Goal: Information Seeking & Learning: Learn about a topic

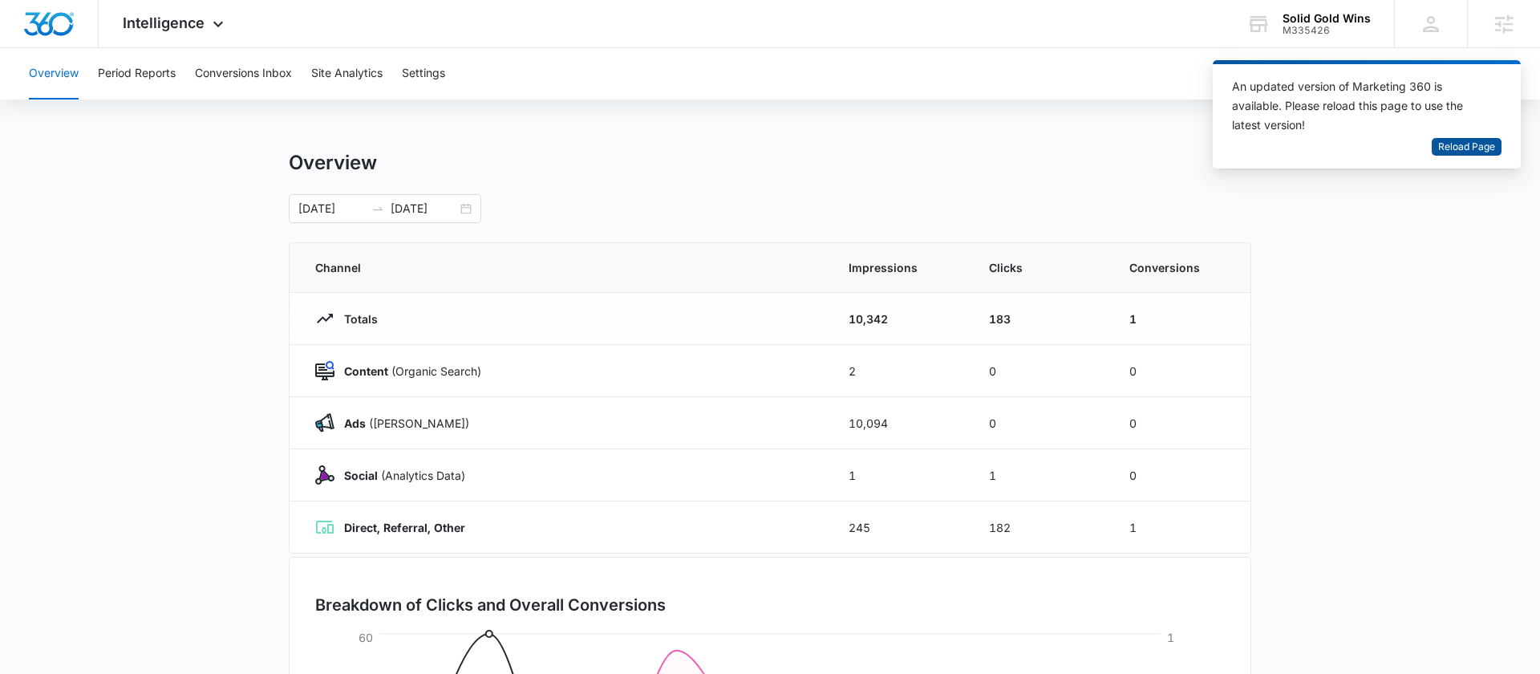
click at [1446, 146] on span "Reload Page" at bounding box center [1466, 147] width 57 height 15
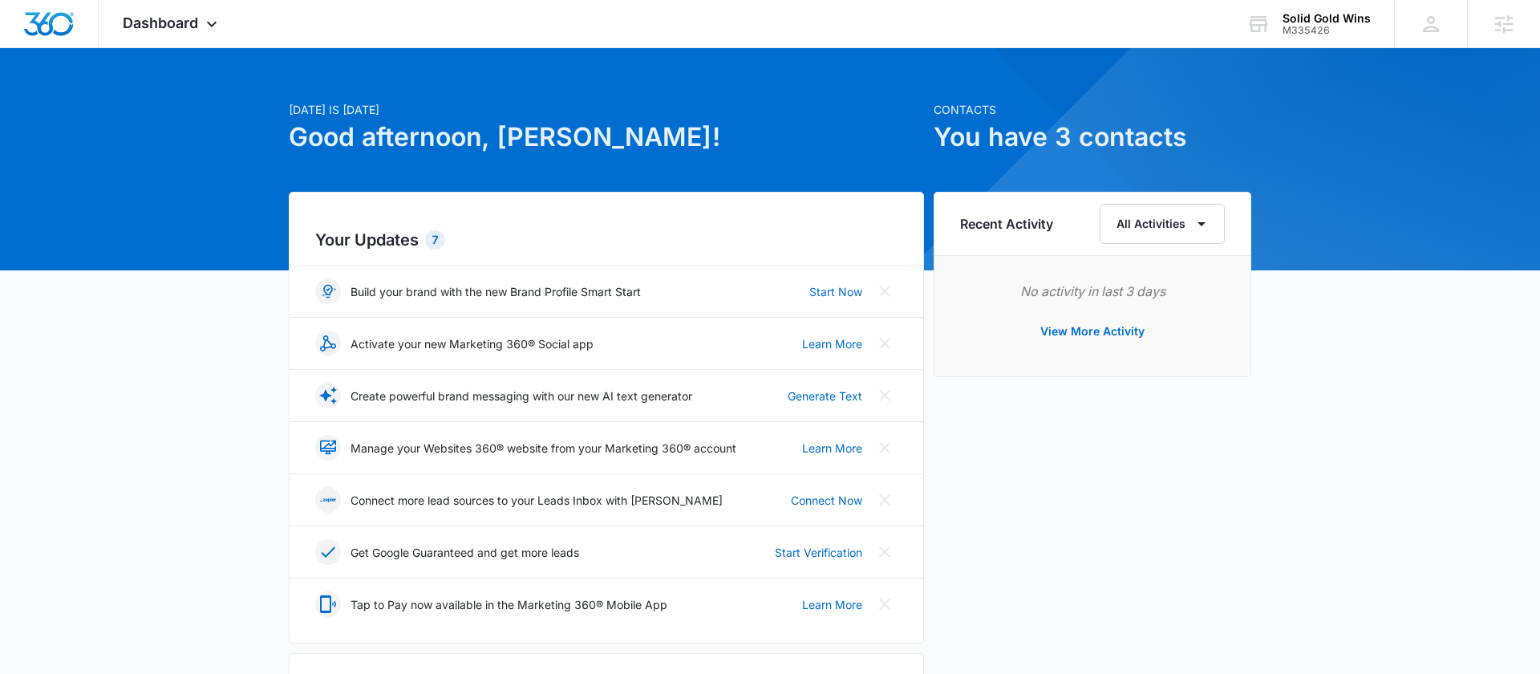
scroll to position [22, 0]
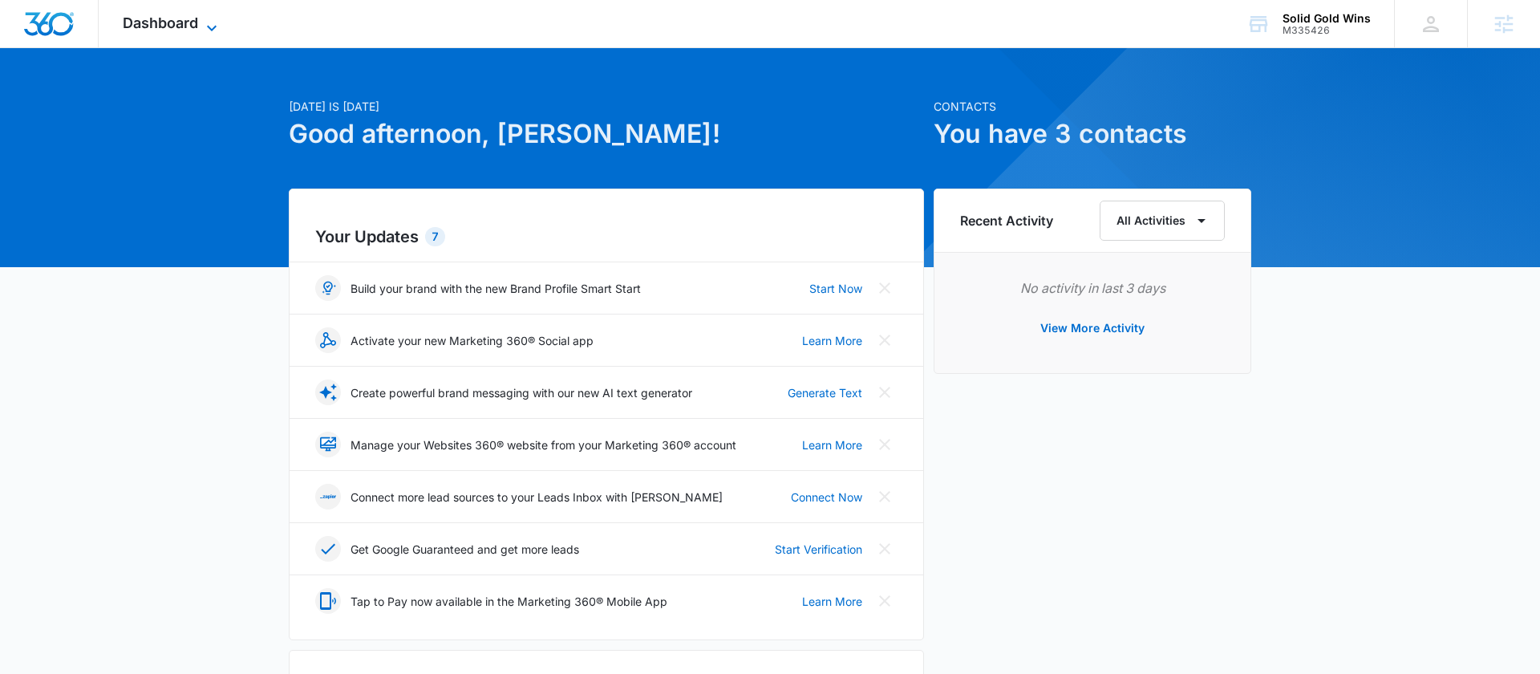
click at [186, 24] on span "Dashboard" at bounding box center [160, 22] width 75 height 17
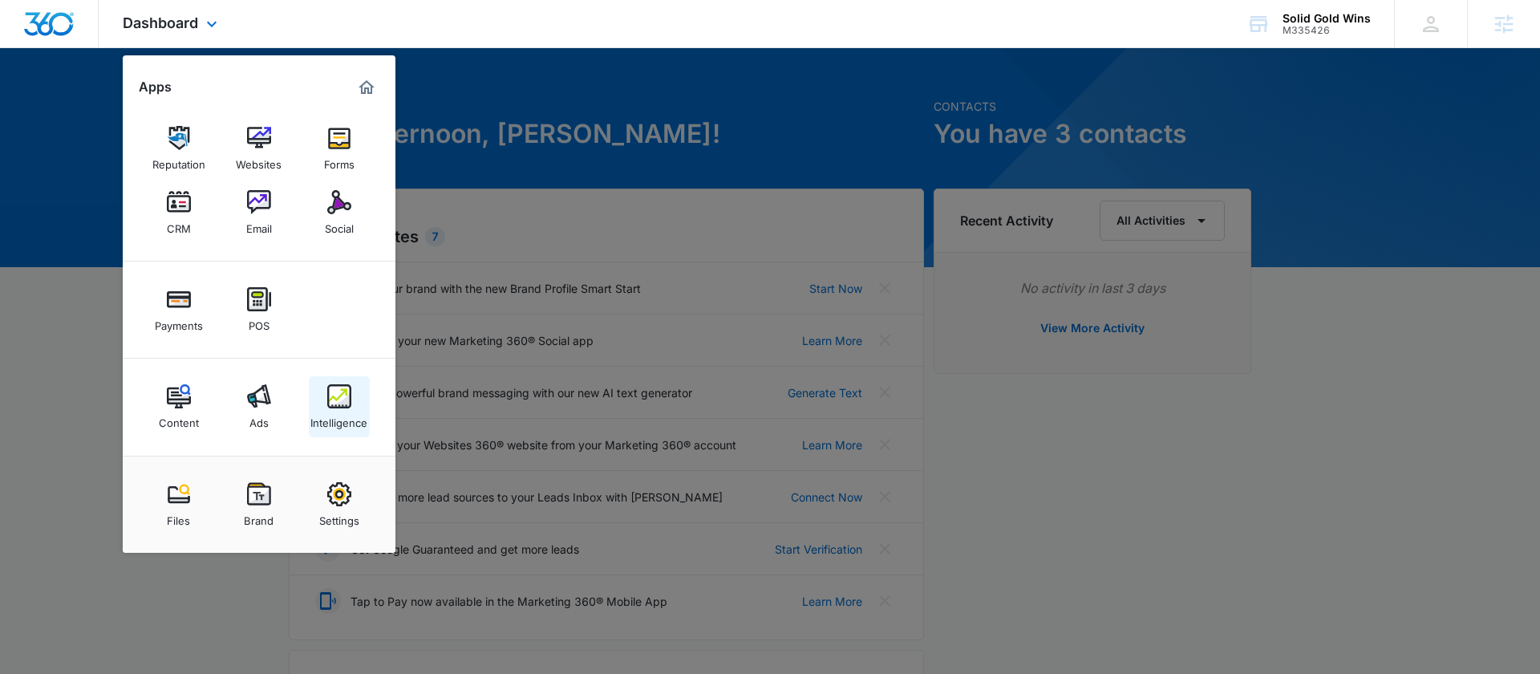
click at [337, 423] on div "Intelligence" at bounding box center [338, 418] width 57 height 21
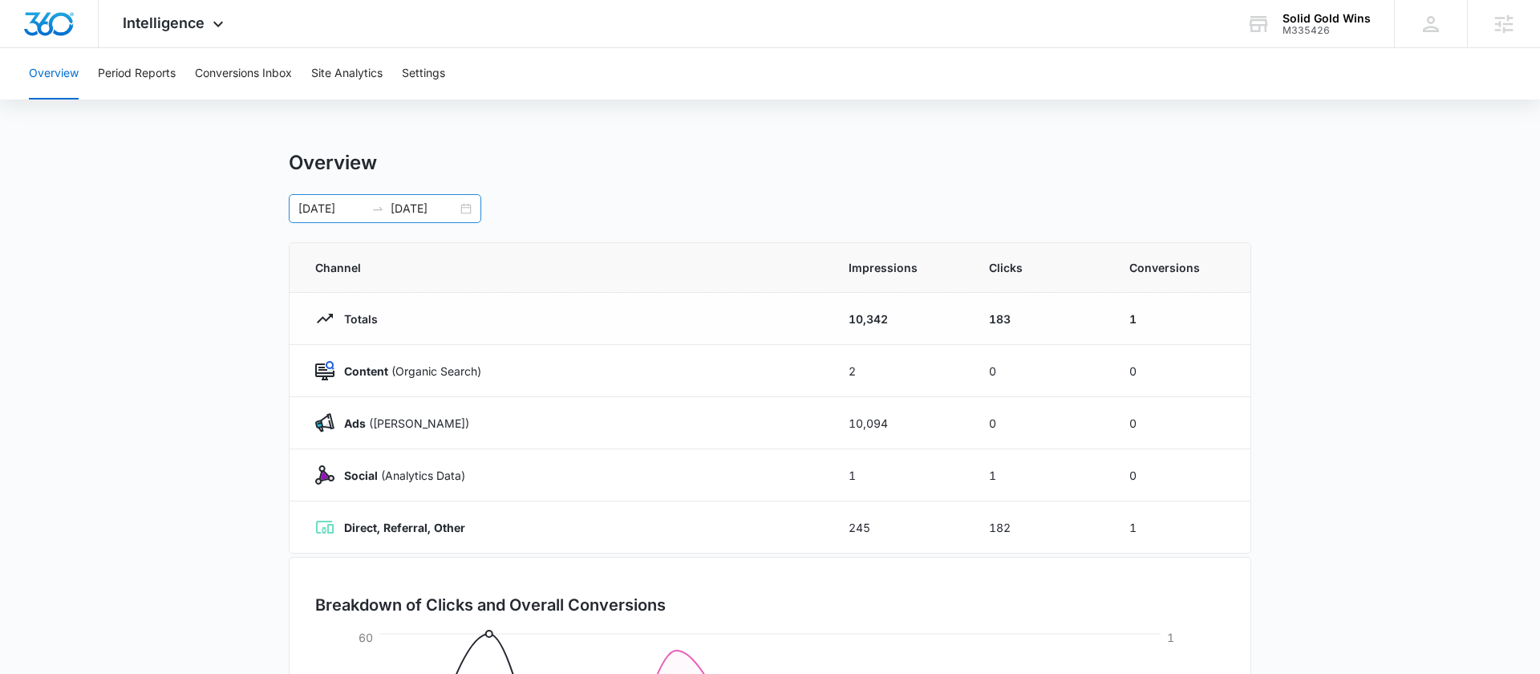
click at [467, 209] on div "09/01/2025 09/09/2025" at bounding box center [385, 208] width 193 height 29
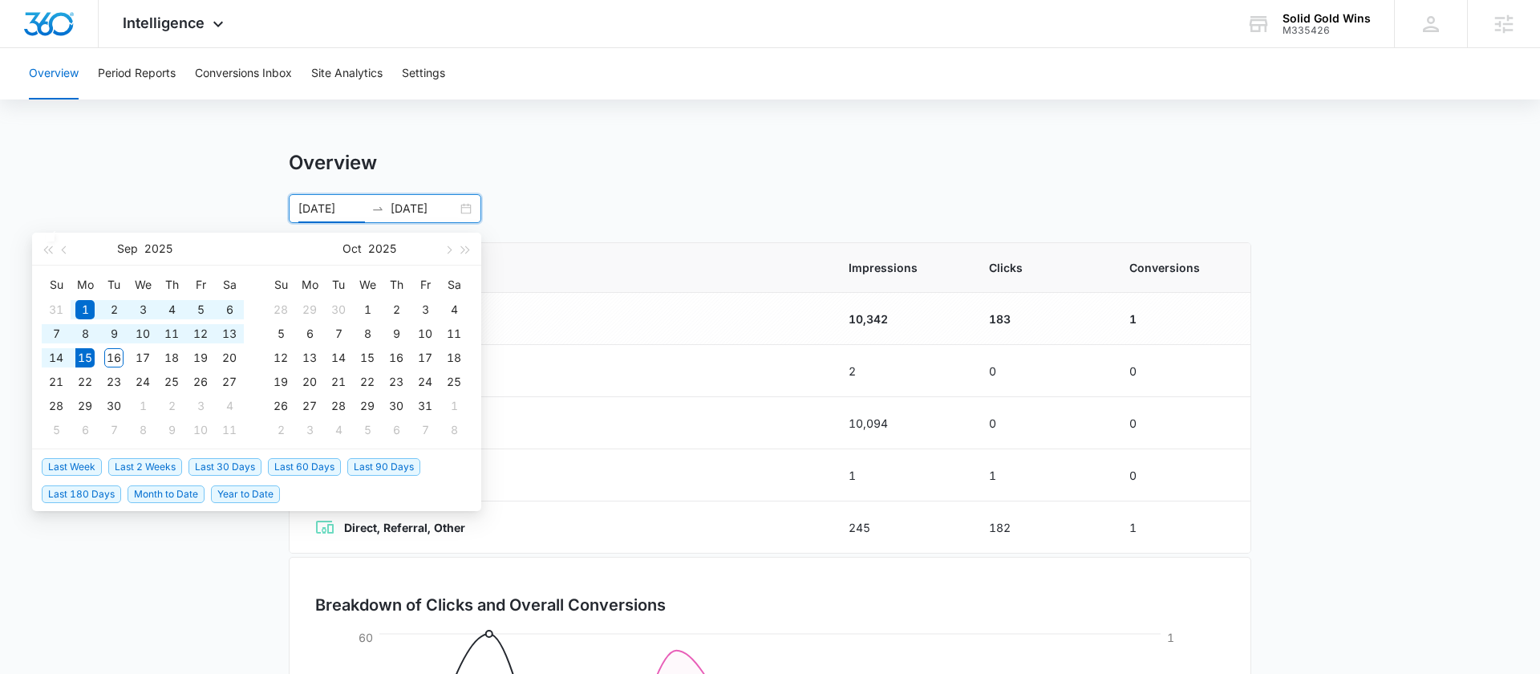
click at [374, 463] on span "Last 90 Days" at bounding box center [383, 467] width 73 height 18
type input "06/17/2025"
type input "09/15/2025"
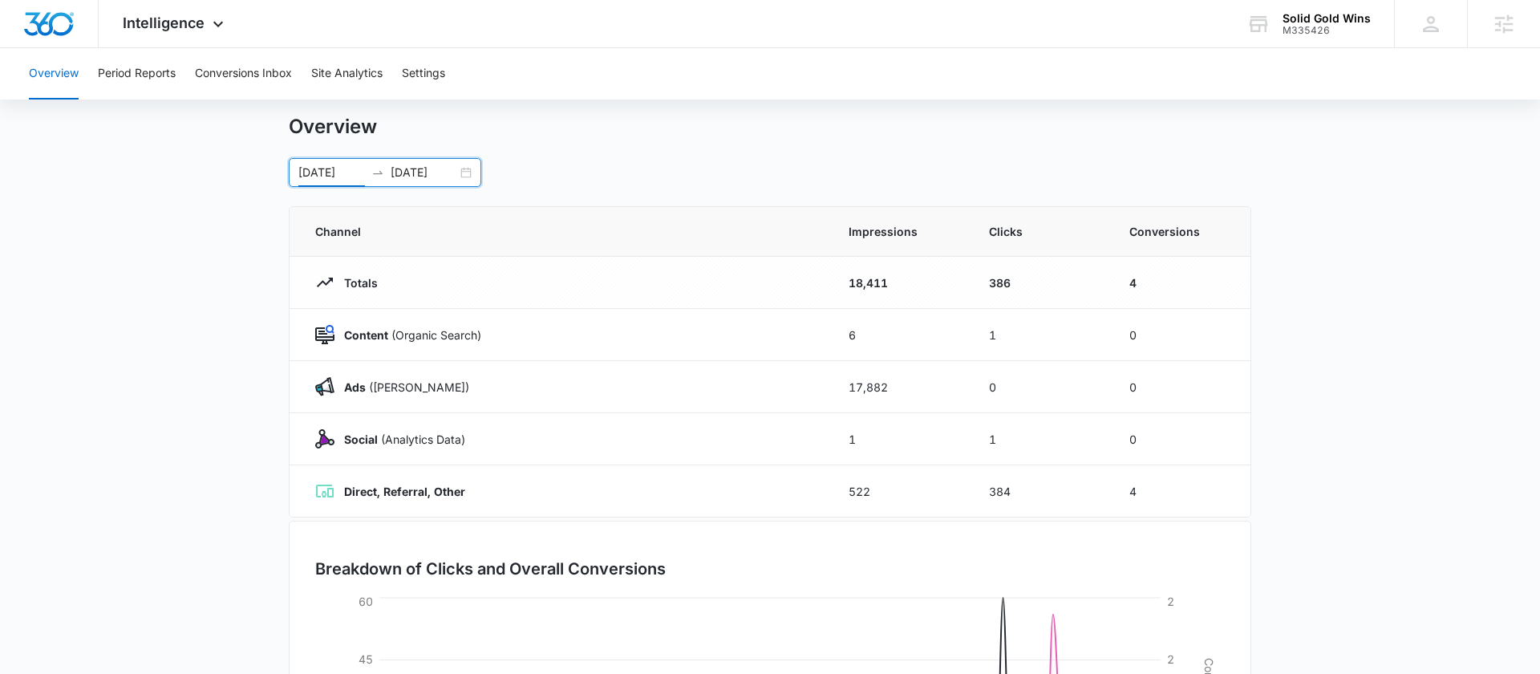
scroll to position [37, 0]
drag, startPoint x: 1139, startPoint y: 488, endPoint x: 1119, endPoint y: 519, distance: 37.2
click at [1120, 520] on div "Overview 06/17/2025 09/15/2025 Jun 2025 Su Mo Tu We Th Fr Sa 1 2 3 4 5 6 7 8 9 …" at bounding box center [770, 535] width 963 height 842
click at [1308, 34] on div "M335426" at bounding box center [1327, 30] width 88 height 11
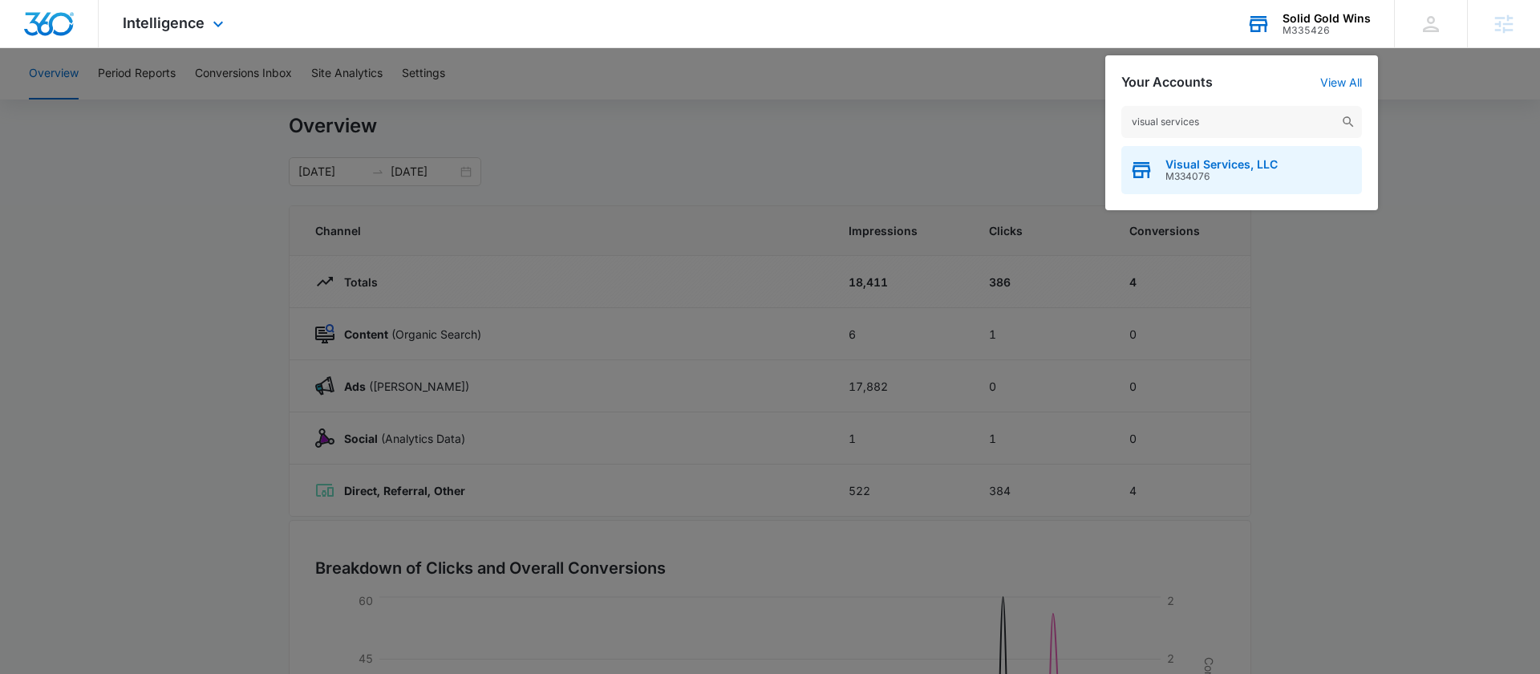
type input "visual services"
click at [1190, 162] on span "Visual Services, LLC" at bounding box center [1222, 164] width 112 height 13
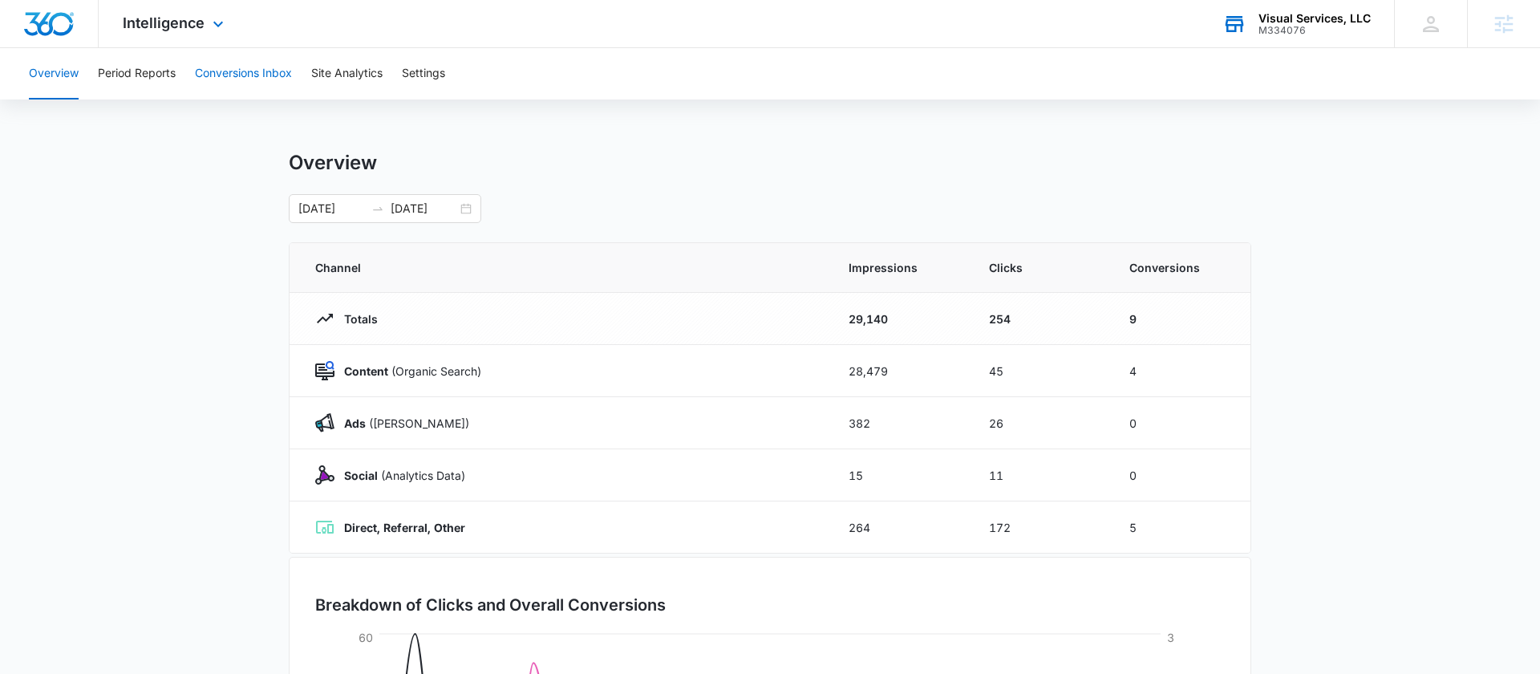
click at [272, 72] on button "Conversions Inbox" at bounding box center [243, 73] width 97 height 51
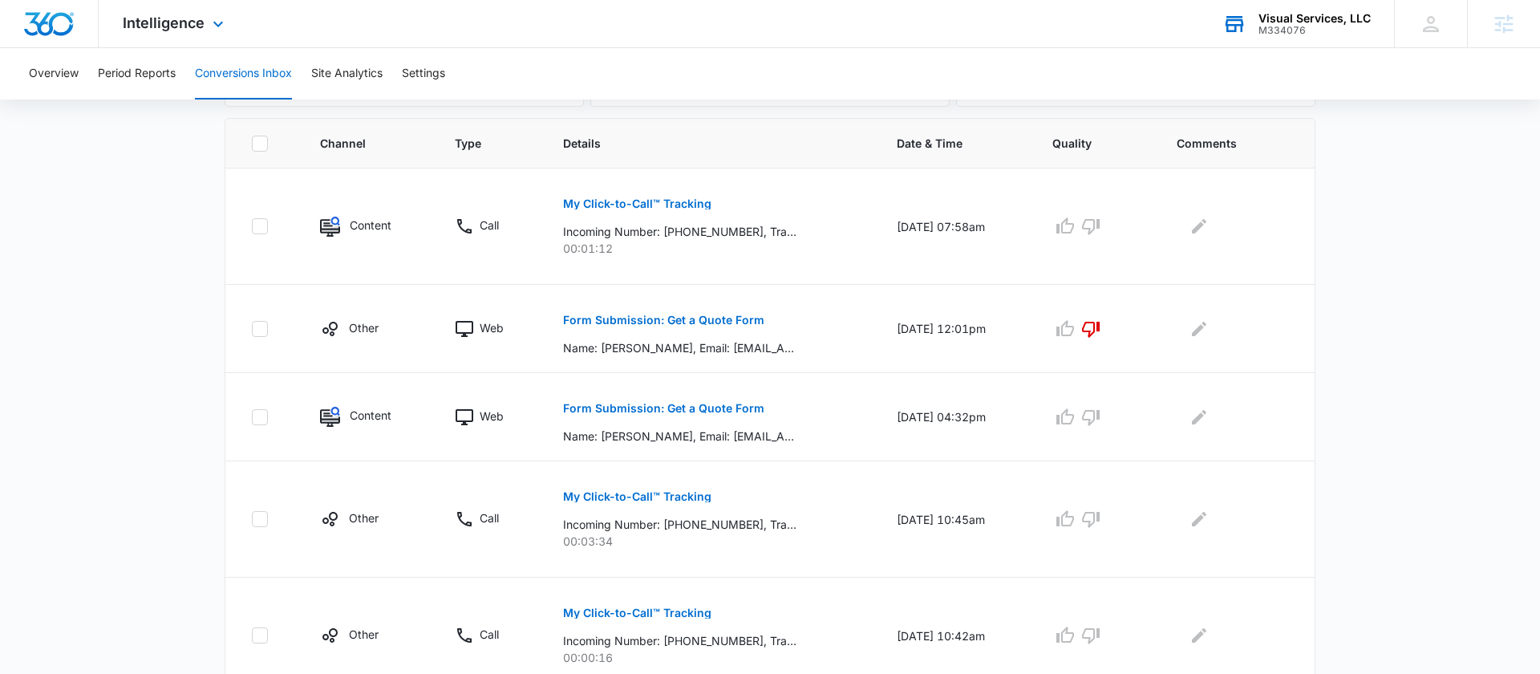
scroll to position [339, 0]
click at [631, 402] on p "Form Submission: Get a Quote Form" at bounding box center [663, 406] width 201 height 11
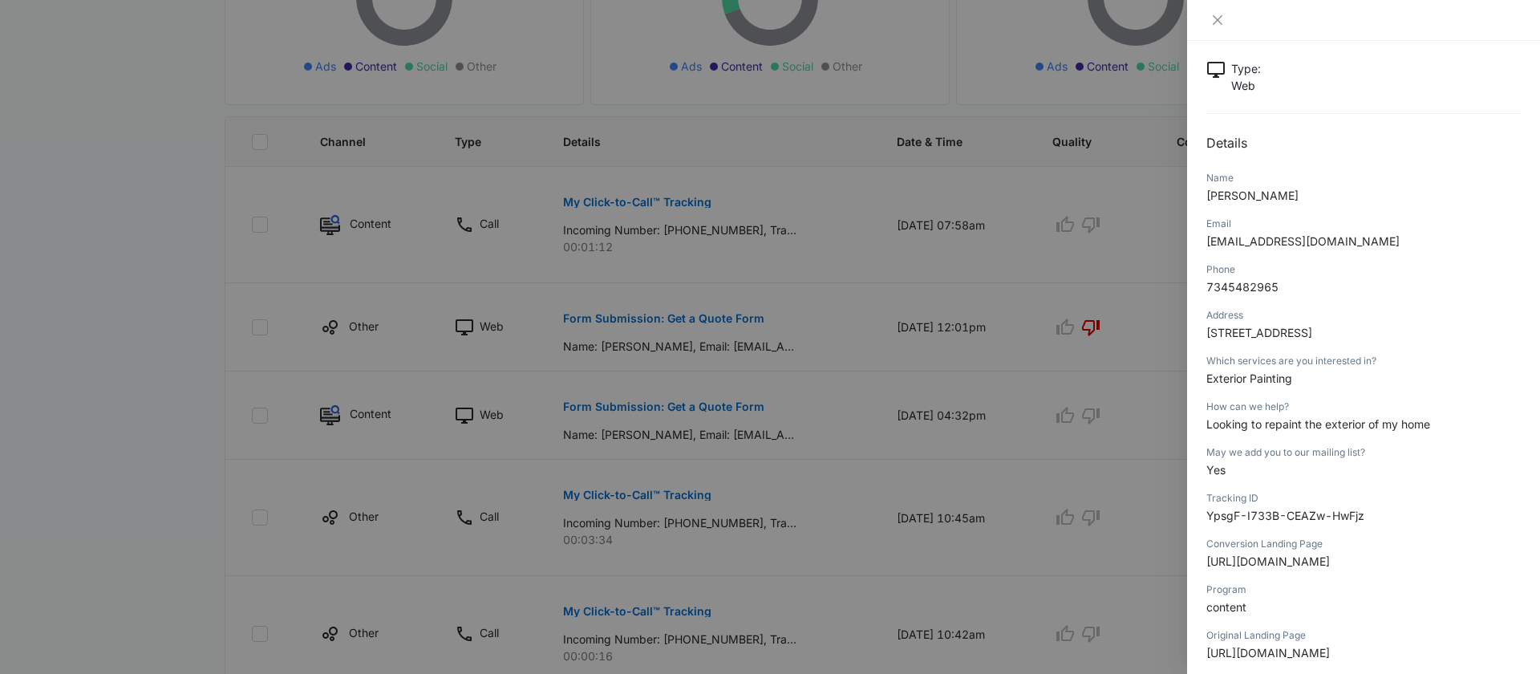
scroll to position [87, 0]
click at [1220, 18] on icon "close" at bounding box center [1217, 20] width 13 height 13
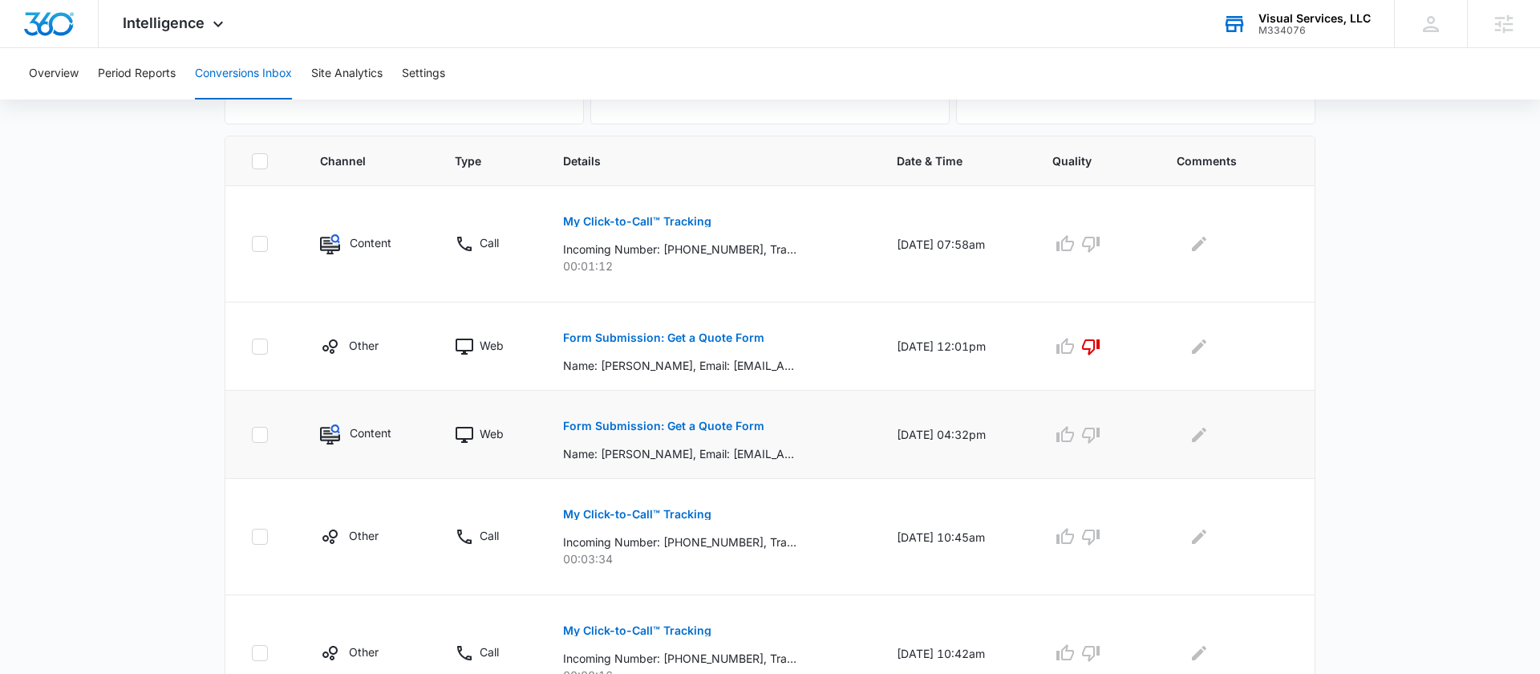
scroll to position [338, 0]
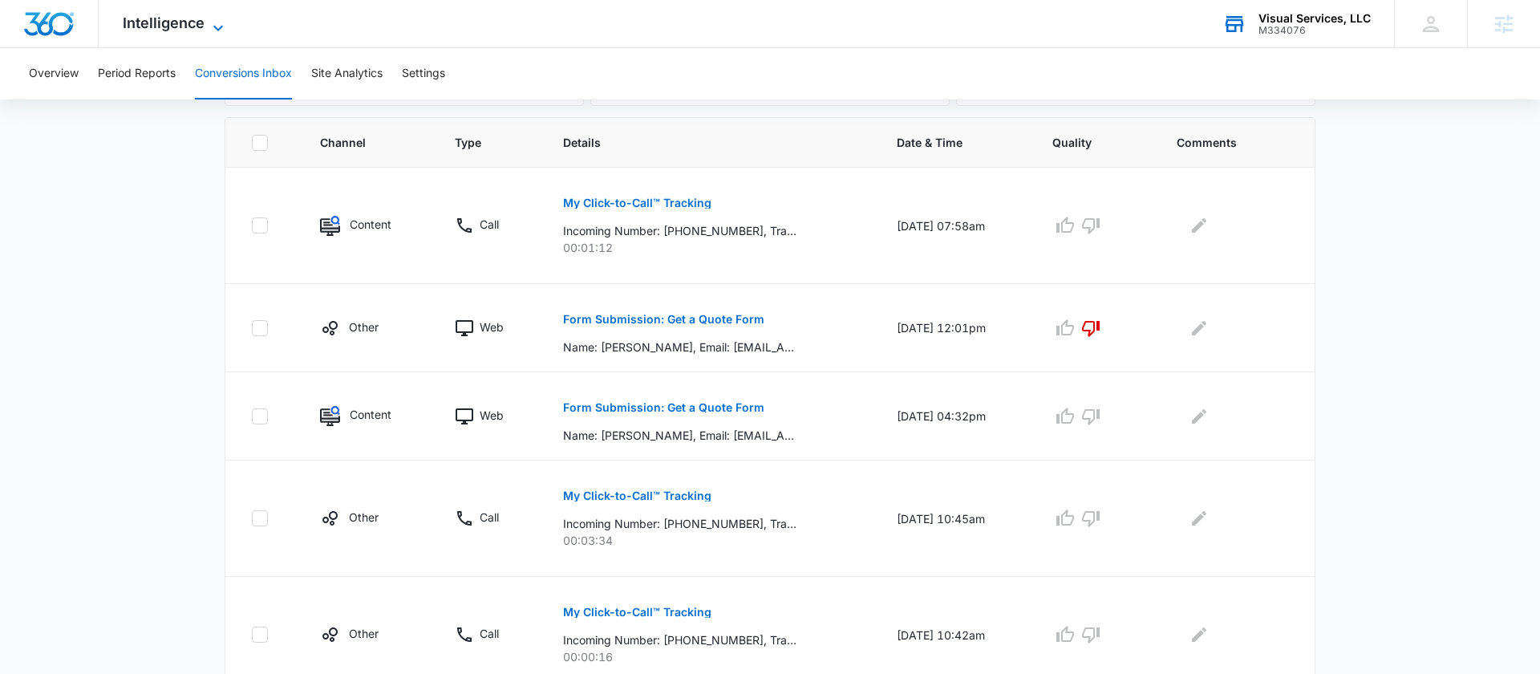
click at [197, 25] on span "Intelligence" at bounding box center [164, 22] width 82 height 17
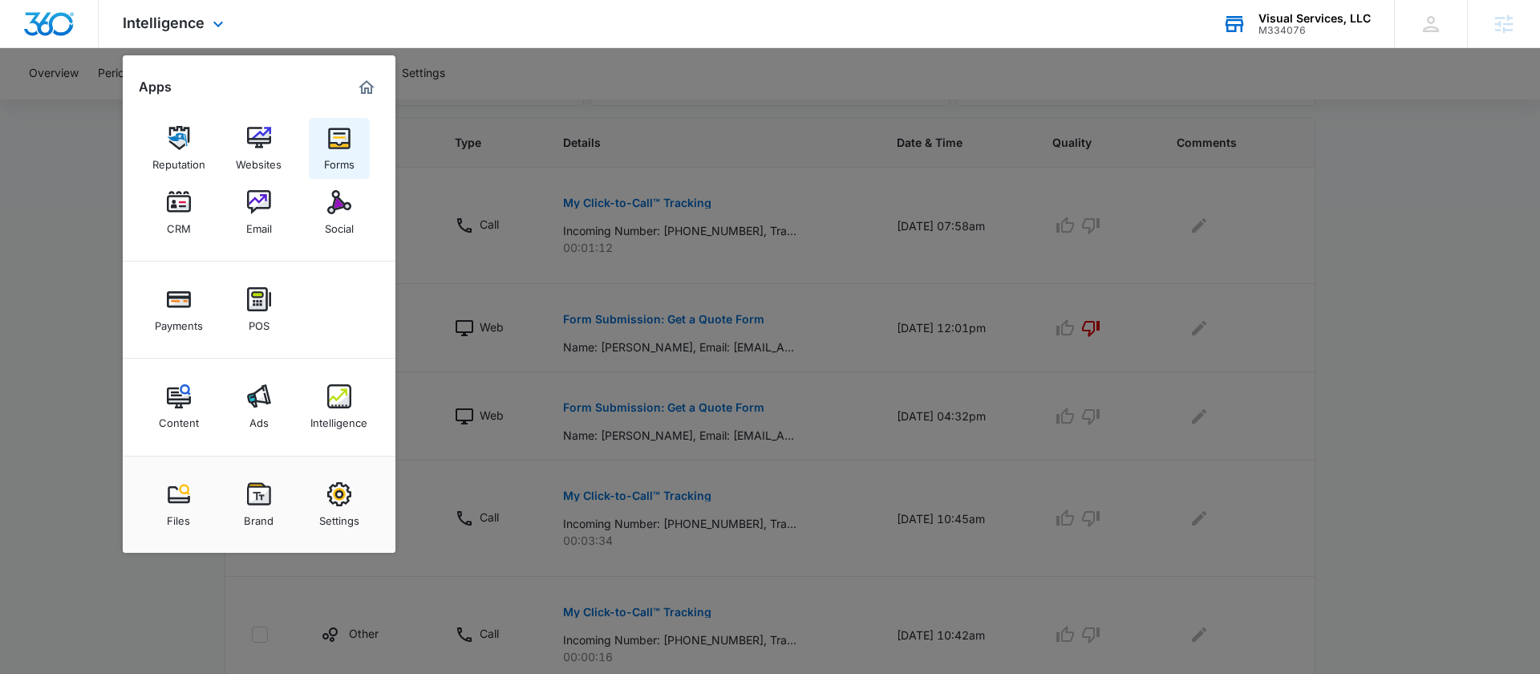
click at [354, 135] on link "Forms" at bounding box center [339, 148] width 61 height 61
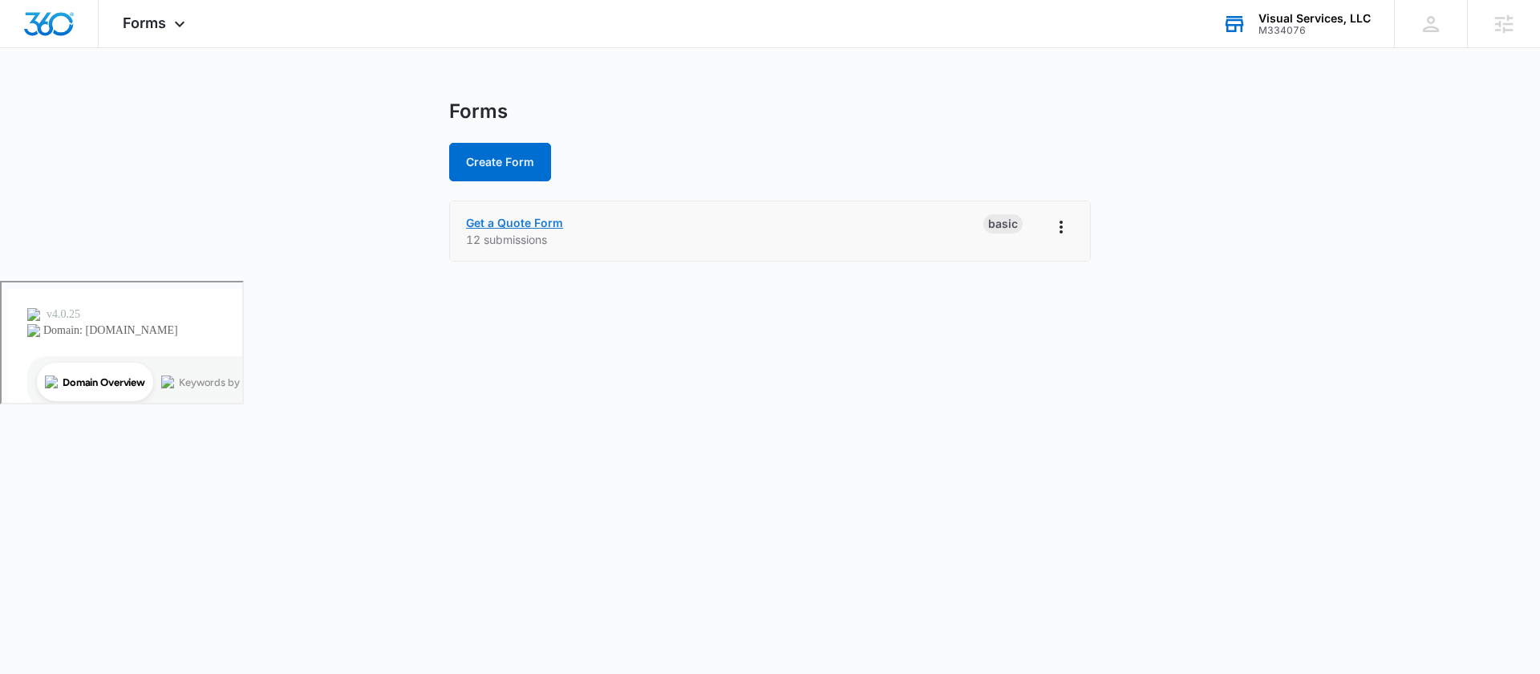
click at [525, 226] on link "Get a Quote Form" at bounding box center [514, 223] width 97 height 14
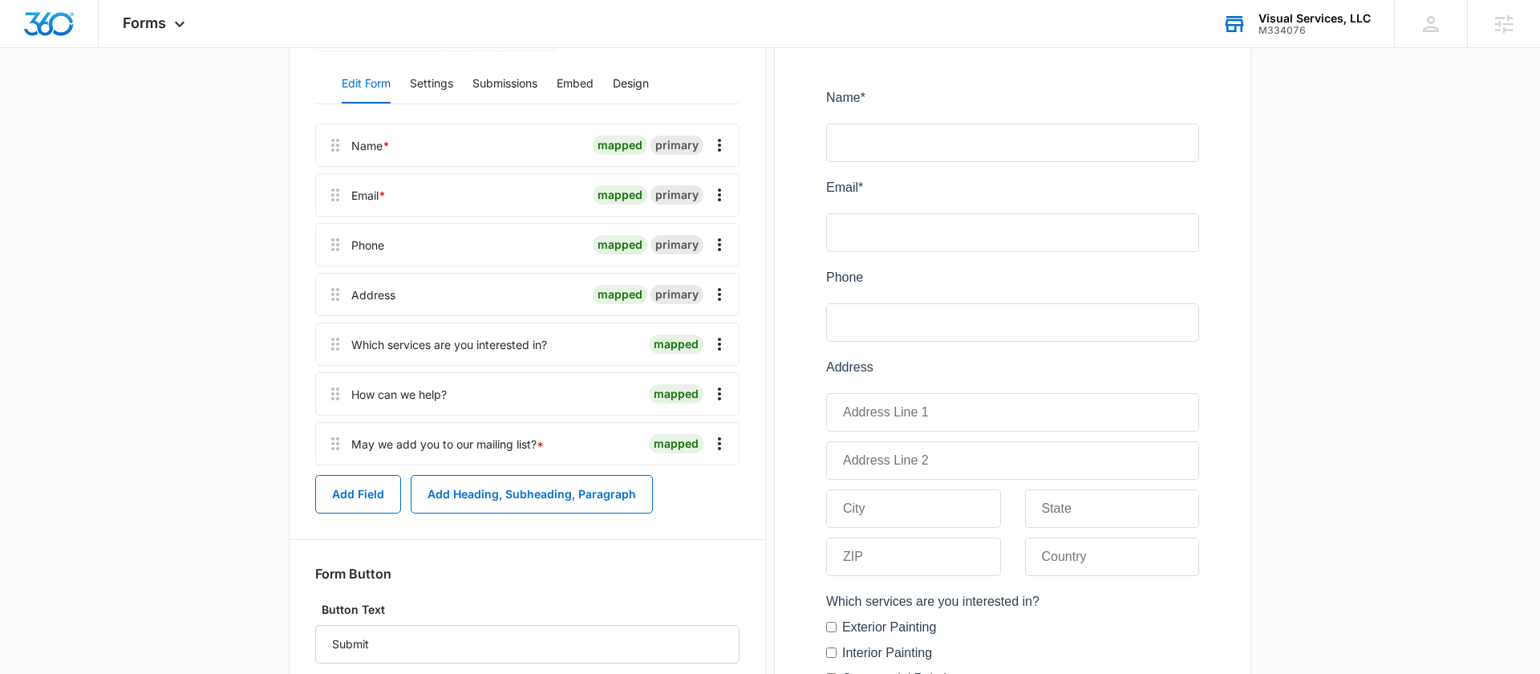
scroll to position [99, 0]
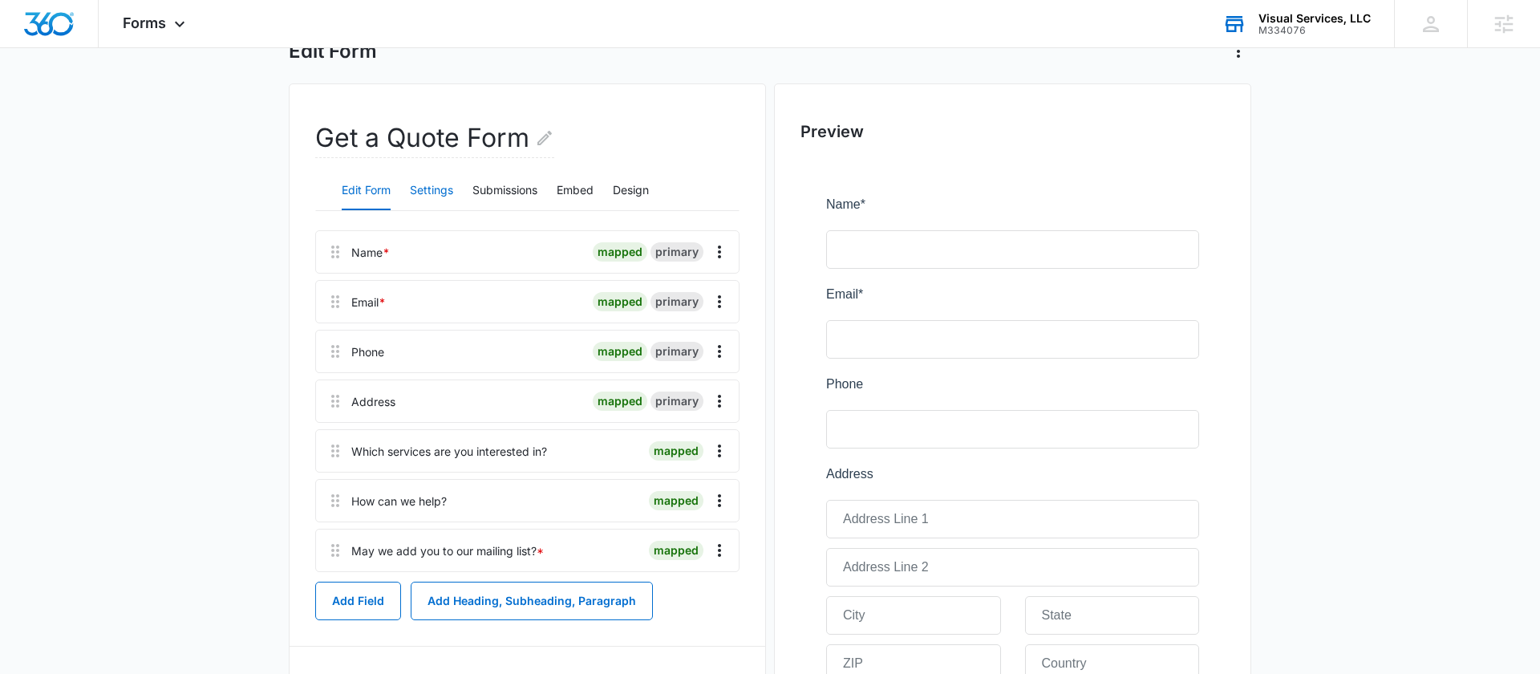
click at [441, 189] on button "Settings" at bounding box center [431, 191] width 43 height 39
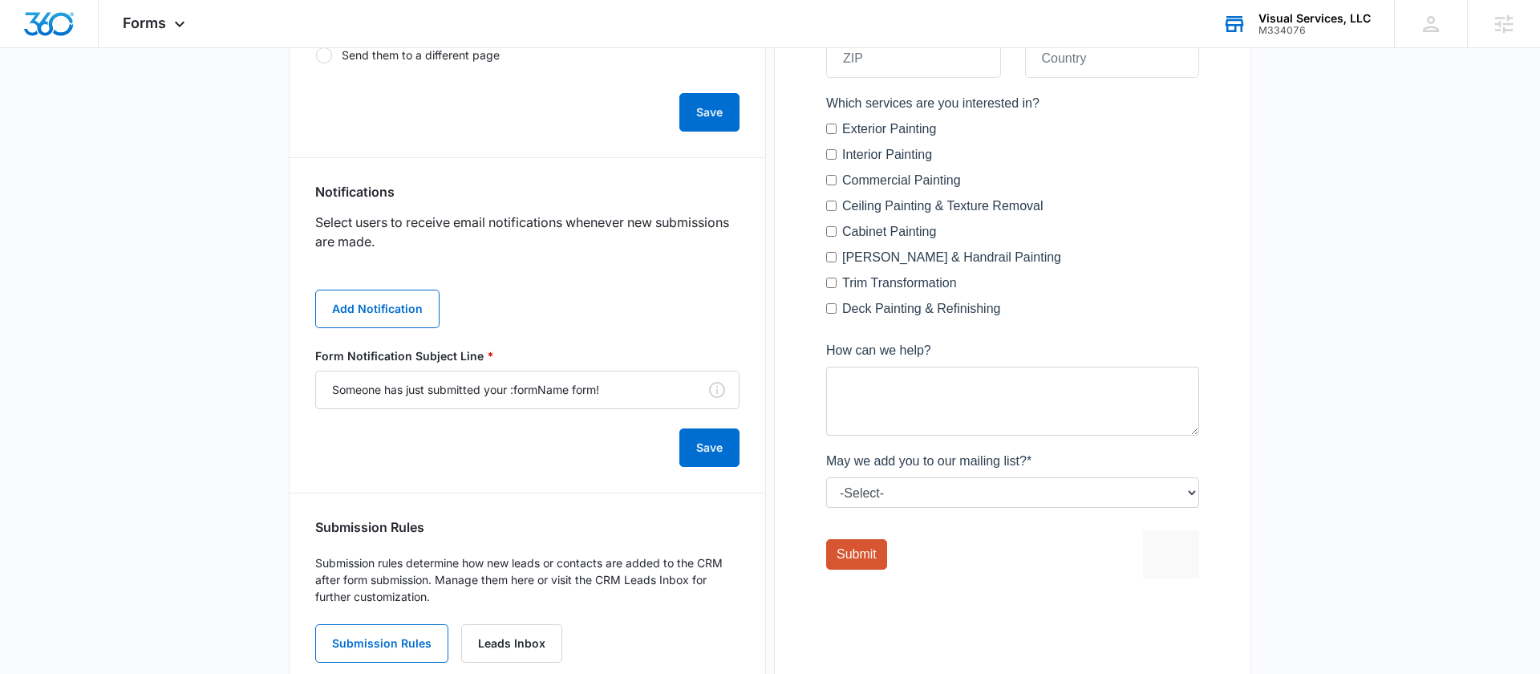
scroll to position [706, 0]
click at [377, 310] on button "Add Notification" at bounding box center [377, 307] width 124 height 39
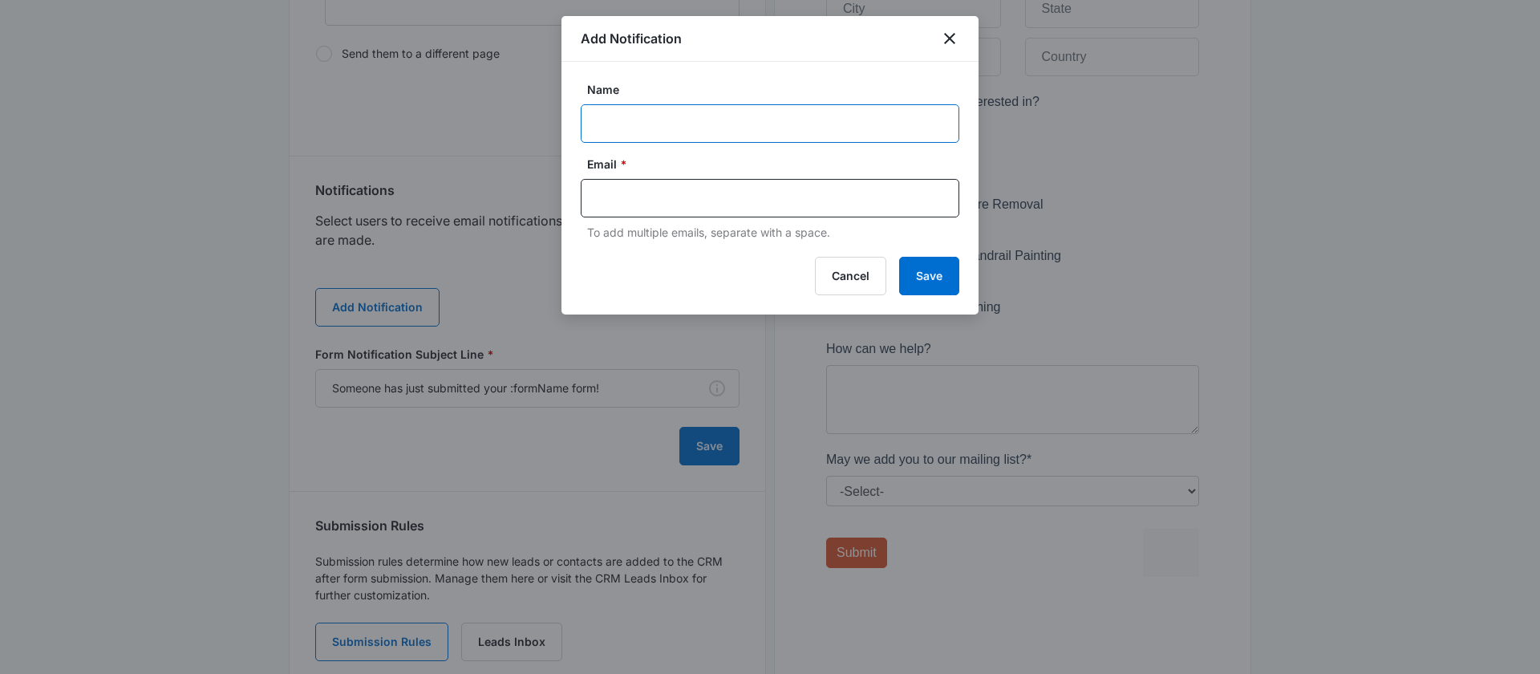
click at [655, 122] on input "Name" at bounding box center [770, 123] width 379 height 39
type input "Visual Services"
click at [643, 210] on div at bounding box center [770, 198] width 379 height 39
click at [643, 204] on input "text" at bounding box center [772, 198] width 348 height 24
paste input "visualpaint4u@gmail.com"
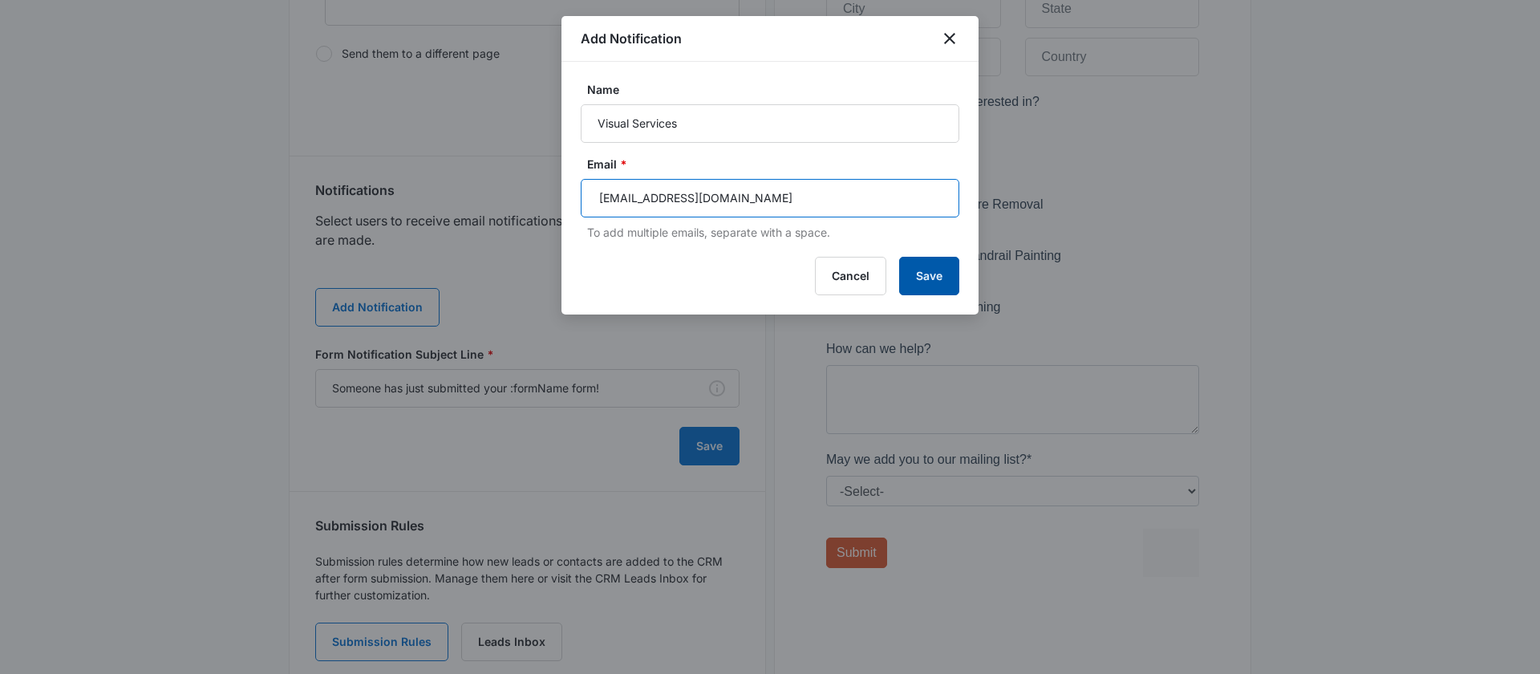
type input "visualpaint4u@gmail.com"
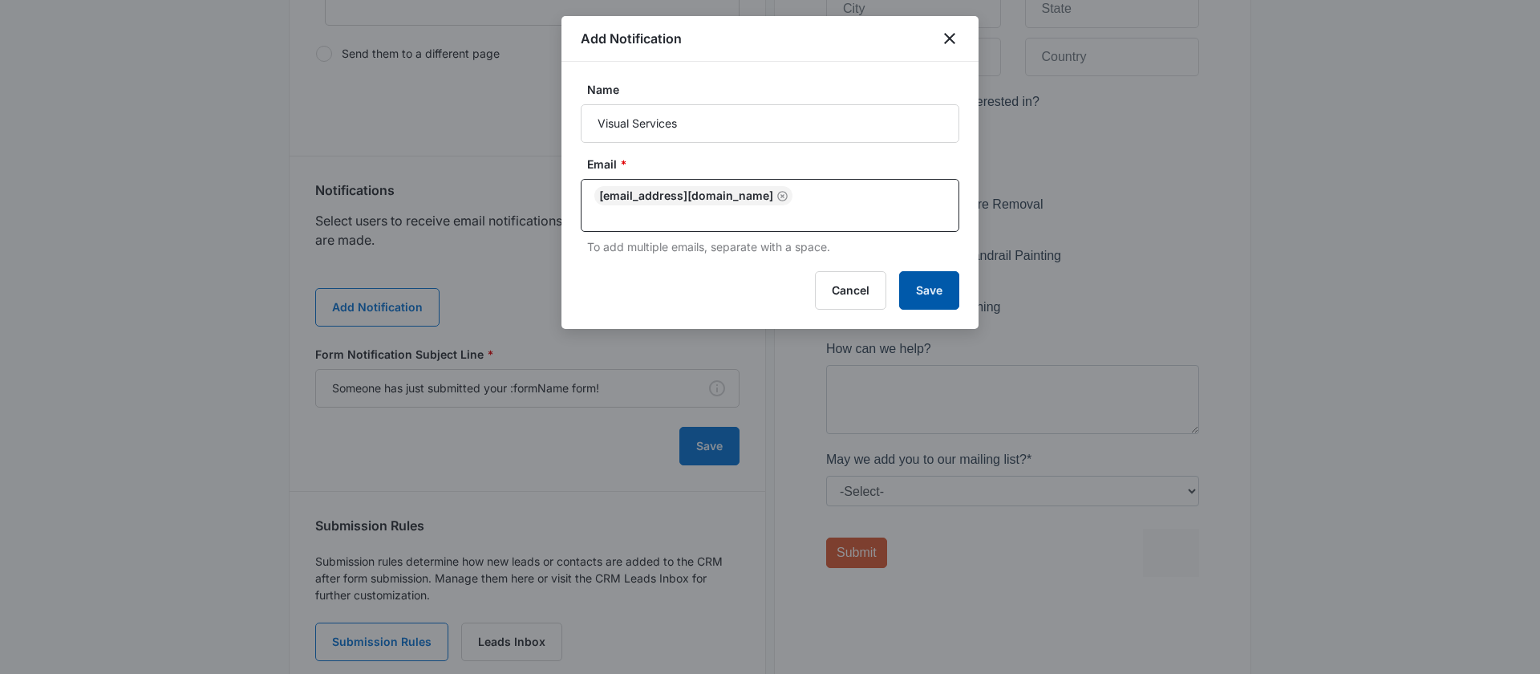
click at [922, 282] on button "Save" at bounding box center [929, 290] width 60 height 39
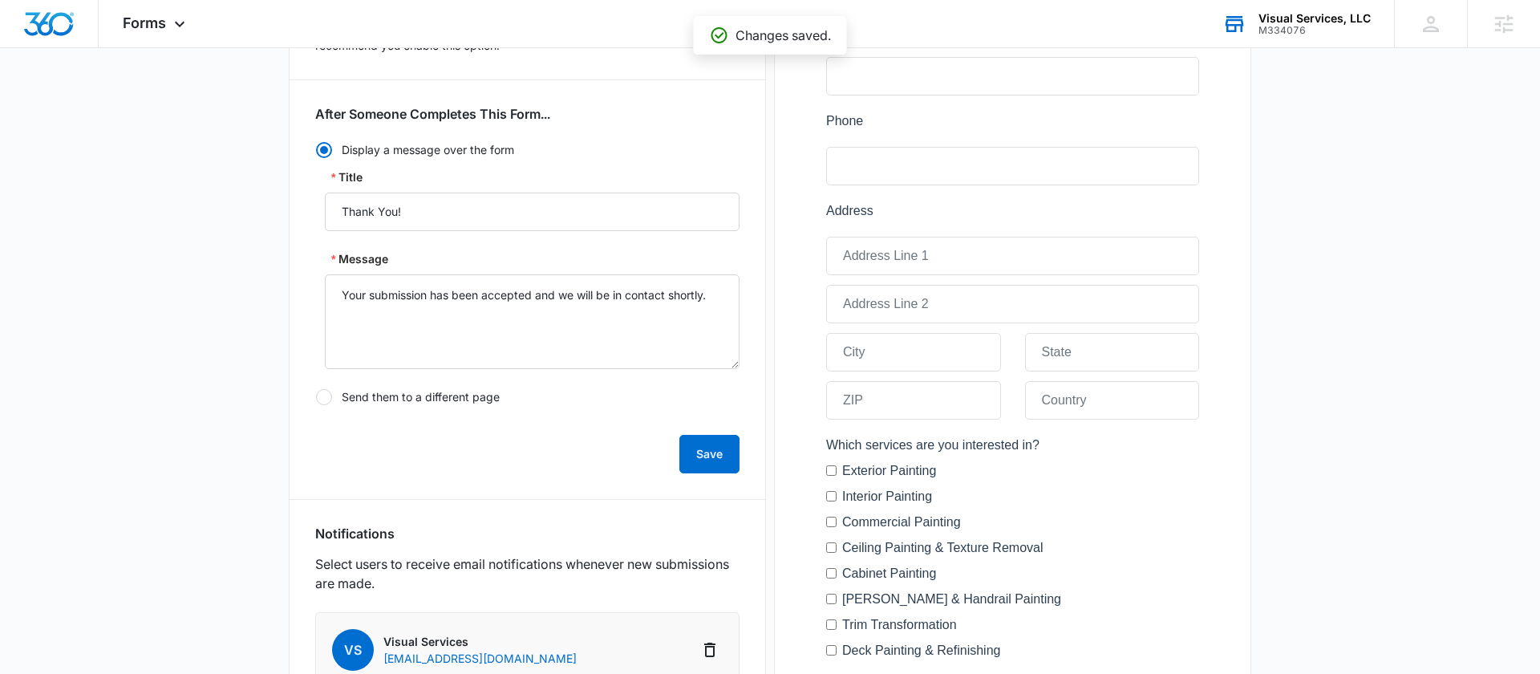
scroll to position [586, 0]
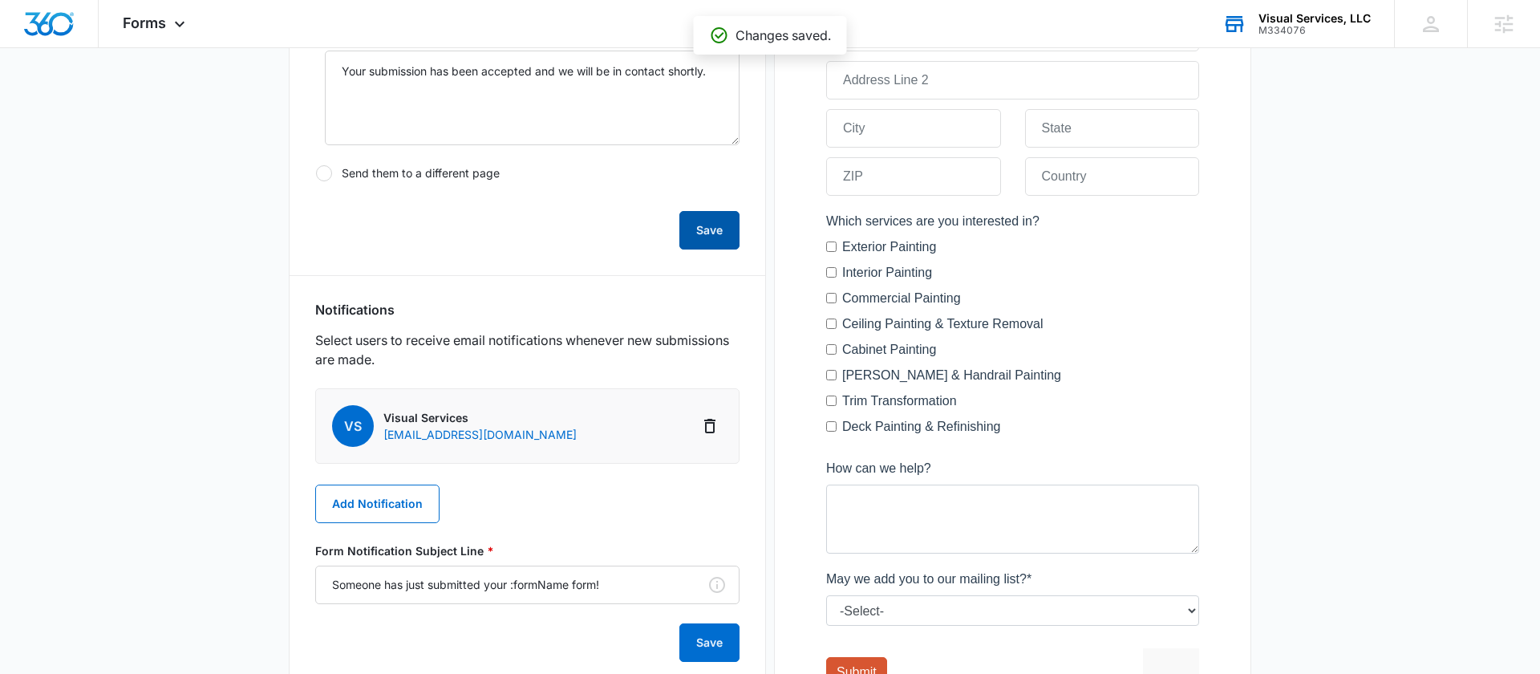
click at [724, 233] on button "Save" at bounding box center [709, 230] width 60 height 39
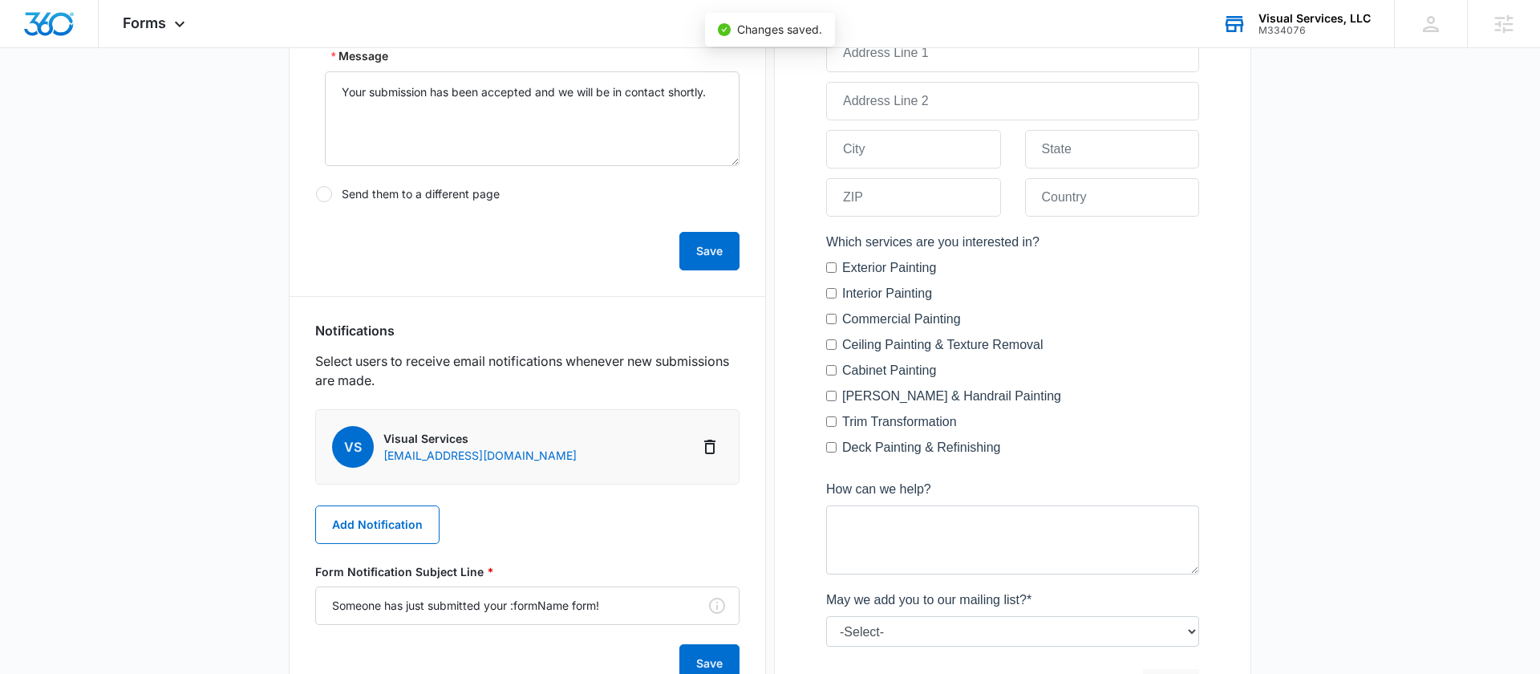
scroll to position [662, 0]
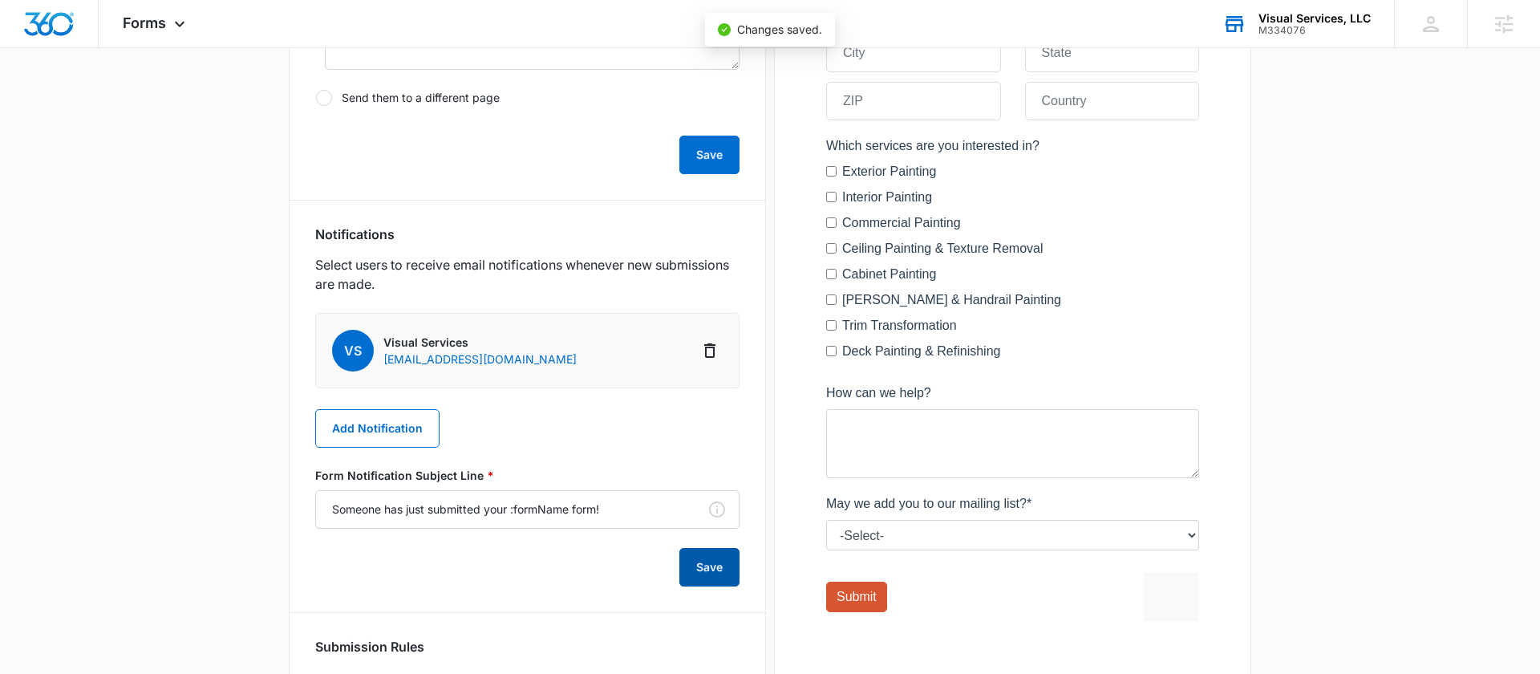
click at [710, 580] on button "Save" at bounding box center [709, 567] width 60 height 39
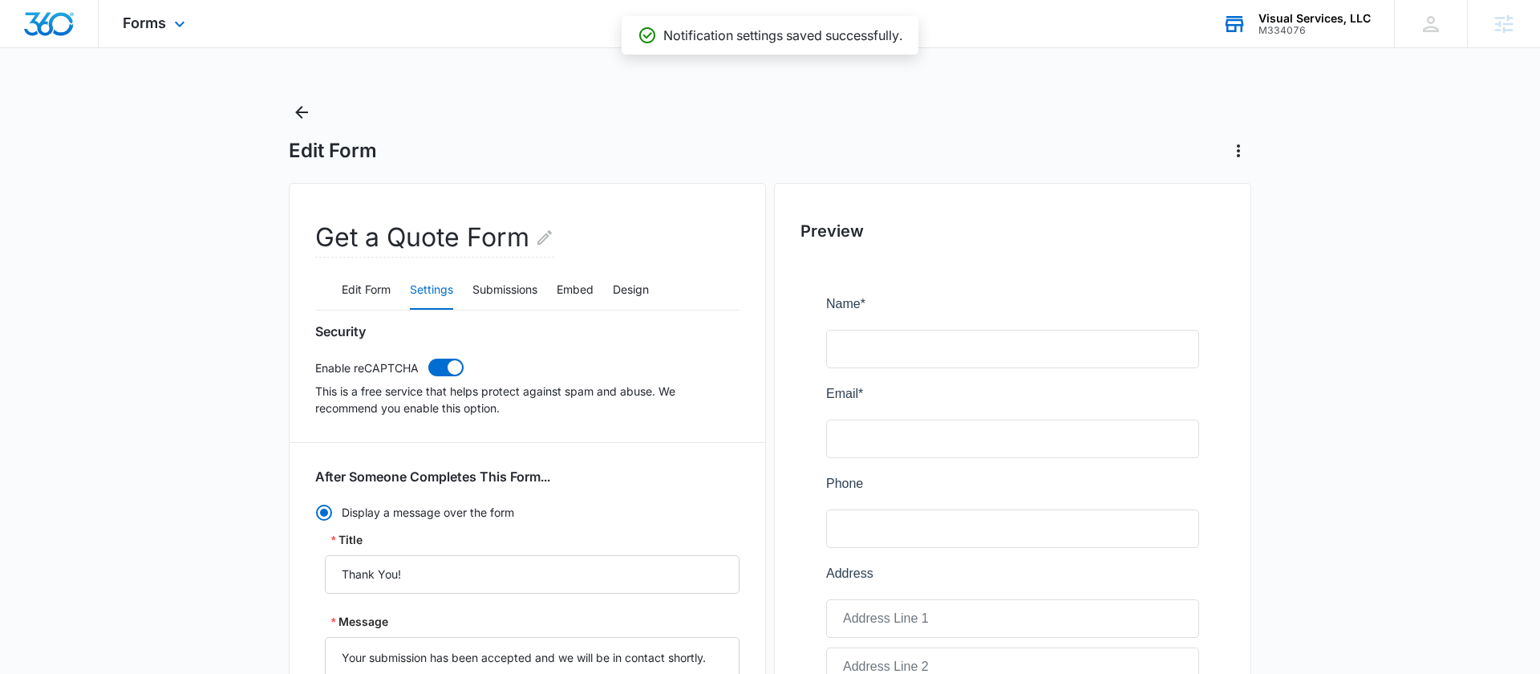
click at [156, 33] on div "Forms Apps Reputation Websites Forms CRM Email Social Payments POS Content Ads …" at bounding box center [156, 23] width 115 height 47
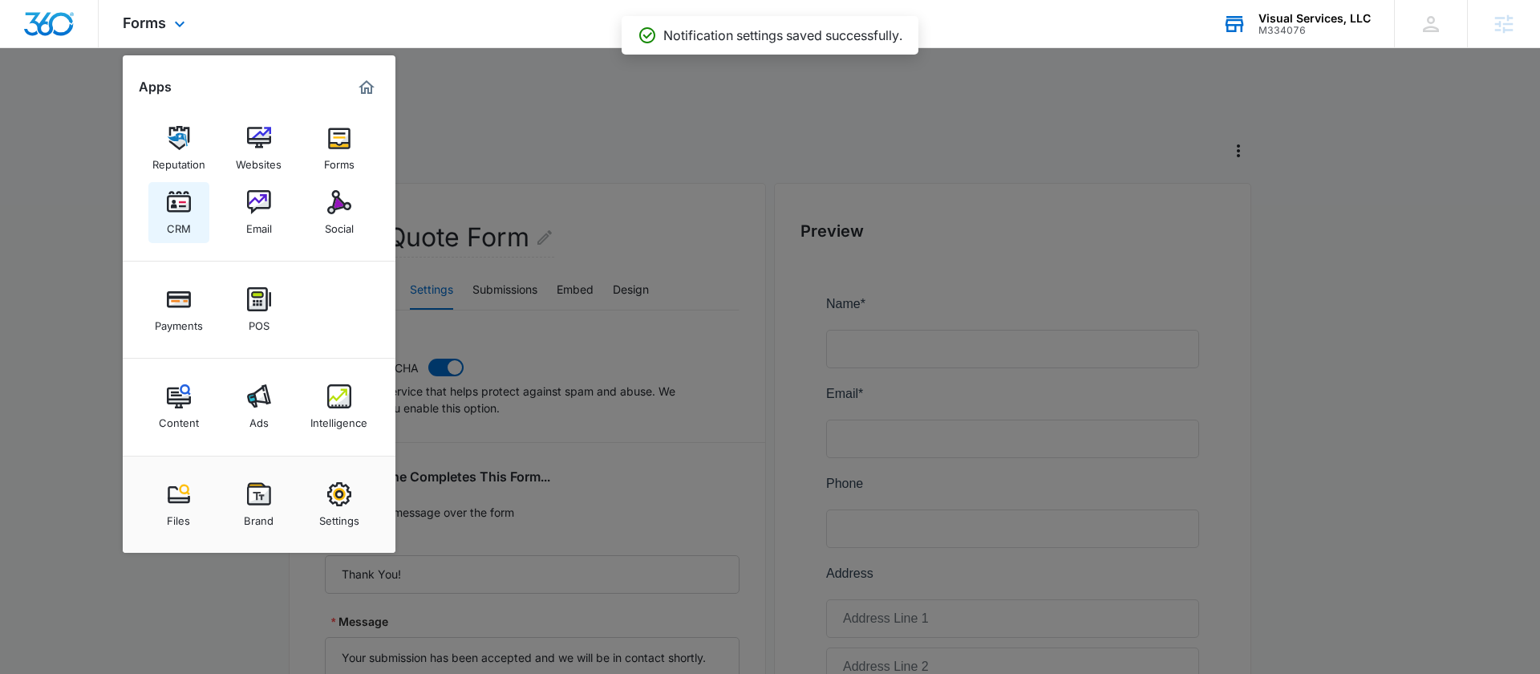
click at [176, 201] on img at bounding box center [179, 202] width 24 height 24
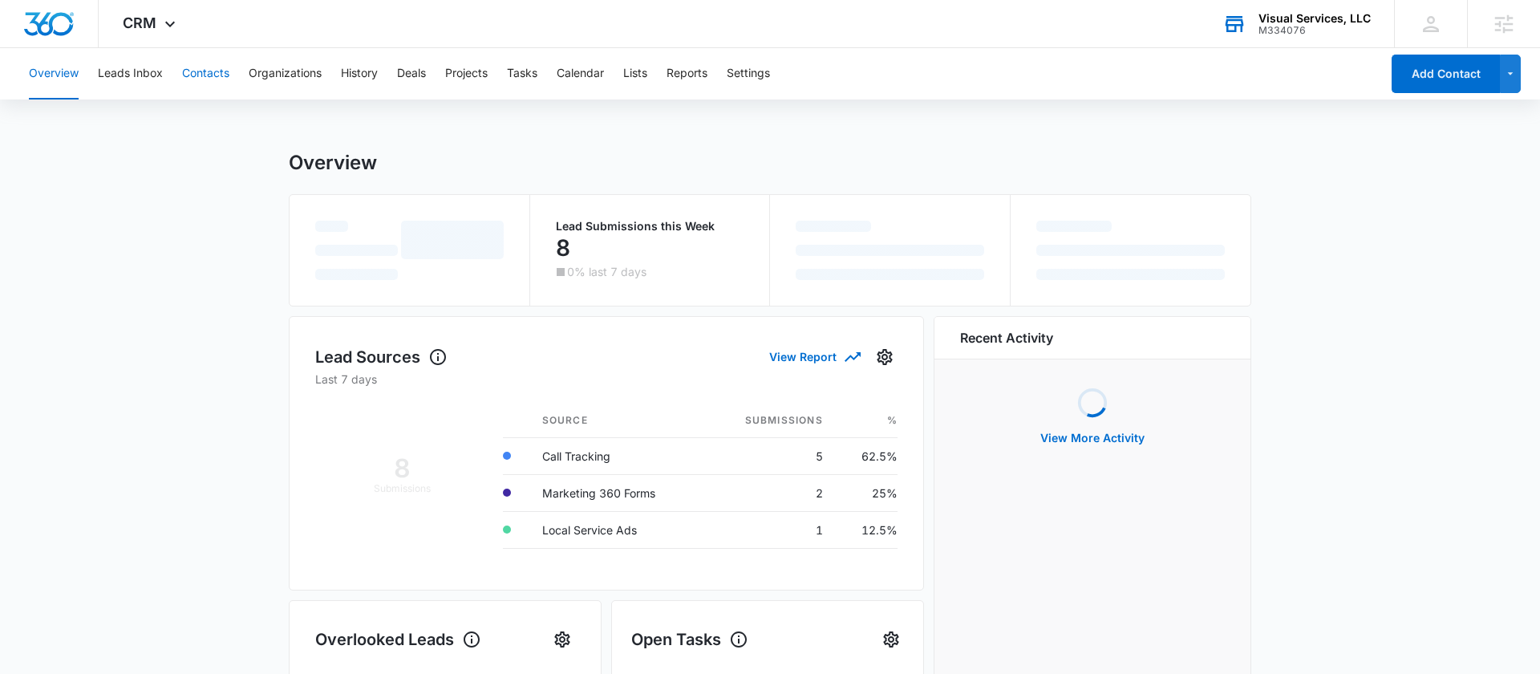
click at [209, 72] on button "Contacts" at bounding box center [205, 73] width 47 height 51
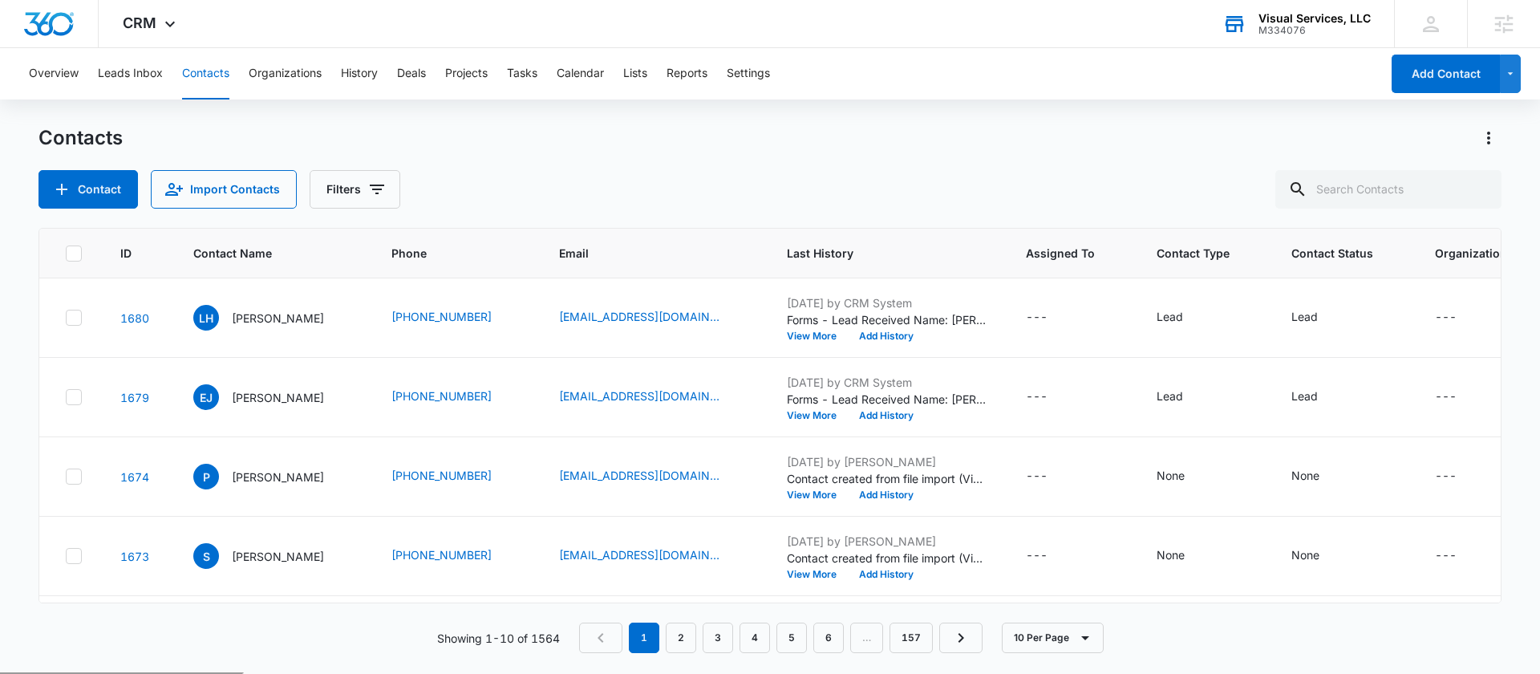
click at [1283, 30] on div "M334076" at bounding box center [1315, 30] width 112 height 11
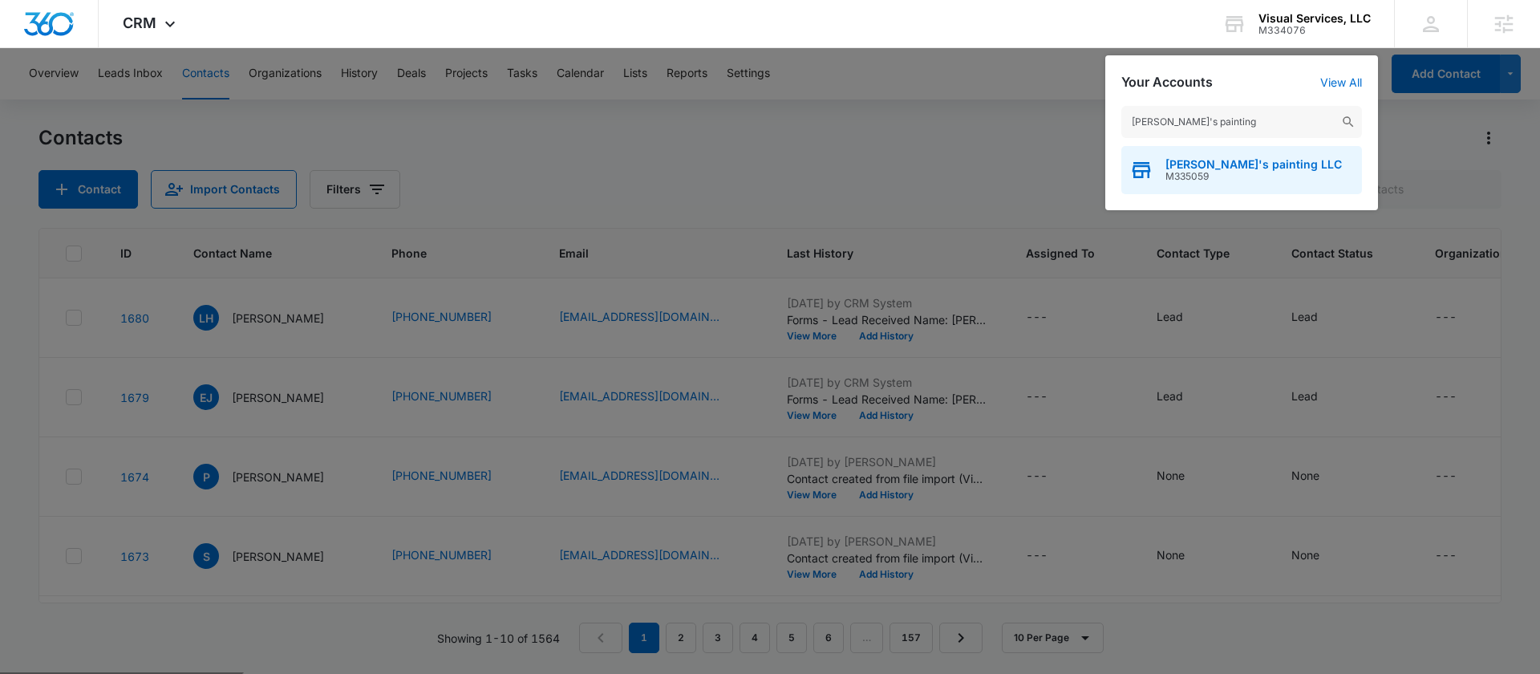
type input "john's painting"
click at [1187, 164] on span "John's painting LLC" at bounding box center [1254, 164] width 176 height 13
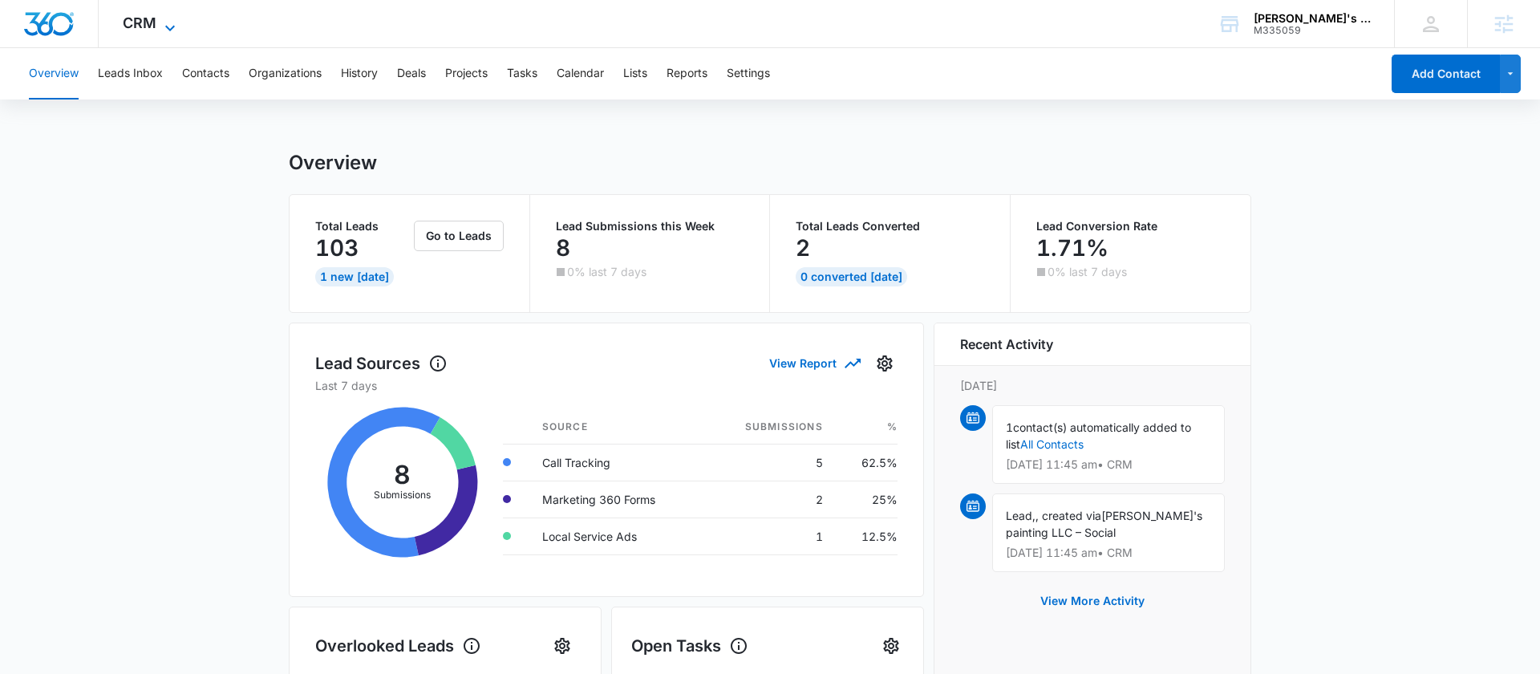
click at [136, 23] on span "CRM" at bounding box center [140, 22] width 34 height 17
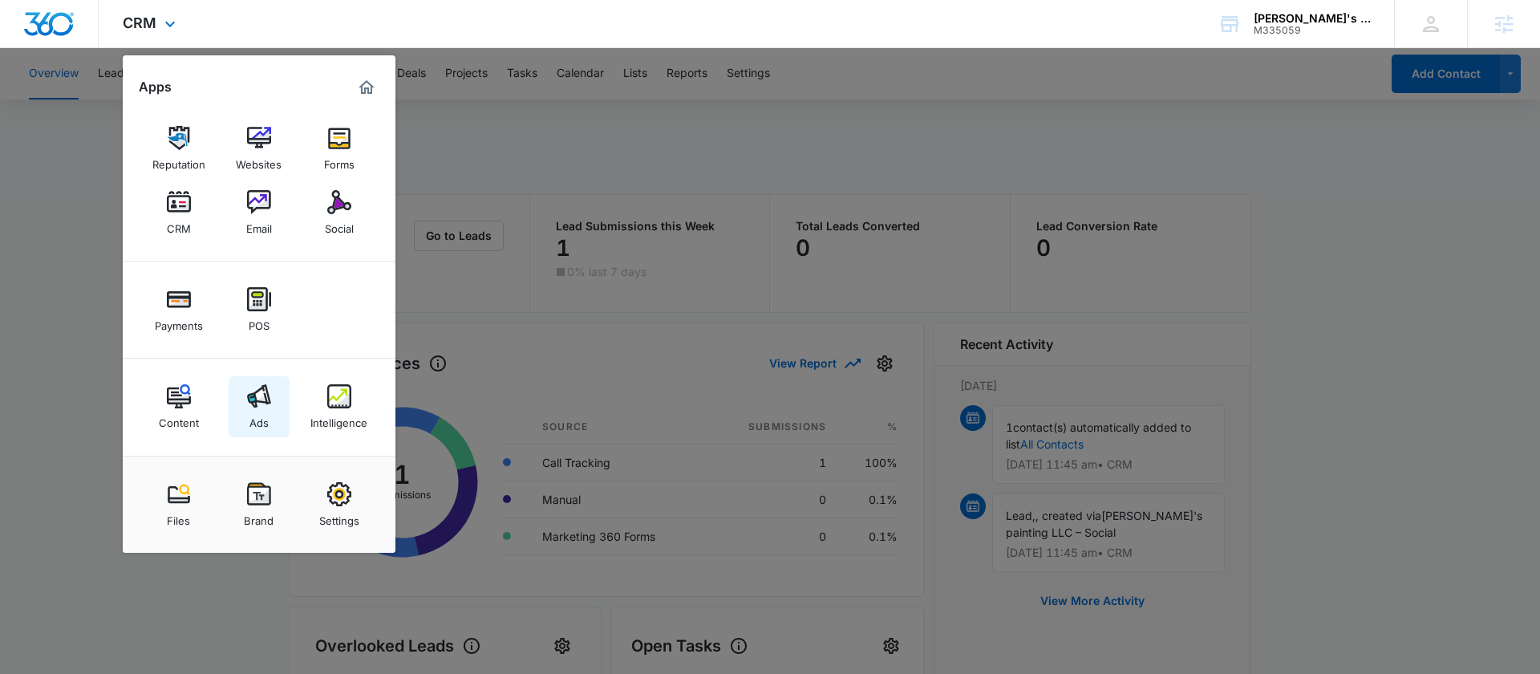
click at [253, 419] on div "Ads" at bounding box center [258, 418] width 19 height 21
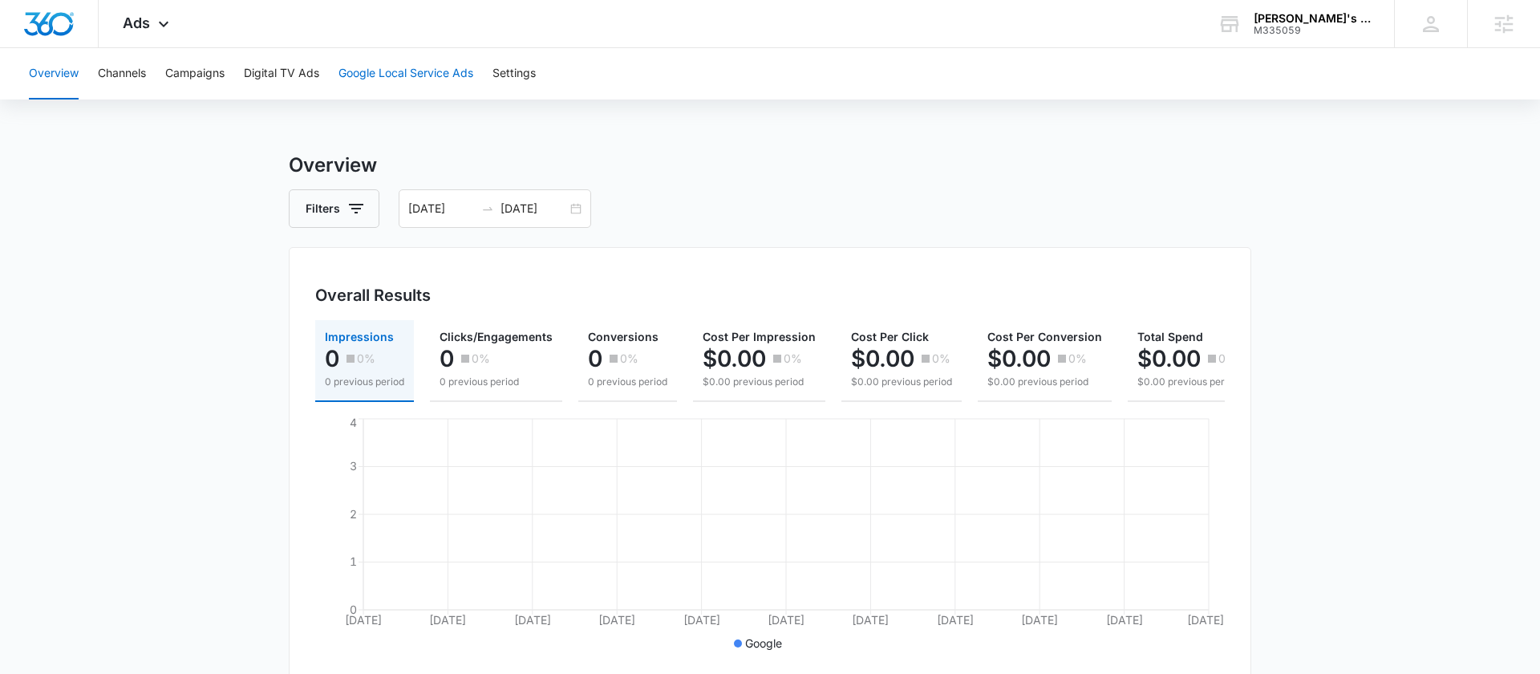
click at [388, 71] on button "Google Local Service Ads" at bounding box center [406, 73] width 135 height 51
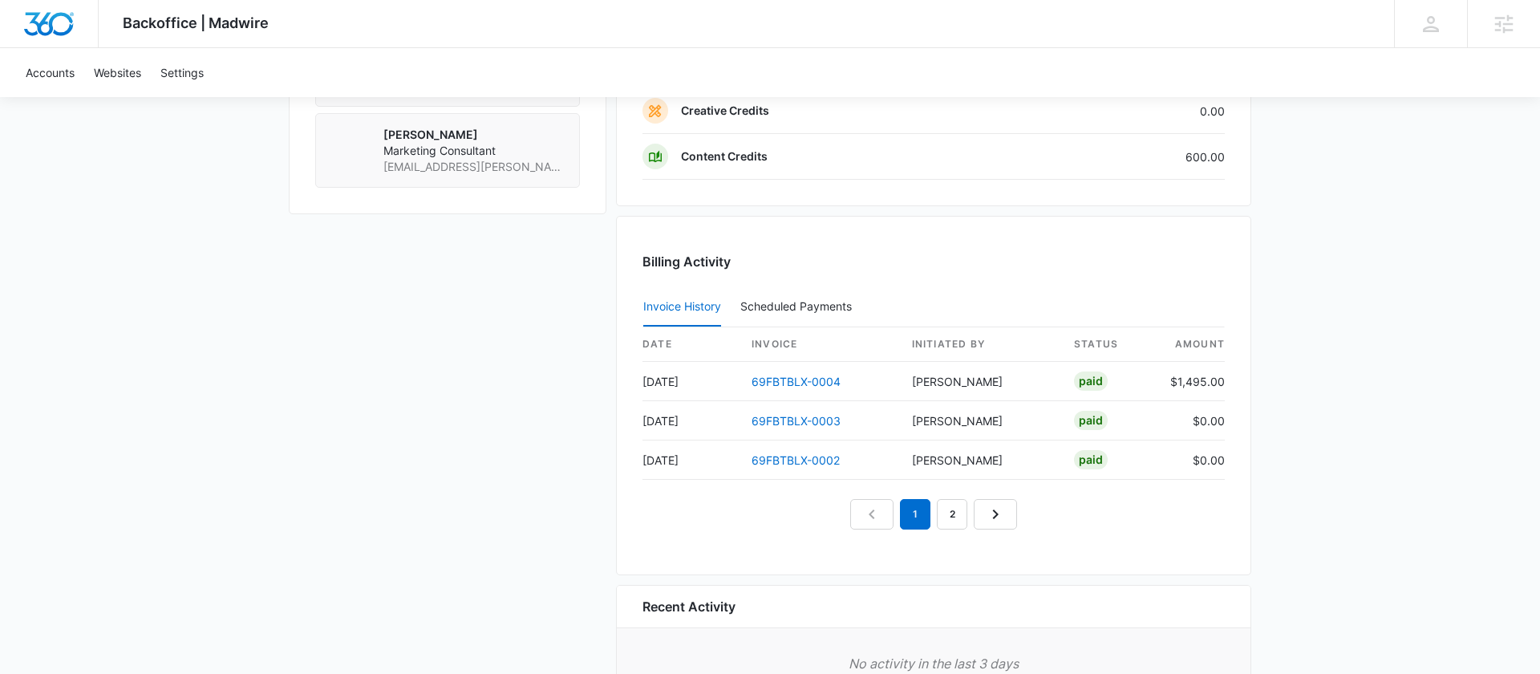
scroll to position [1534, 0]
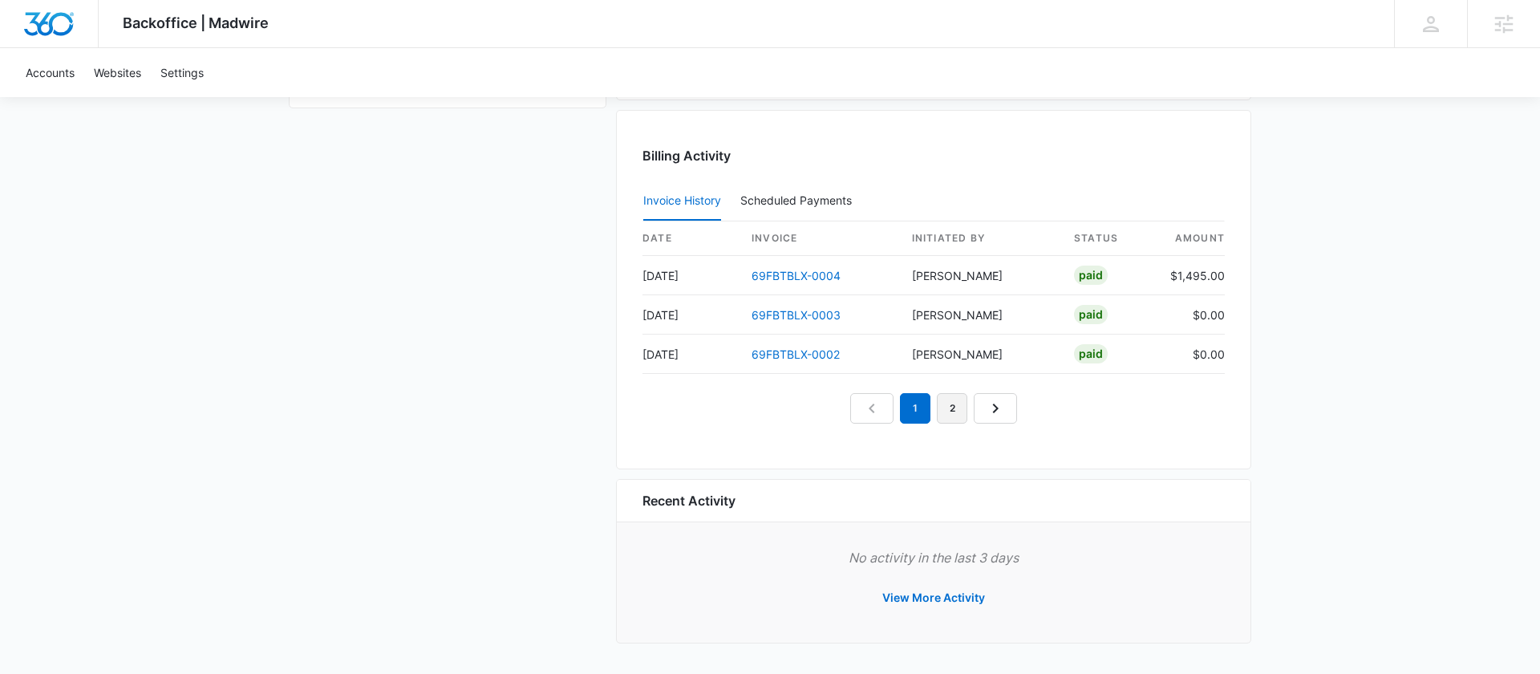
click at [965, 401] on link "2" at bounding box center [952, 408] width 30 height 30
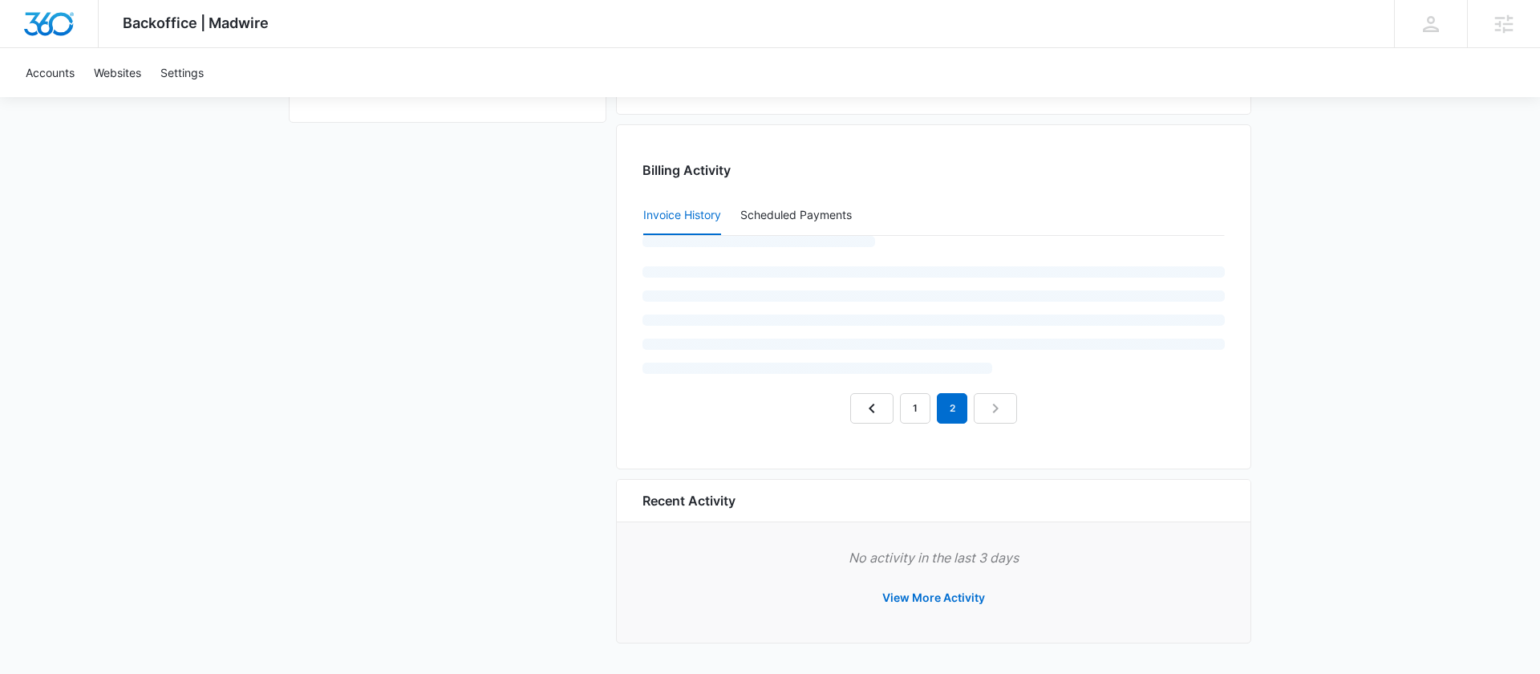
scroll to position [1455, 0]
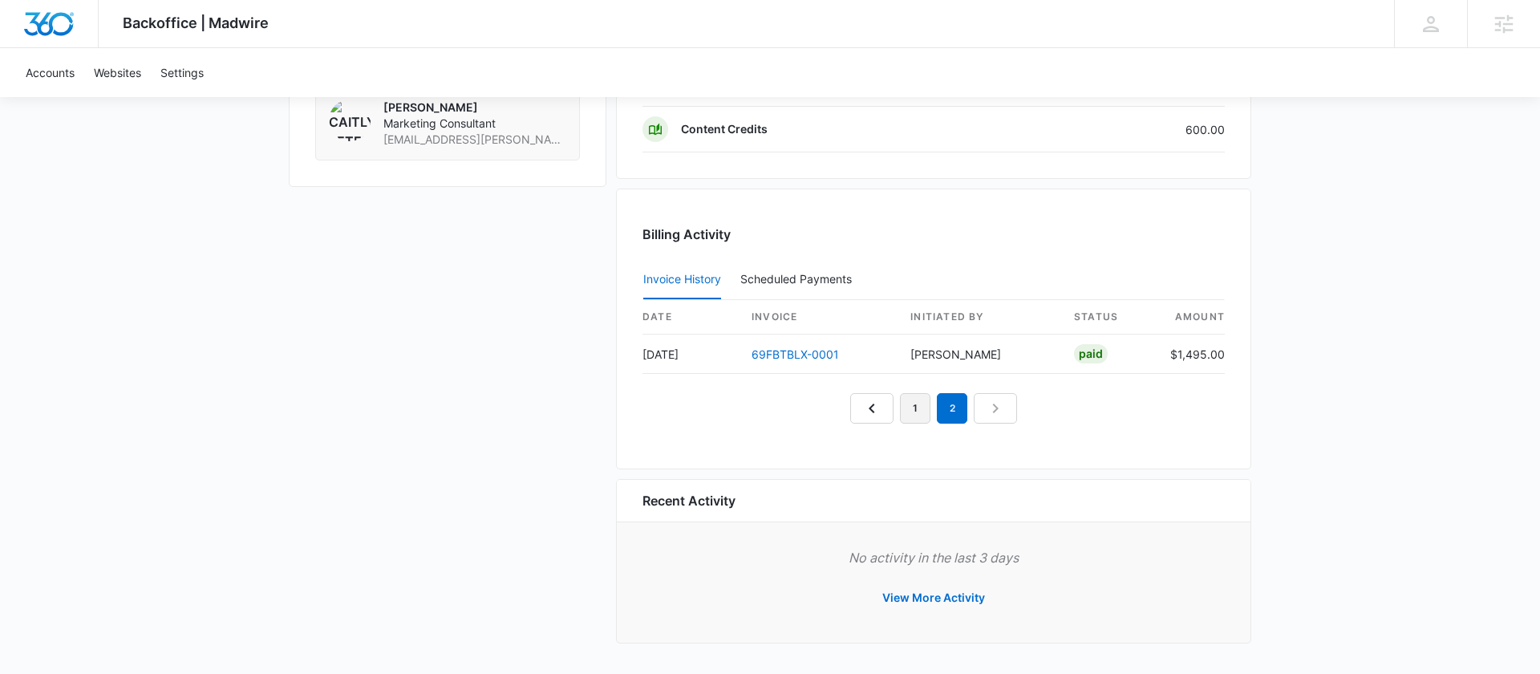
click at [910, 415] on link "1" at bounding box center [915, 408] width 30 height 30
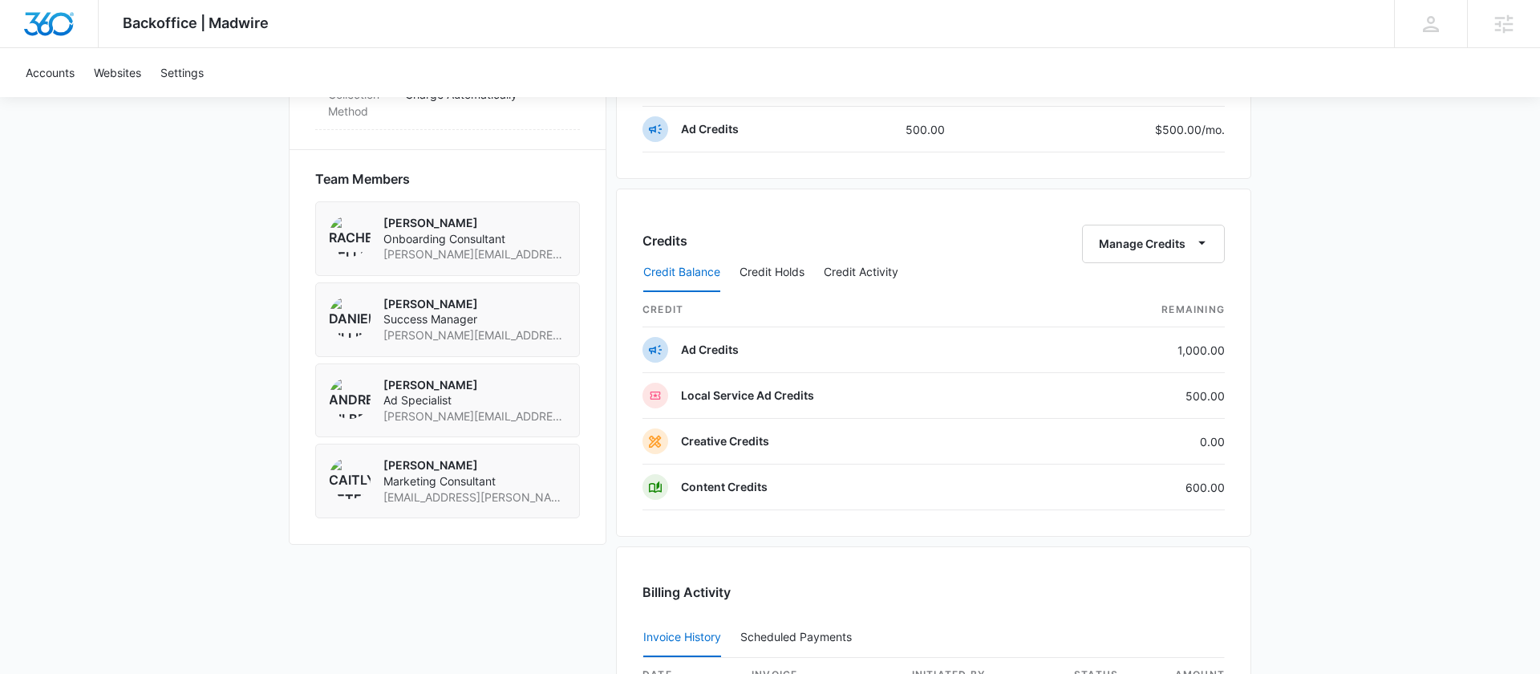
scroll to position [660, 0]
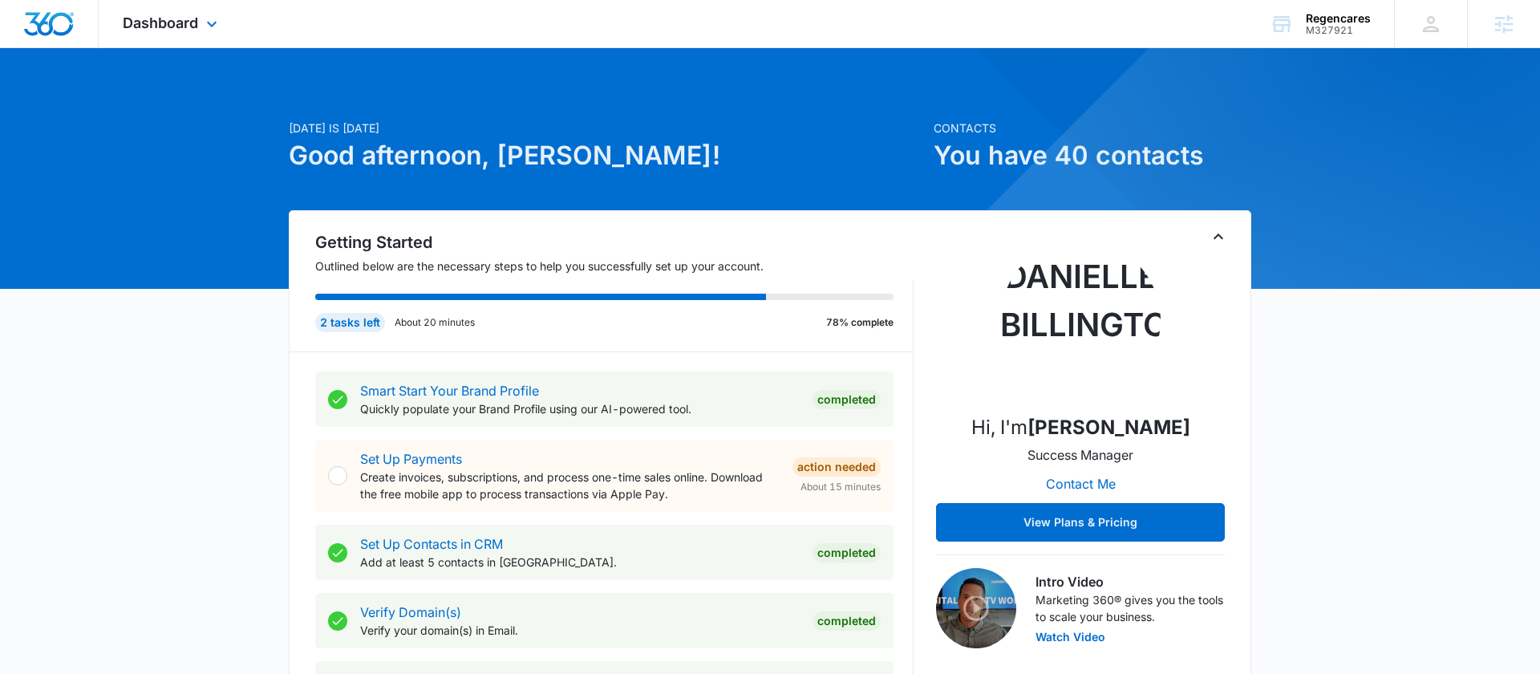
click at [184, 33] on div "Dashboard Apps Reputation Forms CRM Email Social Payments POS Content Ads Intel…" at bounding box center [172, 23] width 147 height 47
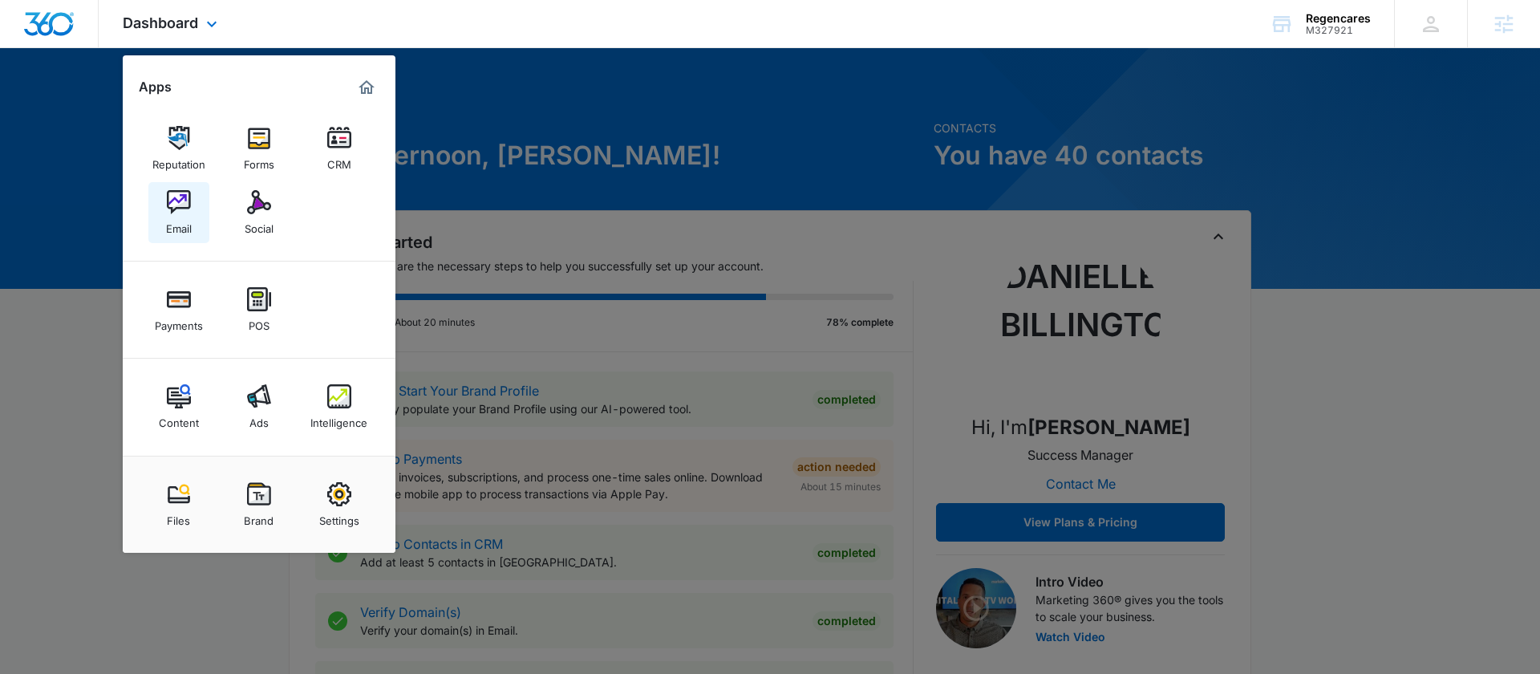
click at [158, 213] on link "Email" at bounding box center [178, 212] width 61 height 61
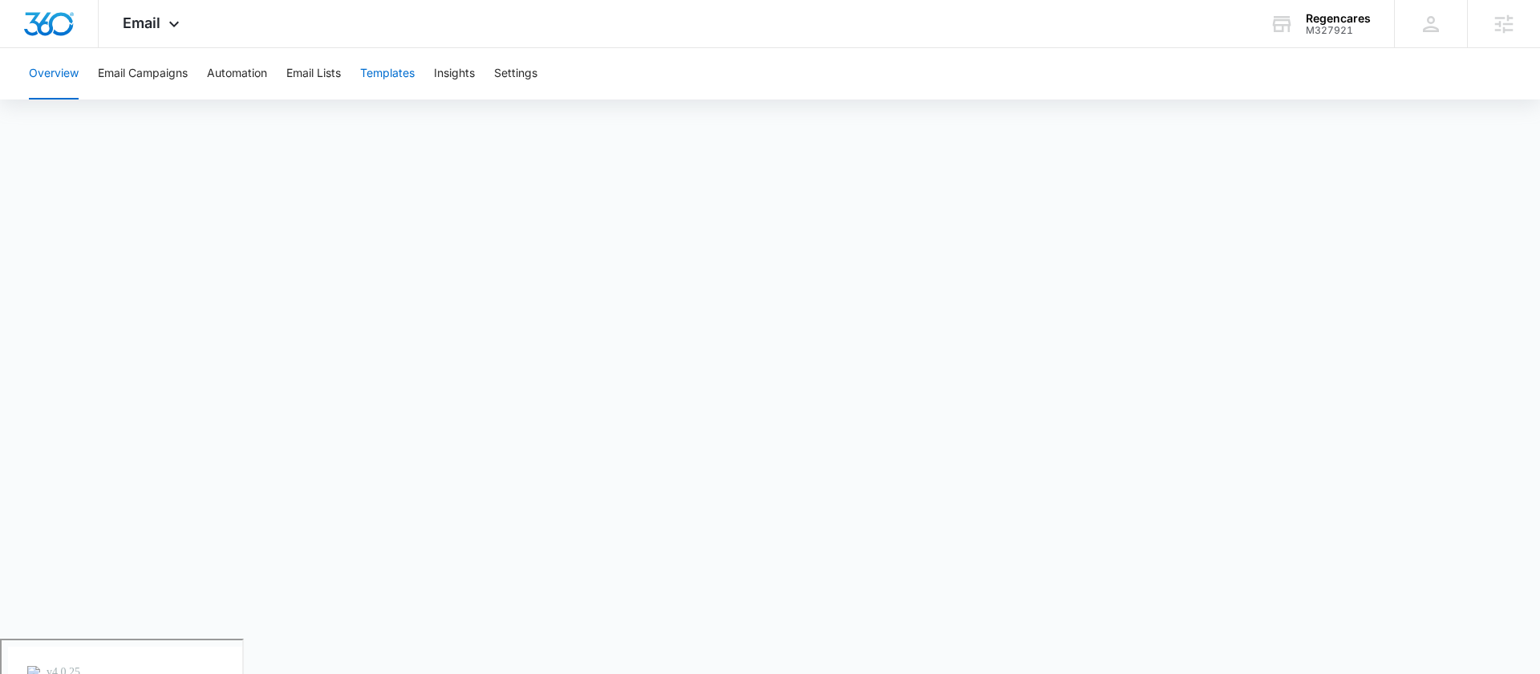
click at [408, 72] on button "Templates" at bounding box center [387, 73] width 55 height 51
click at [255, 73] on button "Automation" at bounding box center [237, 73] width 60 height 51
click at [378, 66] on button "Templates" at bounding box center [387, 73] width 55 height 51
click at [240, 71] on button "Automation" at bounding box center [237, 73] width 60 height 51
click at [394, 68] on button "Templates" at bounding box center [387, 73] width 55 height 51
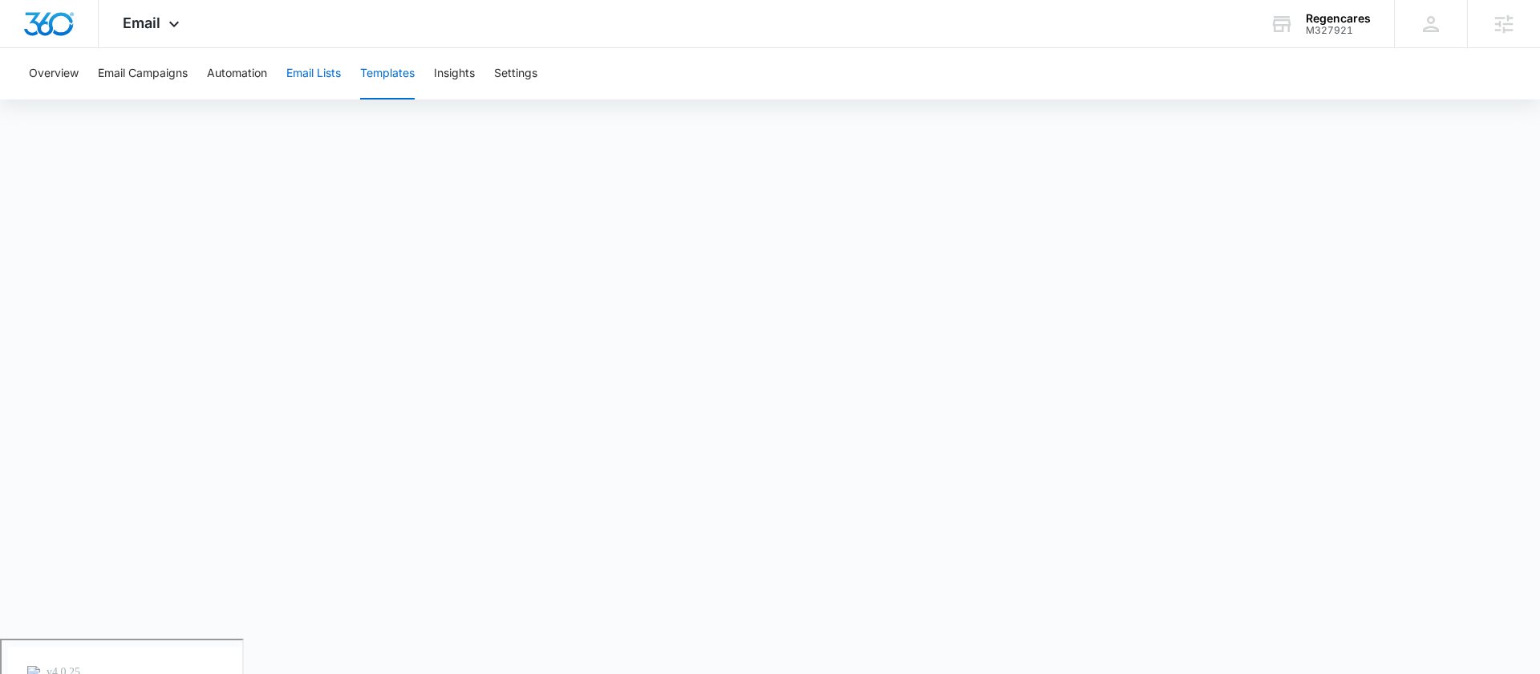
click at [321, 73] on button "Email Lists" at bounding box center [313, 73] width 55 height 51
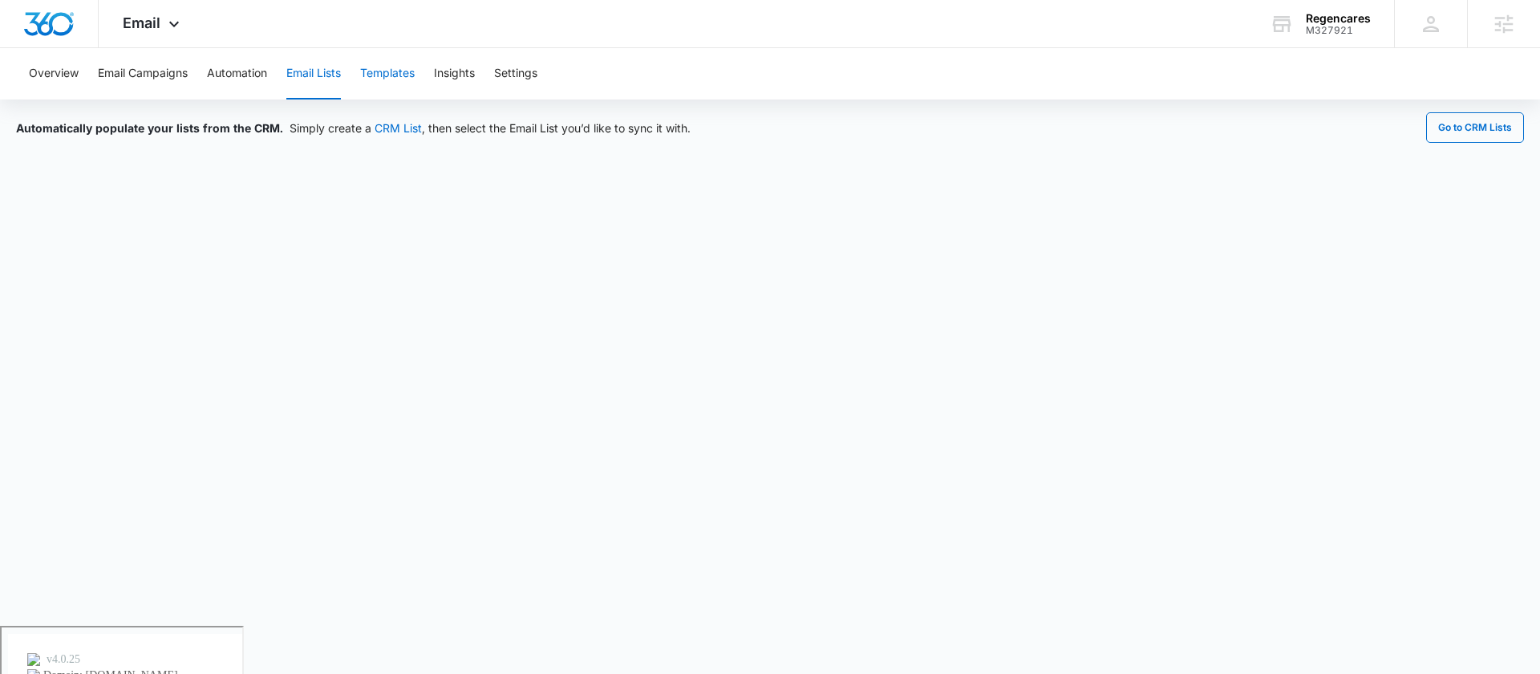
click at [397, 69] on button "Templates" at bounding box center [387, 73] width 55 height 51
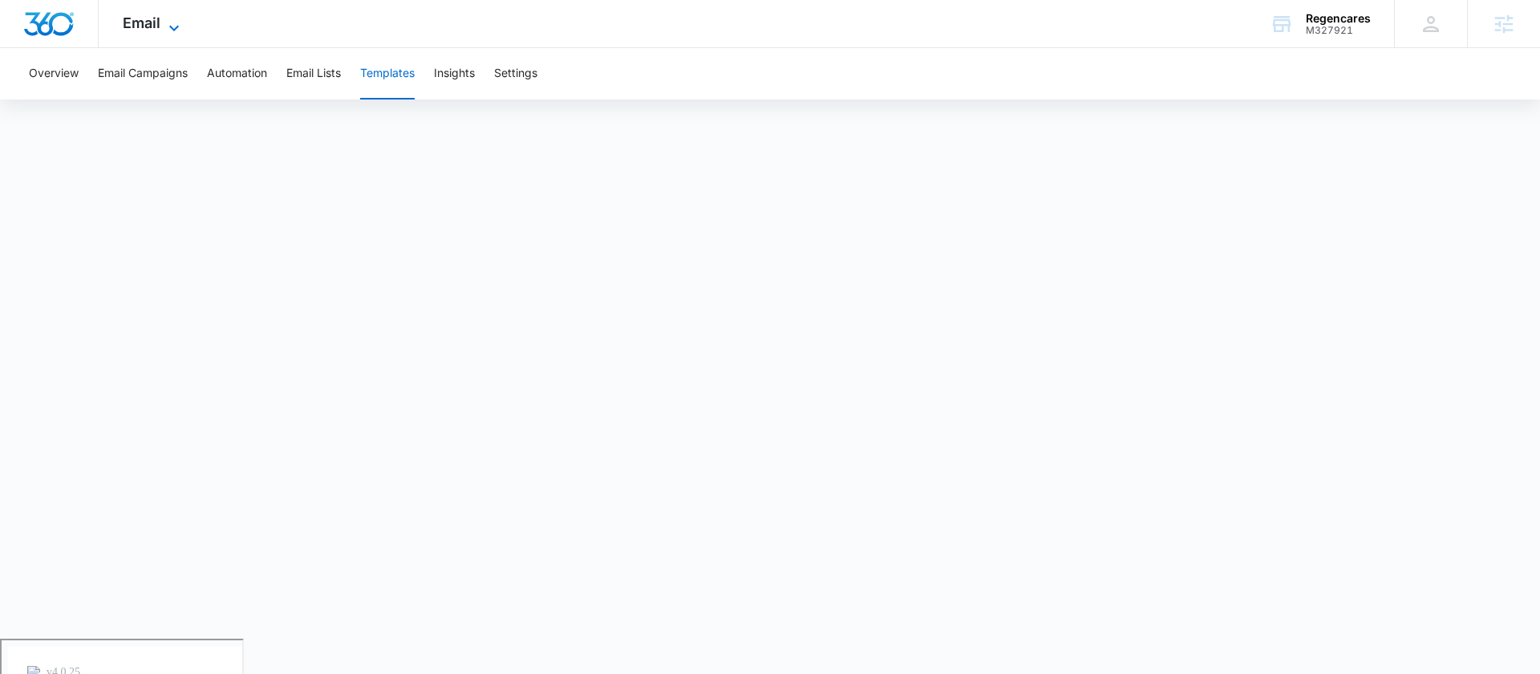
click at [145, 21] on span "Email" at bounding box center [142, 22] width 38 height 17
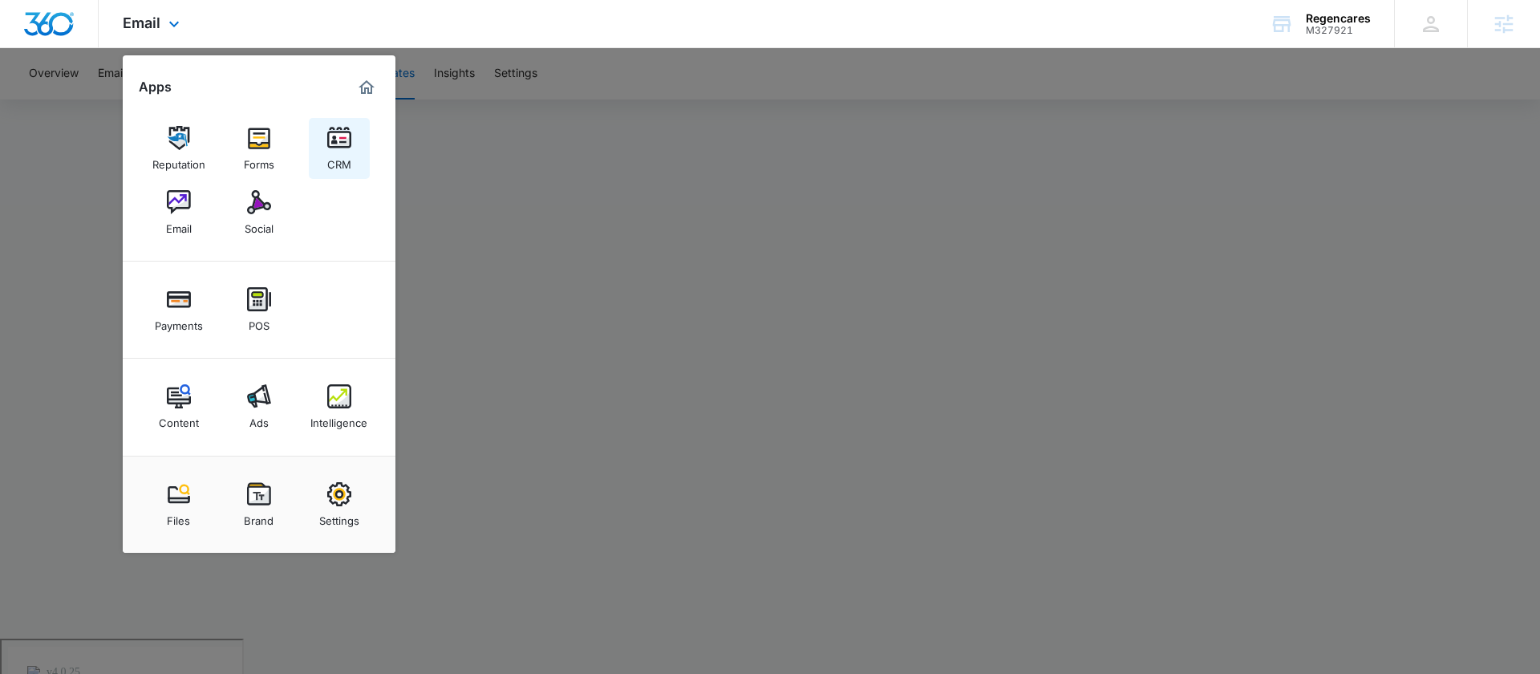
click at [349, 142] on img at bounding box center [339, 138] width 24 height 24
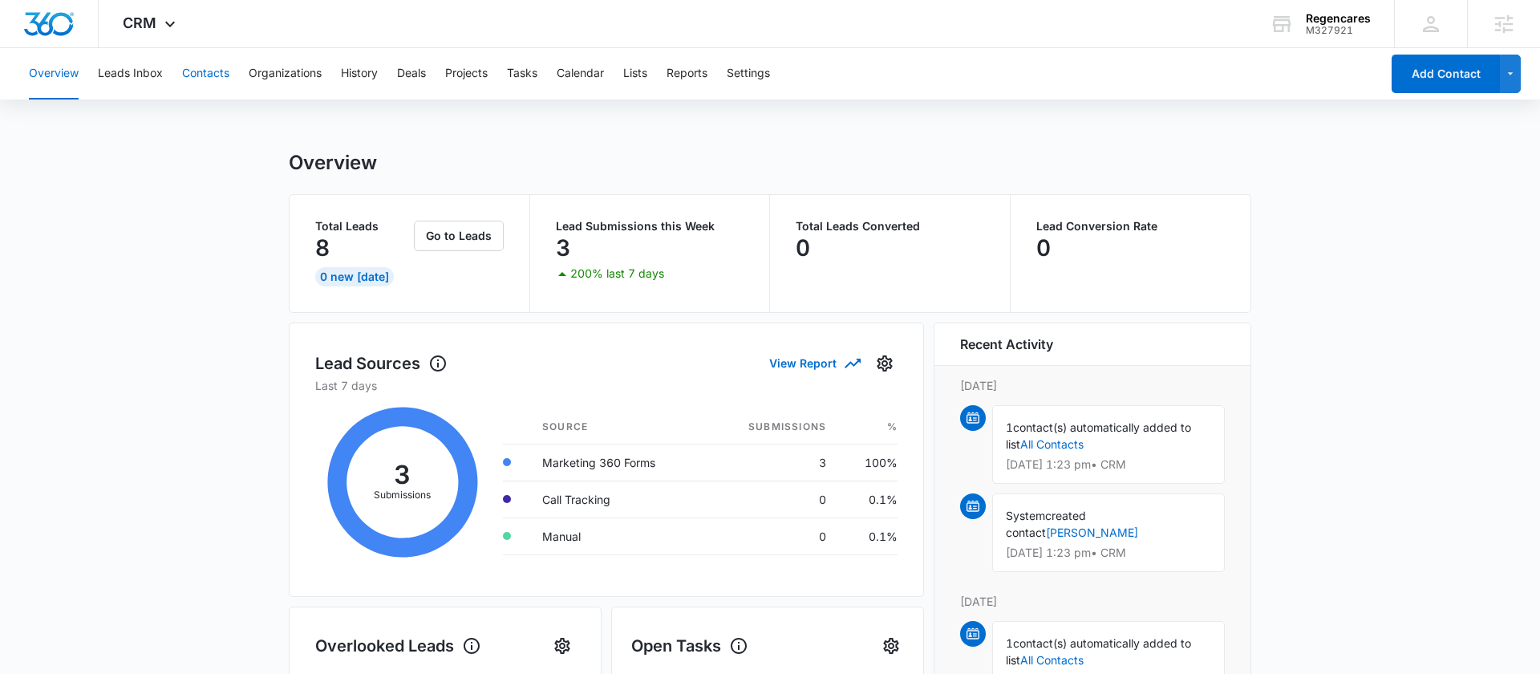
click at [201, 68] on button "Contacts" at bounding box center [205, 73] width 47 height 51
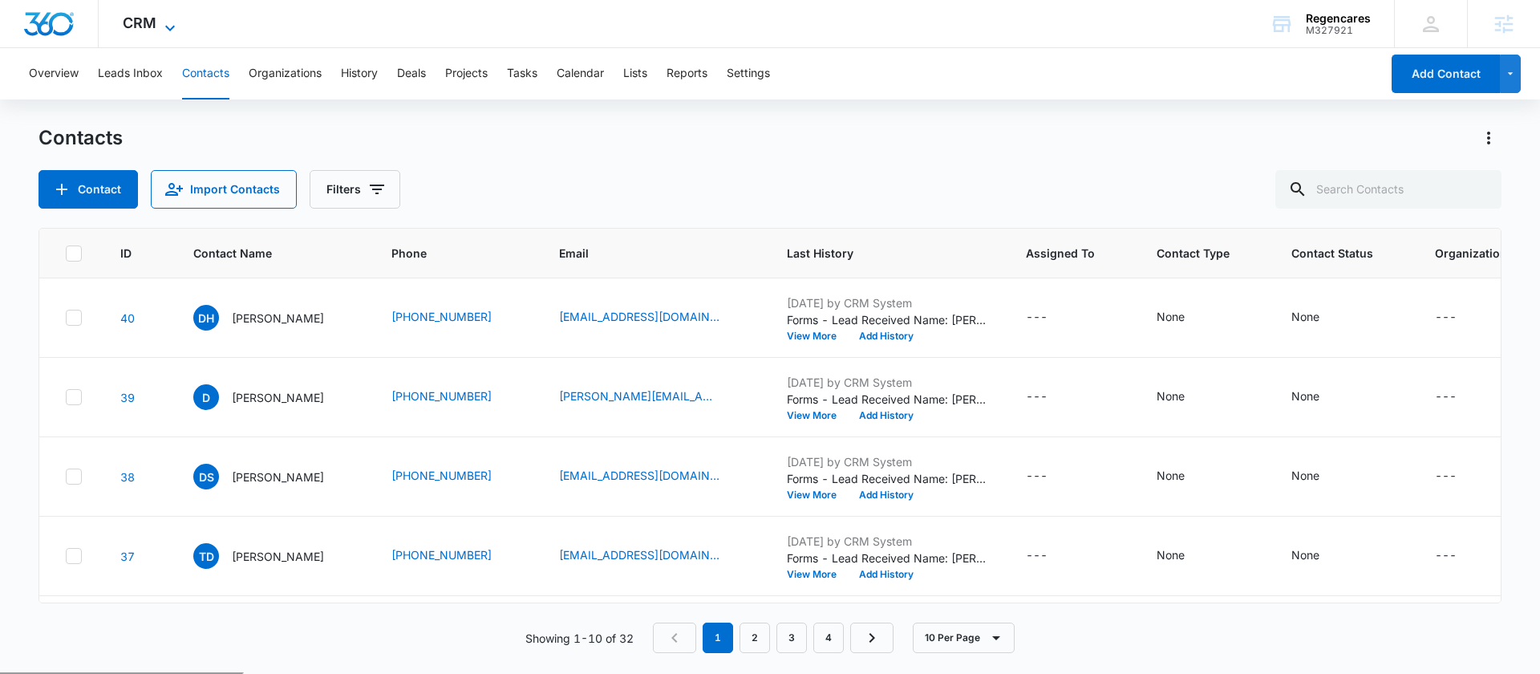
click at [164, 26] on icon at bounding box center [169, 27] width 19 height 19
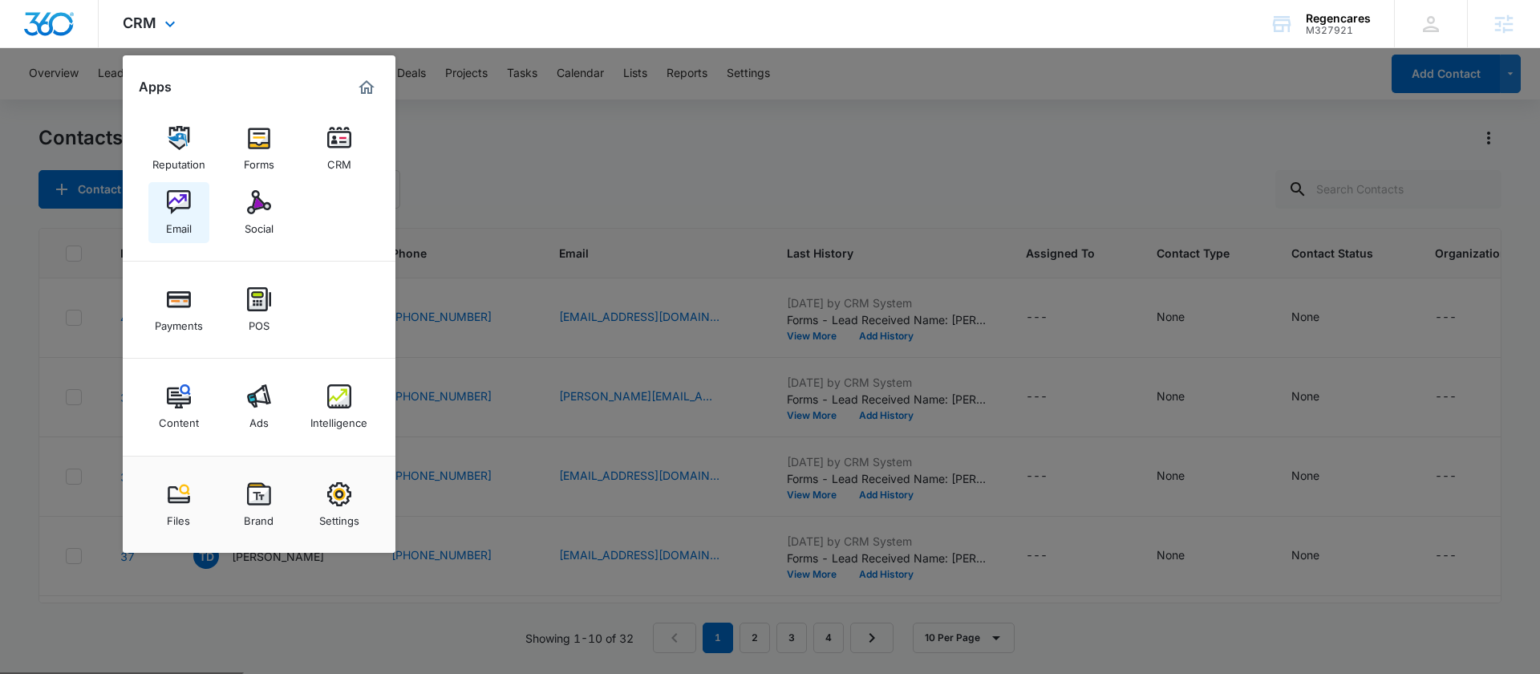
click at [198, 201] on link "Email" at bounding box center [178, 212] width 61 height 61
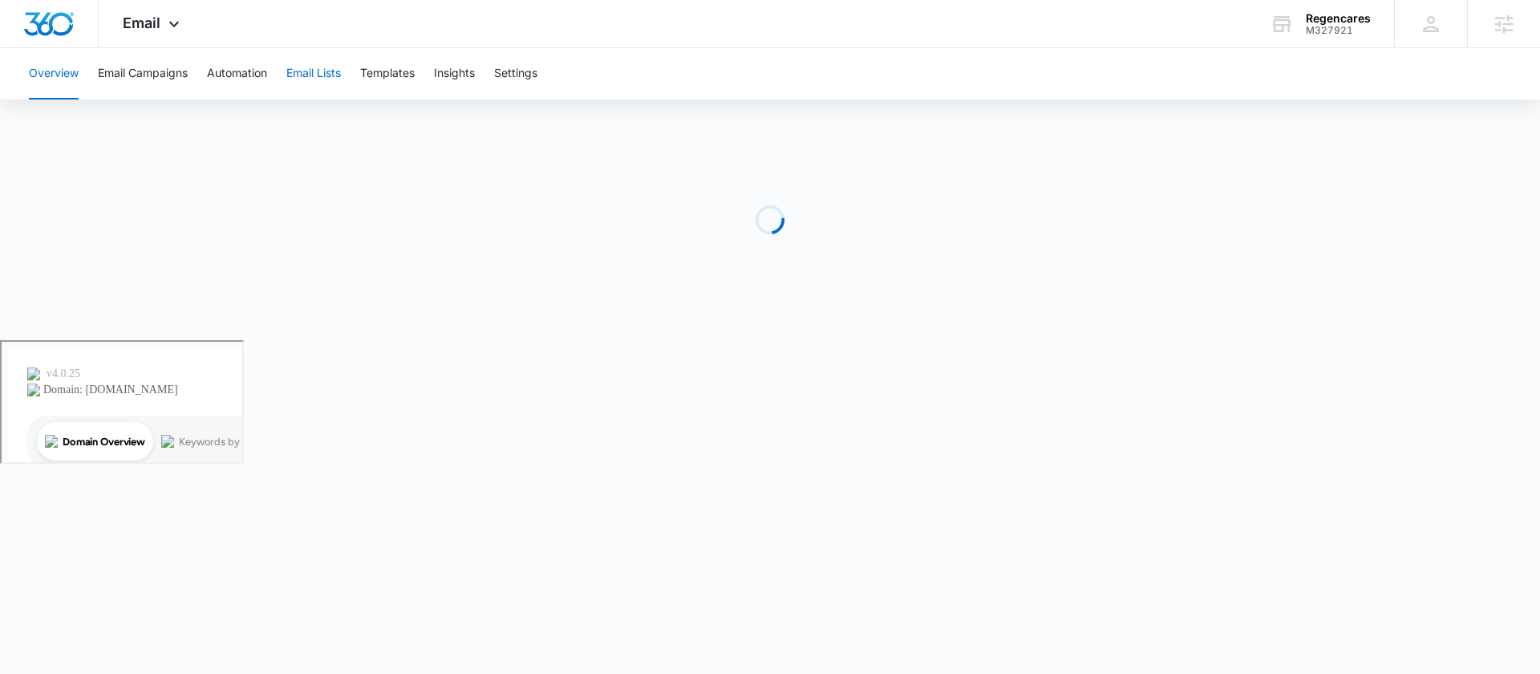
click at [318, 63] on button "Email Lists" at bounding box center [313, 73] width 55 height 51
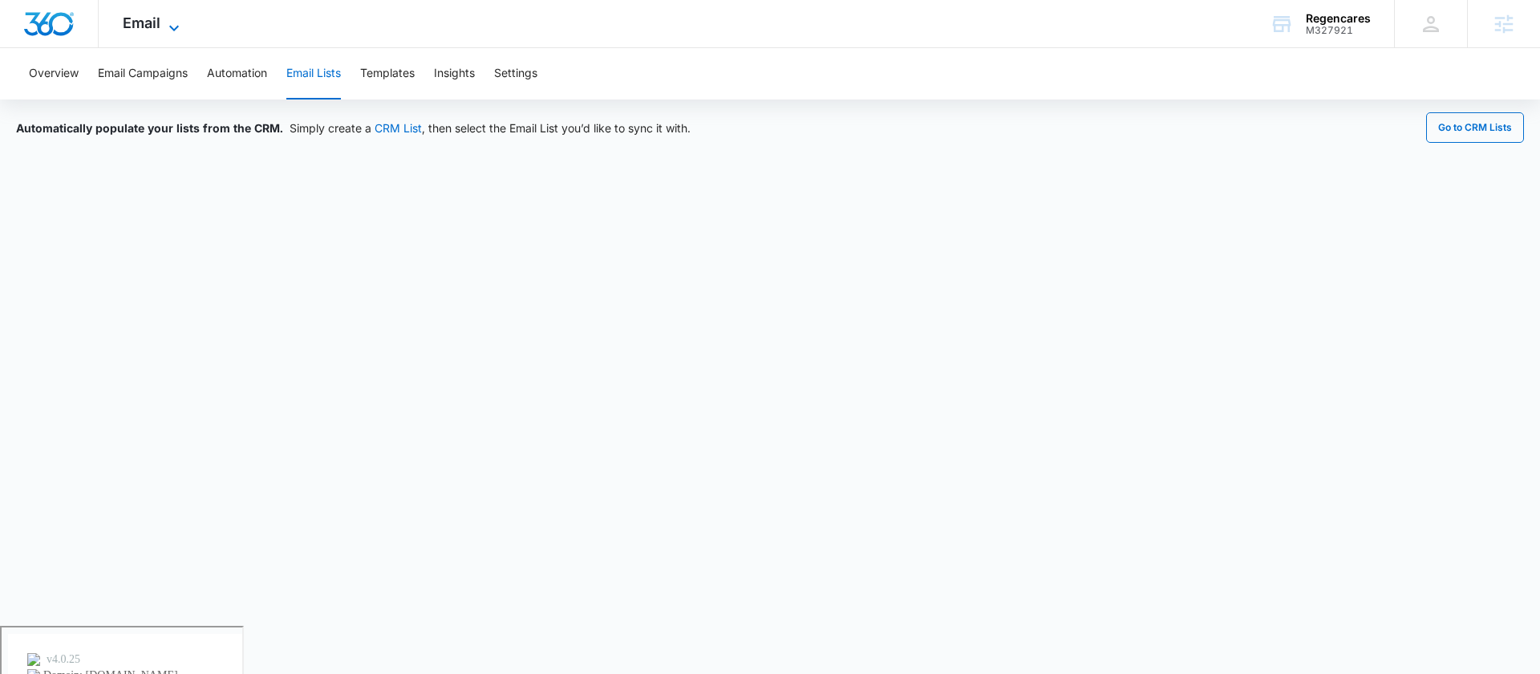
click at [170, 20] on icon at bounding box center [173, 27] width 19 height 19
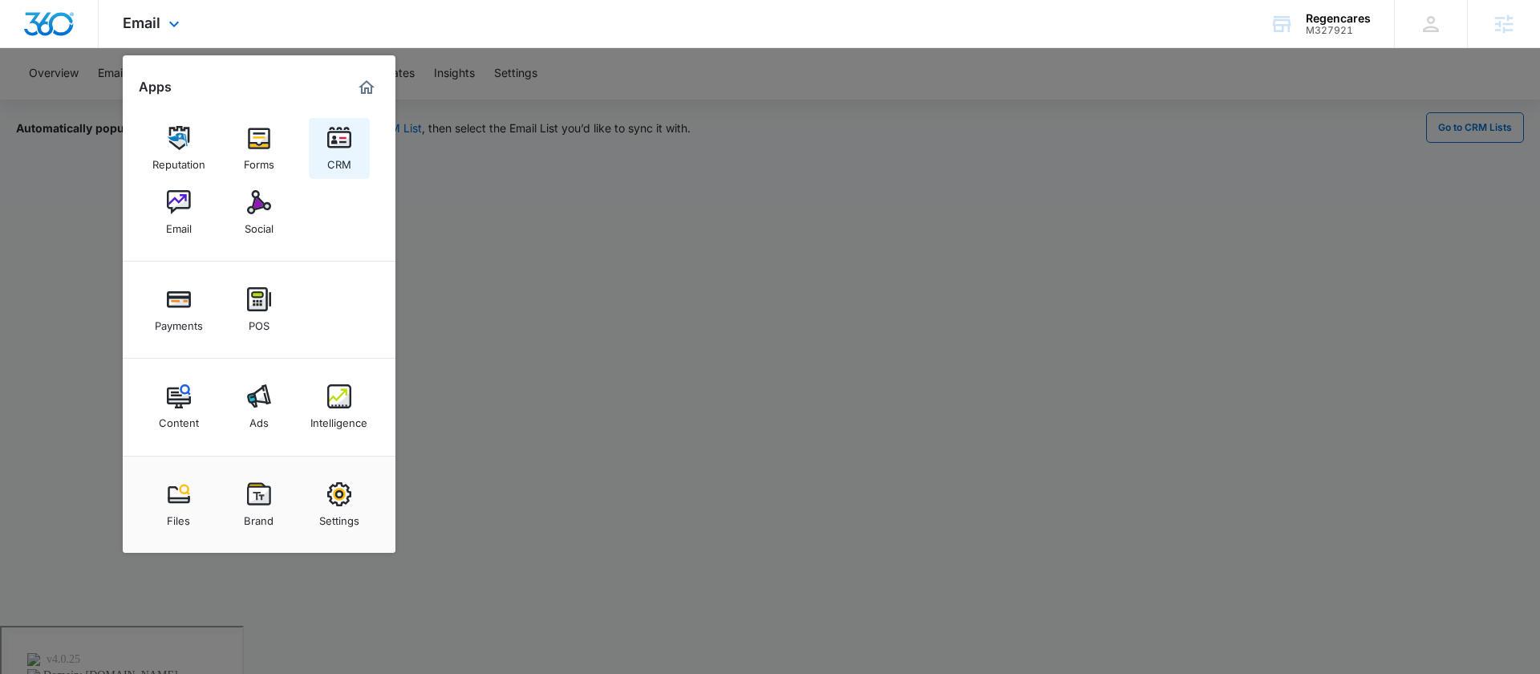
click at [347, 144] on img at bounding box center [339, 138] width 24 height 24
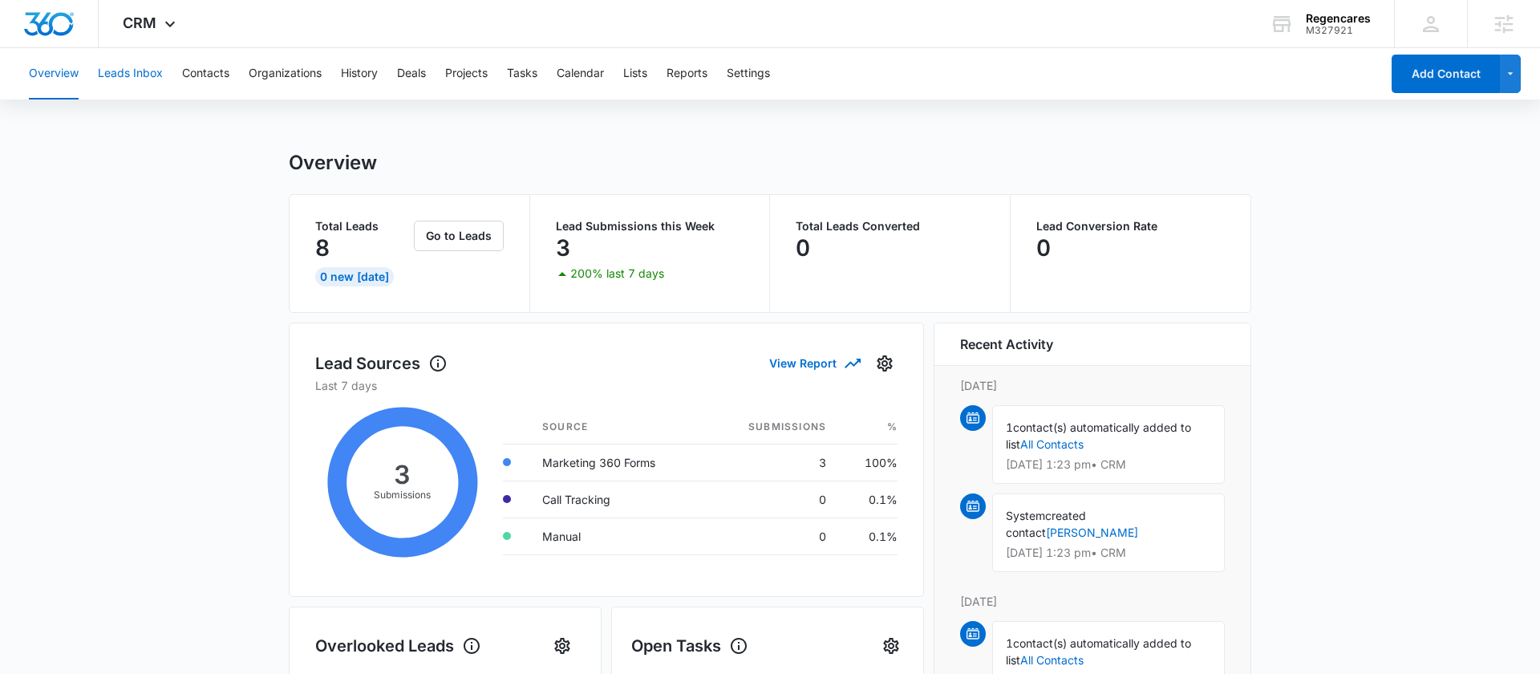
click at [153, 75] on button "Leads Inbox" at bounding box center [130, 73] width 65 height 51
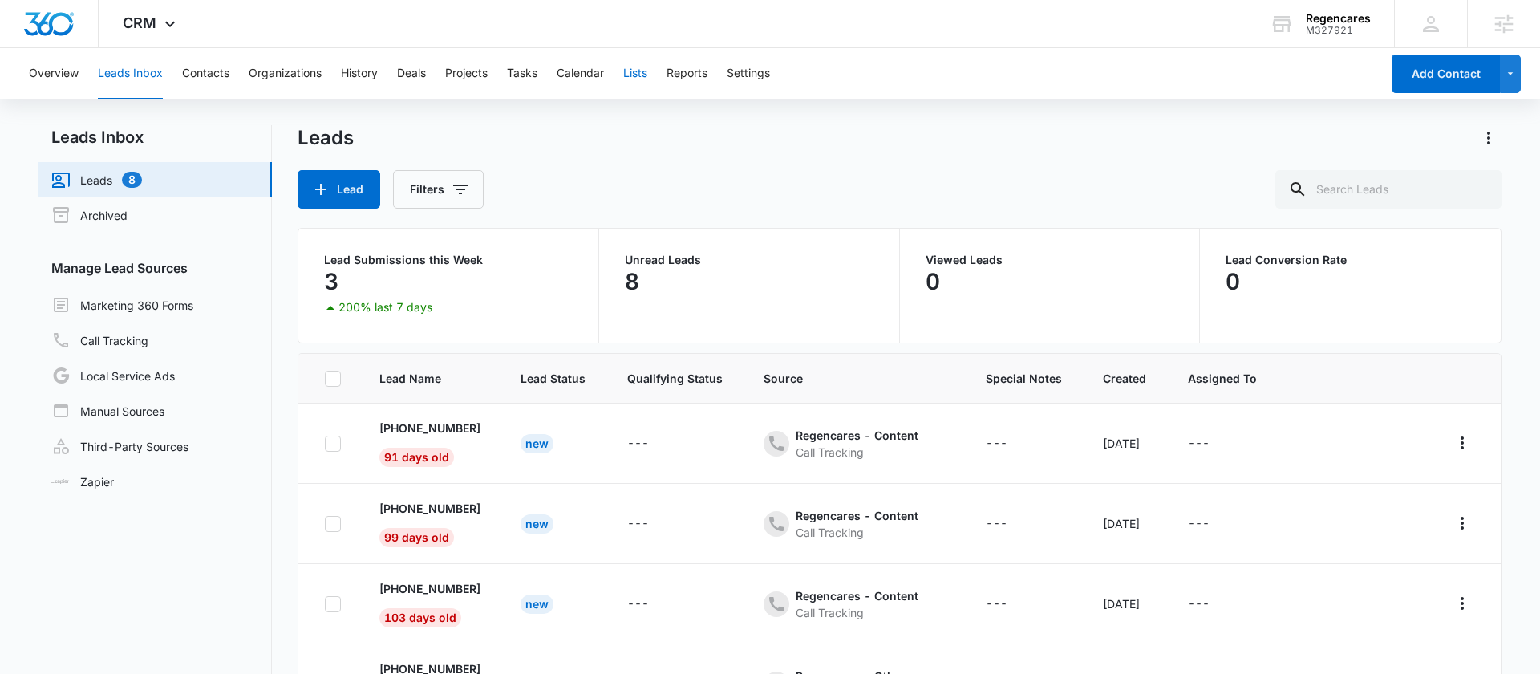
click at [647, 74] on button "Lists" at bounding box center [635, 73] width 24 height 51
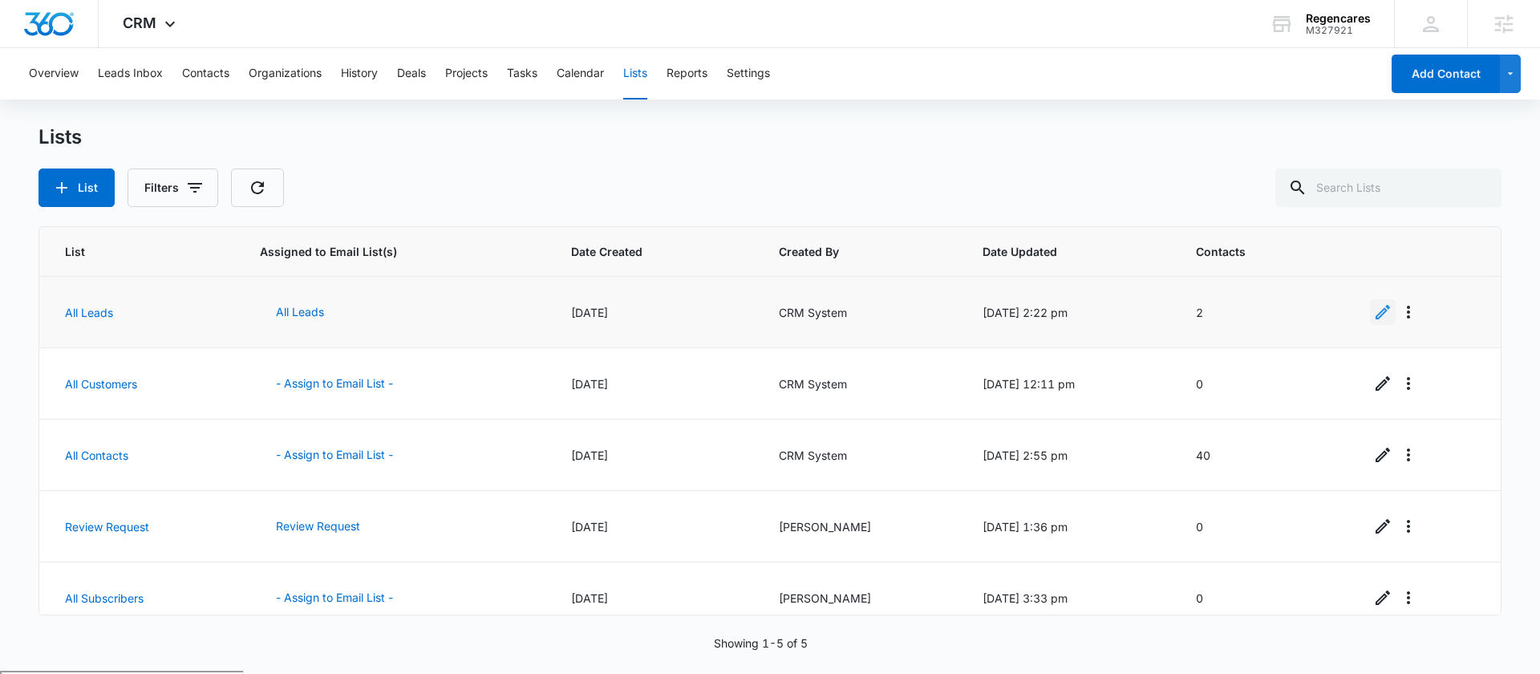
click at [1387, 309] on icon "Edit" at bounding box center [1383, 312] width 14 height 14
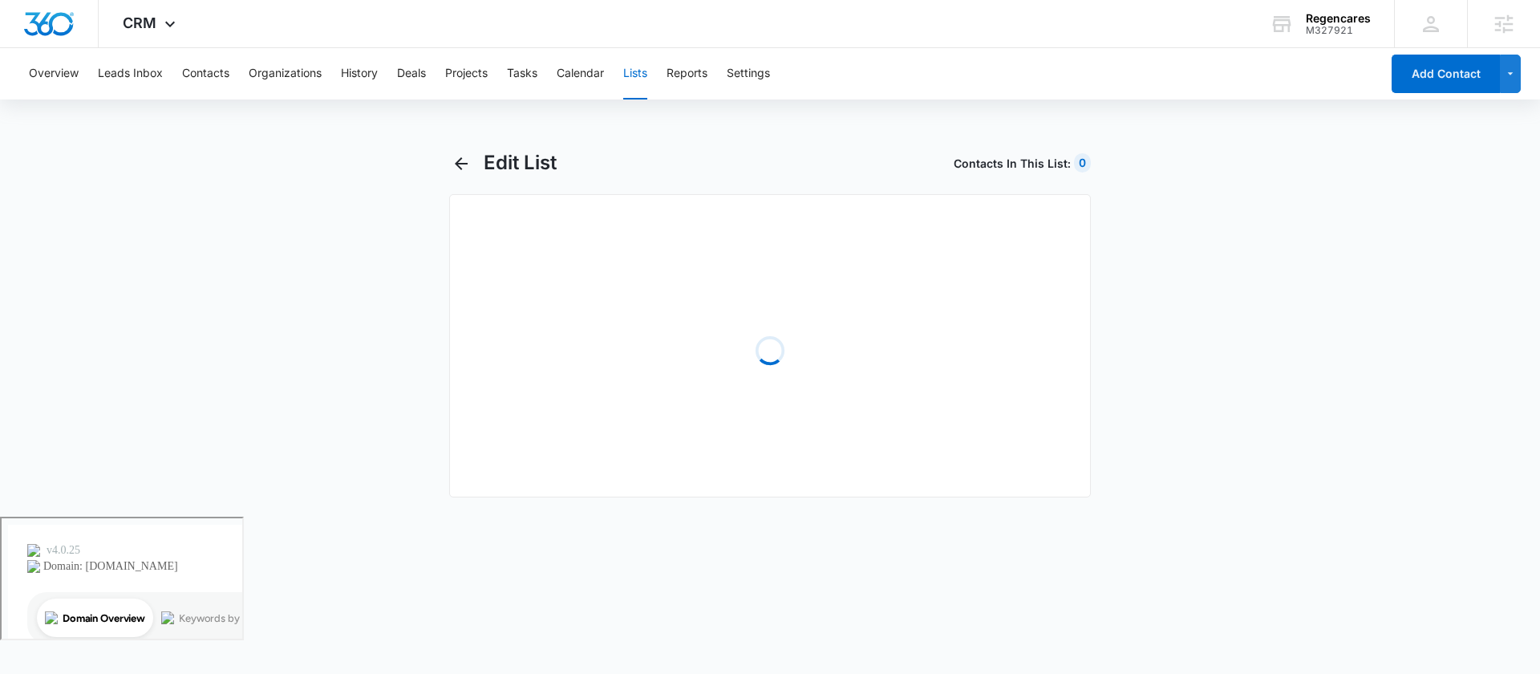
select select "31"
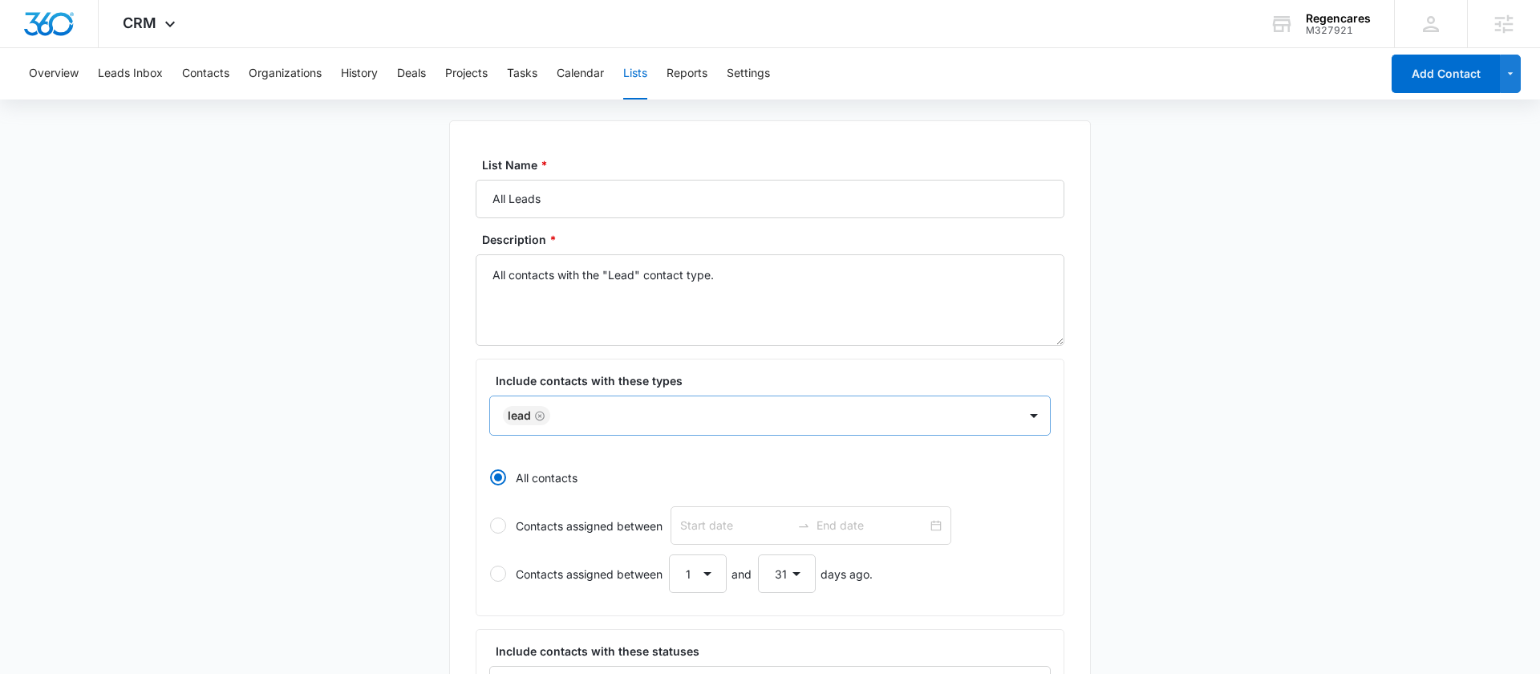
scroll to position [77, 0]
click at [950, 420] on div at bounding box center [776, 413] width 442 height 20
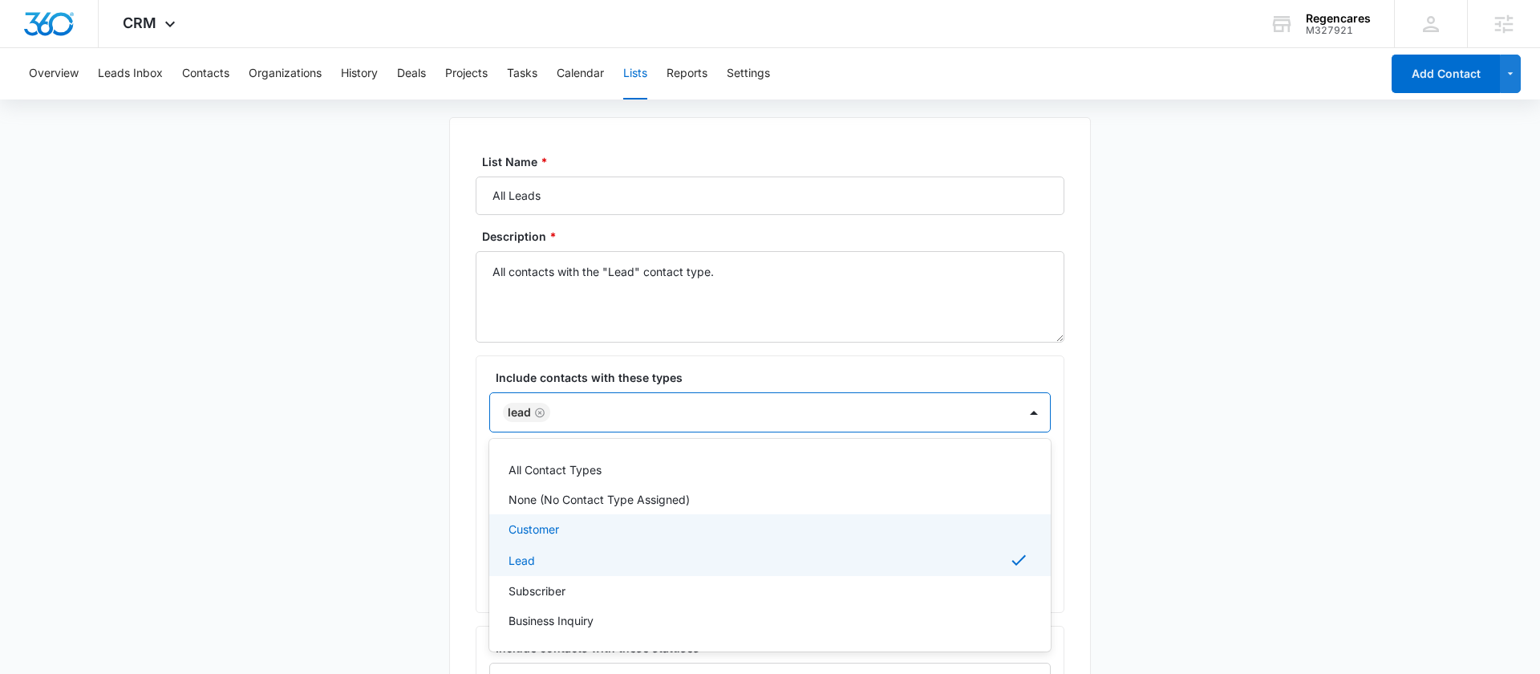
click at [423, 549] on main "Edit List Contacts In This List : 0 List Name * All Leads Description * All con…" at bounding box center [770, 635] width 1540 height 1123
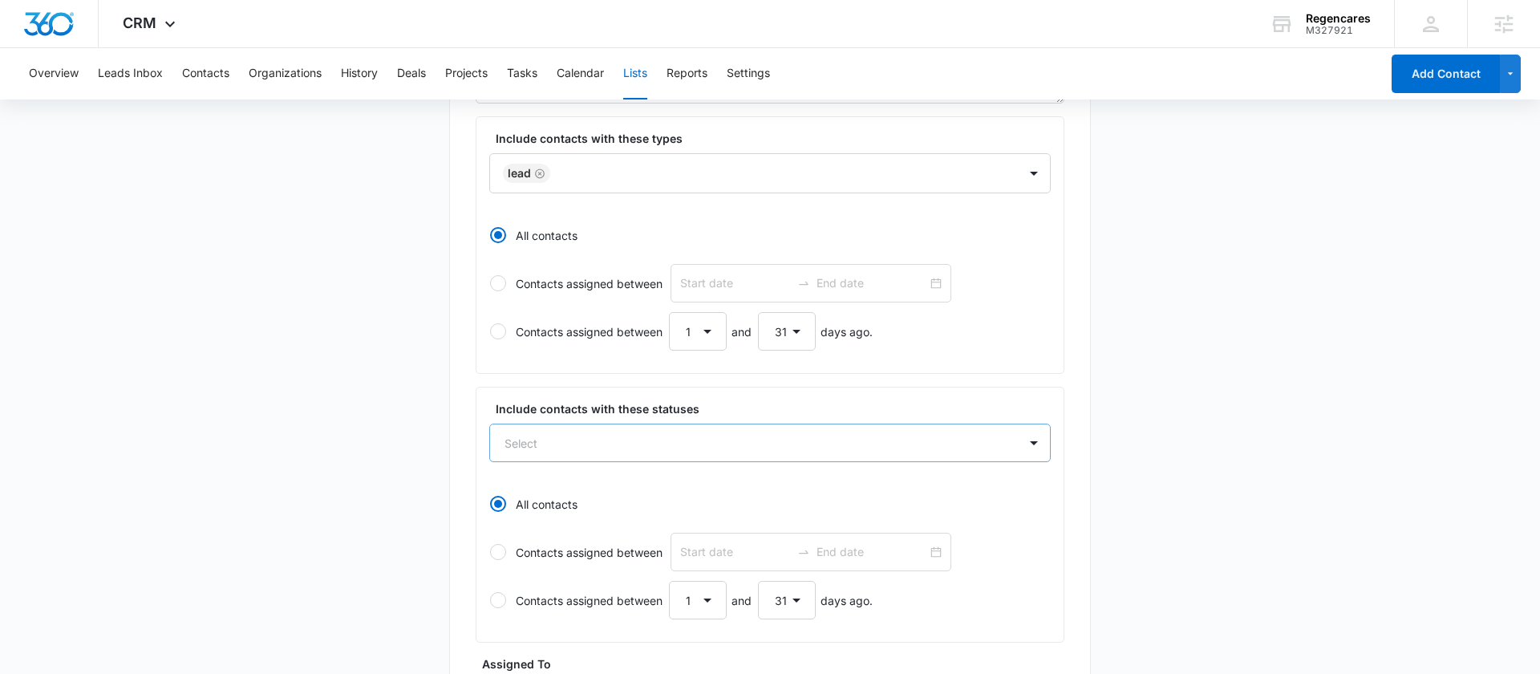
scroll to position [357, 0]
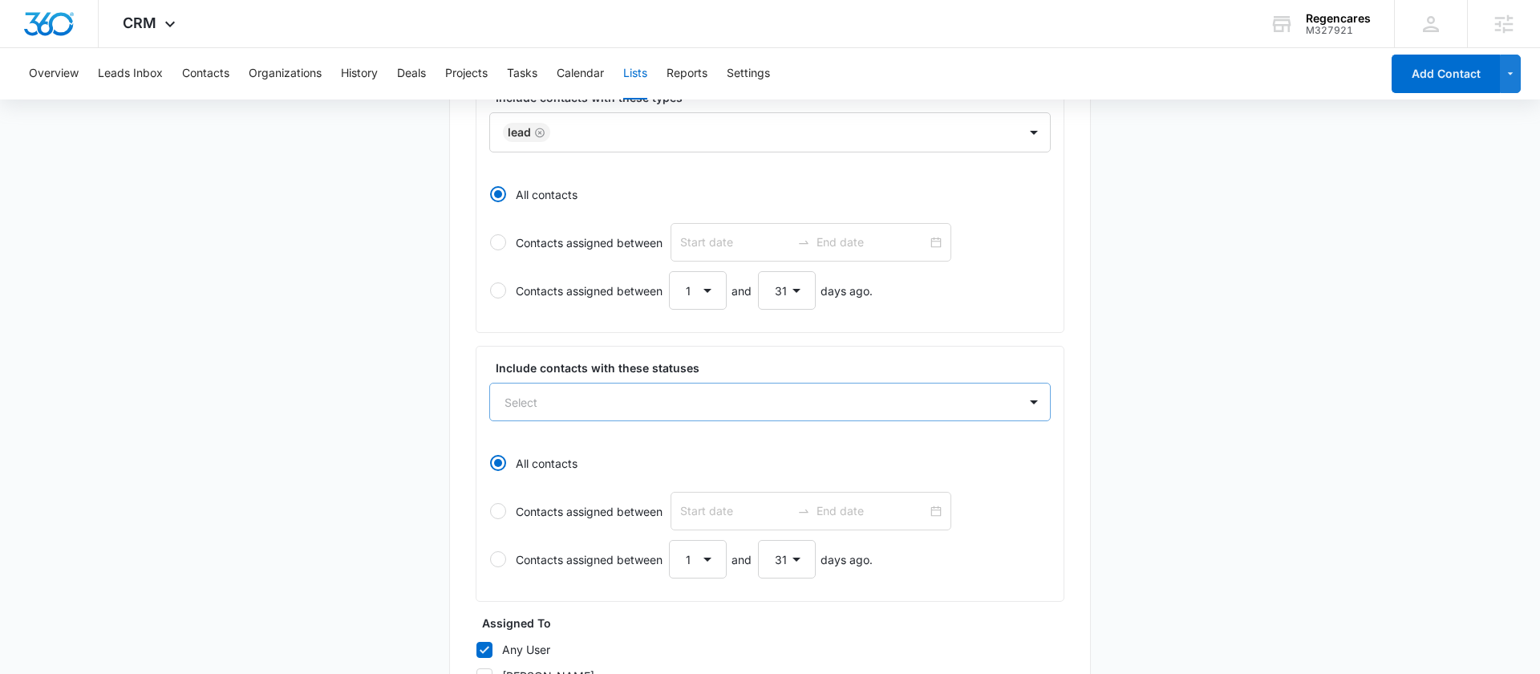
click at [644, 421] on div "Select" at bounding box center [770, 402] width 562 height 39
click at [434, 566] on main "Edit List Contacts In This List : 0 List Name * All Leads Description * All con…" at bounding box center [770, 355] width 1540 height 1123
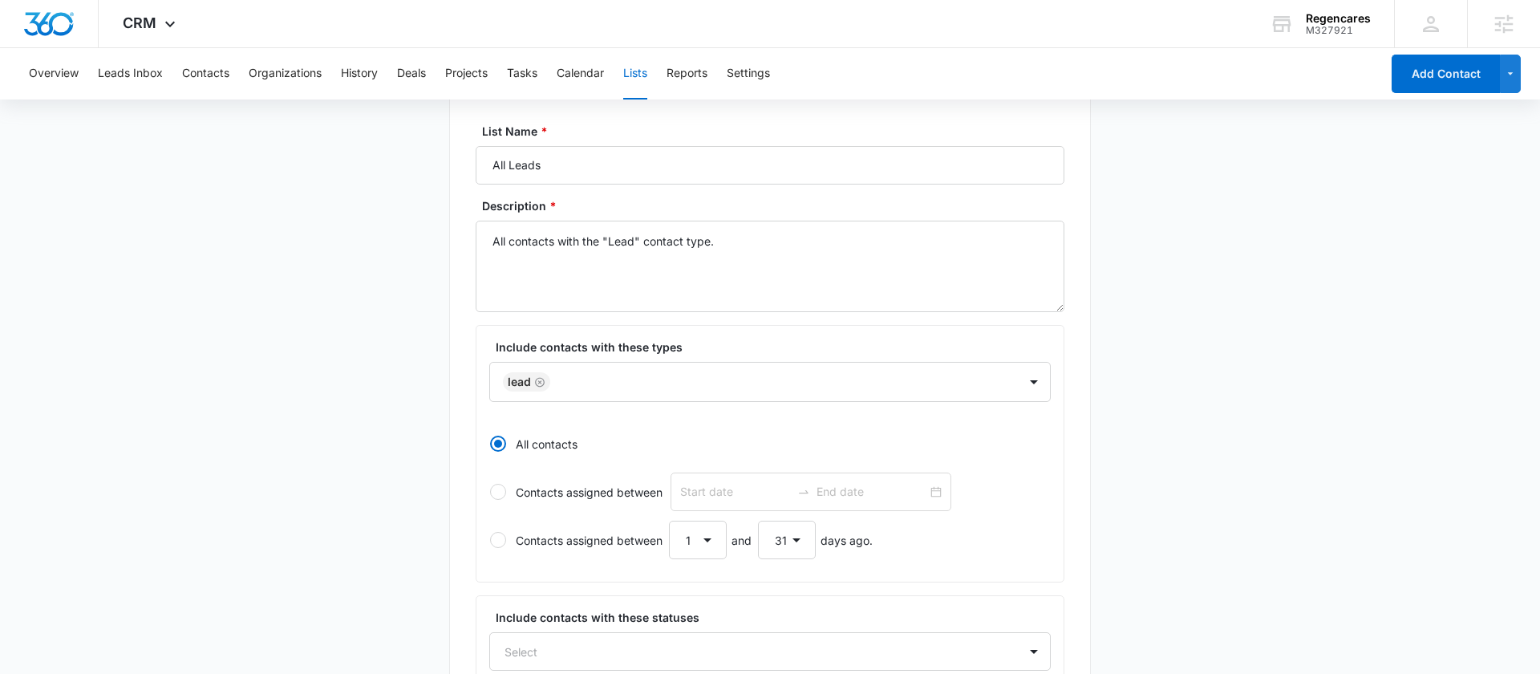
scroll to position [0, 0]
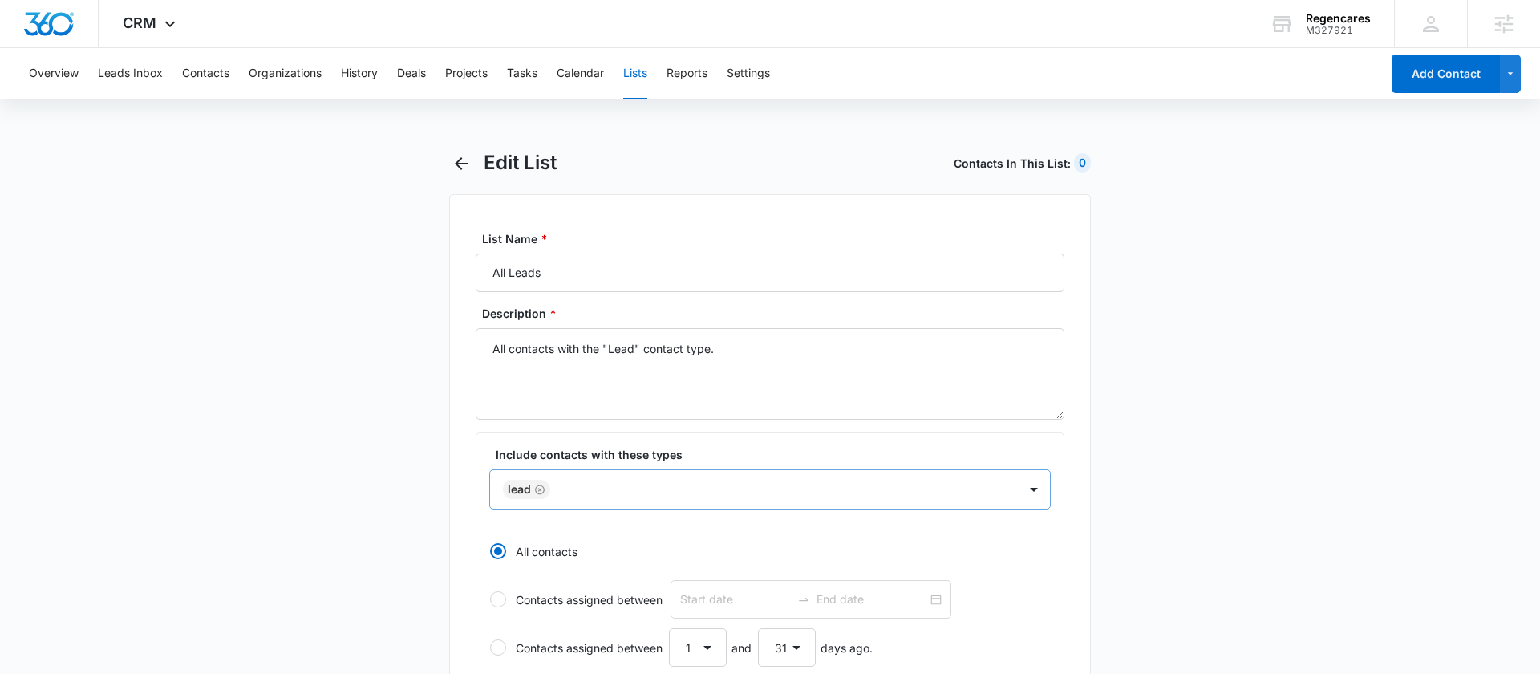
click at [598, 489] on div "Lead" at bounding box center [770, 489] width 562 height 40
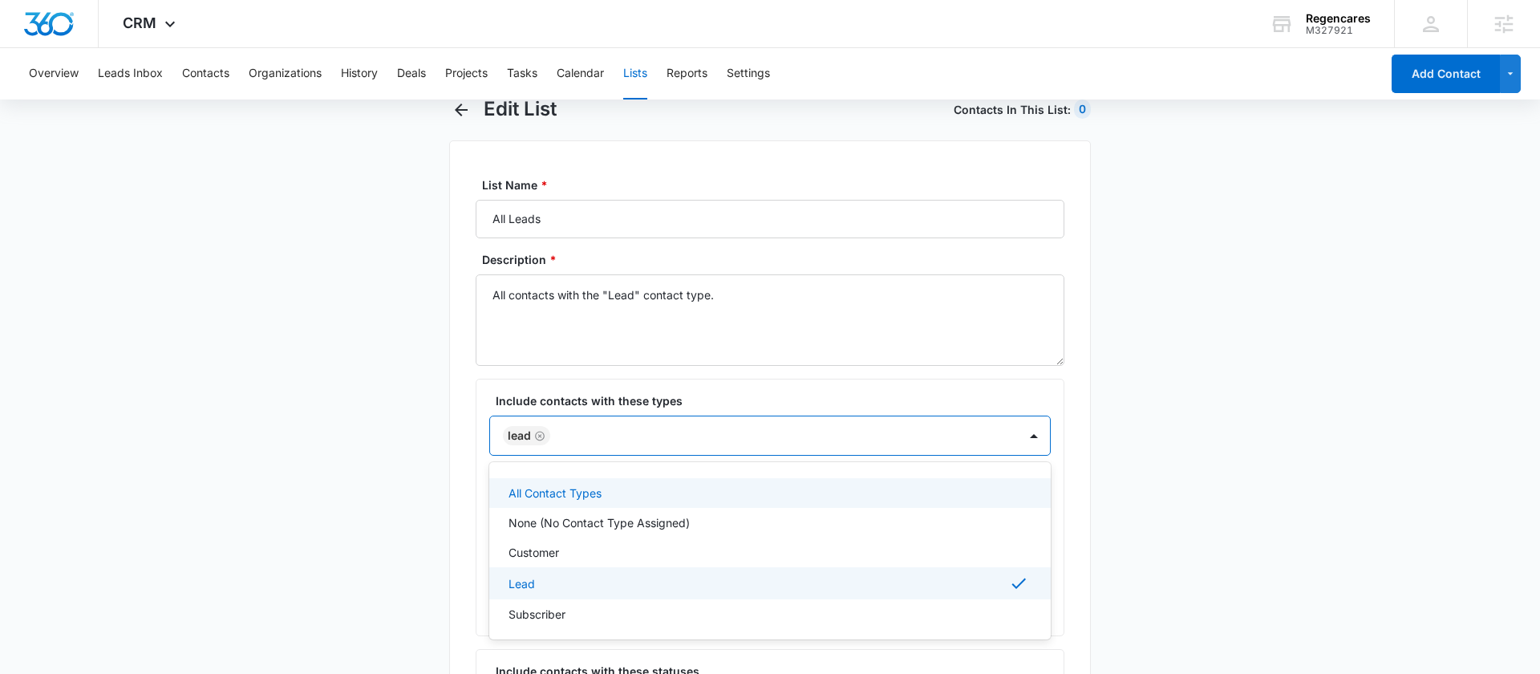
scroll to position [61, 0]
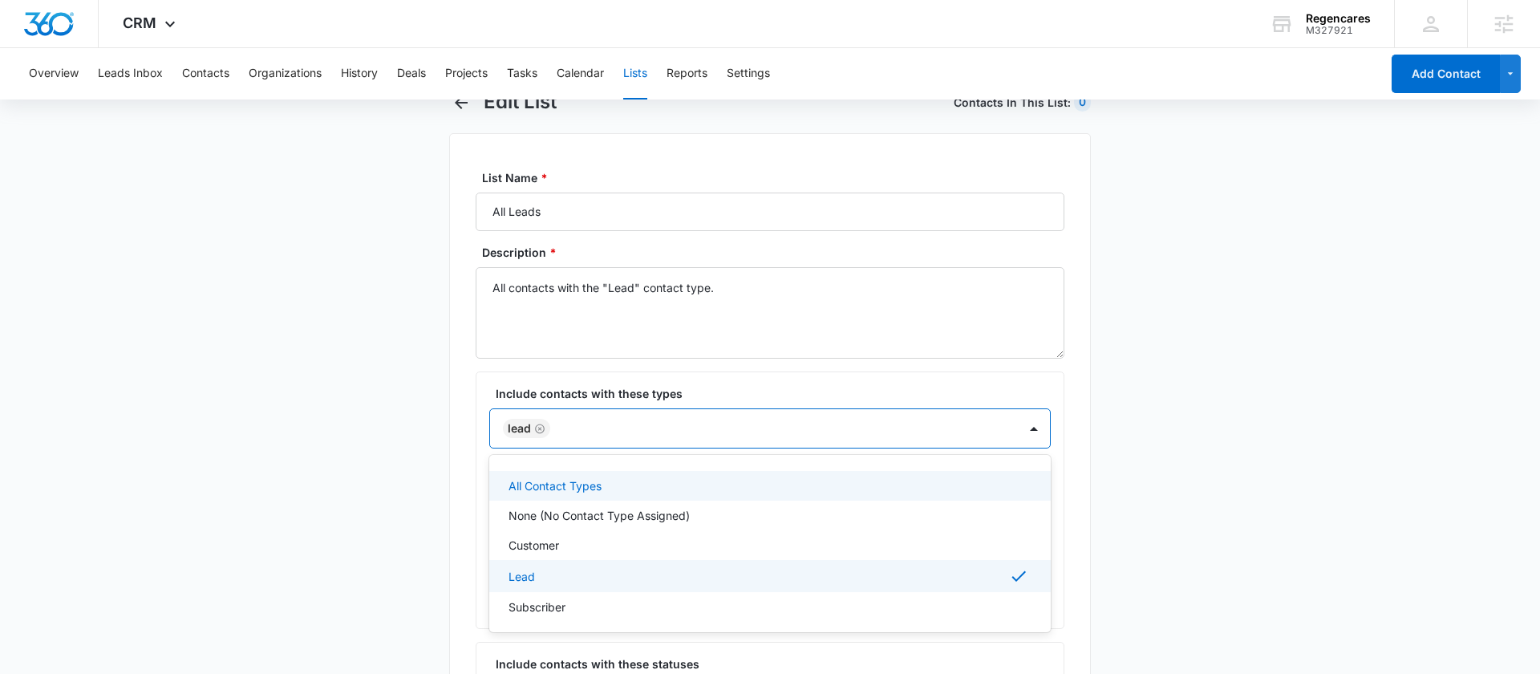
click at [340, 324] on main "Edit List Contacts In This List : 0 List Name * All Leads Description * All con…" at bounding box center [770, 651] width 1540 height 1123
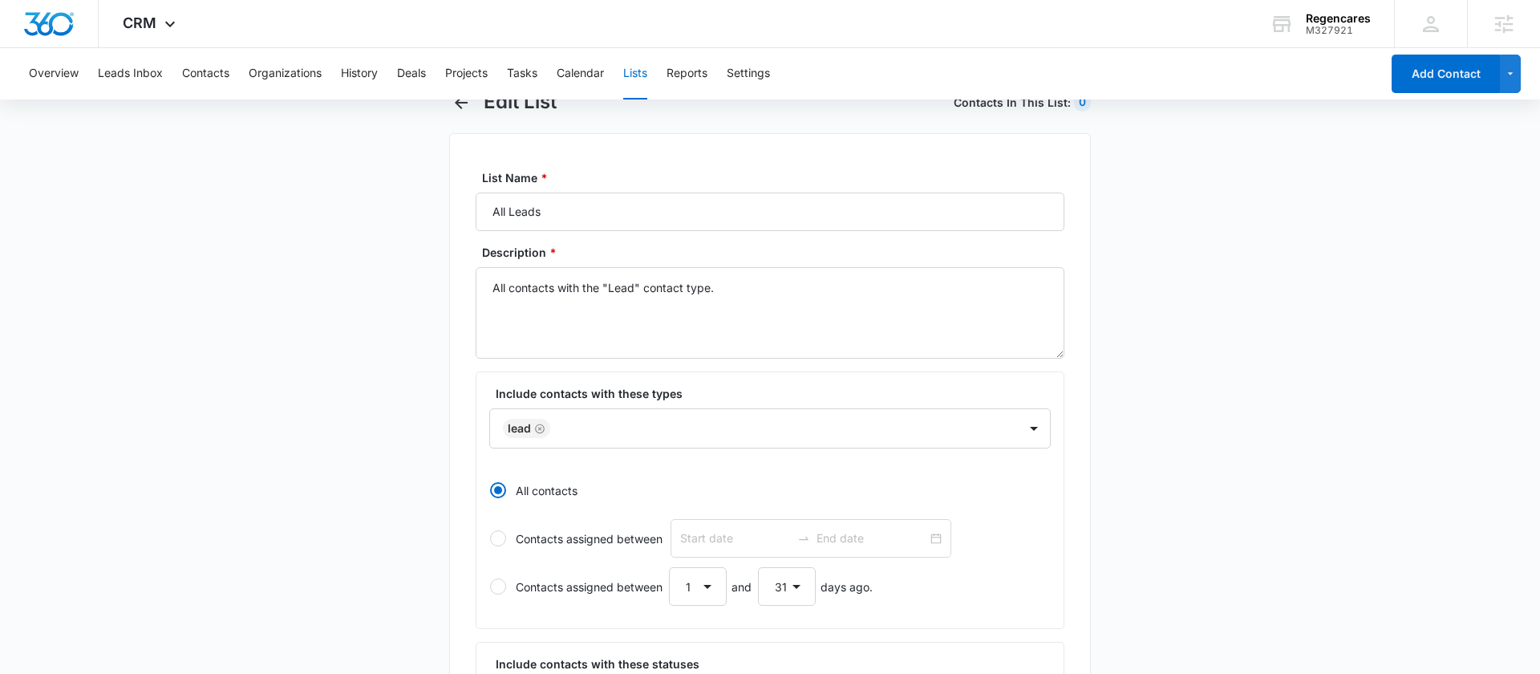
click at [525, 106] on h1 "Edit List" at bounding box center [520, 102] width 73 height 24
click at [460, 105] on icon "button" at bounding box center [461, 102] width 19 height 19
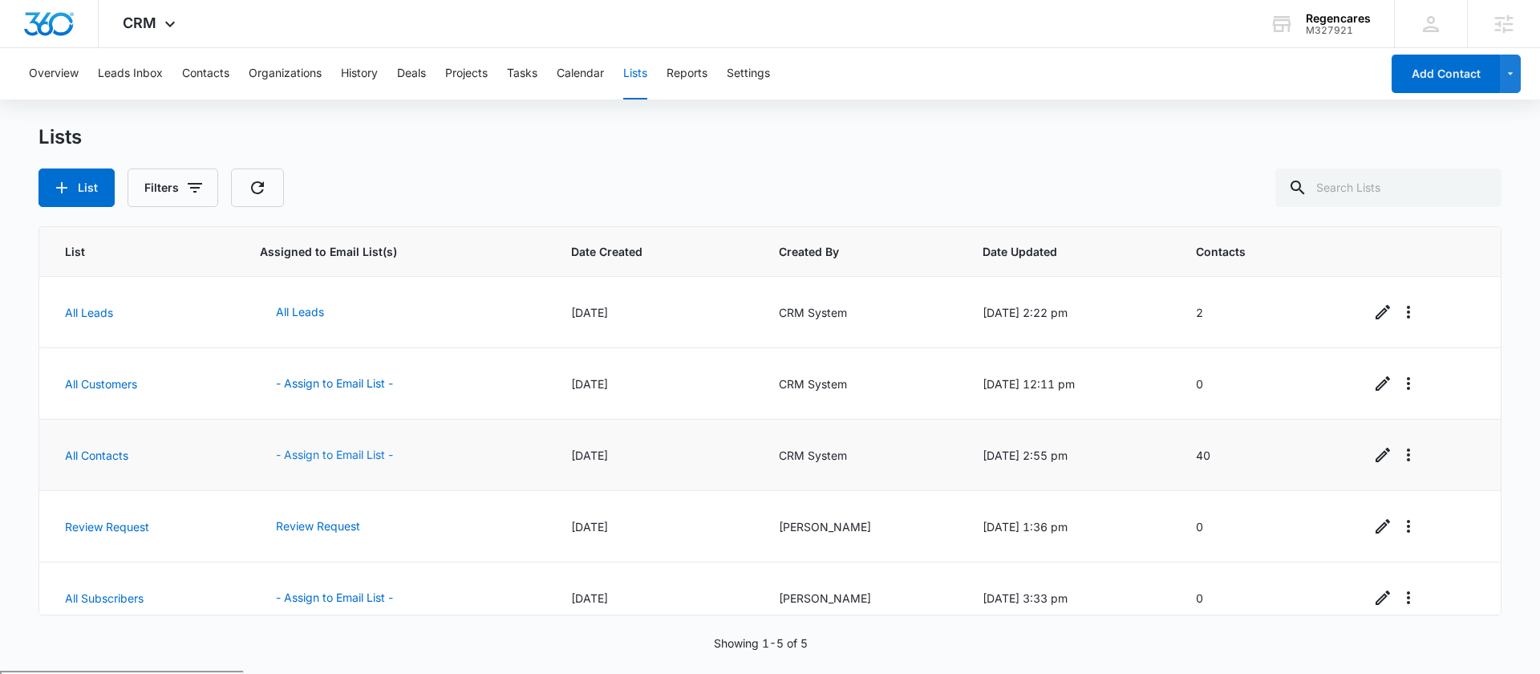
click at [343, 454] on button "- Assign to Email List -" at bounding box center [334, 455] width 149 height 39
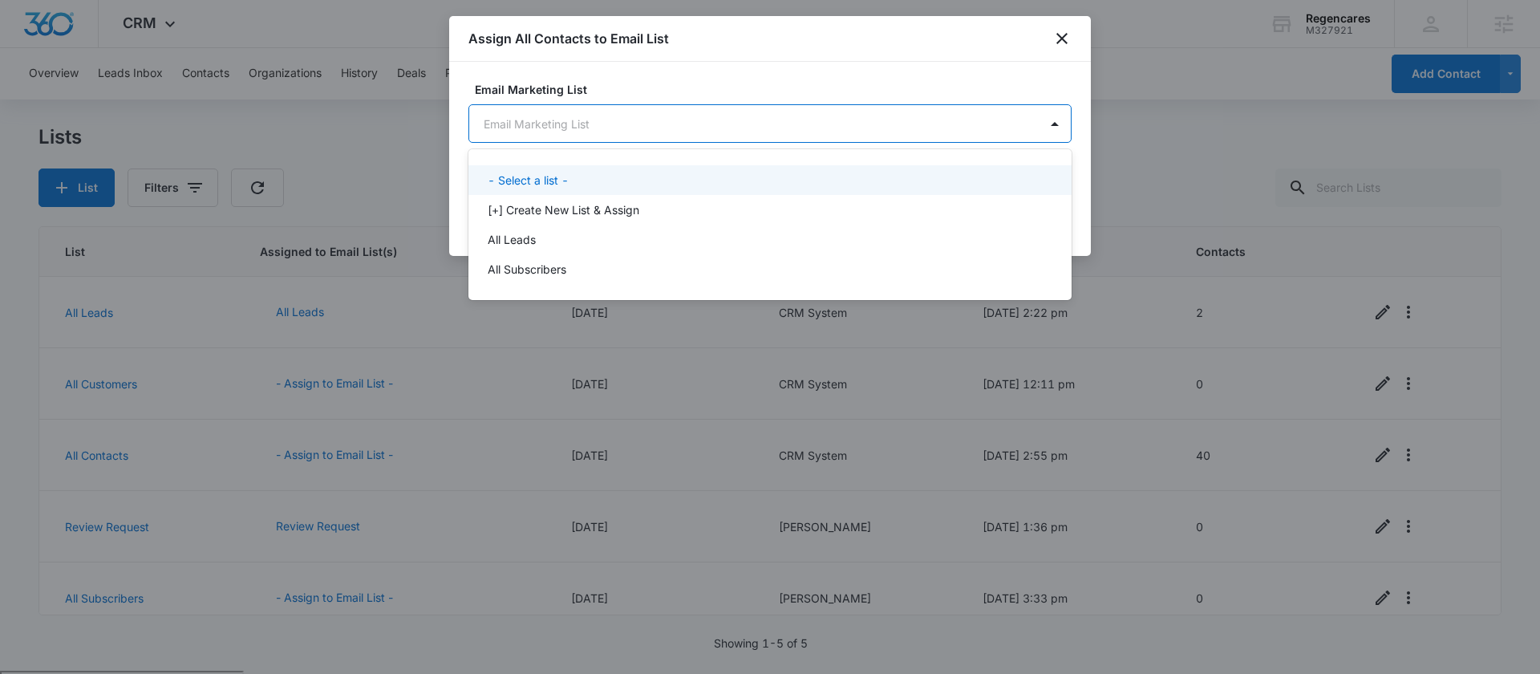
click at [665, 126] on body "CRM Apps Reputation Forms CRM Email Social Payments POS Content Ads Intelligenc…" at bounding box center [770, 337] width 1540 height 674
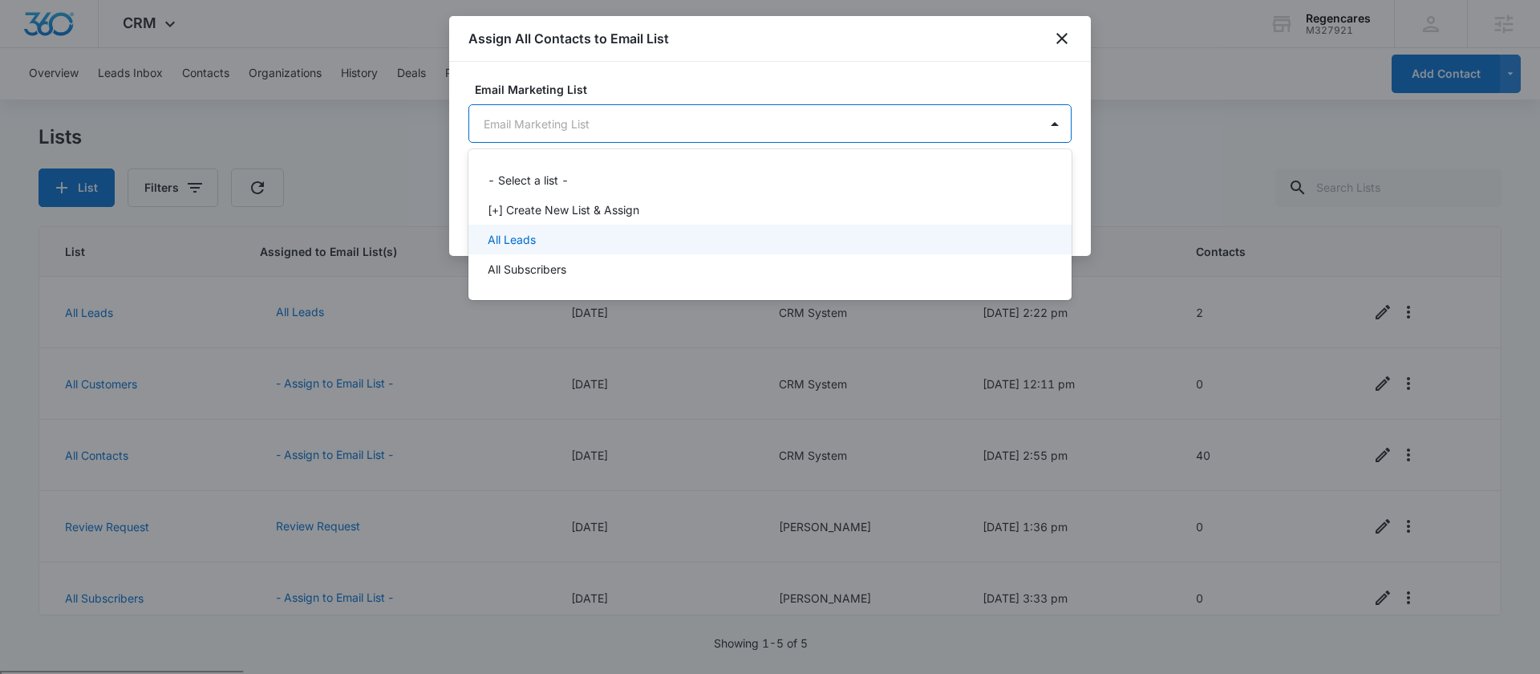
click at [568, 240] on div "All Leads" at bounding box center [769, 239] width 562 height 17
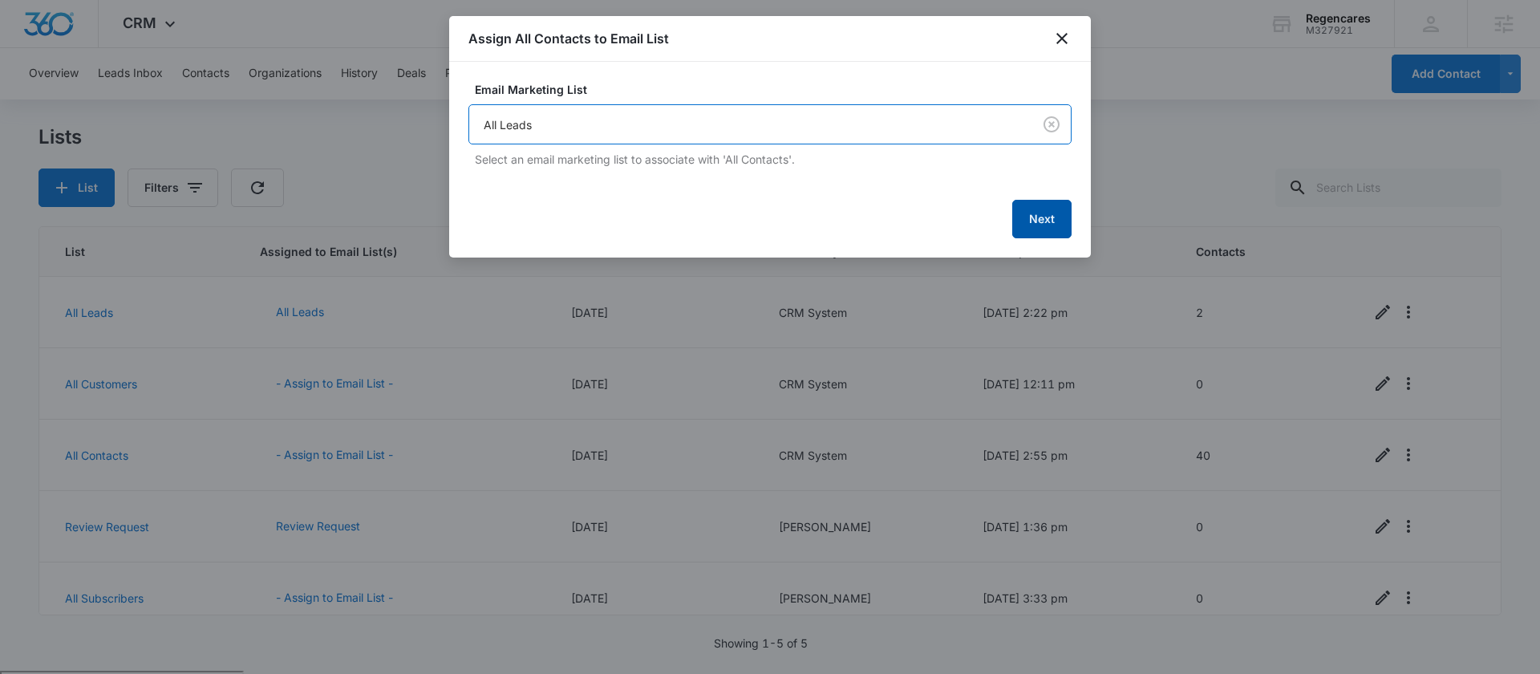
click at [1031, 227] on button "Next" at bounding box center [1041, 219] width 59 height 39
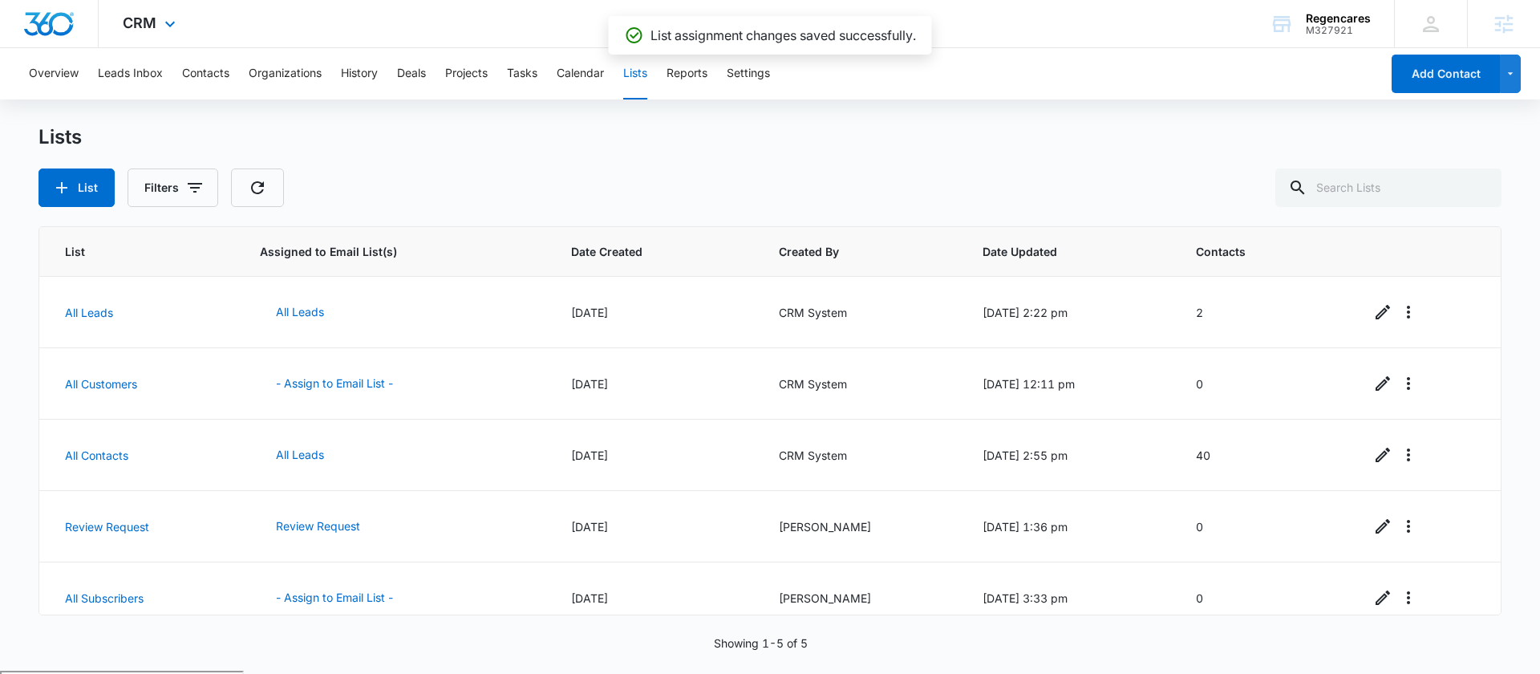
click at [156, 31] on div "CRM Apps Reputation Forms CRM Email Social Payments POS Content Ads Intelligenc…" at bounding box center [151, 23] width 105 height 47
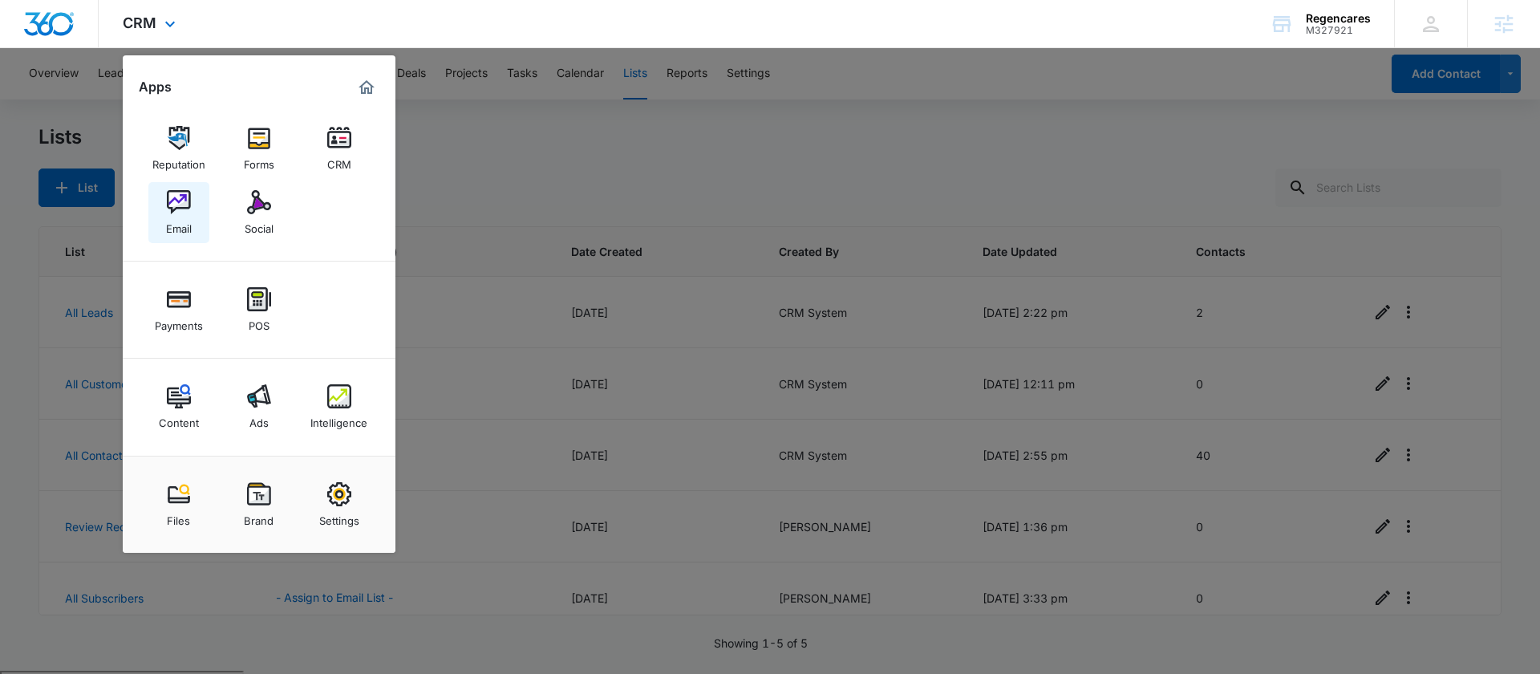
click at [182, 225] on div "Email" at bounding box center [179, 224] width 26 height 21
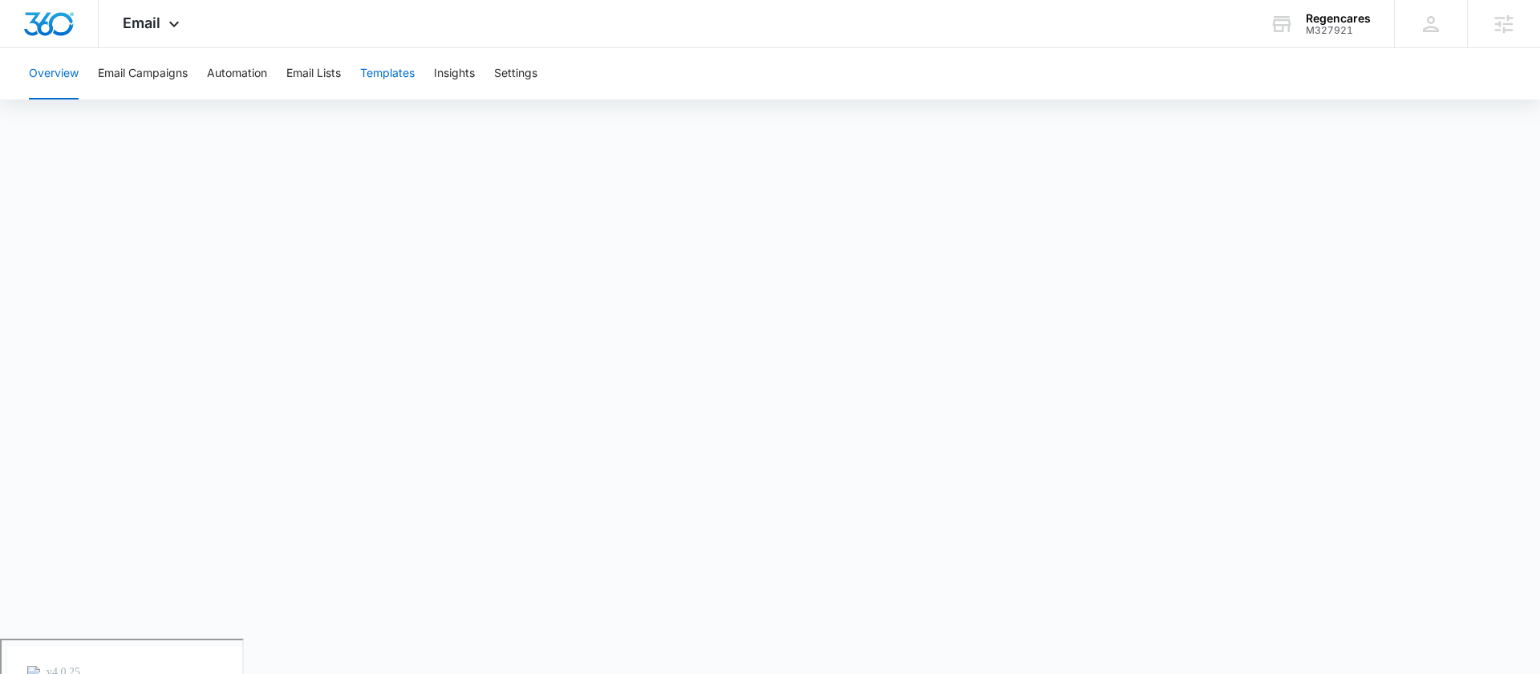
click at [377, 74] on button "Templates" at bounding box center [387, 73] width 55 height 51
click at [323, 71] on button "Email Lists" at bounding box center [313, 73] width 55 height 51
click at [395, 77] on button "Templates" at bounding box center [387, 73] width 55 height 51
click at [240, 66] on button "Automation" at bounding box center [237, 73] width 60 height 51
click at [394, 78] on button "Templates" at bounding box center [387, 73] width 55 height 51
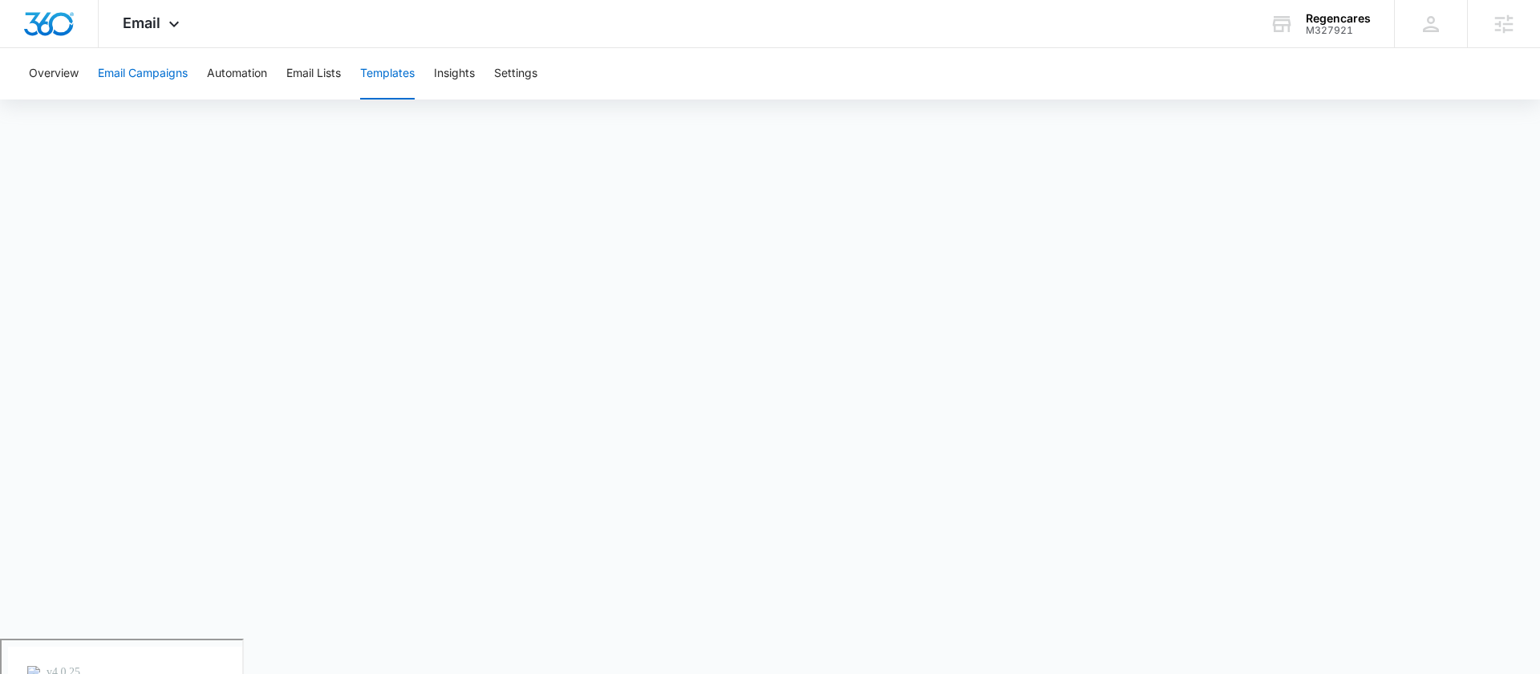
click at [174, 71] on button "Email Campaigns" at bounding box center [143, 73] width 90 height 51
click at [389, 68] on button "Templates" at bounding box center [387, 73] width 55 height 51
click at [167, 79] on button "Email Campaigns" at bounding box center [143, 73] width 90 height 51
click at [386, 75] on button "Templates" at bounding box center [387, 73] width 55 height 51
click at [259, 69] on button "Automation" at bounding box center [237, 73] width 60 height 51
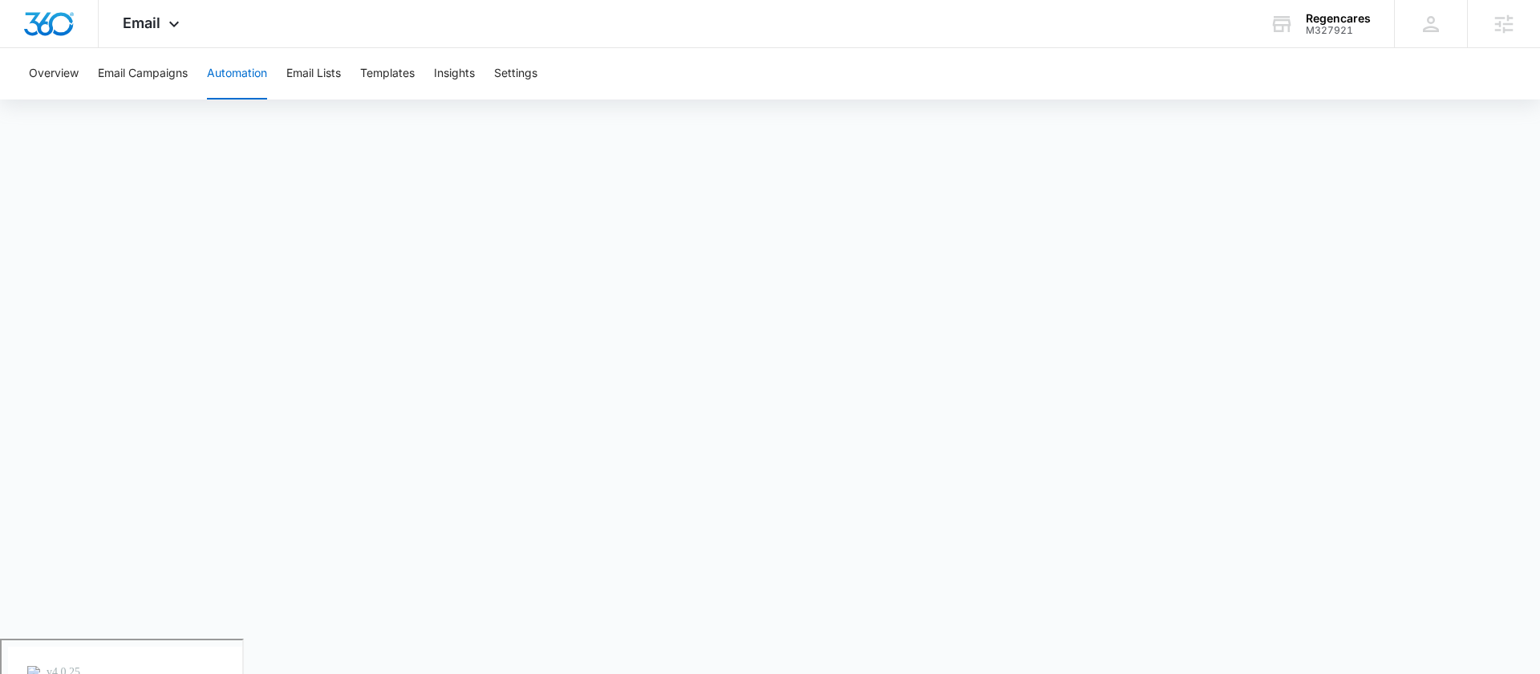
click at [1057, 77] on div "Overview Email Campaigns Automation Email Lists Templates Insights Settings" at bounding box center [770, 73] width 1502 height 51
click at [1332, 26] on div "M327921" at bounding box center [1338, 30] width 65 height 11
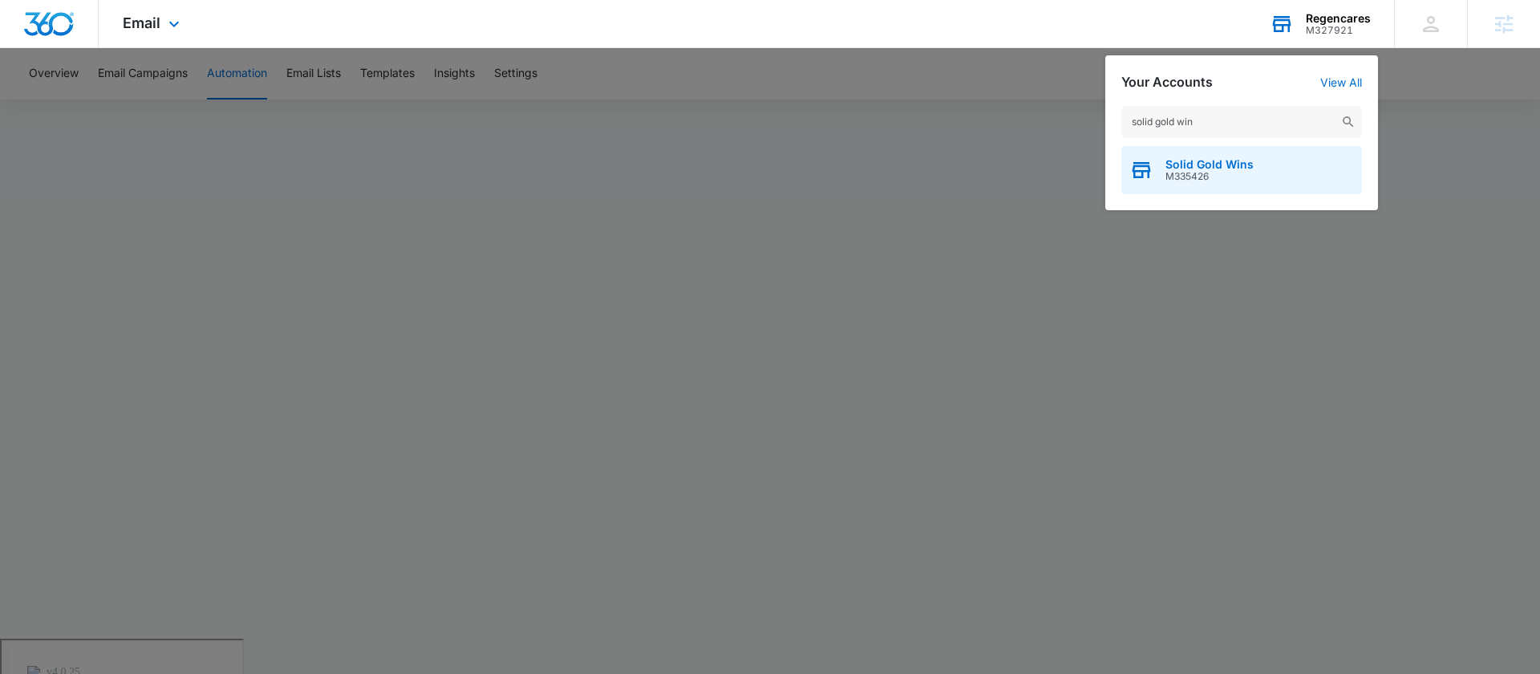
type input "solid gold win"
click at [1179, 162] on span "Solid Gold Wins" at bounding box center [1210, 164] width 88 height 13
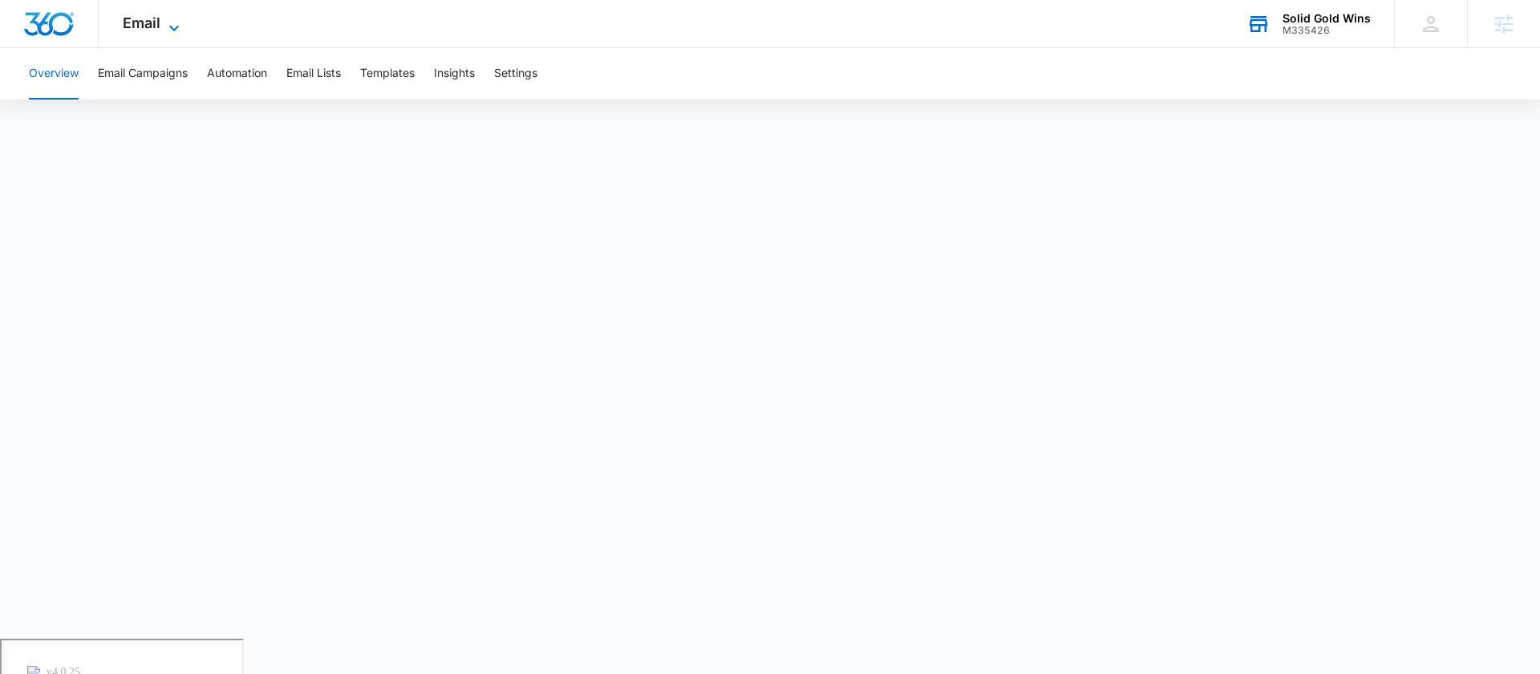
click at [157, 23] on span "Email" at bounding box center [142, 22] width 38 height 17
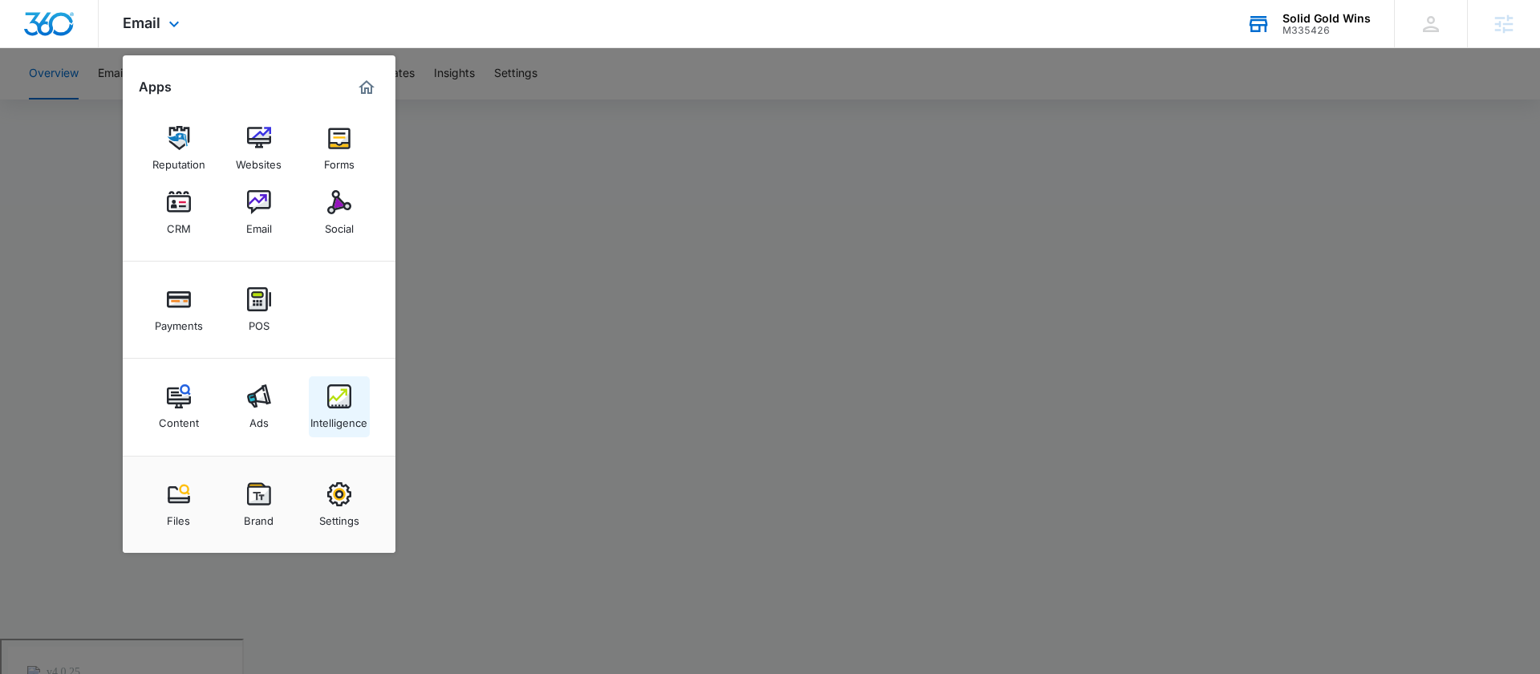
click at [327, 397] on img at bounding box center [339, 396] width 24 height 24
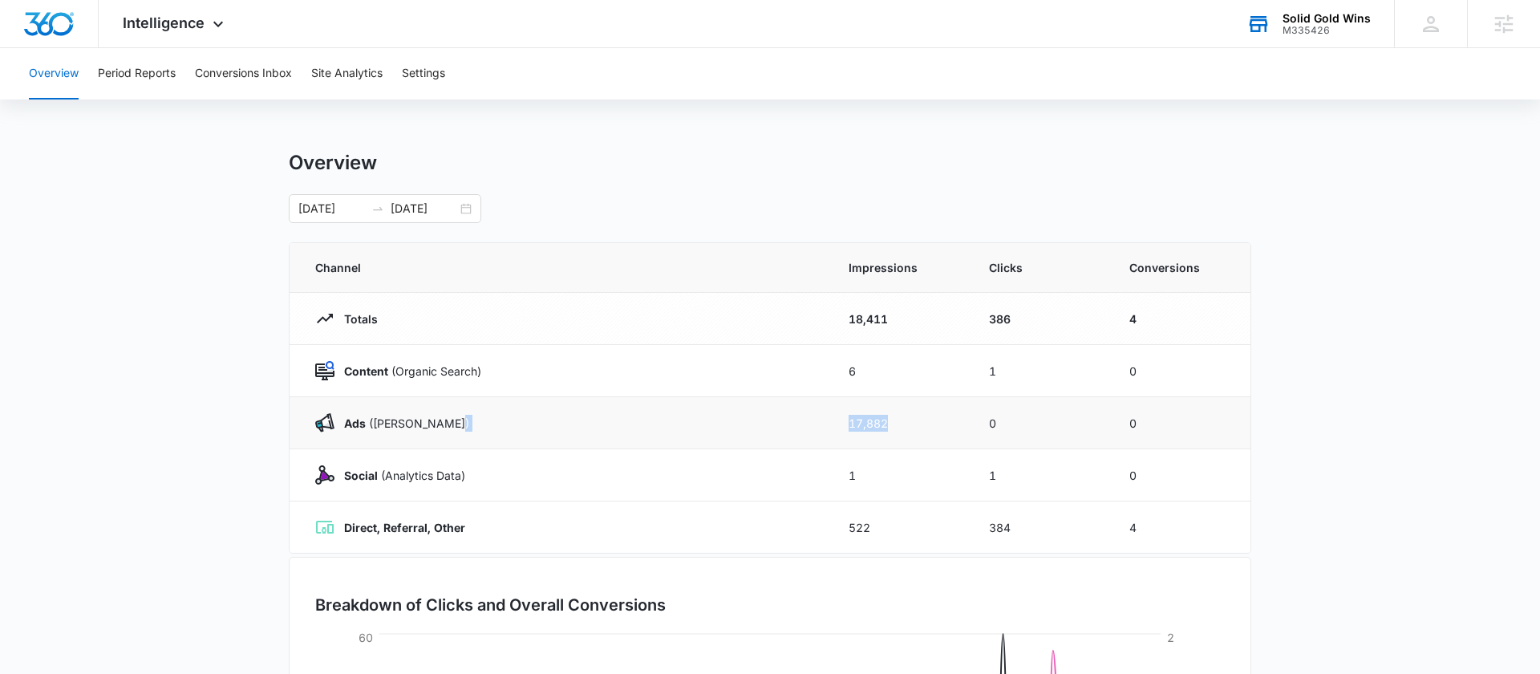
drag, startPoint x: 918, startPoint y: 422, endPoint x: 816, endPoint y: 421, distance: 101.9
click at [816, 421] on tr "Ads (Ad Campaigns) 17,882 0 0" at bounding box center [770, 423] width 961 height 52
drag, startPoint x: 1024, startPoint y: 525, endPoint x: 948, endPoint y: 525, distance: 75.4
click at [948, 525] on tr "Direct, Referral, Other 522 384 4" at bounding box center [770, 527] width 961 height 52
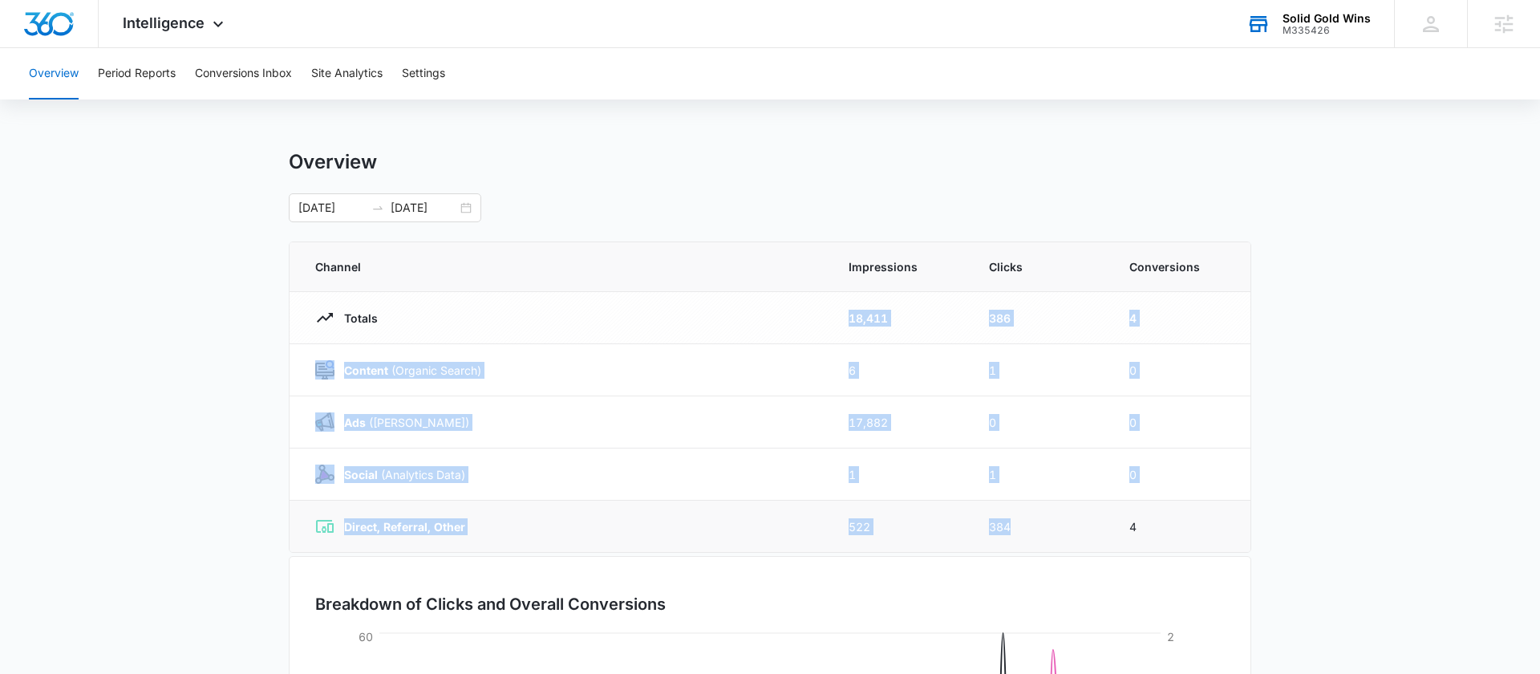
drag, startPoint x: 843, startPoint y: 318, endPoint x: 1062, endPoint y: 528, distance: 303.5
click at [1062, 528] on tbody "Totals 18,411 386 4 Content (Organic Search) 6 1 0 Ads (Ad Campaigns) 17,882 0 …" at bounding box center [770, 422] width 961 height 261
click at [1062, 528] on td "384" at bounding box center [1040, 527] width 140 height 52
drag, startPoint x: 1182, startPoint y: 526, endPoint x: 848, endPoint y: 312, distance: 397.2
click at [847, 310] on tbody "Totals 18,411 386 4 Content (Organic Search) 6 1 0 Ads (Ad Campaigns) 17,882 0 …" at bounding box center [770, 422] width 961 height 261
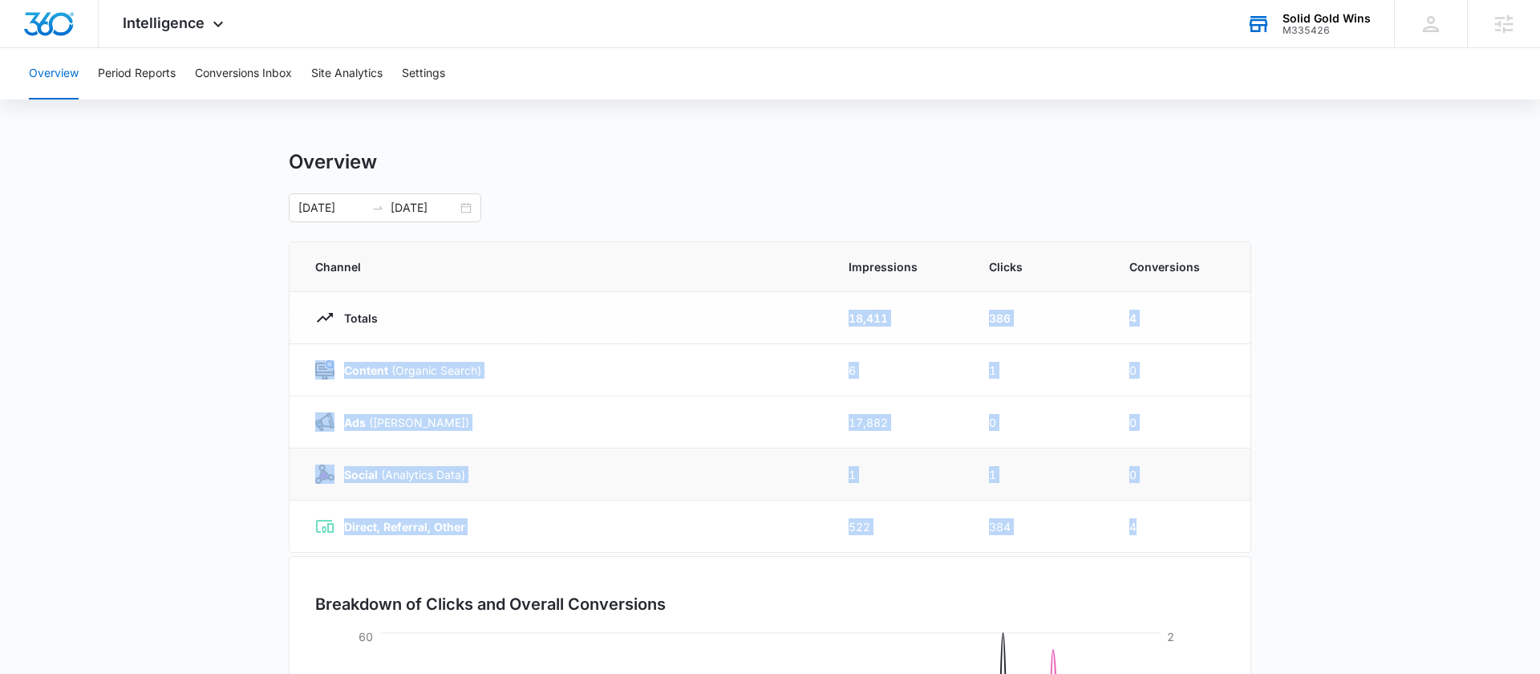
click at [721, 493] on td "Social (Analytics Data)" at bounding box center [560, 474] width 540 height 52
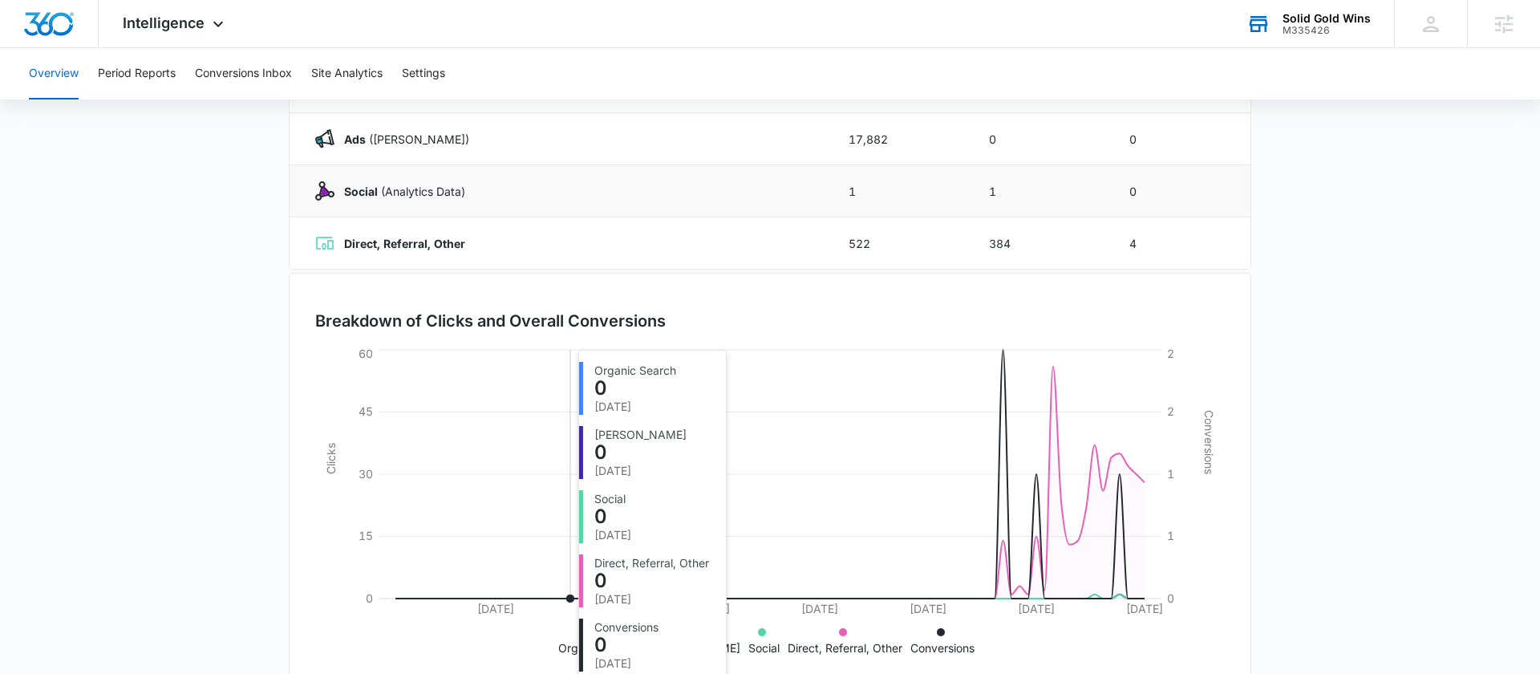
scroll to position [319, 0]
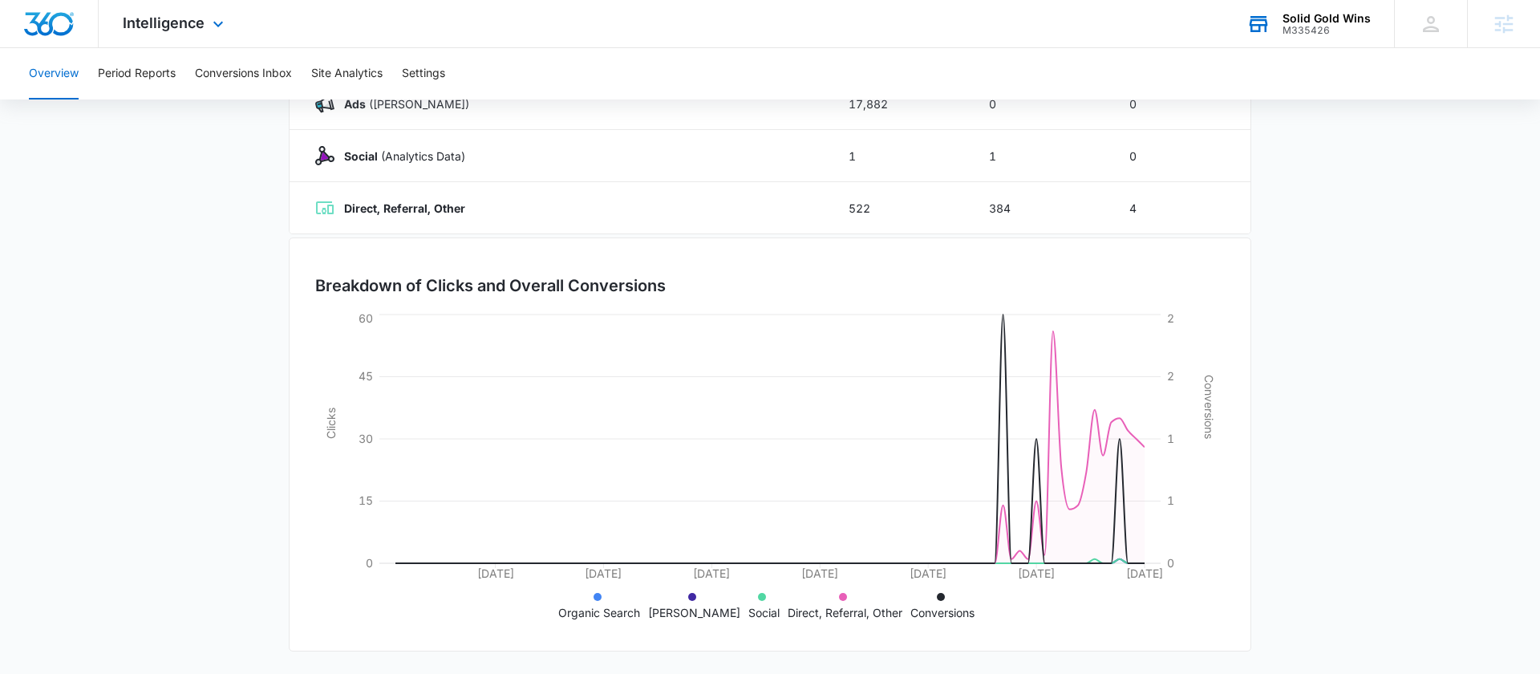
click at [152, 35] on div "Intelligence Apps Reputation Websites Forms CRM Email Social Payments POS Conte…" at bounding box center [175, 23] width 153 height 47
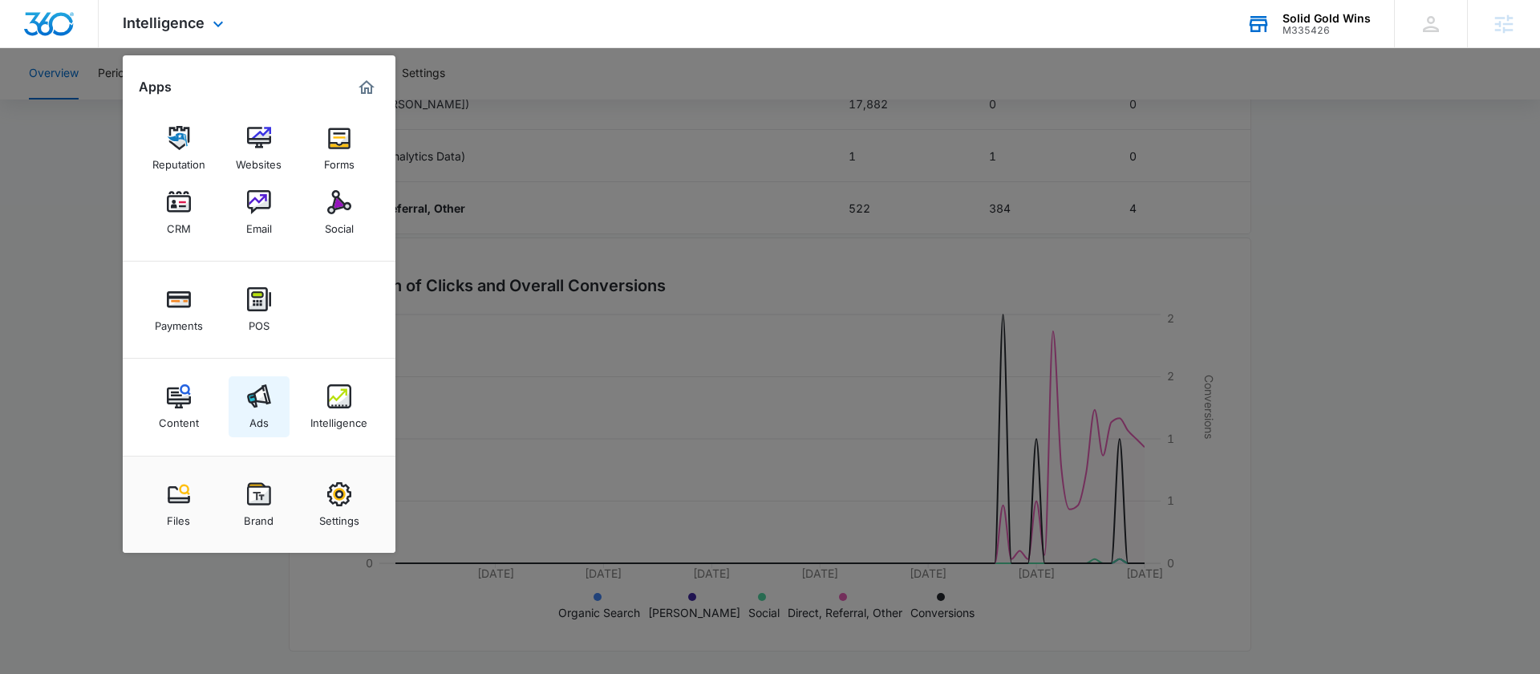
click at [245, 428] on link "Ads" at bounding box center [259, 406] width 61 height 61
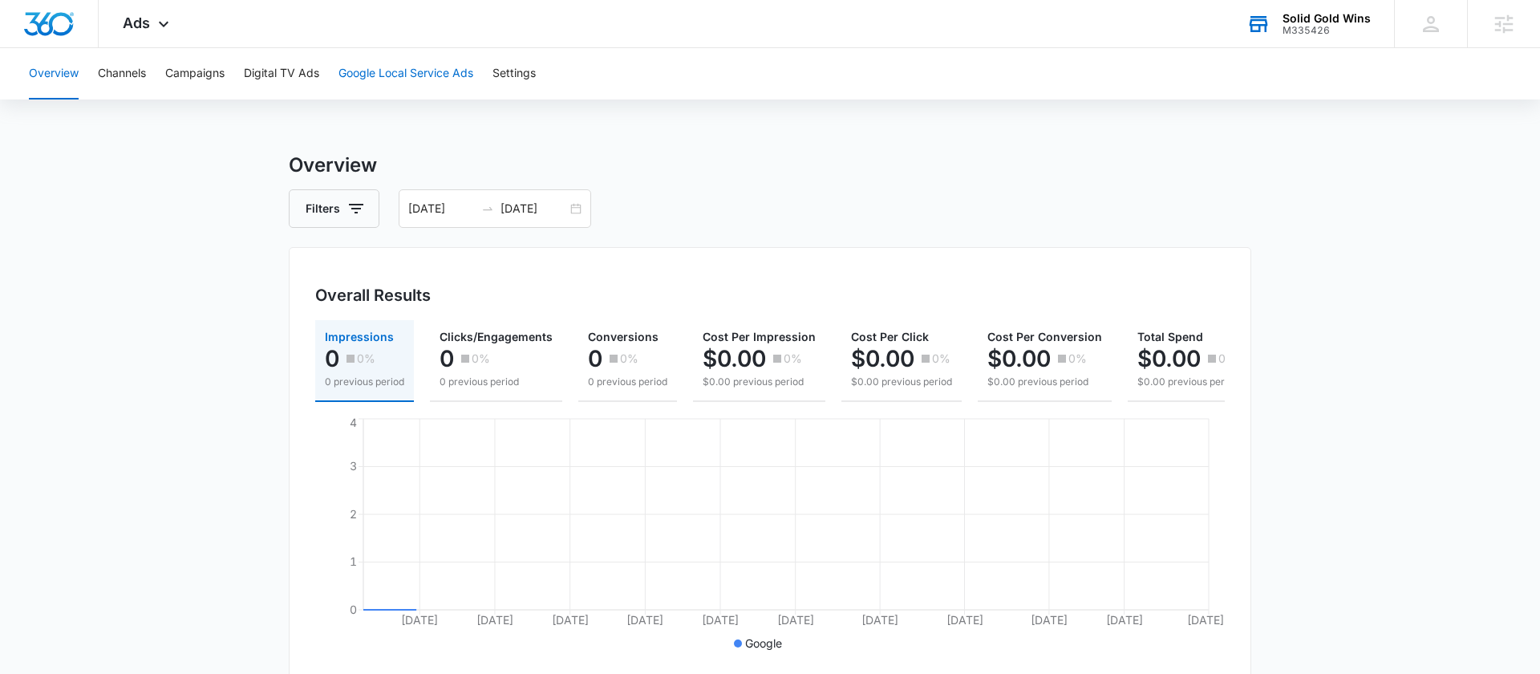
click at [392, 67] on button "Google Local Service Ads" at bounding box center [406, 73] width 135 height 51
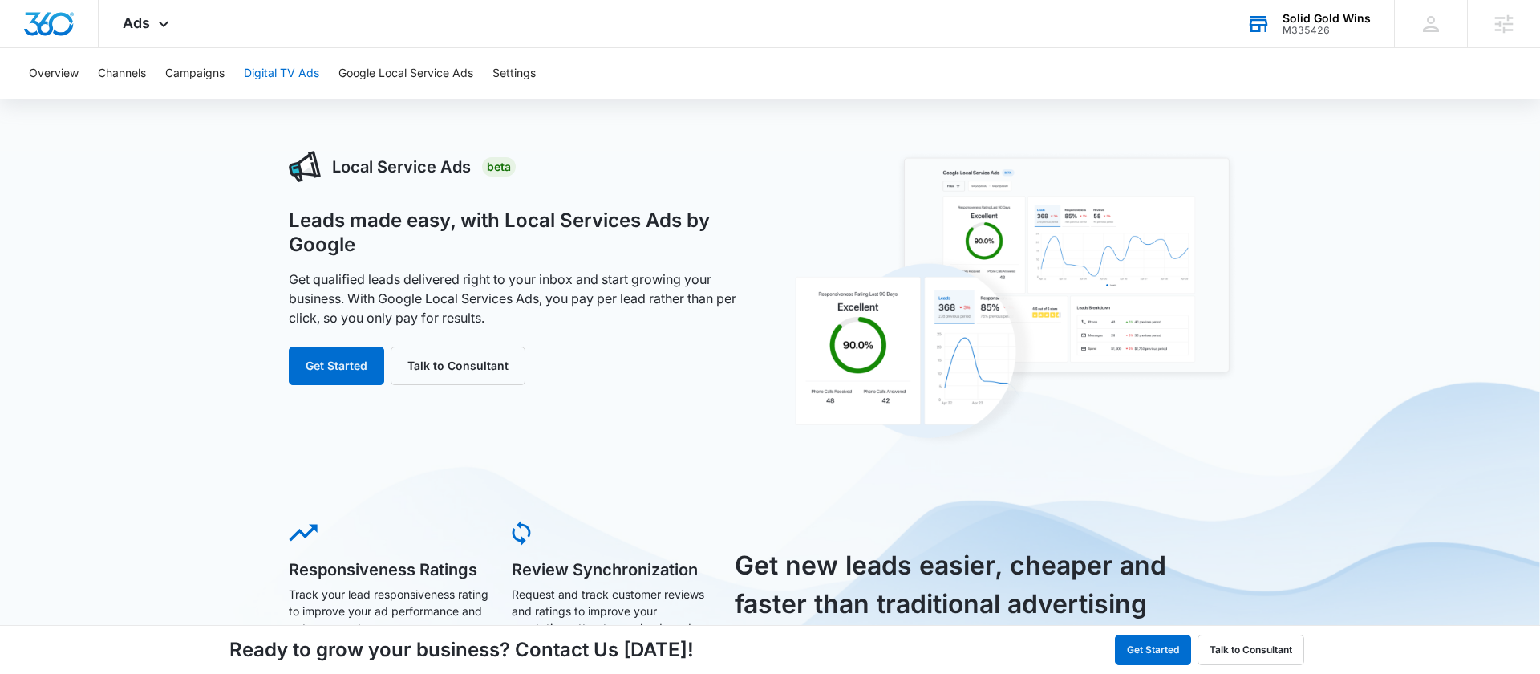
click at [315, 74] on button "Digital TV Ads" at bounding box center [281, 73] width 75 height 51
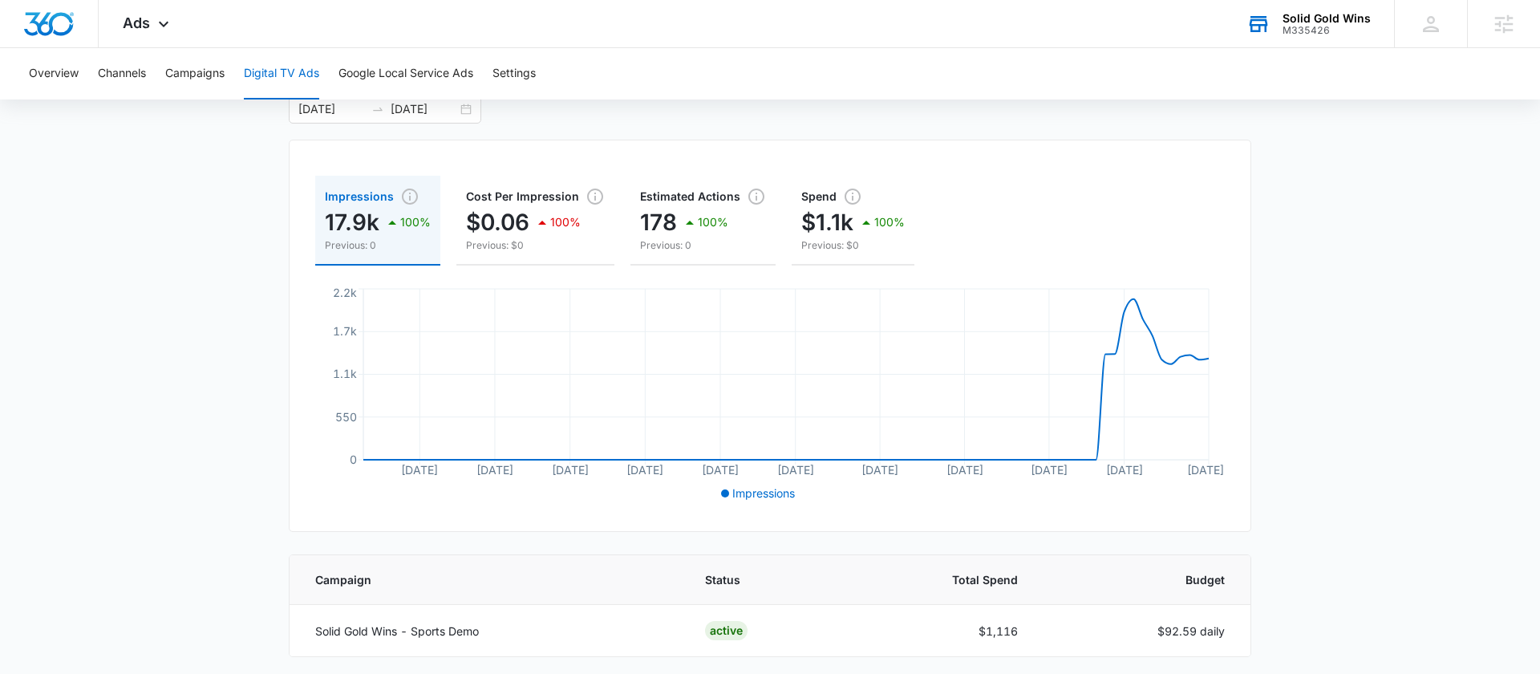
scroll to position [103, 0]
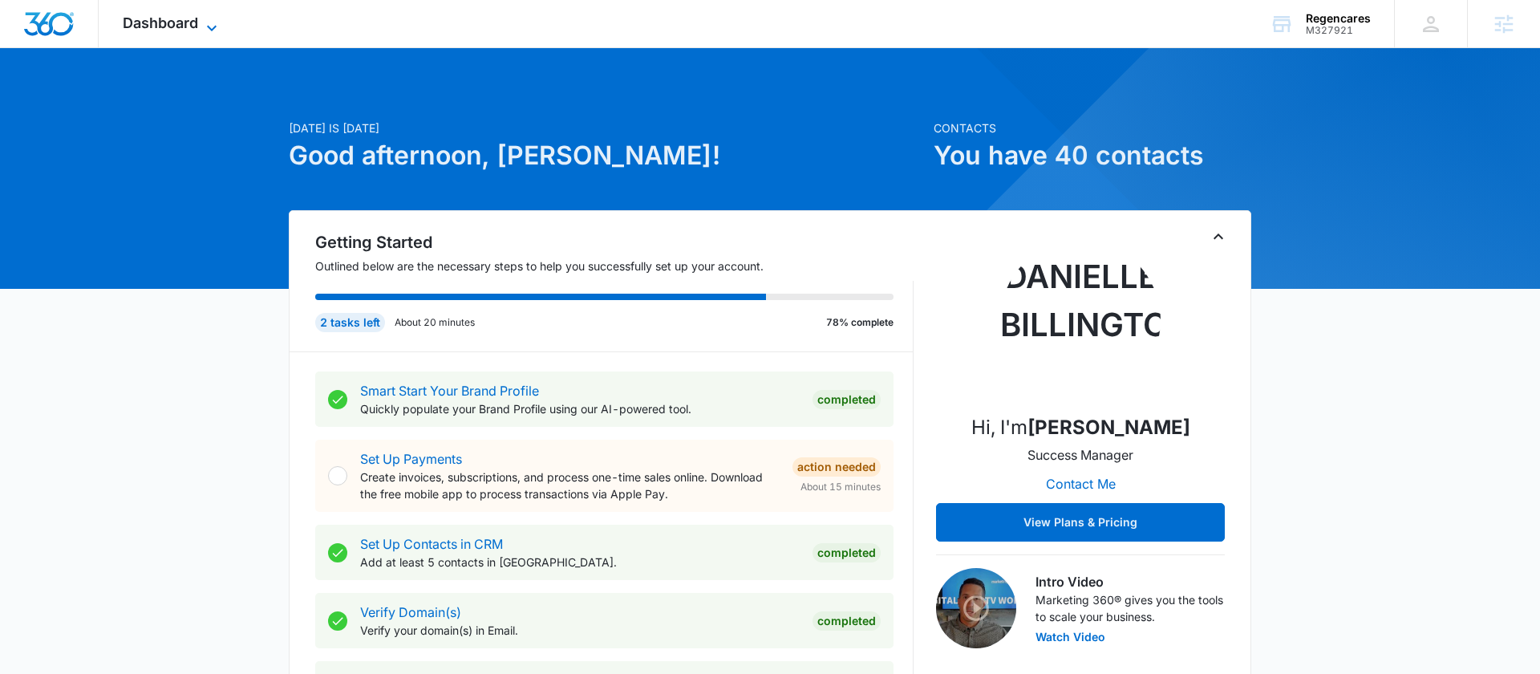
click at [204, 28] on icon at bounding box center [211, 27] width 19 height 19
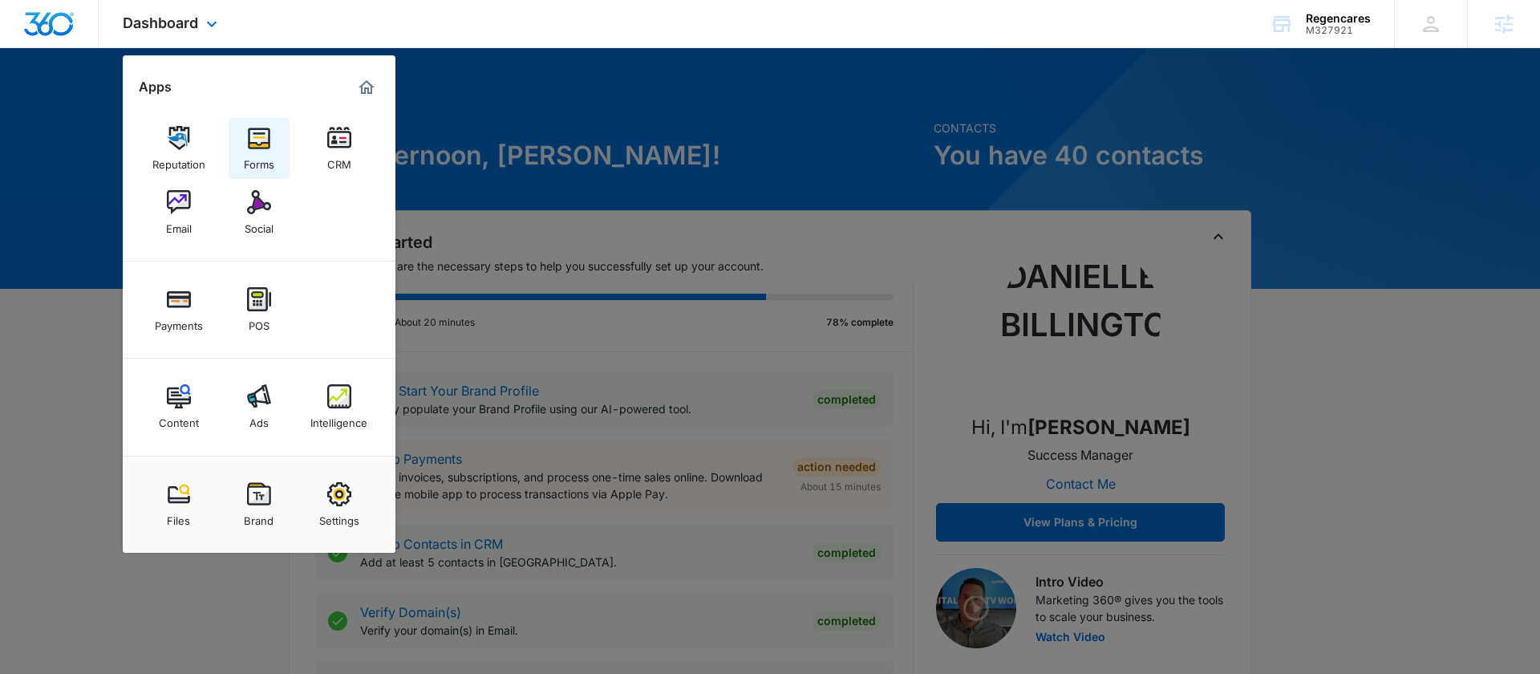
click at [256, 152] on div "Forms" at bounding box center [259, 160] width 30 height 21
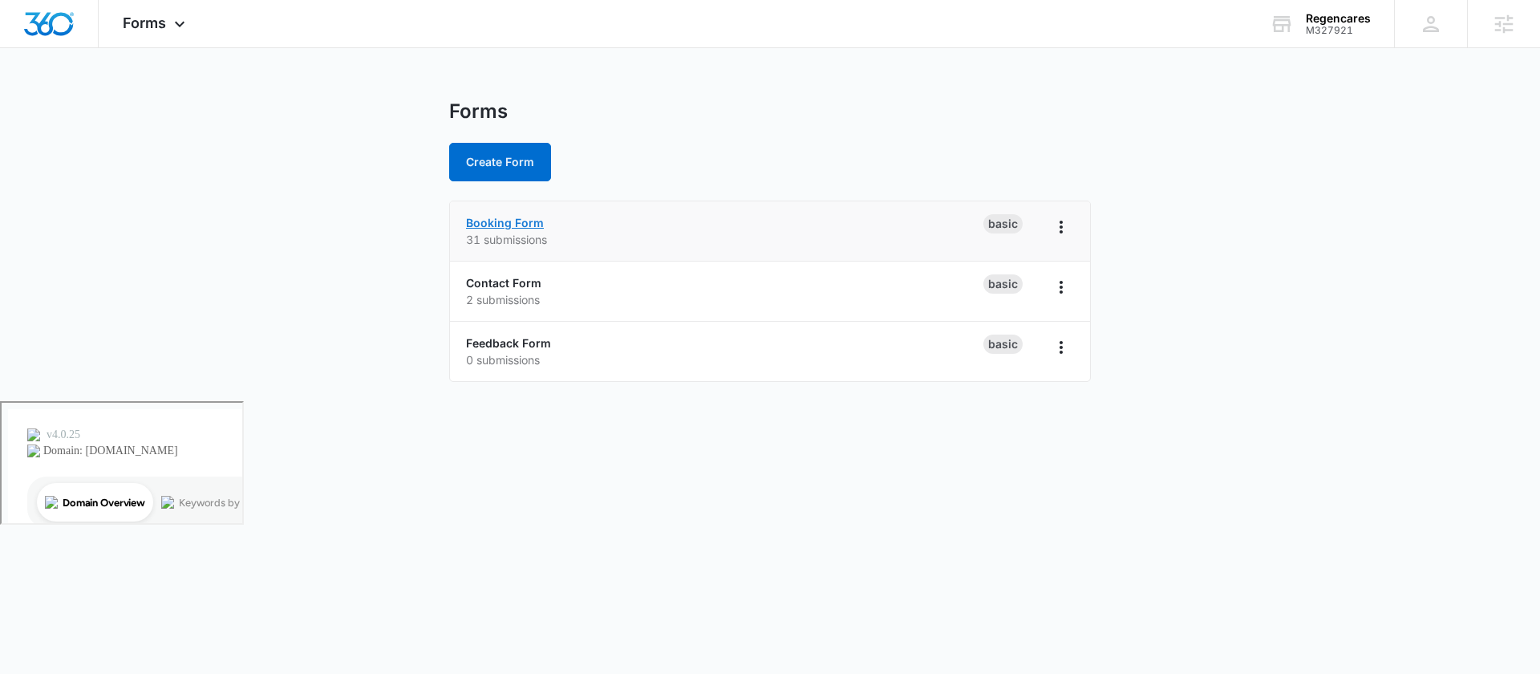
click at [504, 221] on link "Booking Form" at bounding box center [505, 223] width 78 height 14
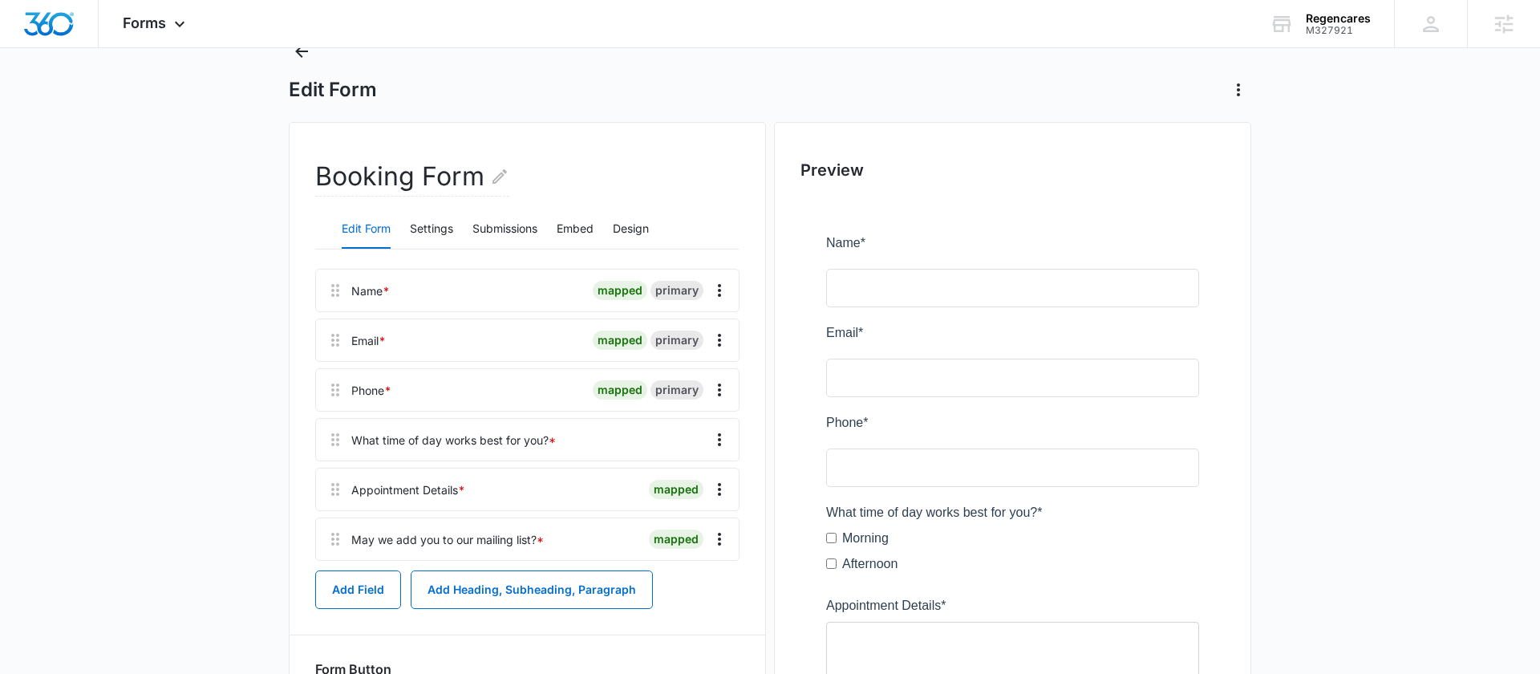
scroll to position [131, 0]
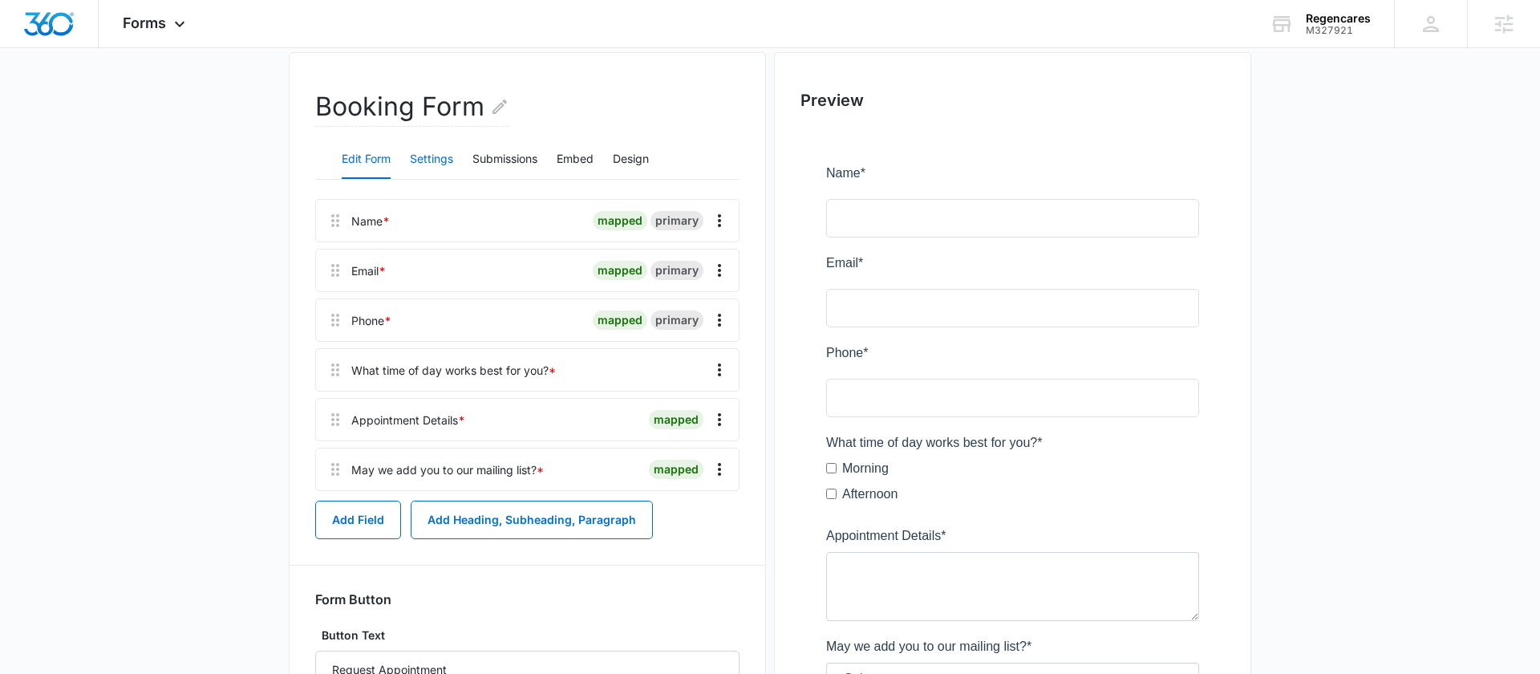
click at [435, 164] on button "Settings" at bounding box center [431, 159] width 43 height 39
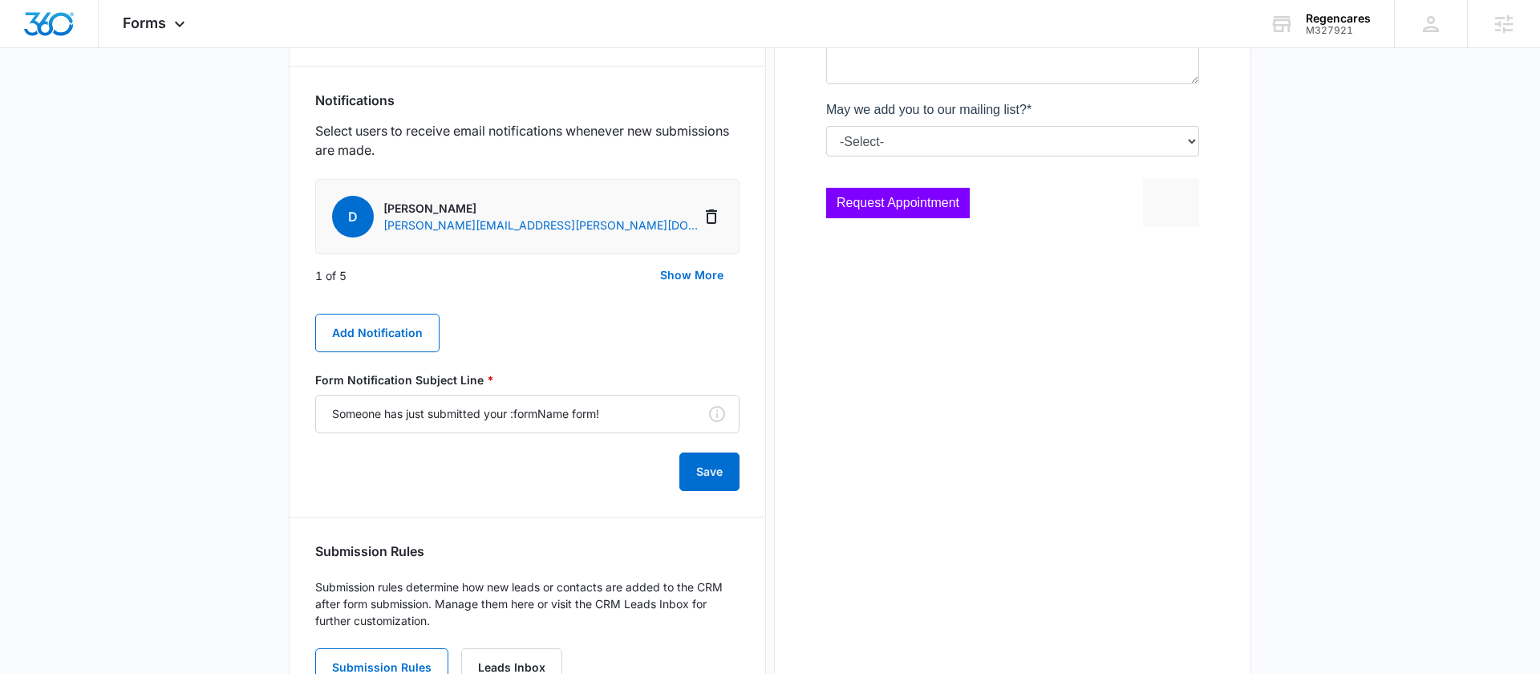
scroll to position [655, 0]
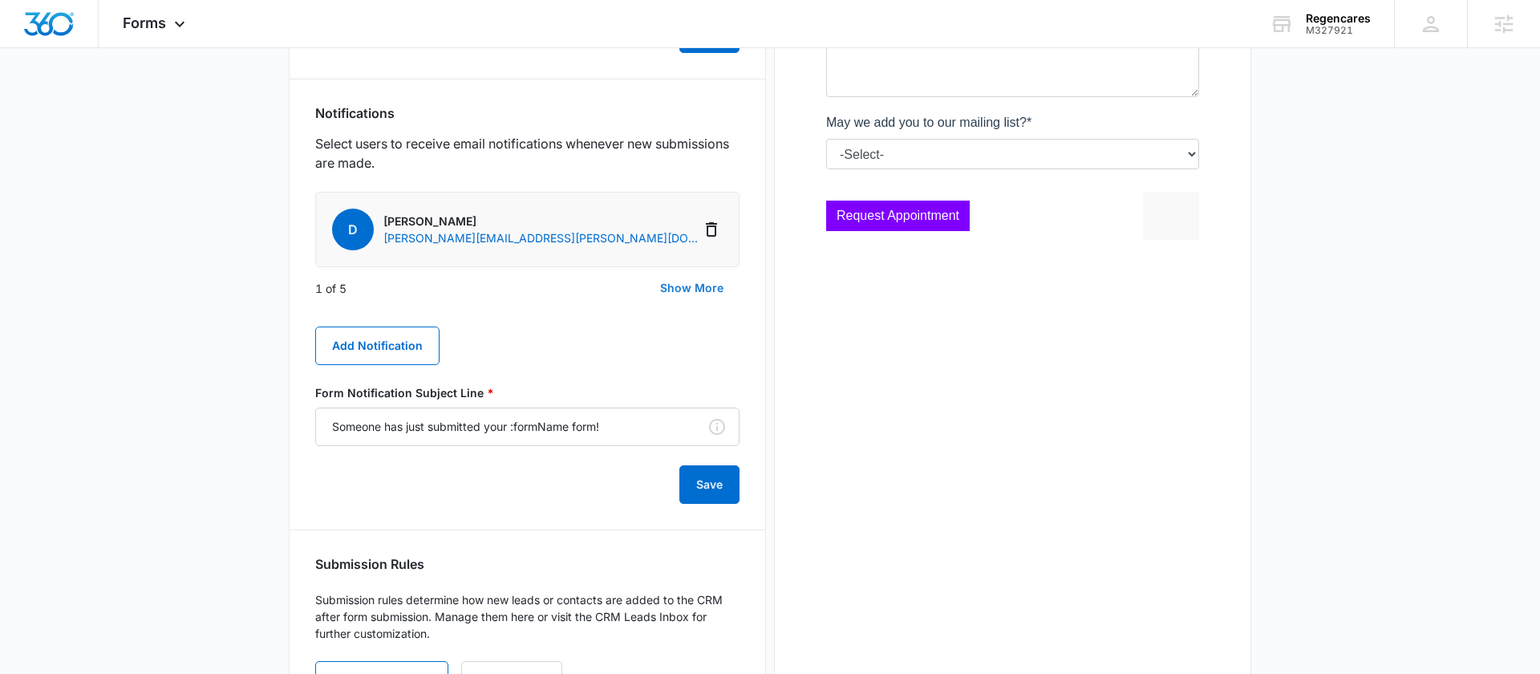
click at [710, 282] on button "Show More" at bounding box center [691, 288] width 95 height 39
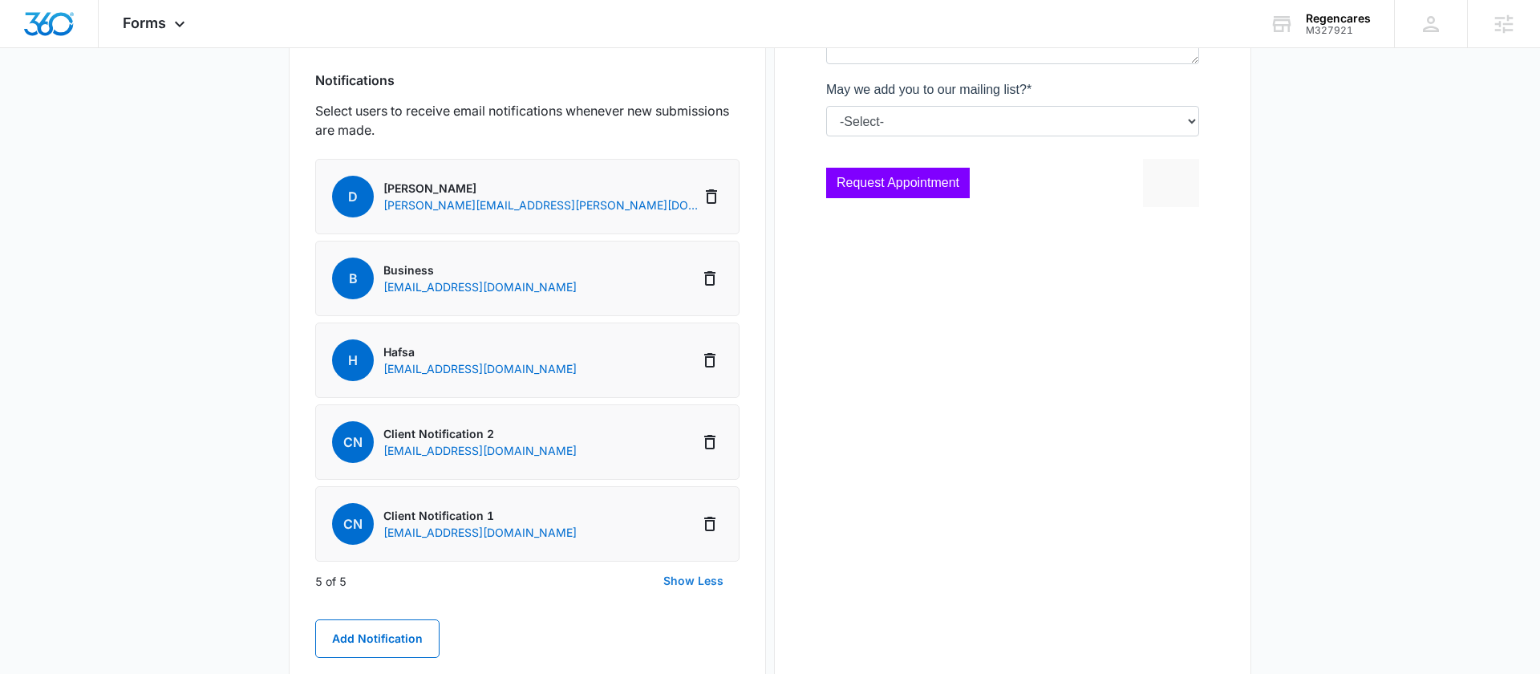
scroll to position [661, 0]
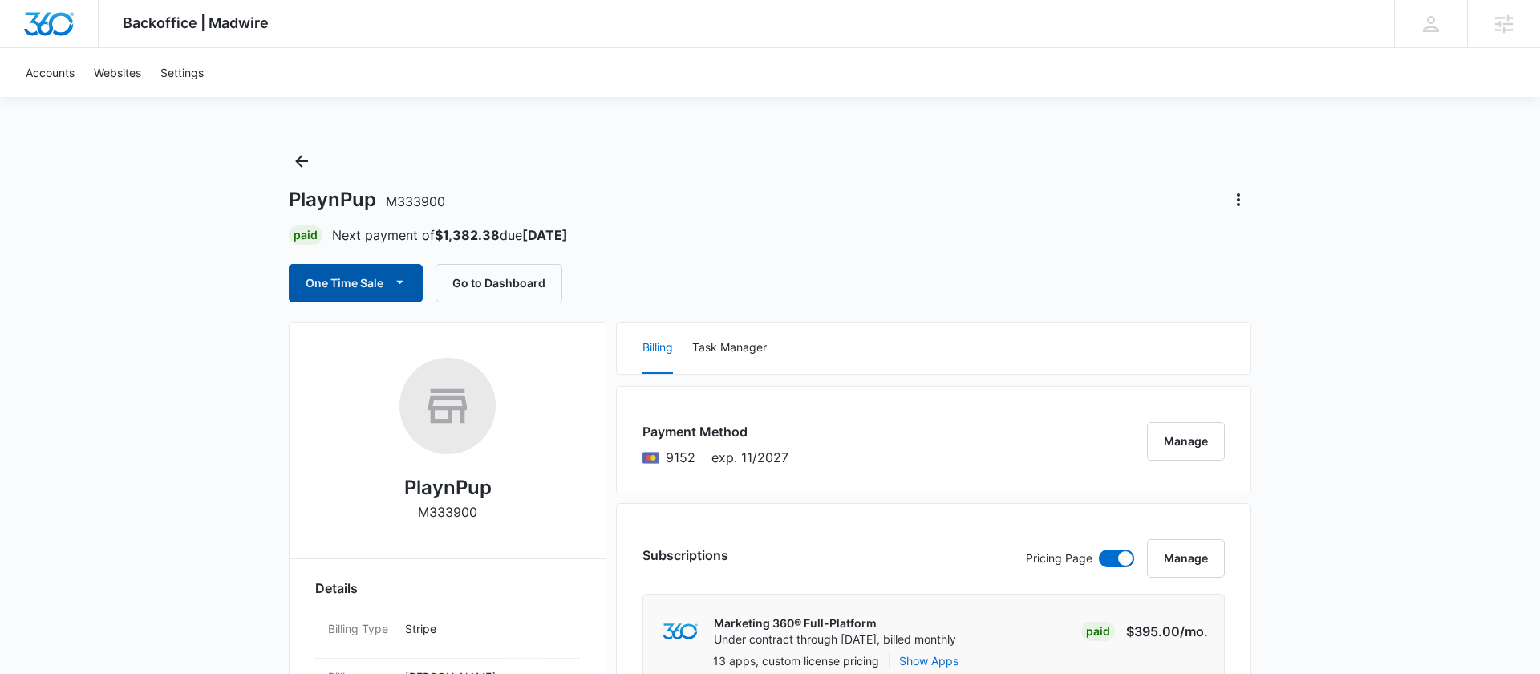
click at [316, 285] on button "One Time Sale" at bounding box center [356, 283] width 134 height 39
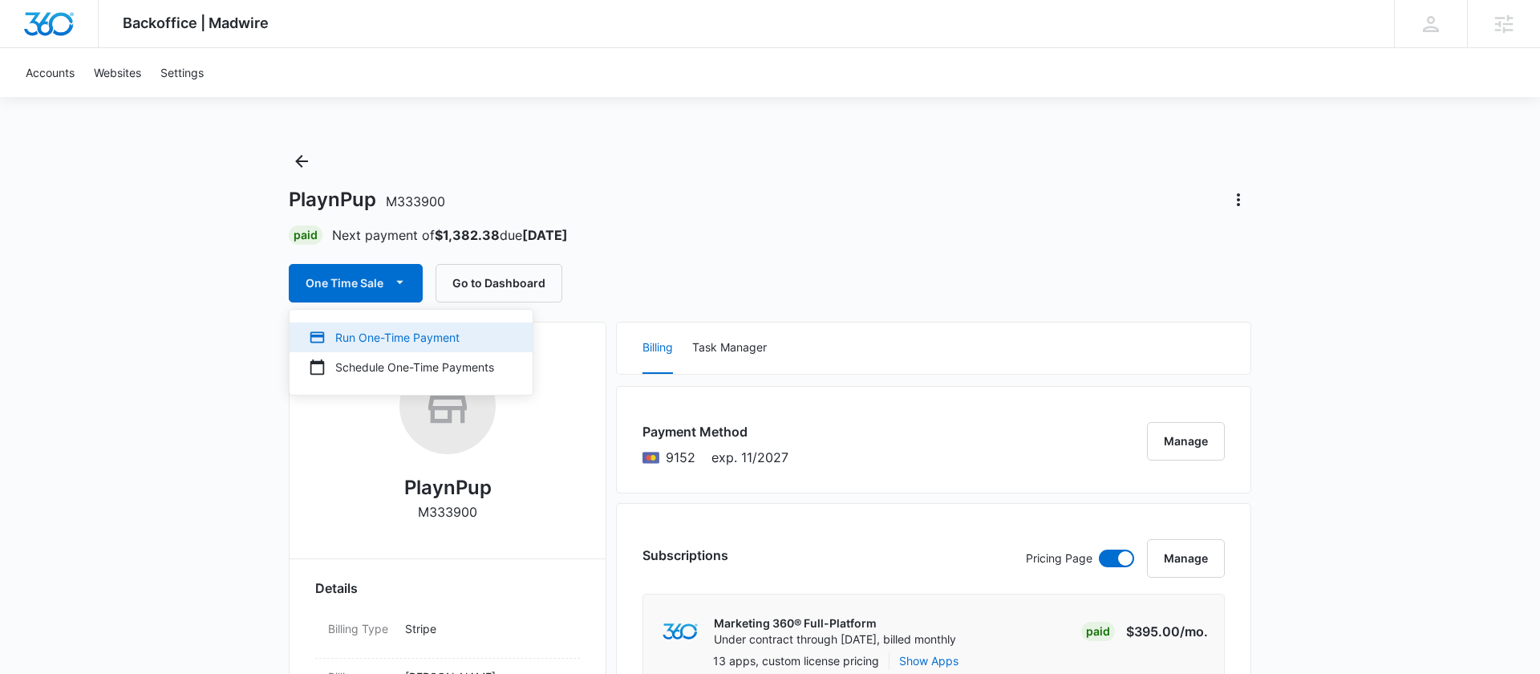
click at [430, 342] on div "Run One-Time Payment" at bounding box center [401, 337] width 185 height 17
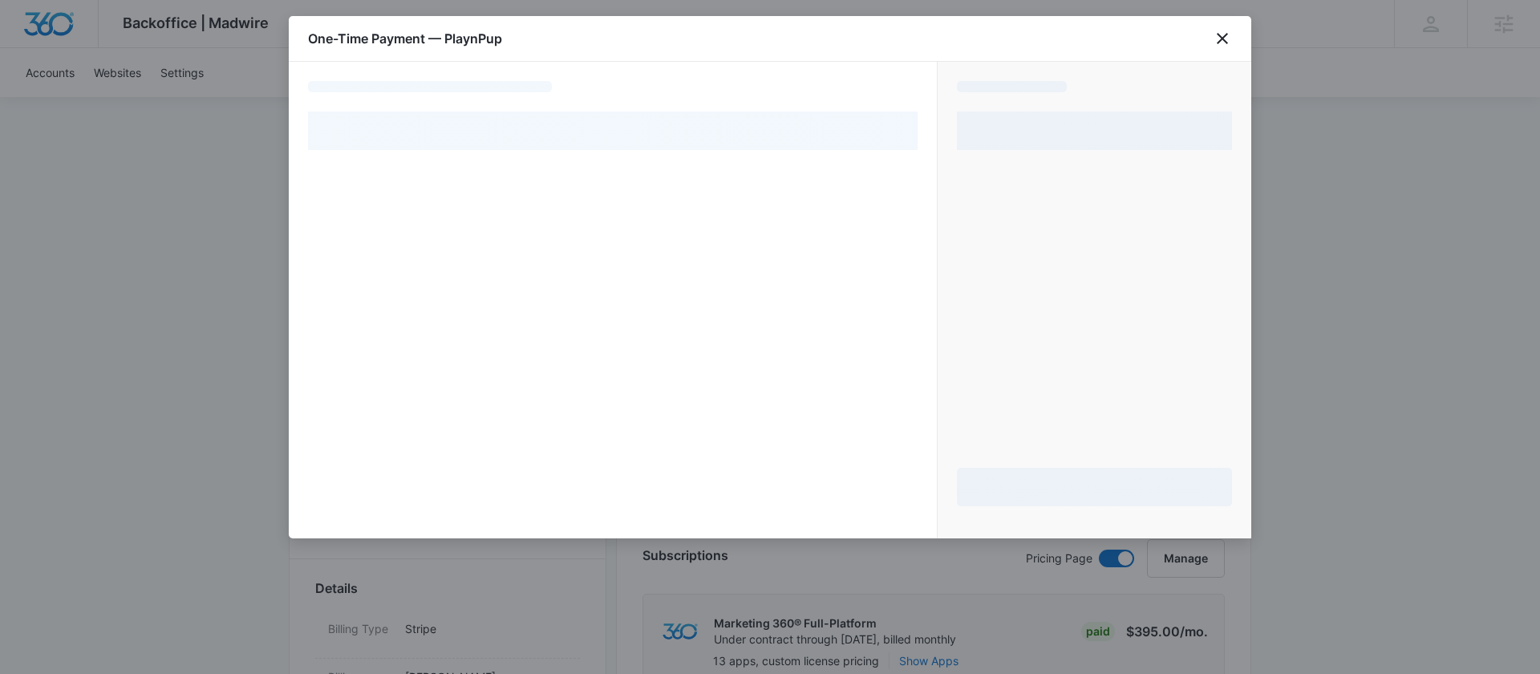
select select "pm_1Rjk4lA4n8RTgNjUrUY0z1Aj"
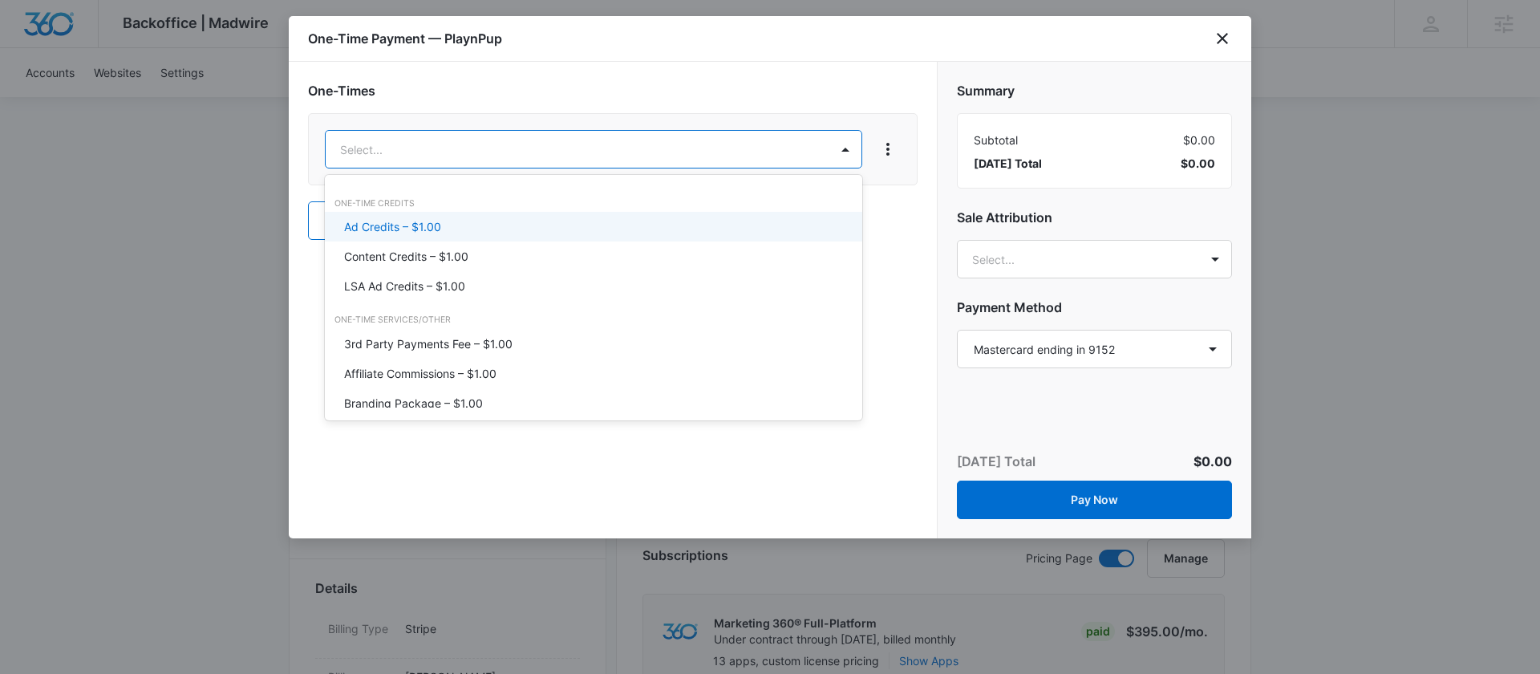
click at [399, 225] on p "Ad Credits – $1.00" at bounding box center [392, 226] width 97 height 17
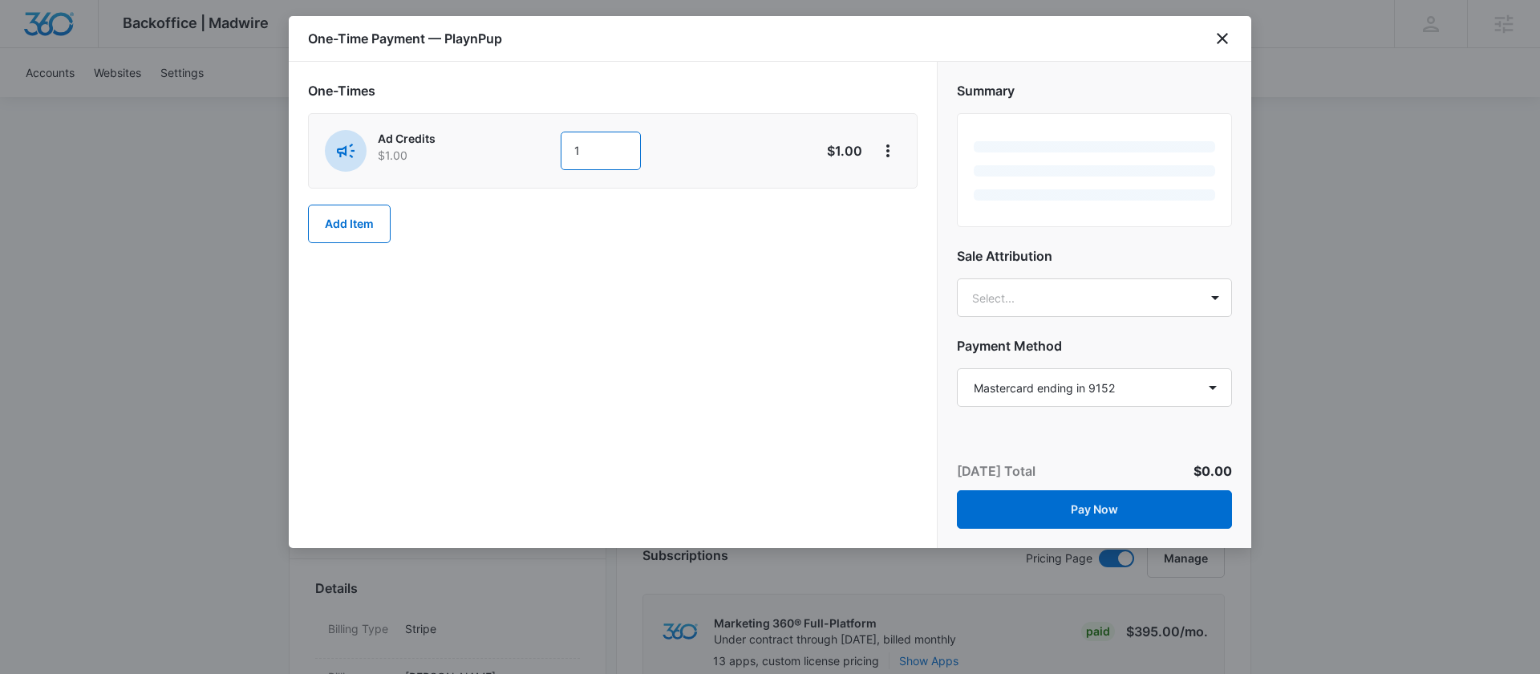
click at [628, 168] on input "1" at bounding box center [601, 151] width 80 height 39
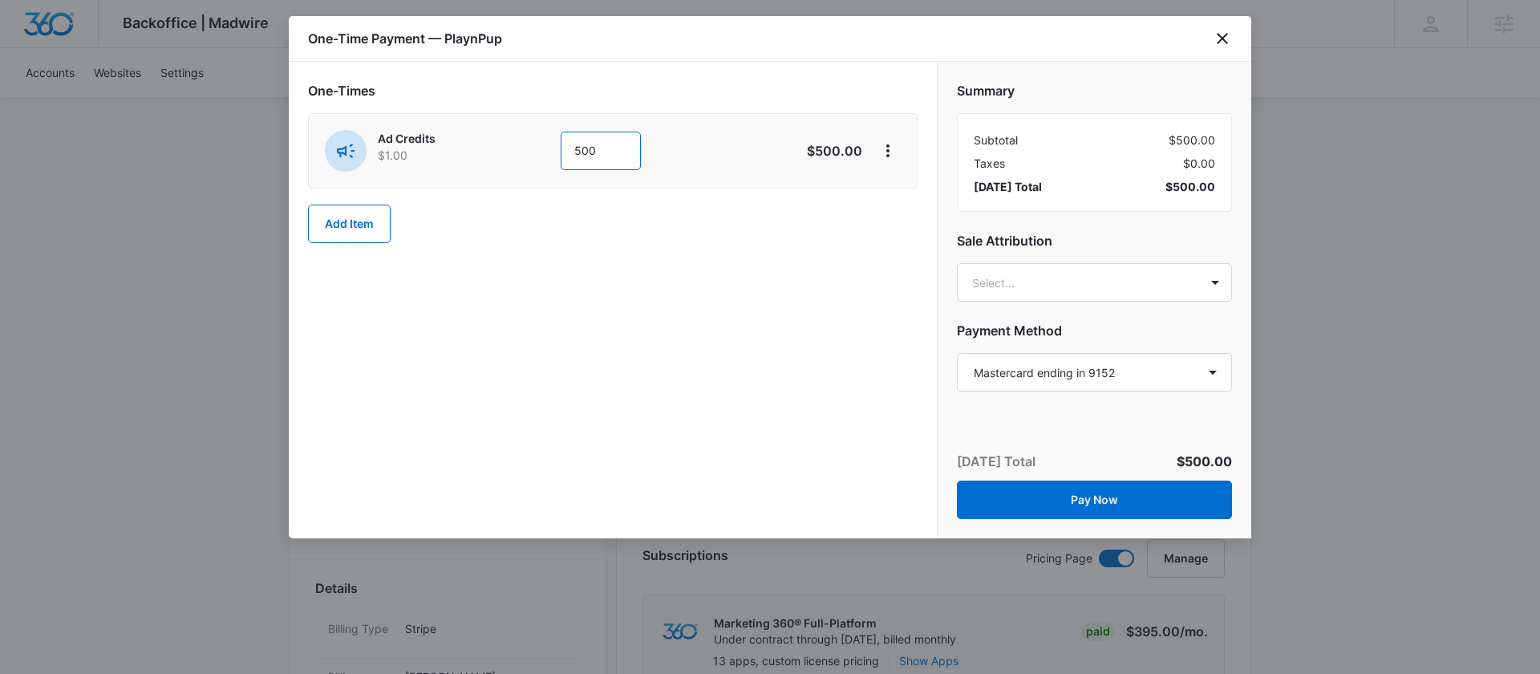
type input "500"
click at [719, 344] on div "One-Times Ad Credits $1.00 500 $500.00 Add Item" at bounding box center [613, 300] width 648 height 476
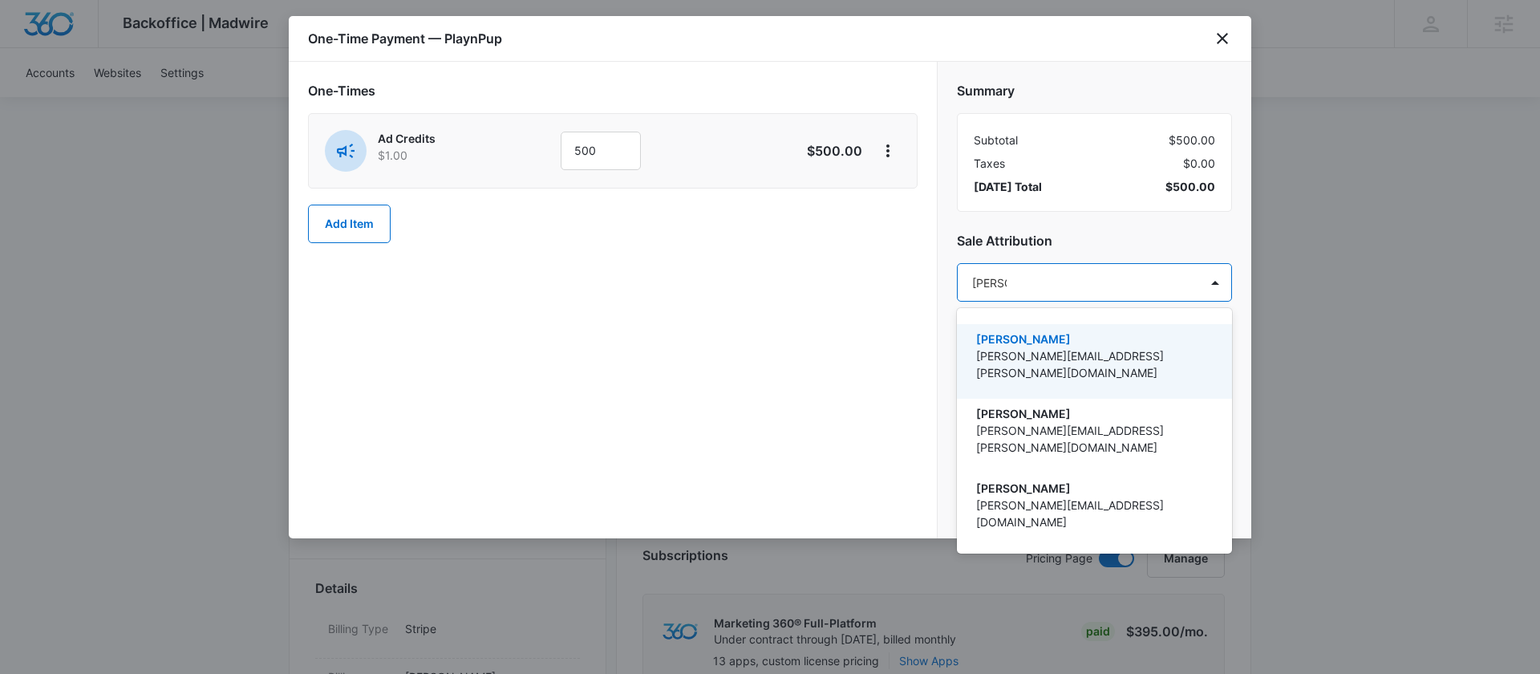
type input "daniell"
click at [1000, 335] on p "[PERSON_NAME]" at bounding box center [1092, 338] width 233 height 17
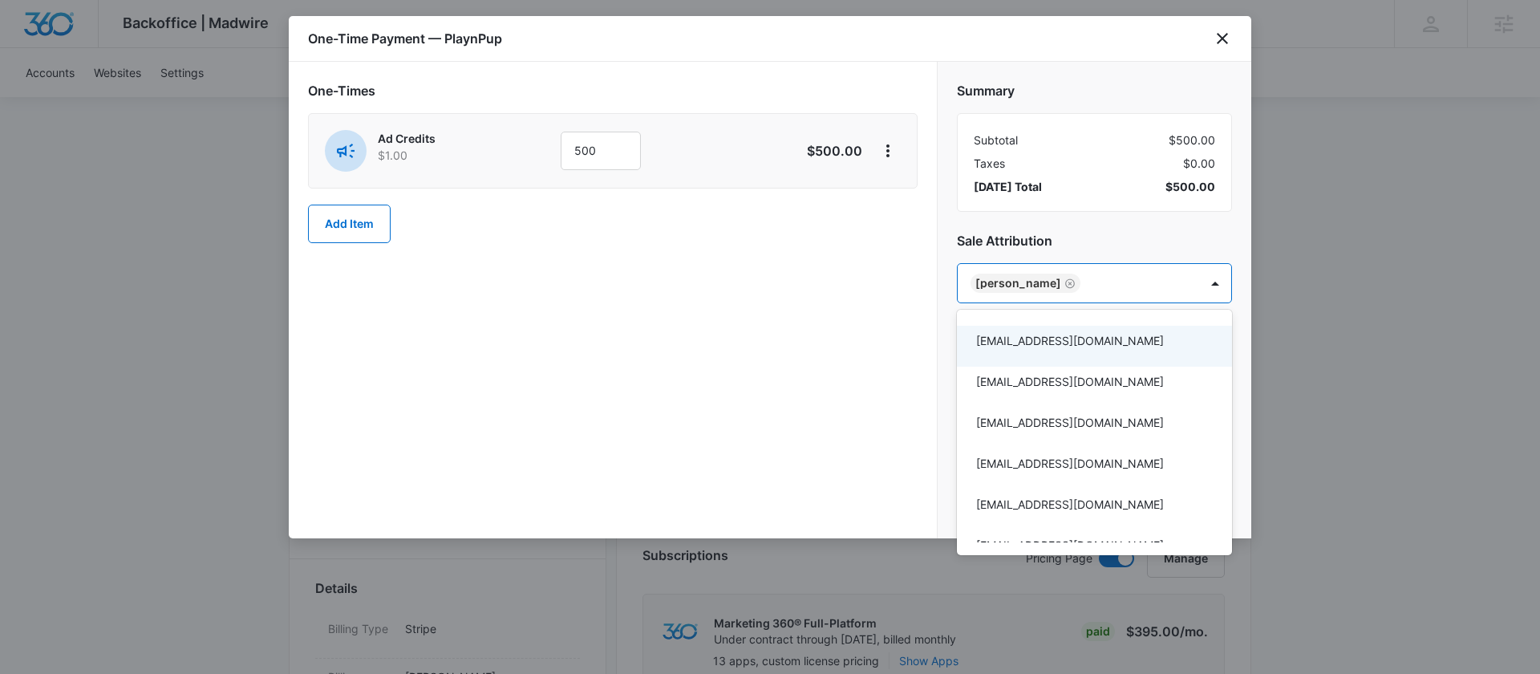
click at [854, 387] on div at bounding box center [770, 337] width 1540 height 674
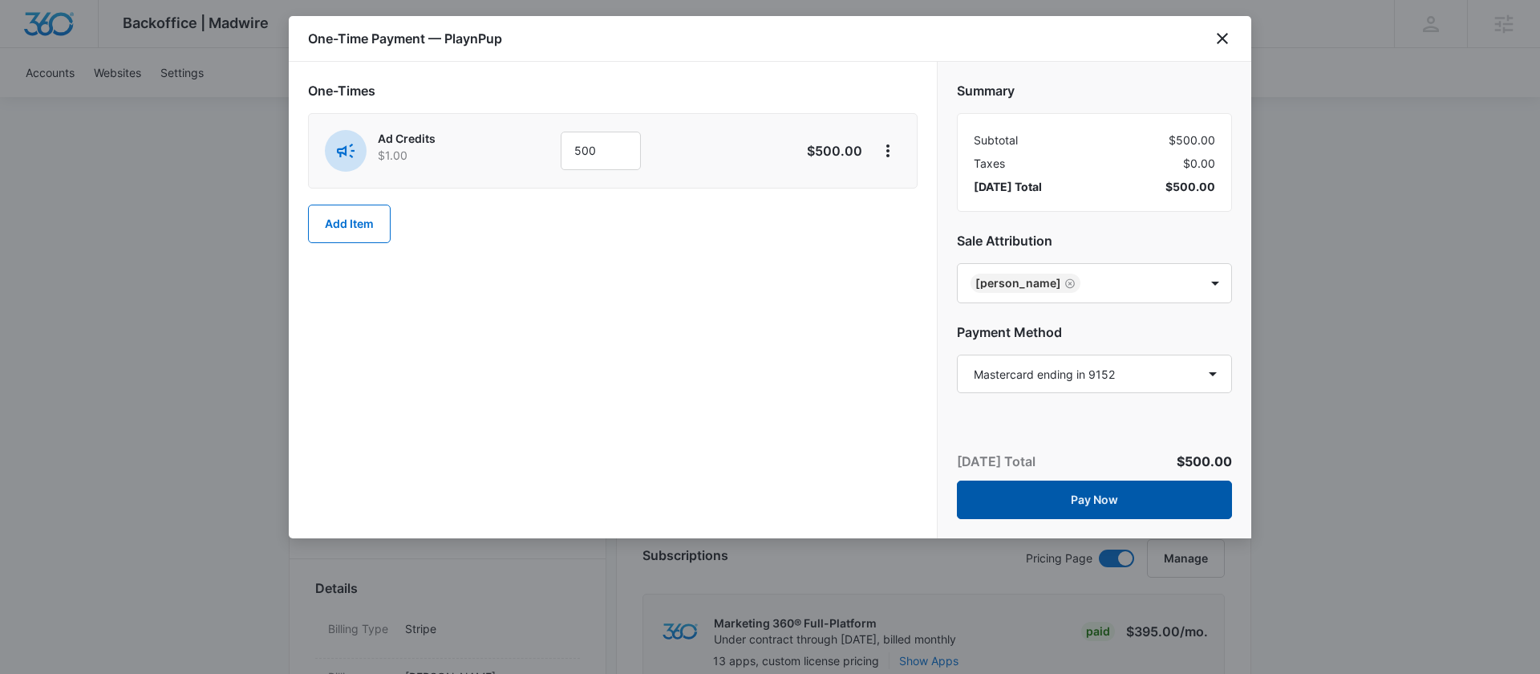
click at [1009, 500] on button "Pay Now" at bounding box center [1094, 500] width 275 height 39
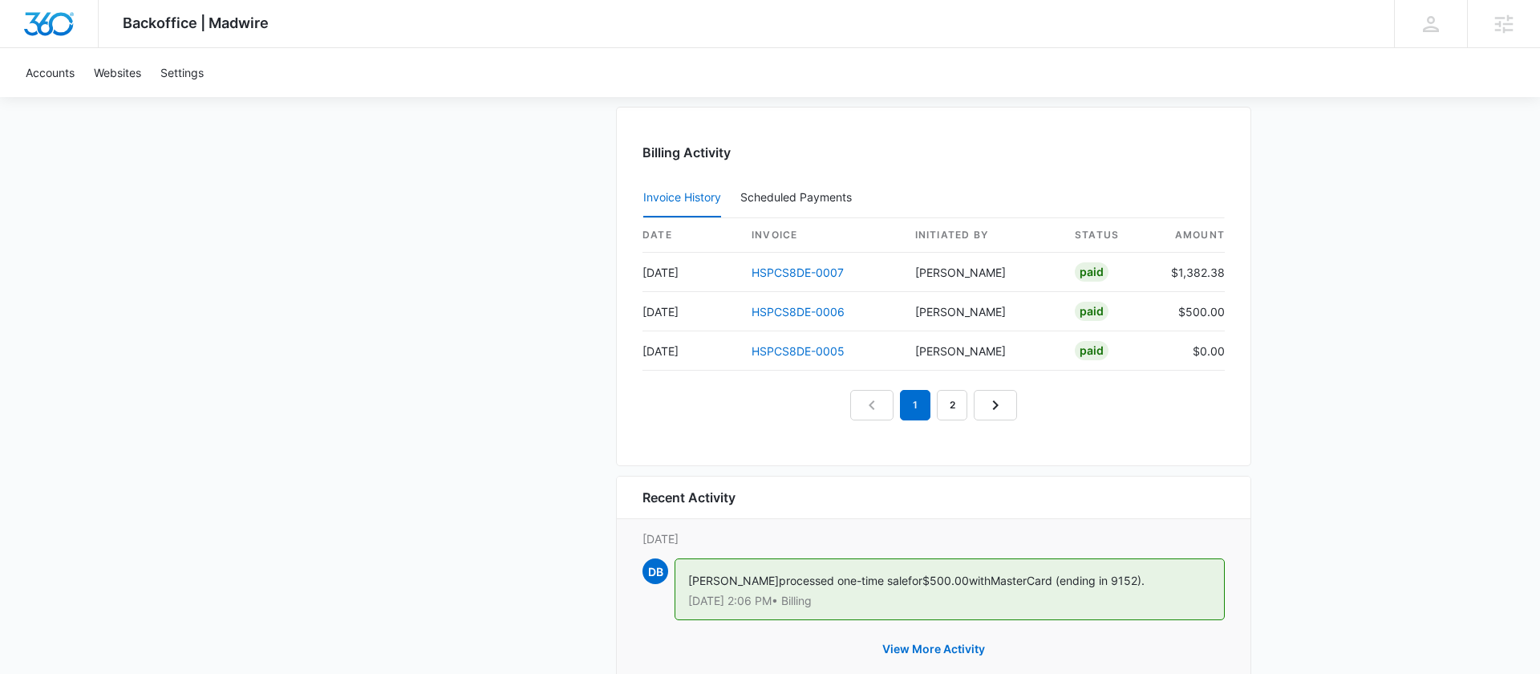
scroll to position [1670, 0]
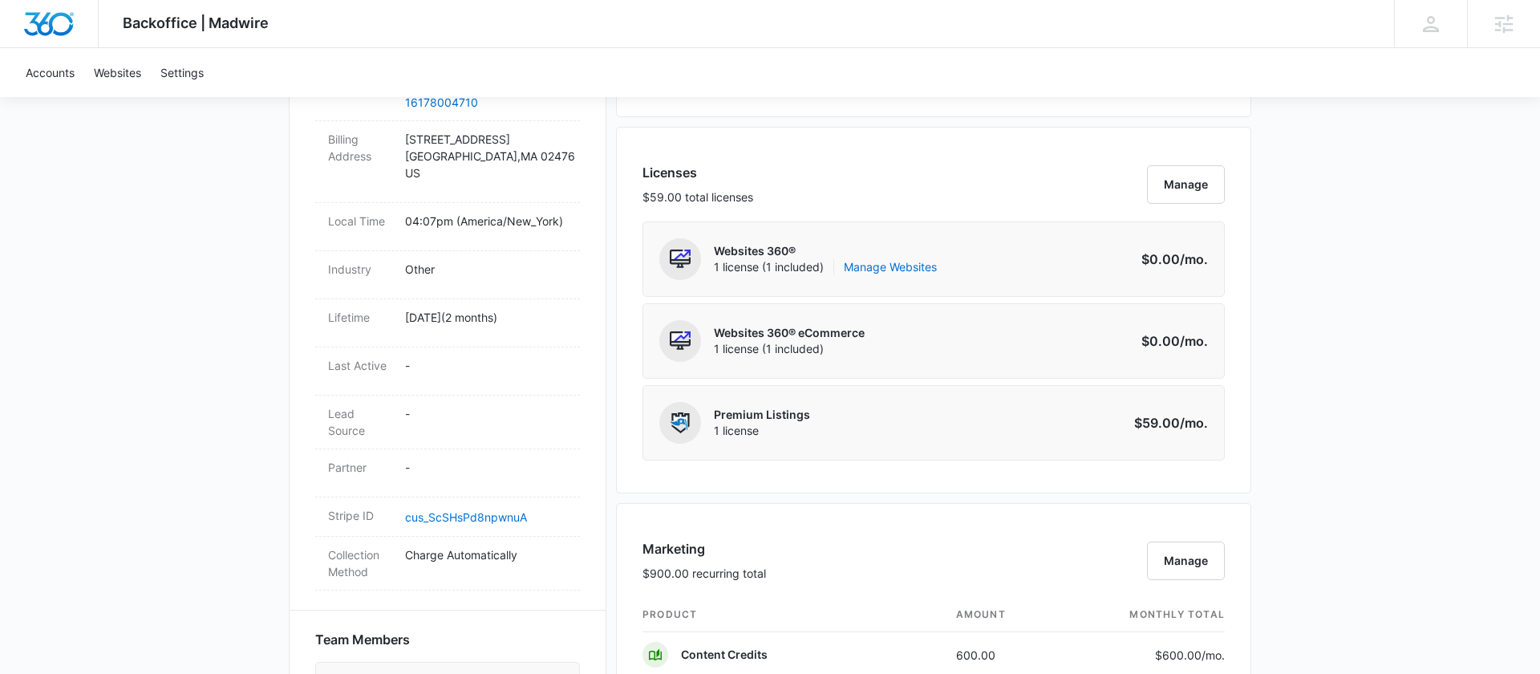
scroll to position [619, 0]
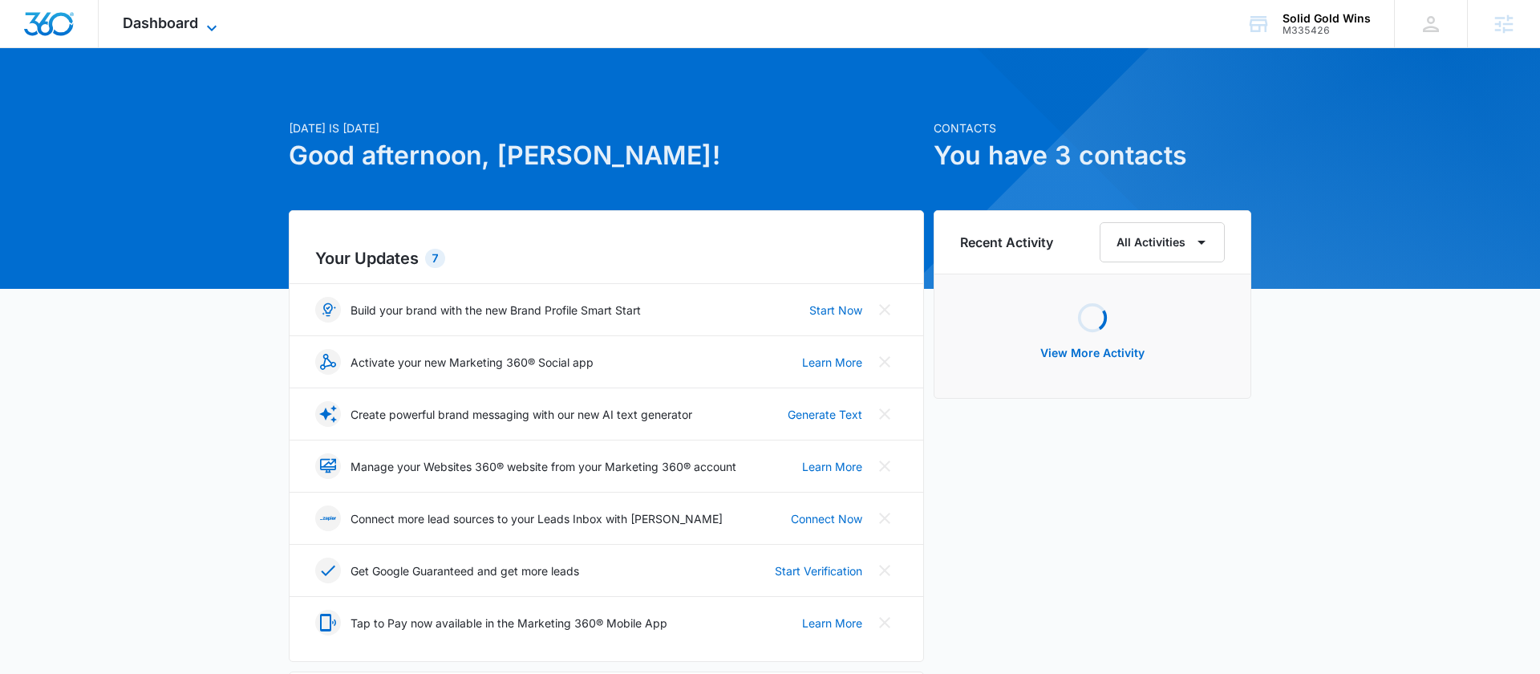
click at [176, 16] on span "Dashboard" at bounding box center [160, 22] width 75 height 17
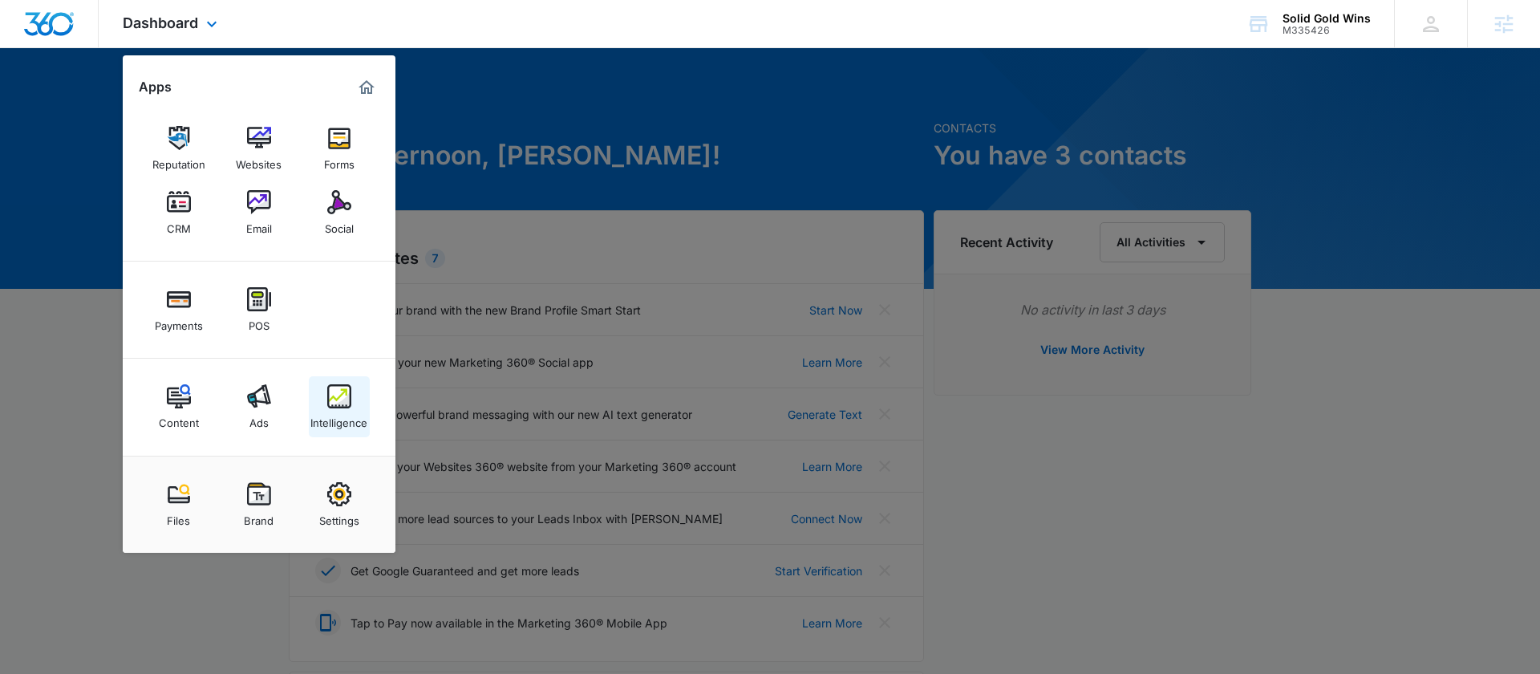
click at [331, 412] on div "Intelligence" at bounding box center [338, 418] width 57 height 21
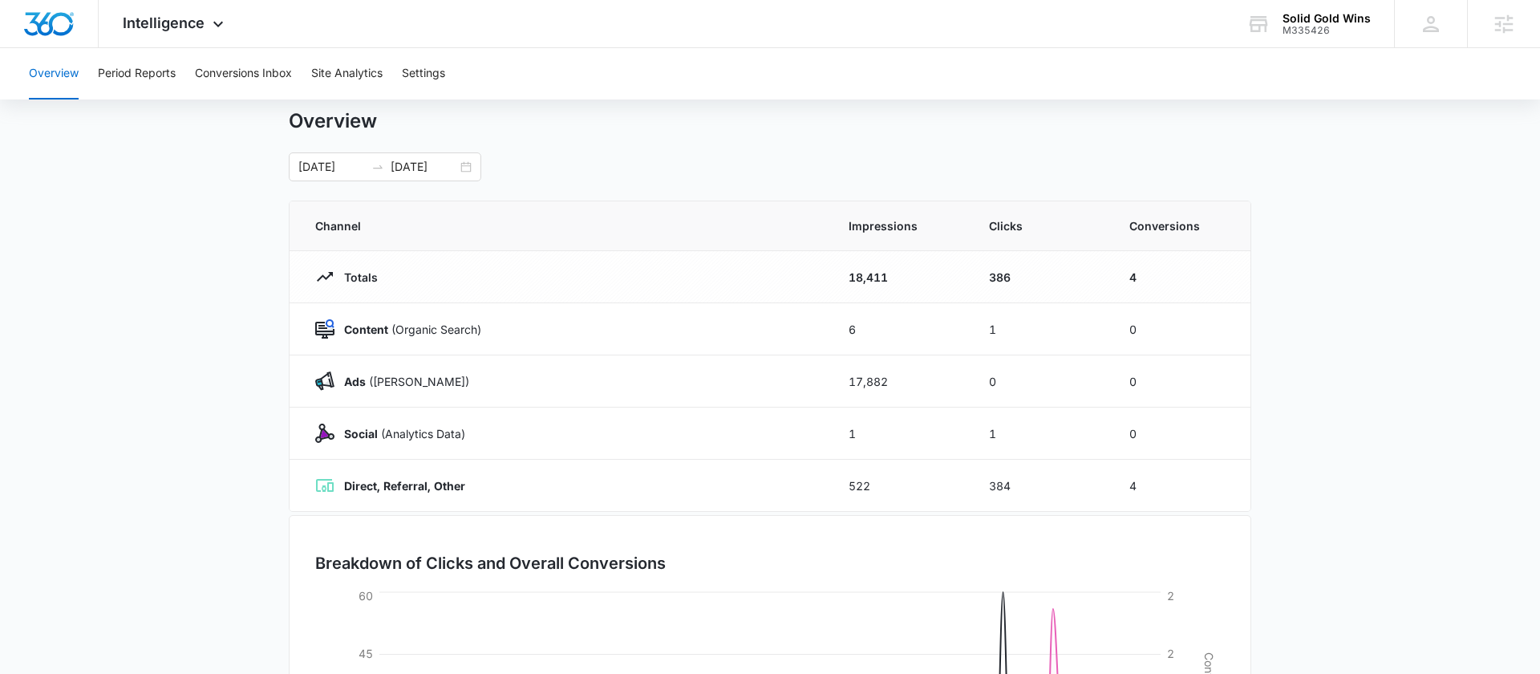
scroll to position [35, 0]
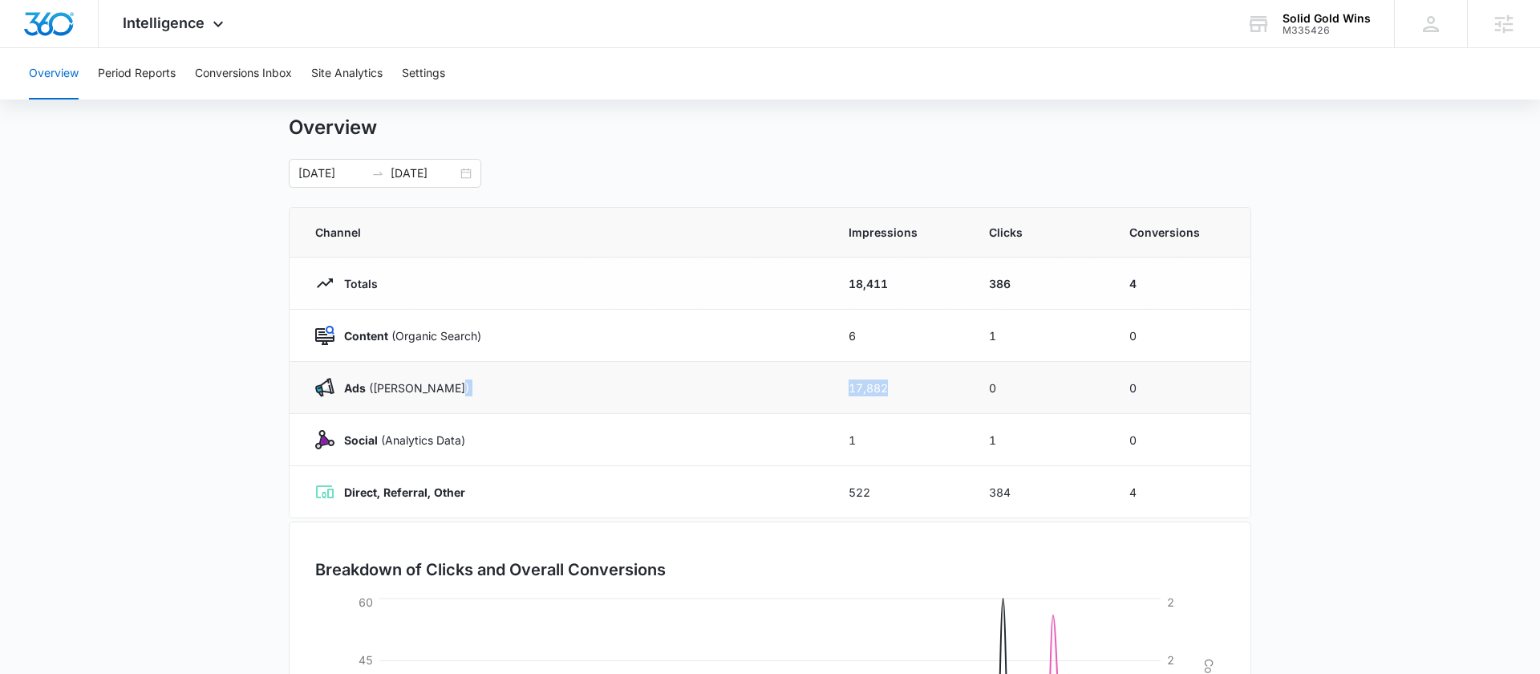
drag, startPoint x: 900, startPoint y: 393, endPoint x: 828, endPoint y: 391, distance: 72.2
click at [828, 391] on tr "Ads ([PERSON_NAME]) 17,882 0 0" at bounding box center [770, 388] width 961 height 52
click at [903, 392] on td "17,882" at bounding box center [899, 388] width 140 height 52
drag, startPoint x: 899, startPoint y: 392, endPoint x: 832, endPoint y: 392, distance: 67.4
click at [831, 392] on td "17,882" at bounding box center [899, 388] width 140 height 52
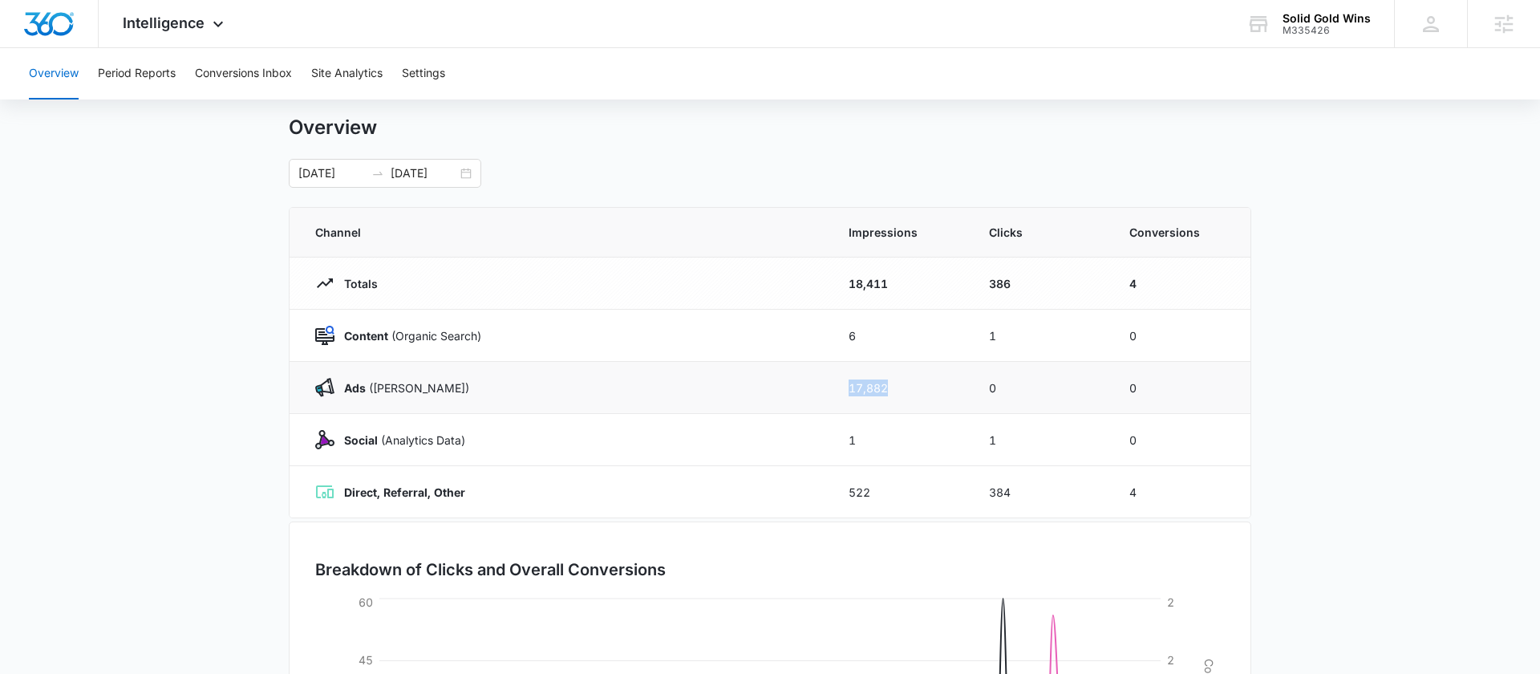
click at [905, 402] on td "17,882" at bounding box center [899, 388] width 140 height 52
drag, startPoint x: 905, startPoint y: 383, endPoint x: 825, endPoint y: 382, distance: 79.4
click at [825, 382] on tr "Ads ([PERSON_NAME]) 17,882 0 0" at bounding box center [770, 388] width 961 height 52
click at [924, 441] on td "1" at bounding box center [899, 440] width 140 height 52
drag, startPoint x: 903, startPoint y: 391, endPoint x: 822, endPoint y: 390, distance: 81.0
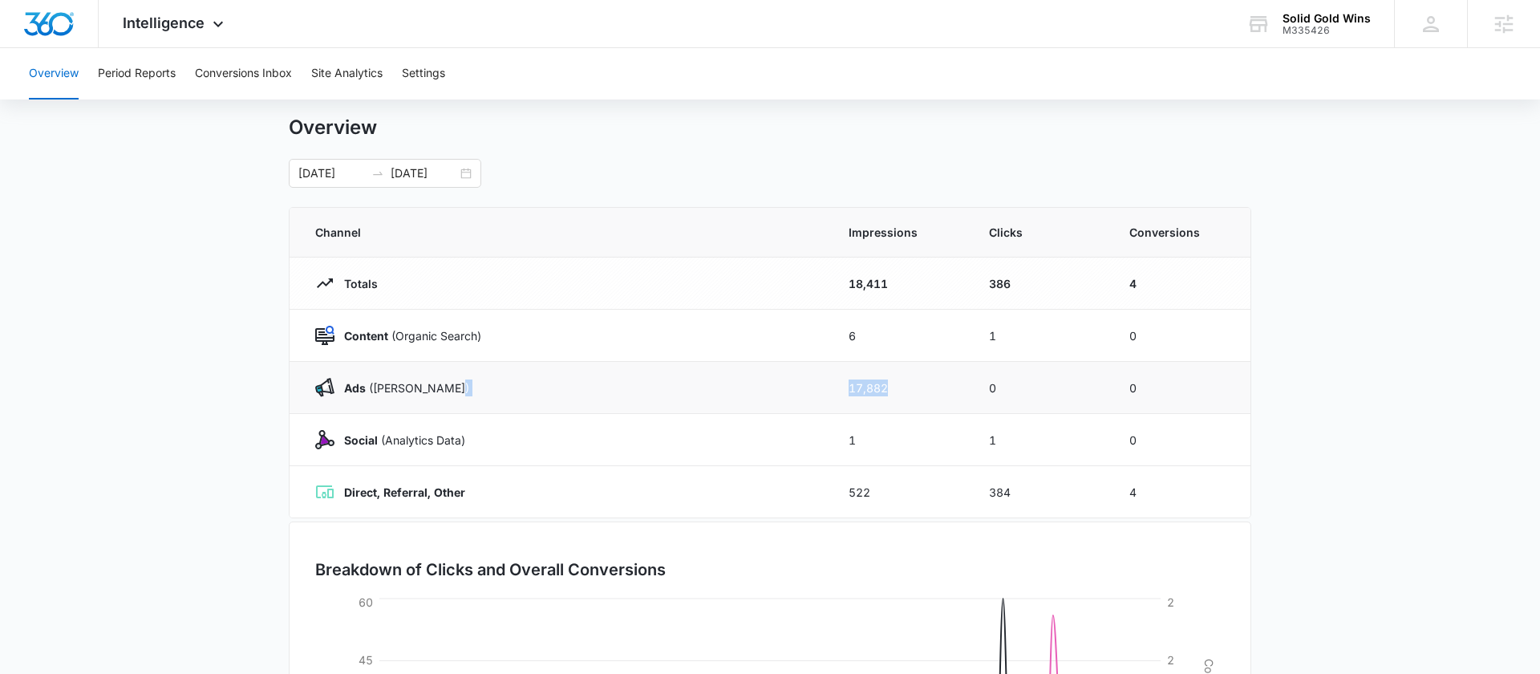
click at [822, 390] on tr "Ads ([PERSON_NAME]) 17,882 0 0" at bounding box center [770, 388] width 961 height 52
click at [891, 391] on td "17,882" at bounding box center [899, 388] width 140 height 52
drag, startPoint x: 893, startPoint y: 391, endPoint x: 848, endPoint y: 391, distance: 44.9
click at [848, 391] on td "17,882" at bounding box center [899, 388] width 140 height 52
click at [864, 400] on td "17,882" at bounding box center [899, 388] width 140 height 52
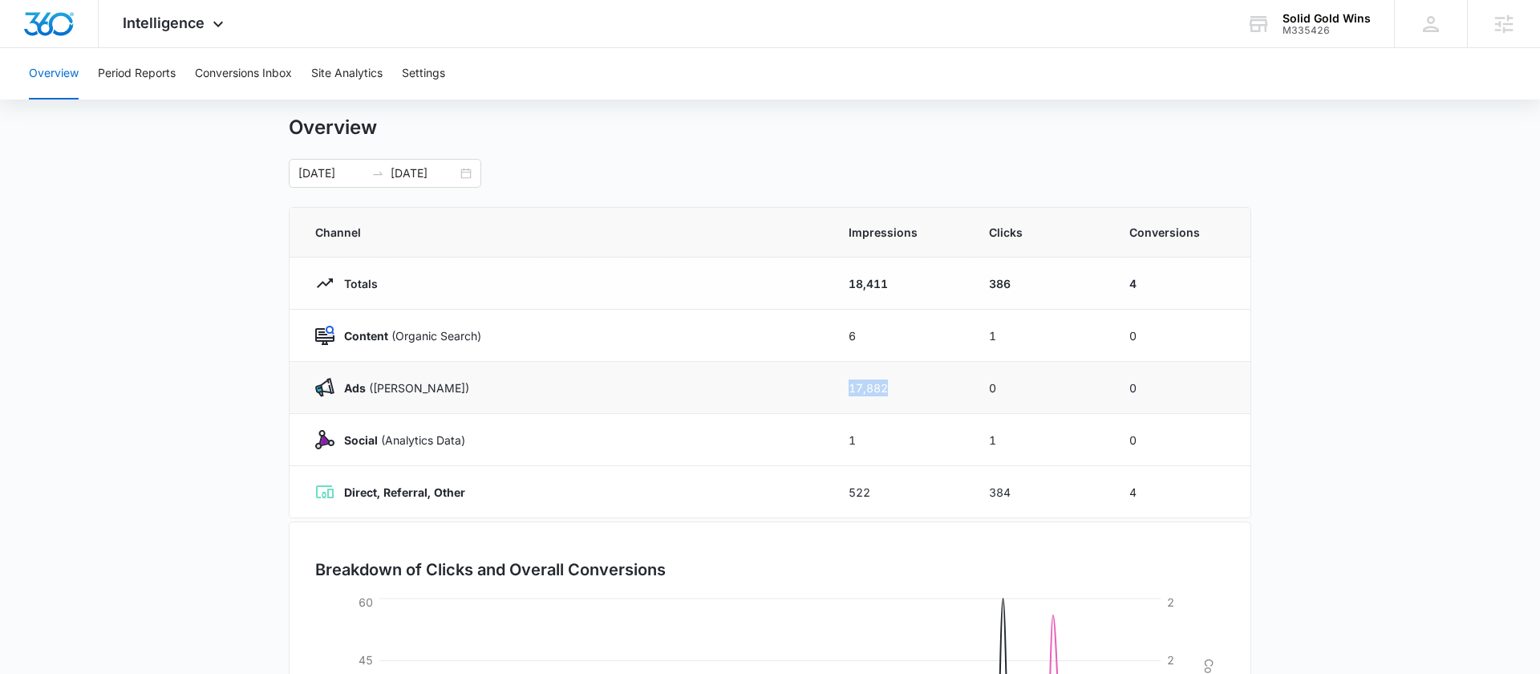
drag, startPoint x: 893, startPoint y: 385, endPoint x: 848, endPoint y: 383, distance: 45.0
click at [848, 383] on td "17,882" at bounding box center [899, 388] width 140 height 52
click at [1012, 486] on td "384" at bounding box center [1040, 492] width 140 height 52
drag, startPoint x: 1024, startPoint y: 495, endPoint x: 964, endPoint y: 489, distance: 60.4
click at [964, 489] on tr "Direct, Referral, Other 522 384 4" at bounding box center [770, 492] width 961 height 52
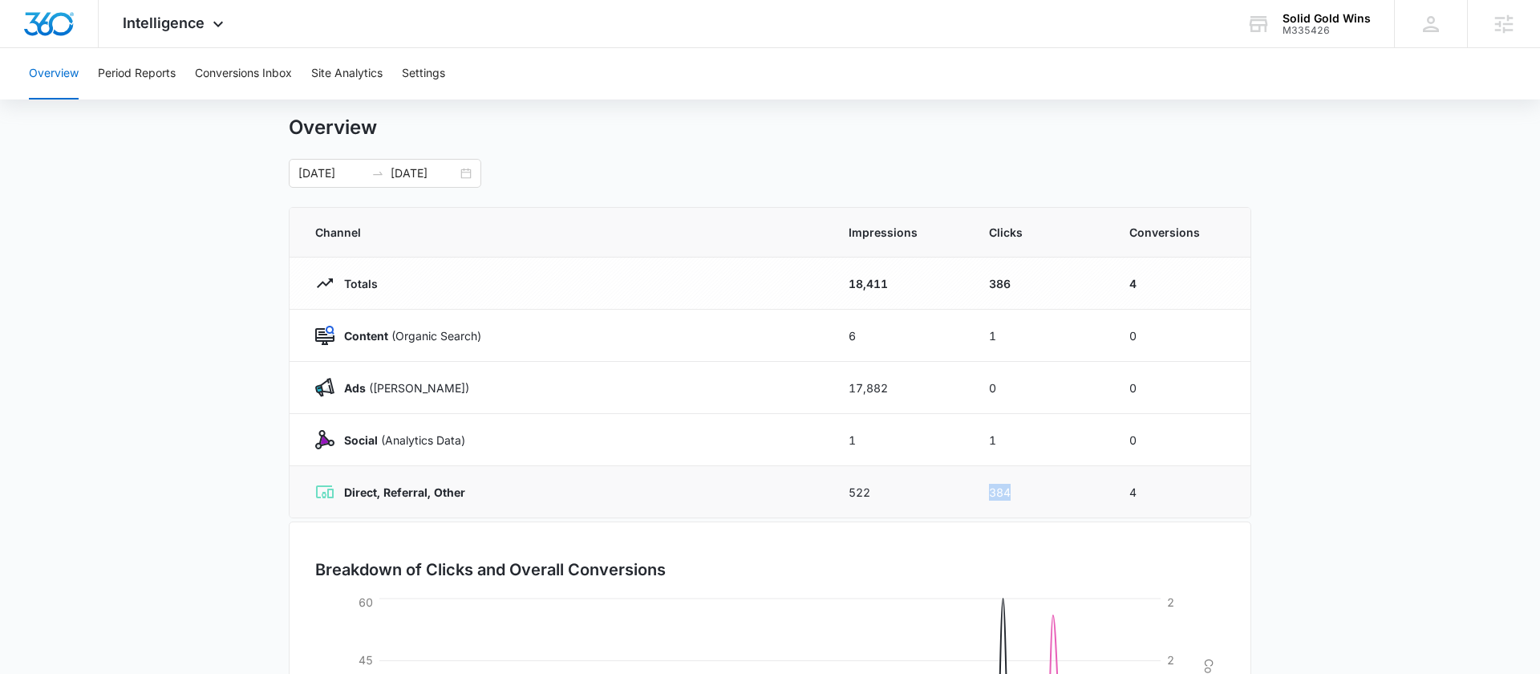
click at [964, 489] on td "522" at bounding box center [899, 492] width 140 height 52
drag, startPoint x: 861, startPoint y: 441, endPoint x: 851, endPoint y: 441, distance: 9.6
click at [851, 441] on td "1" at bounding box center [899, 440] width 140 height 52
drag, startPoint x: 894, startPoint y: 384, endPoint x: 827, endPoint y: 384, distance: 67.4
click at [827, 384] on tr "Ads (Ad Campaigns) 17,882 0 0" at bounding box center [770, 388] width 961 height 52
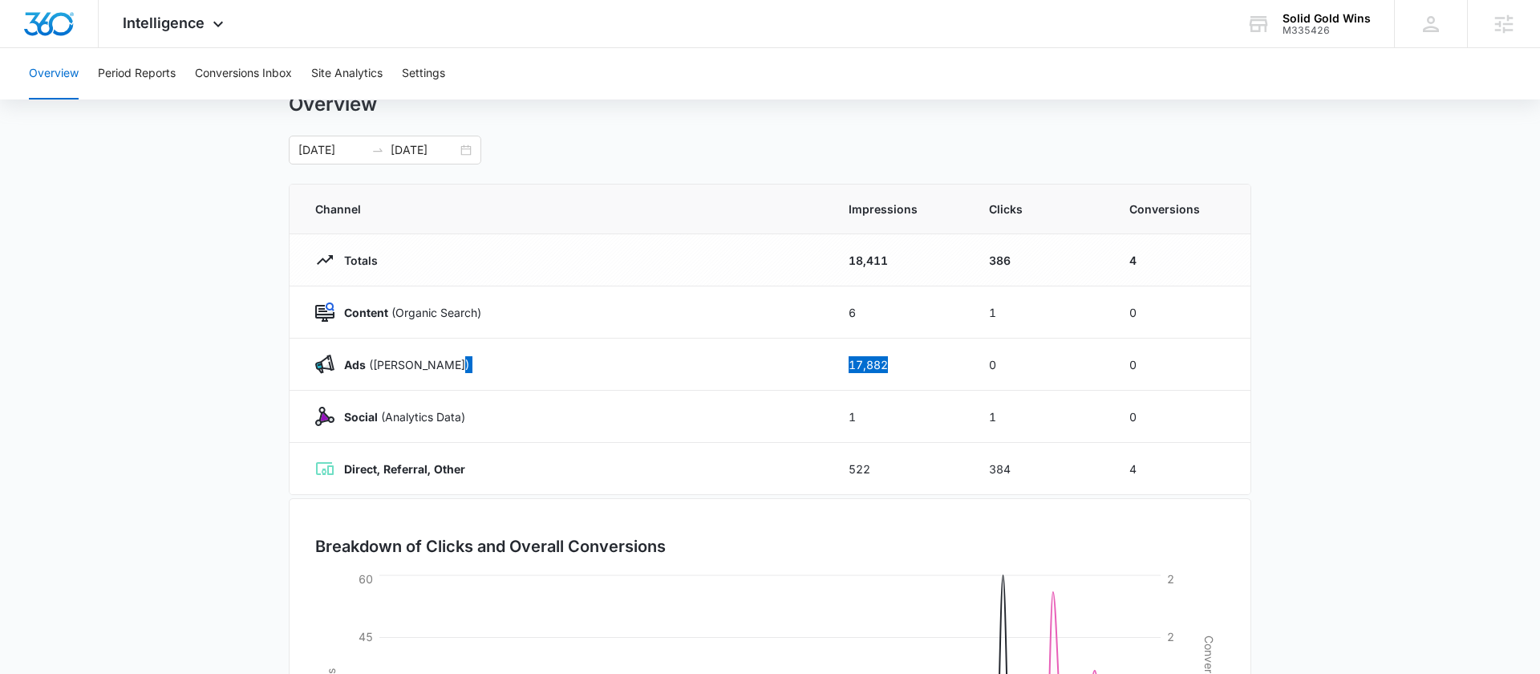
scroll to position [61, 0]
drag, startPoint x: 1030, startPoint y: 468, endPoint x: 977, endPoint y: 468, distance: 52.9
click at [977, 468] on td "384" at bounding box center [1040, 466] width 140 height 52
drag, startPoint x: 1017, startPoint y: 464, endPoint x: 986, endPoint y: 464, distance: 31.3
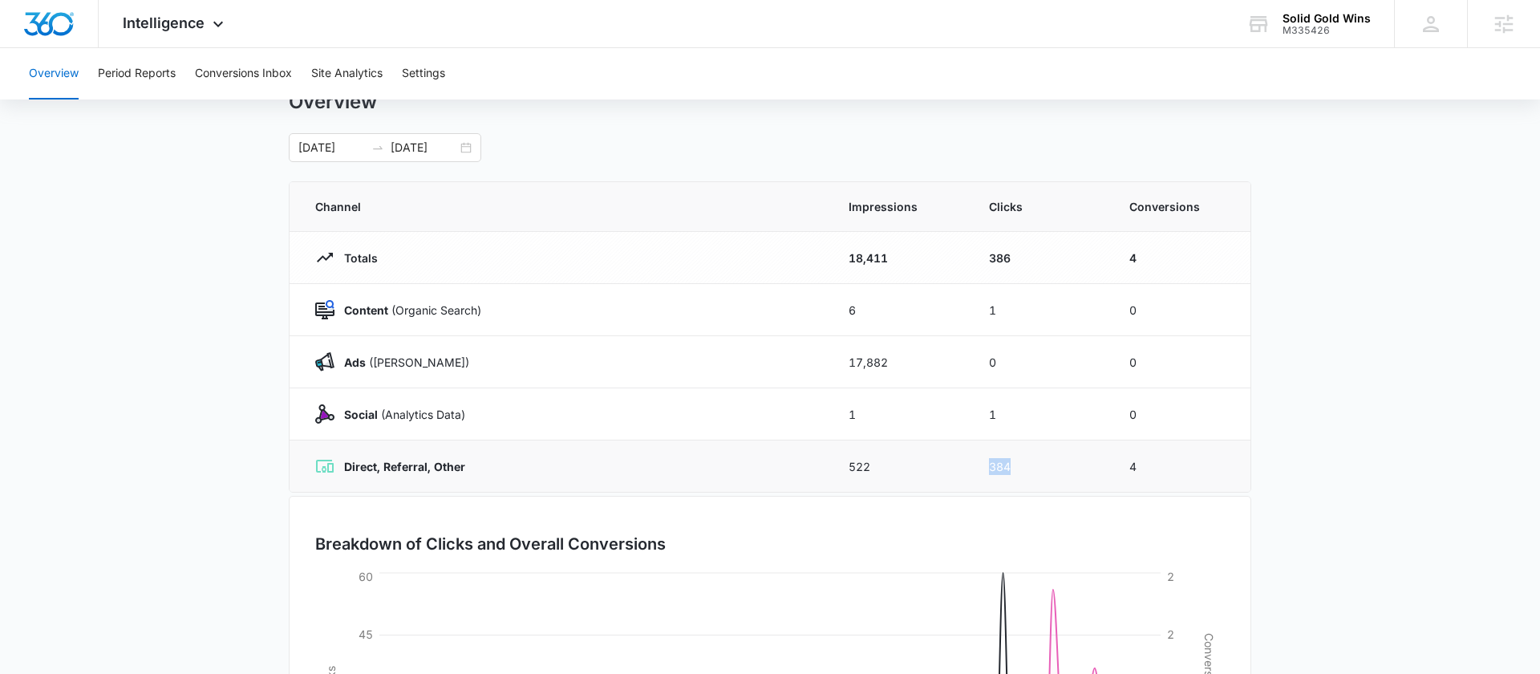
click at [986, 464] on td "384" at bounding box center [1040, 466] width 140 height 52
click at [979, 468] on td "384" at bounding box center [1040, 466] width 140 height 52
drag, startPoint x: 1034, startPoint y: 253, endPoint x: 963, endPoint y: 249, distance: 70.7
click at [963, 249] on tr "Totals 18,411 386 4" at bounding box center [770, 258] width 961 height 52
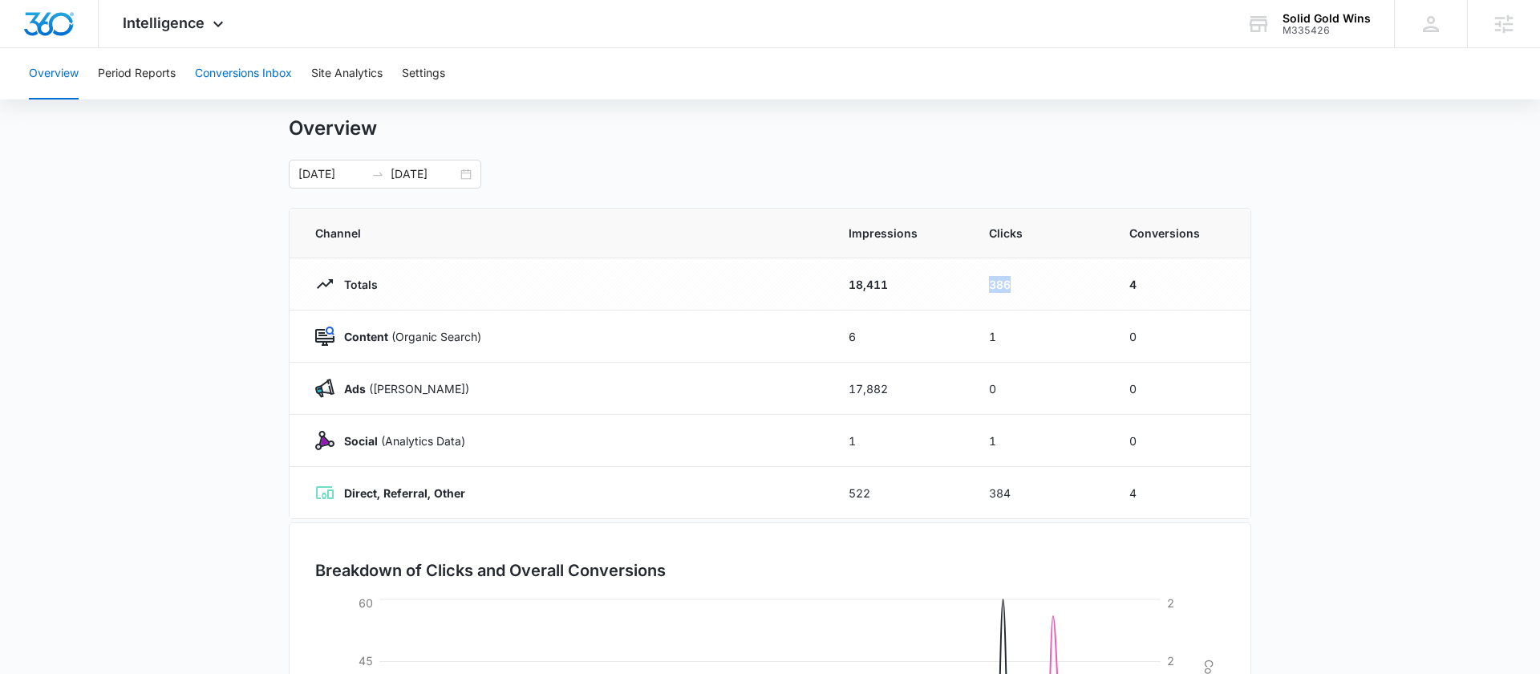
click at [246, 77] on button "Conversions Inbox" at bounding box center [243, 73] width 97 height 51
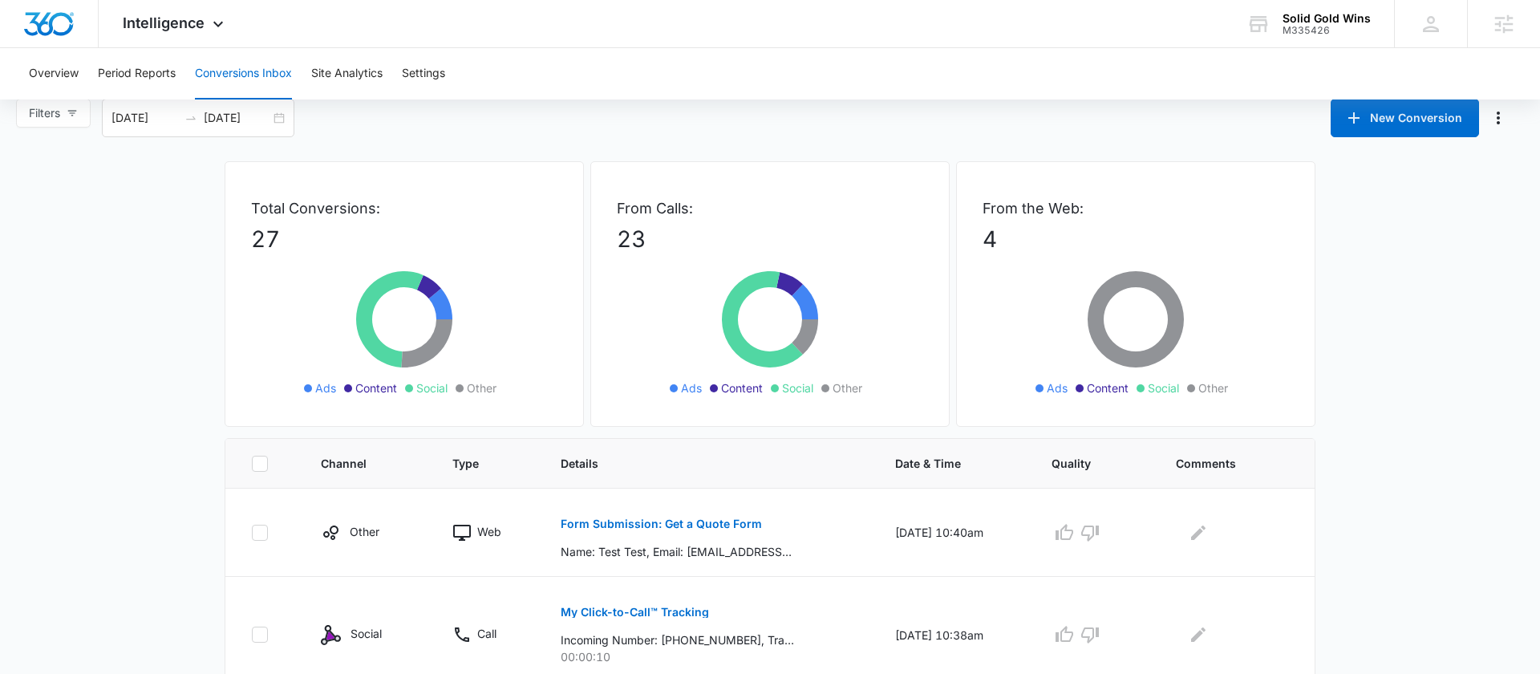
scroll to position [19, 0]
click at [176, 30] on span "Intelligence" at bounding box center [164, 22] width 82 height 17
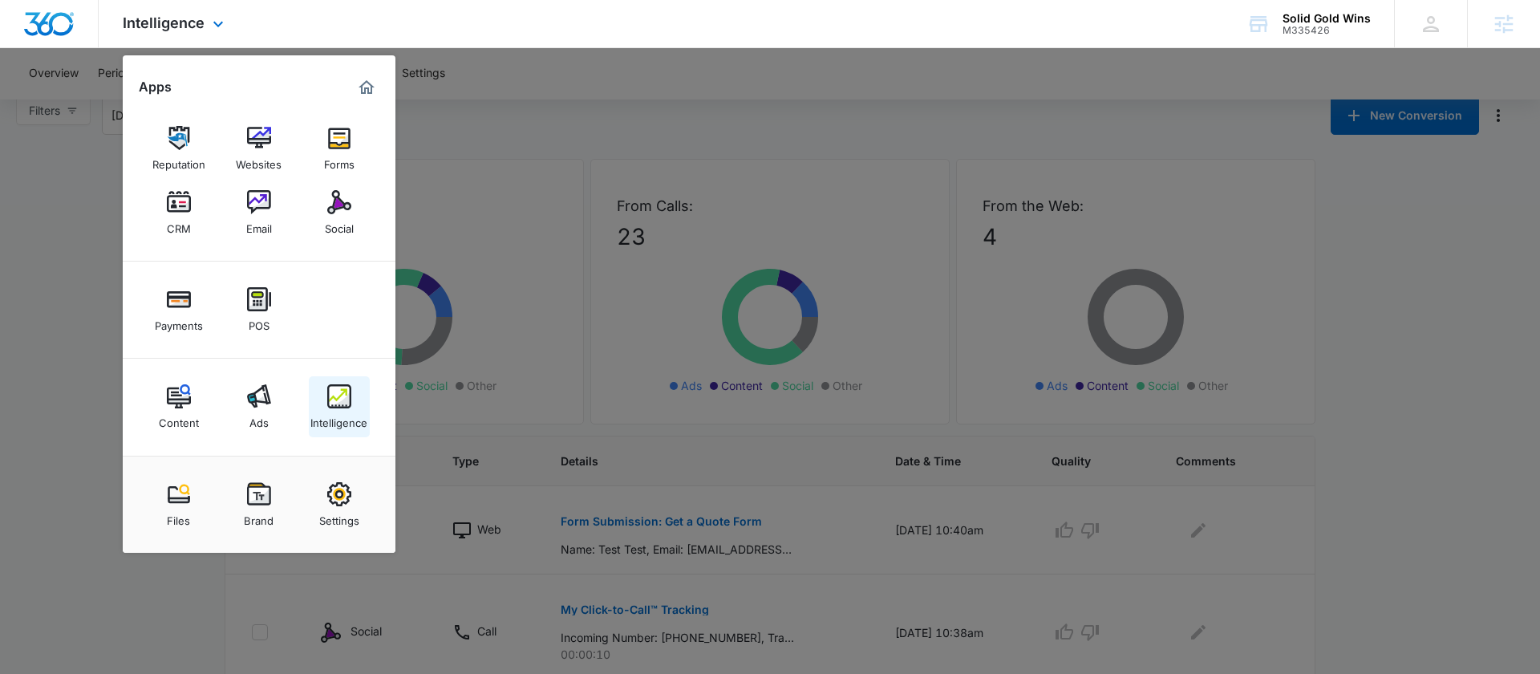
click at [327, 423] on div "Intelligence" at bounding box center [338, 418] width 57 height 21
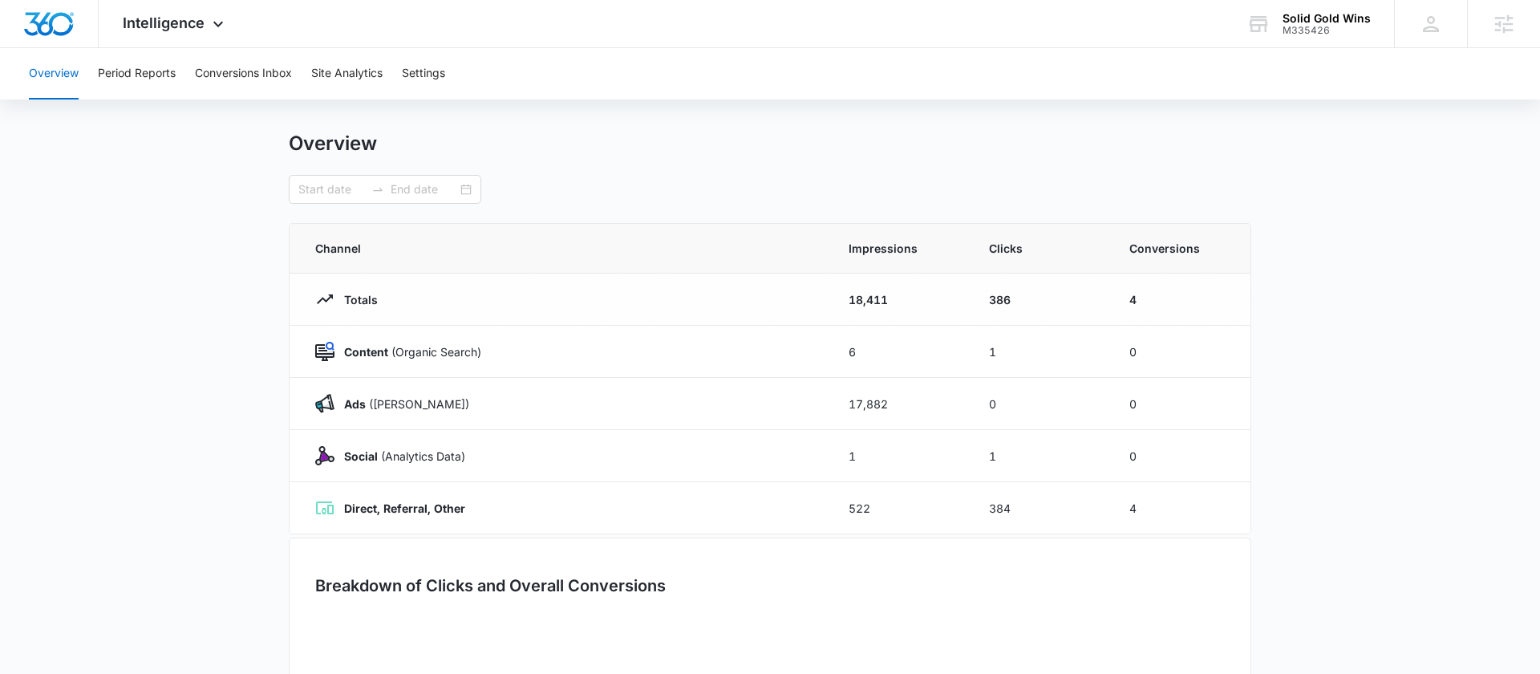
type input "06/17/2025"
type input "[DATE]"
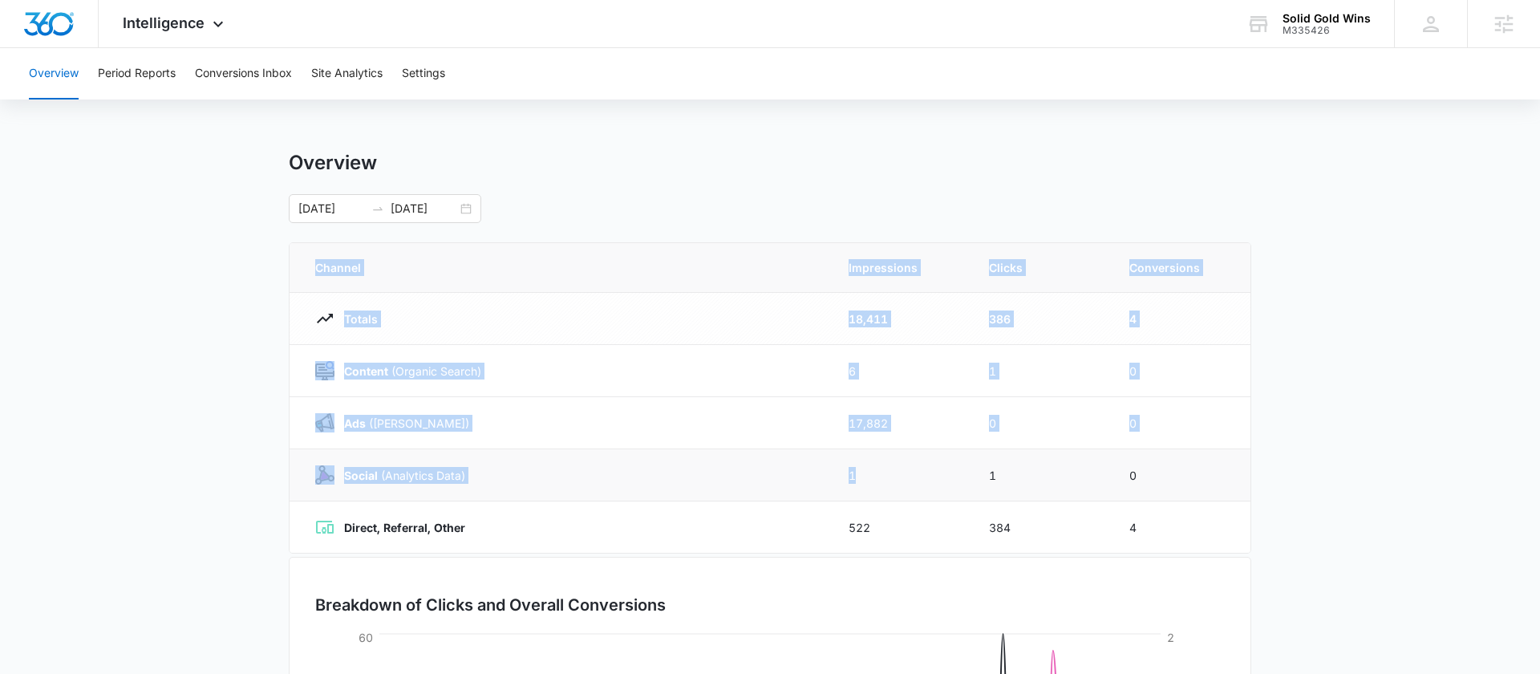
drag, startPoint x: 306, startPoint y: 272, endPoint x: 906, endPoint y: 490, distance: 637.7
click at [910, 490] on table "Channel Impressions Clicks Conversions Totals 18,411 386 4 Content (Organic Sea…" at bounding box center [770, 398] width 961 height 310
drag, startPoint x: 1165, startPoint y: 543, endPoint x: 319, endPoint y: 332, distance: 871.4
click at [320, 328] on tbody "Totals 18,411 386 4 Content (Organic Search) 6 1 0 Ads (Ad Campaigns) 17,882 0 …" at bounding box center [770, 423] width 961 height 261
click at [578, 336] on td "Totals" at bounding box center [560, 319] width 540 height 52
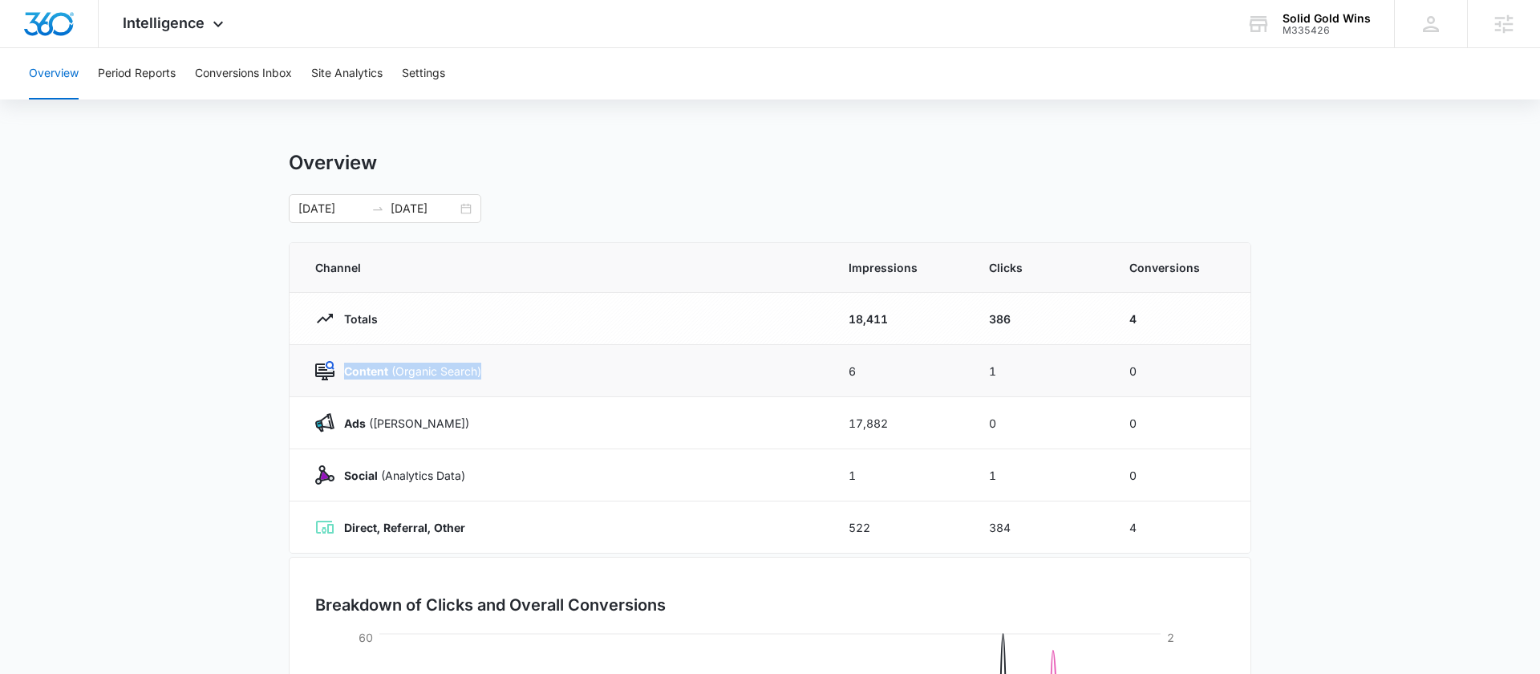
drag, startPoint x: 501, startPoint y: 376, endPoint x: 346, endPoint y: 376, distance: 154.8
click at [345, 375] on div "Content (Organic Search)" at bounding box center [562, 370] width 495 height 19
click at [552, 395] on td "Content (Organic Search)" at bounding box center [560, 371] width 540 height 52
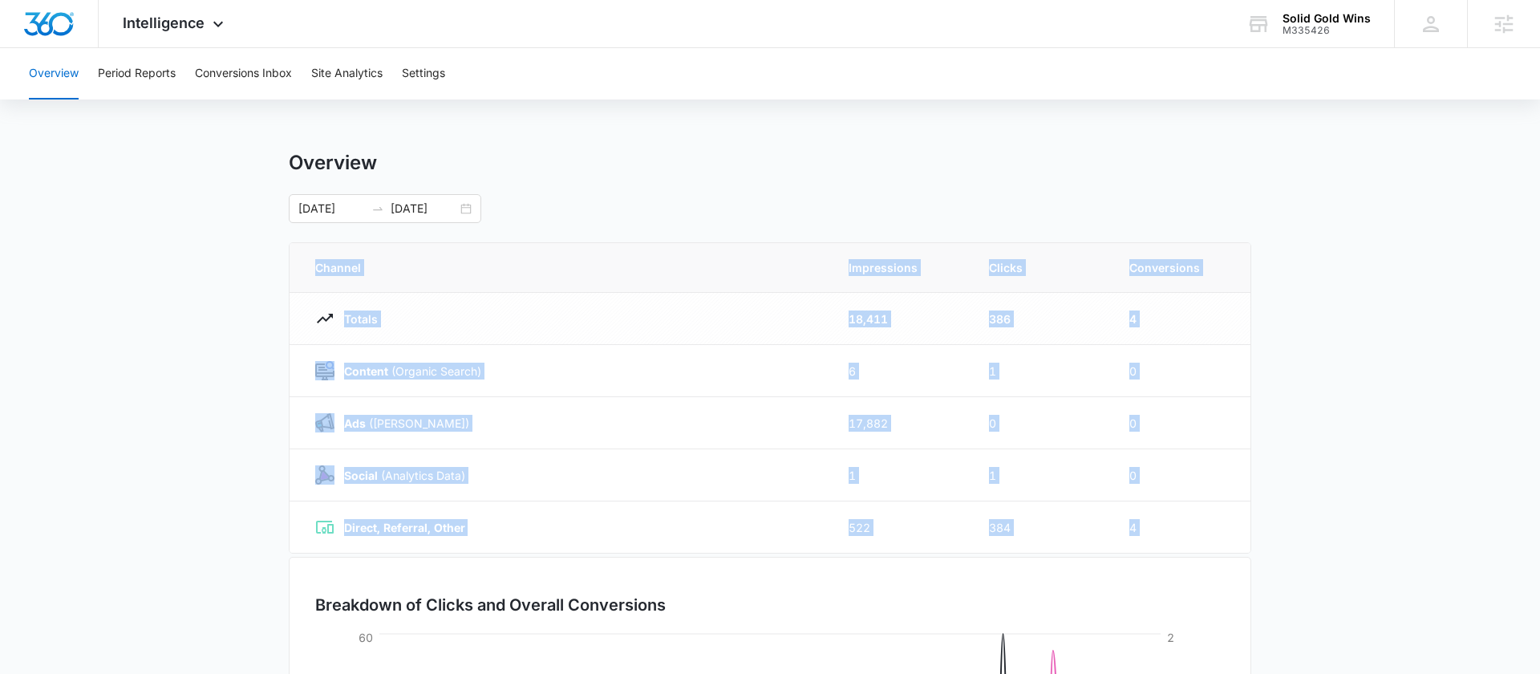
drag, startPoint x: 305, startPoint y: 262, endPoint x: 1021, endPoint y: 561, distance: 776.0
click at [1021, 561] on div "Overview 06/17/2025 09/15/2025 Channel Impressions Clicks Conversions Totals 18…" at bounding box center [770, 572] width 963 height 842
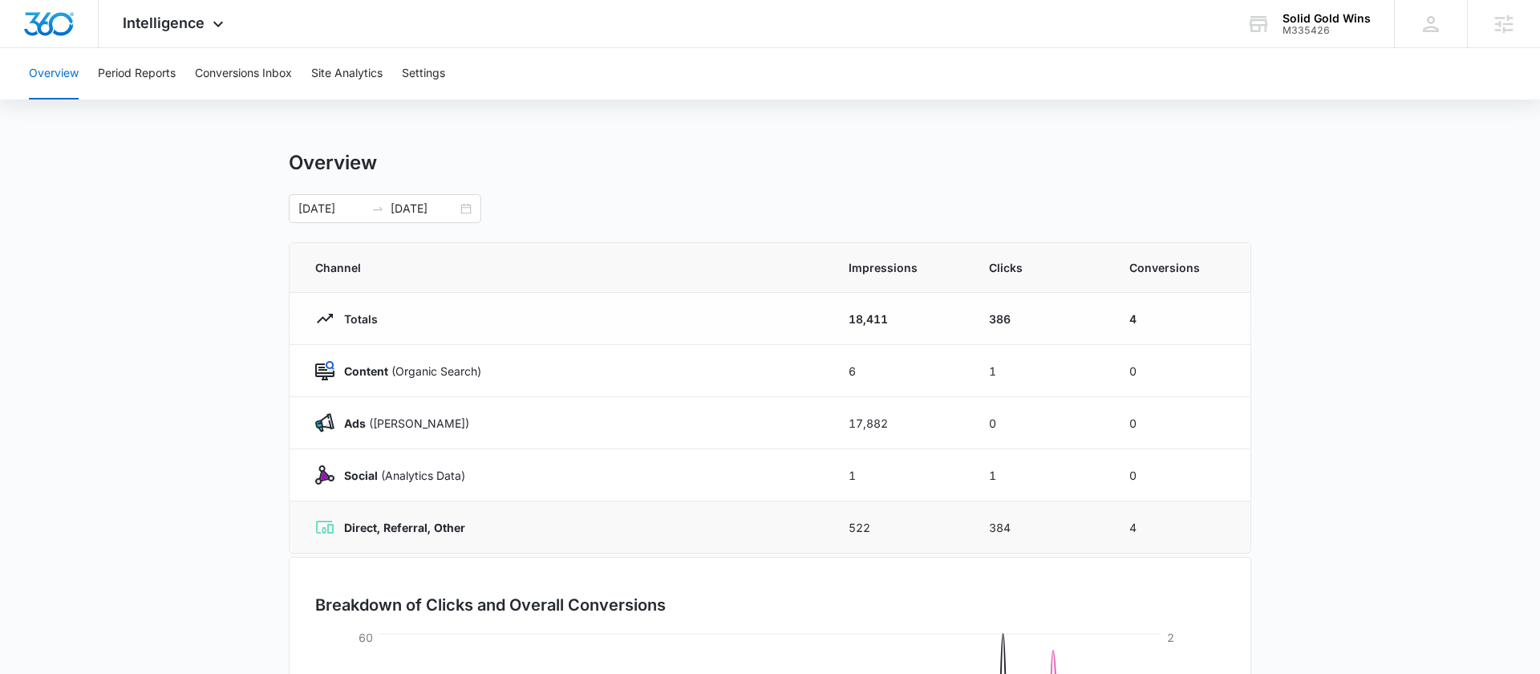
click at [1069, 524] on td "384" at bounding box center [1040, 527] width 140 height 52
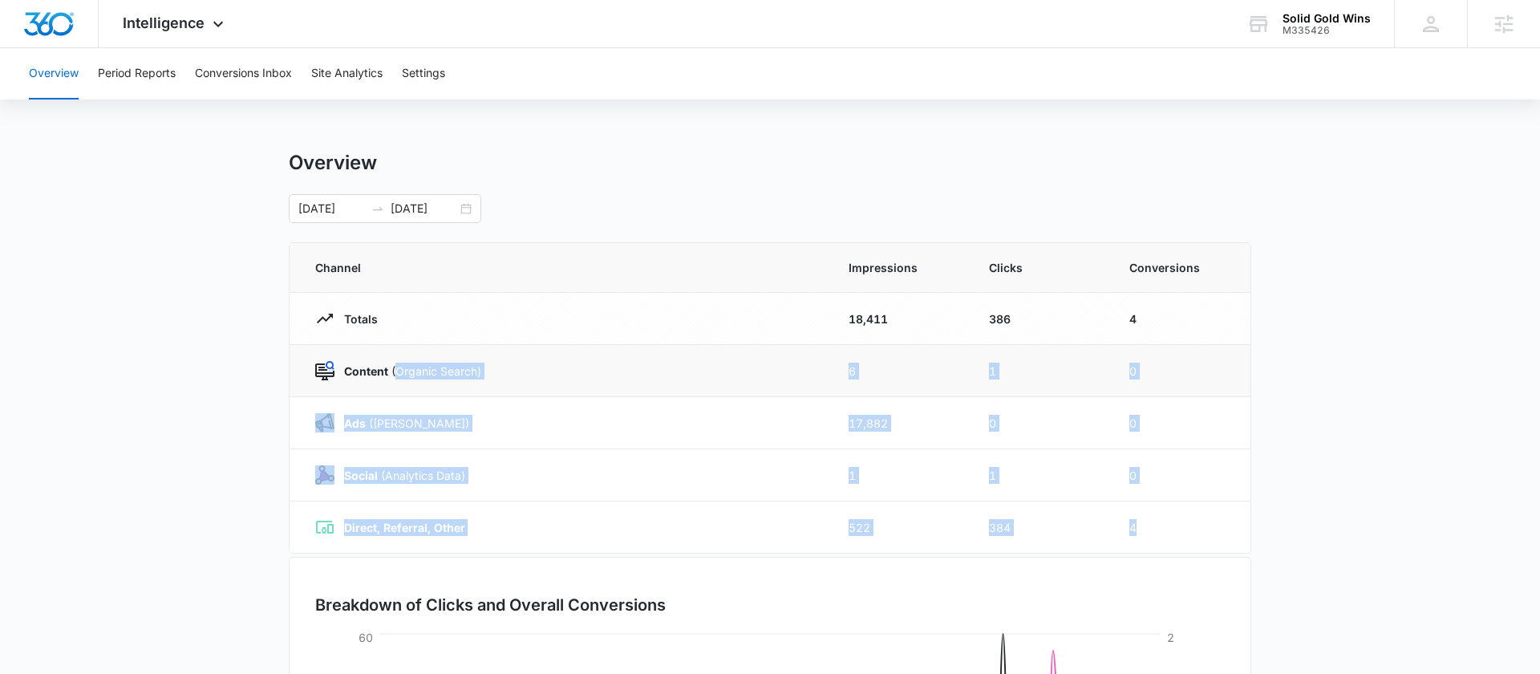
drag, startPoint x: 1149, startPoint y: 530, endPoint x: 399, endPoint y: 368, distance: 766.6
click at [399, 368] on tbody "Totals 18,411 386 4 Content (Organic Search) 6 1 0 Ads (Ad Campaigns) 17,882 0 …" at bounding box center [770, 423] width 961 height 261
click at [401, 368] on p "Content (Organic Search)" at bounding box center [408, 371] width 147 height 17
drag, startPoint x: 314, startPoint y: 259, endPoint x: 878, endPoint y: 527, distance: 624.3
click at [881, 527] on table "Channel Impressions Clicks Conversions Totals 18,411 386 4 Content (Organic Sea…" at bounding box center [770, 398] width 961 height 310
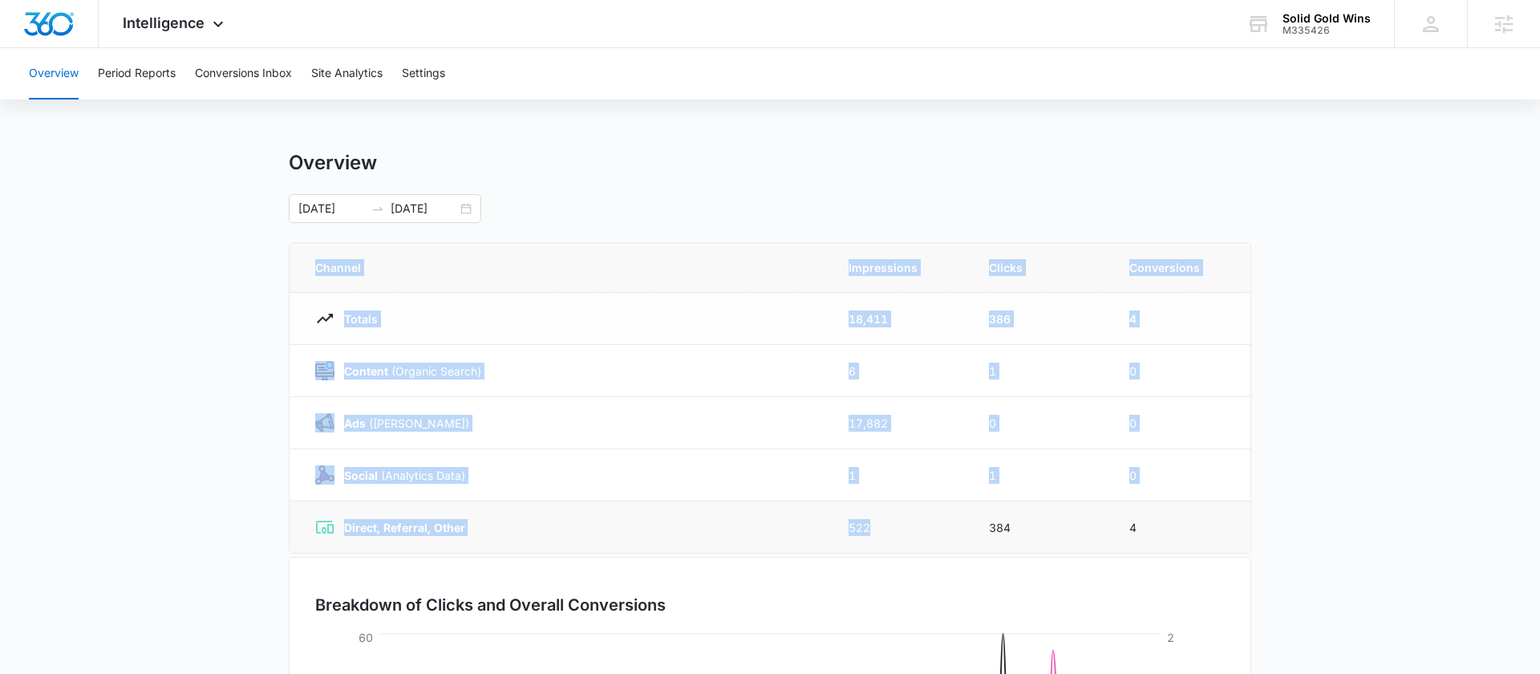
click at [850, 543] on td "522" at bounding box center [899, 527] width 140 height 52
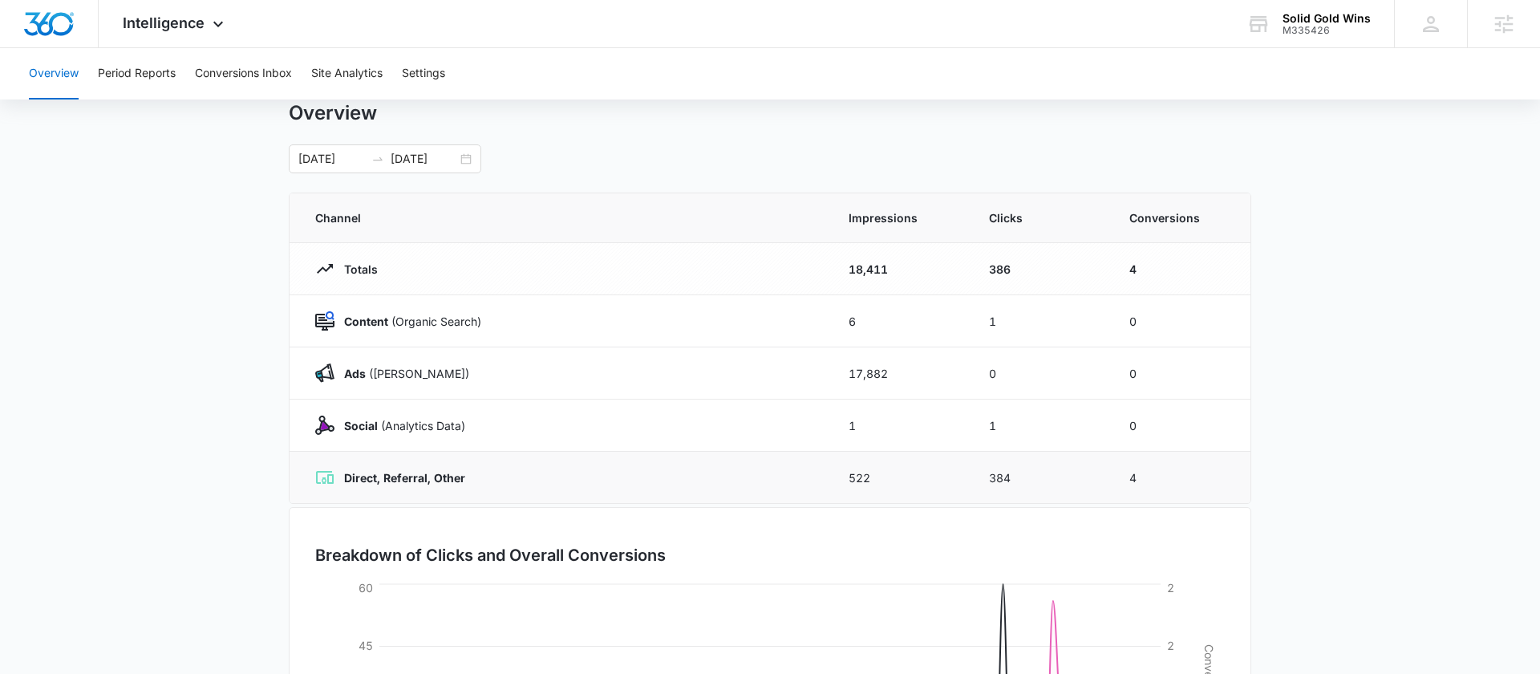
scroll to position [41, 0]
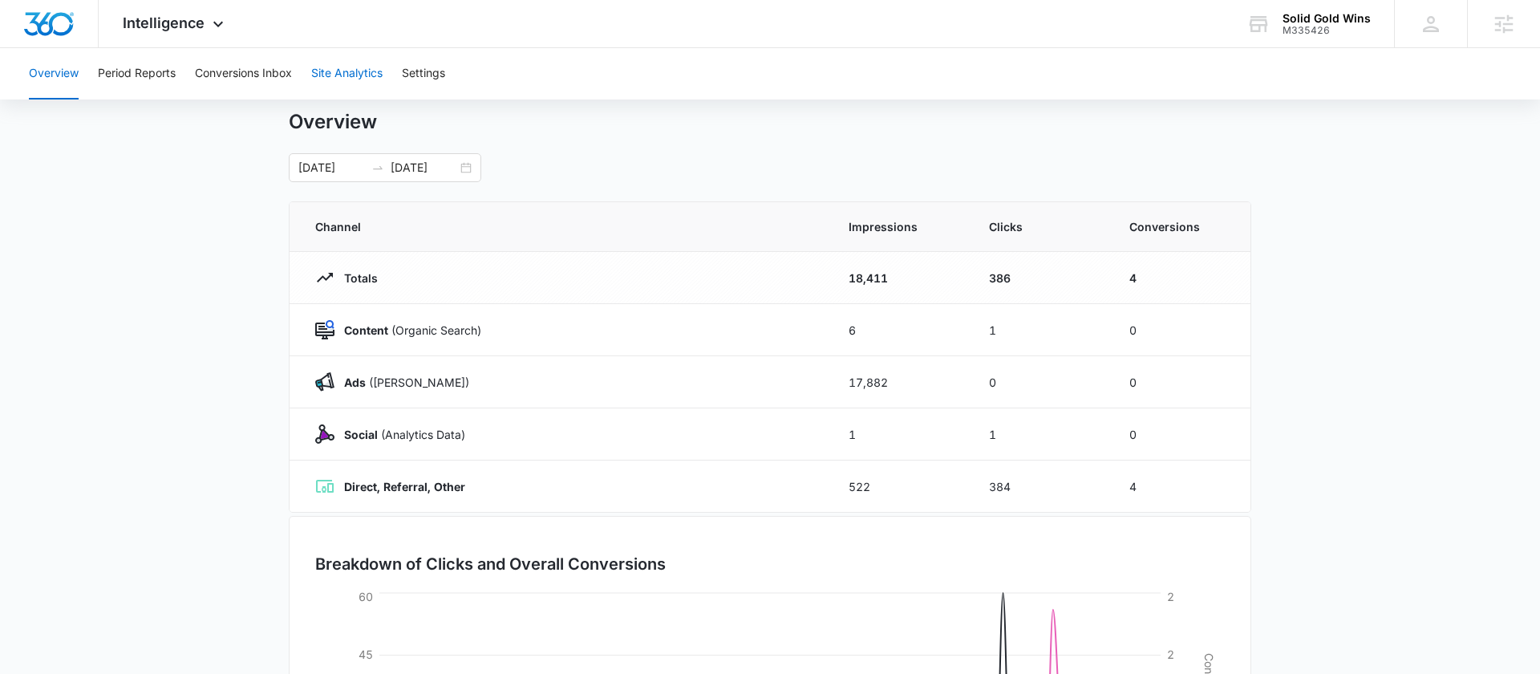
click at [356, 72] on button "Site Analytics" at bounding box center [346, 73] width 71 height 51
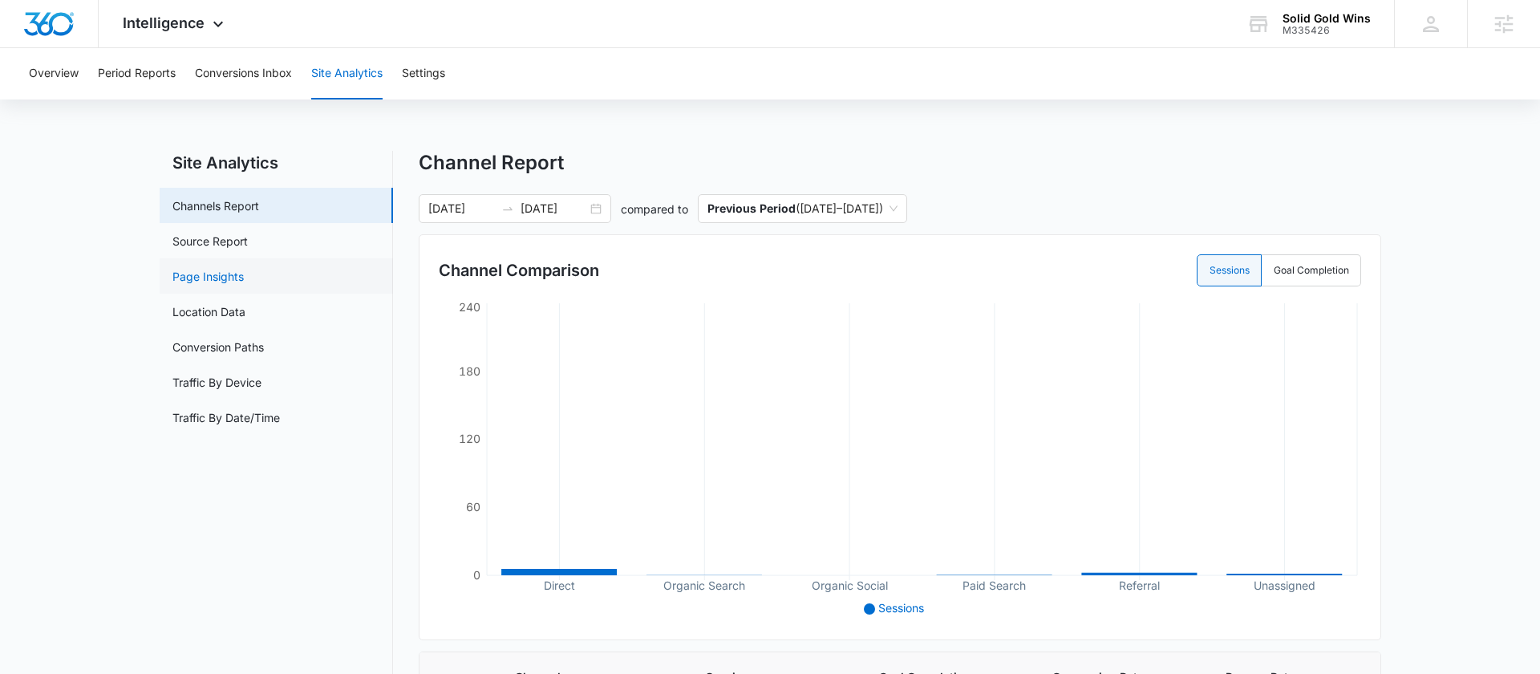
click at [228, 280] on link "Page Insights" at bounding box center [207, 276] width 71 height 17
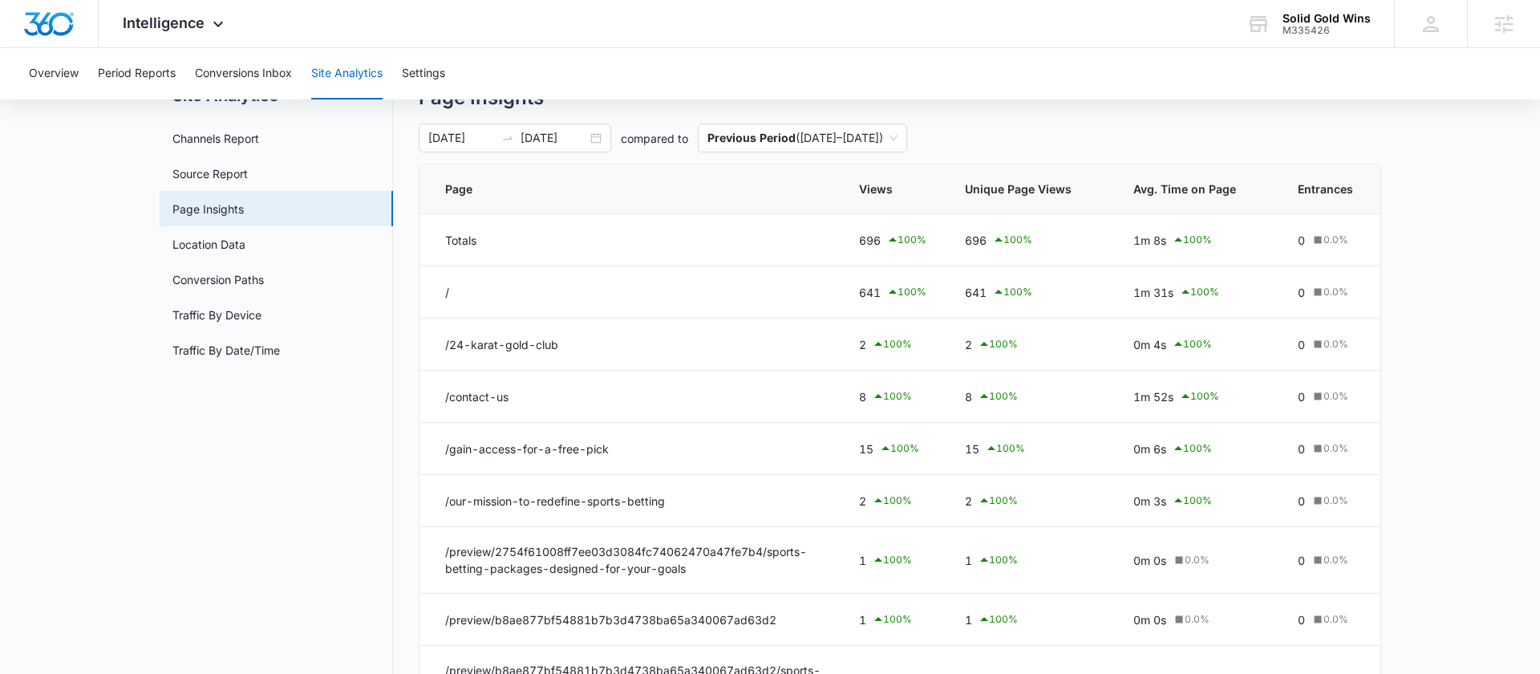
scroll to position [71, 0]
drag, startPoint x: 858, startPoint y: 294, endPoint x: 902, endPoint y: 290, distance: 45.1
click at [904, 290] on div "641 100 %" at bounding box center [892, 287] width 67 height 19
drag, startPoint x: 957, startPoint y: 285, endPoint x: 992, endPoint y: 283, distance: 35.3
click at [992, 284] on td "641 100 %" at bounding box center [1030, 288] width 168 height 52
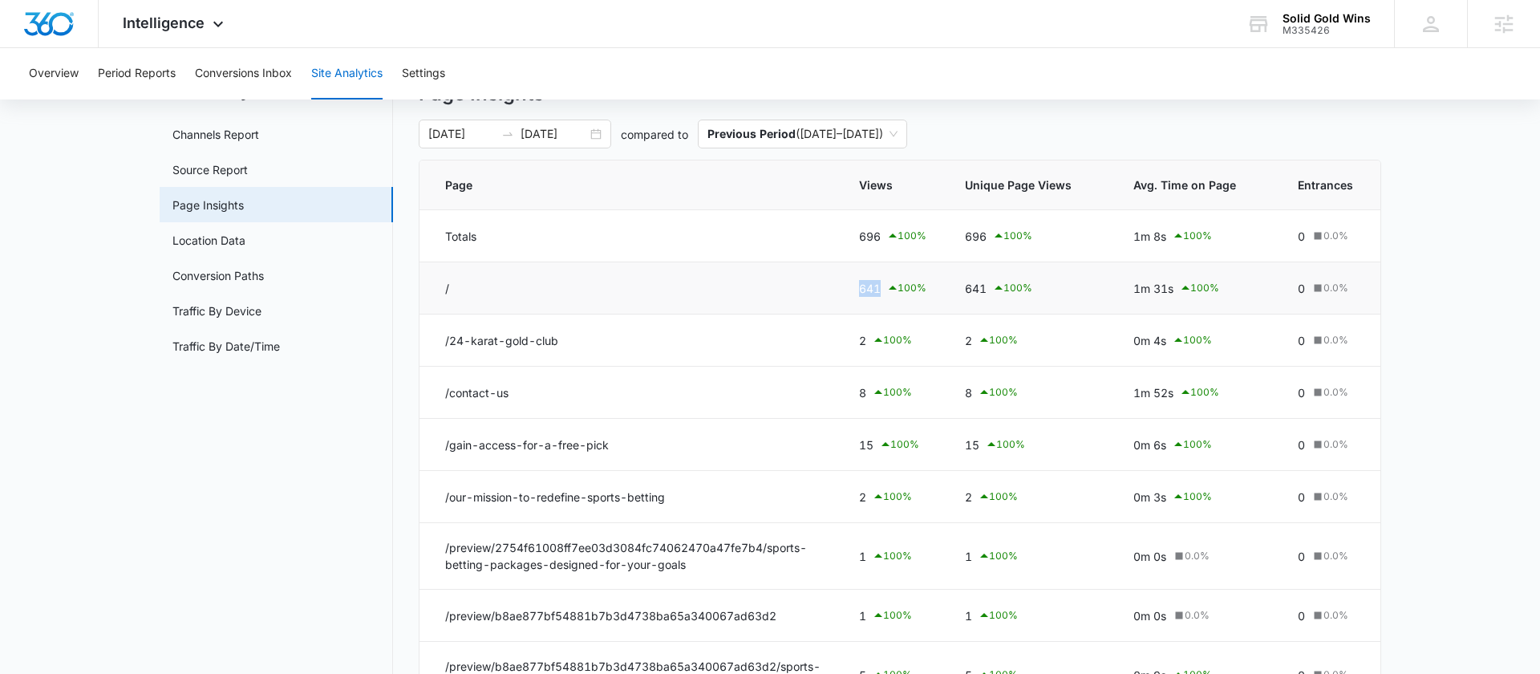
drag, startPoint x: 862, startPoint y: 289, endPoint x: 881, endPoint y: 289, distance: 19.3
click at [881, 289] on div "641 100 %" at bounding box center [892, 287] width 67 height 19
drag, startPoint x: 476, startPoint y: 291, endPoint x: 438, endPoint y: 283, distance: 39.3
click at [438, 283] on td "/" at bounding box center [630, 288] width 420 height 52
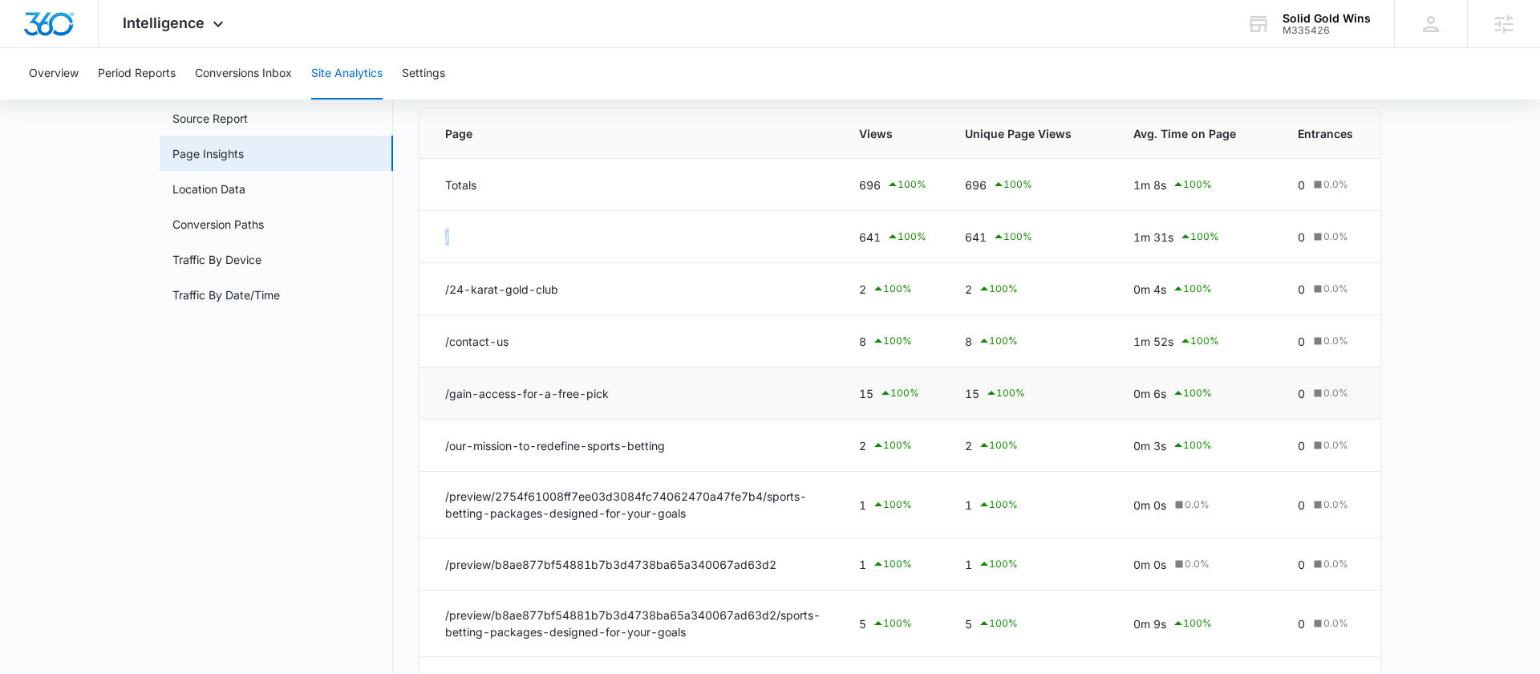
scroll to position [125, 0]
drag, startPoint x: 858, startPoint y: 391, endPoint x: 1018, endPoint y: 397, distance: 160.6
click at [1018, 397] on tr "/gain-access-for-a-free-pick 15 100 % 15 100 % 0m 6s 100 % 0 0.0 % 46.15% 100 %…" at bounding box center [1086, 391] width 1333 height 52
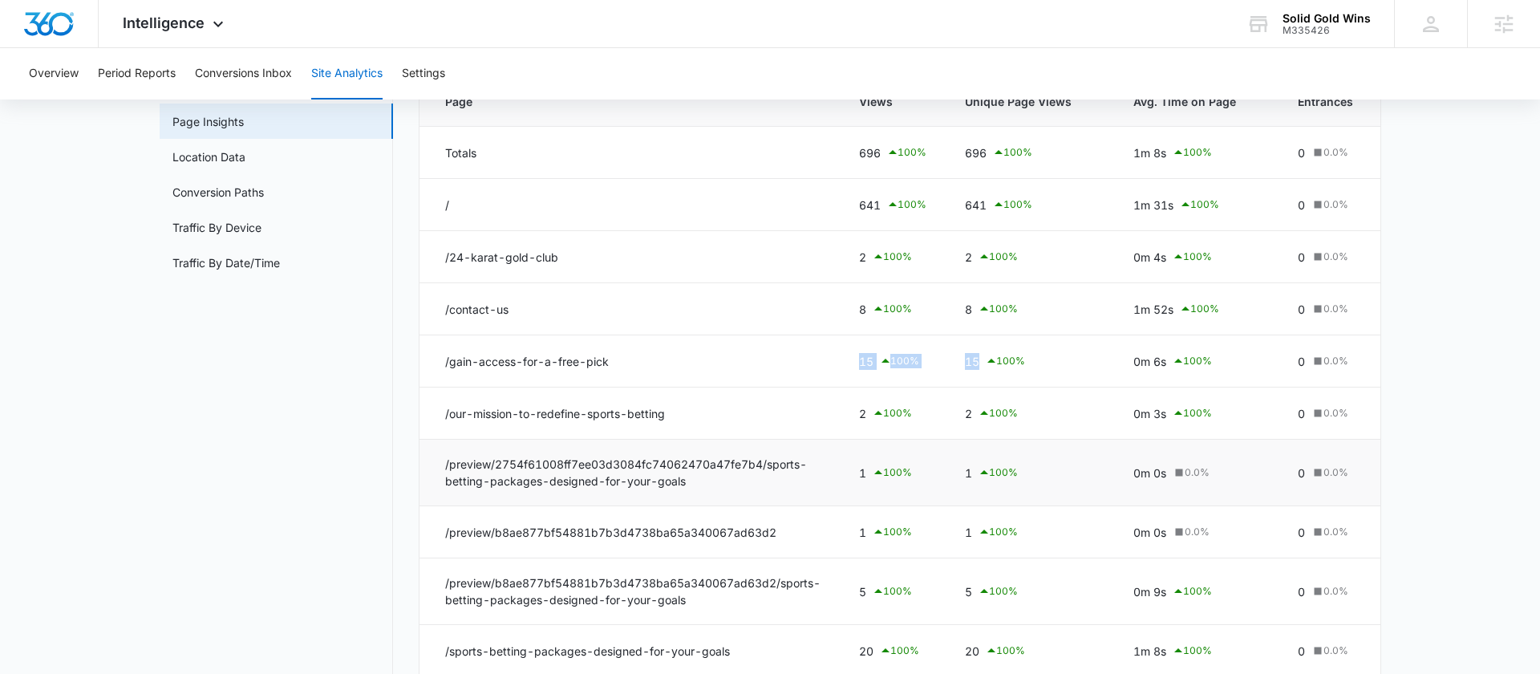
scroll to position [182, 0]
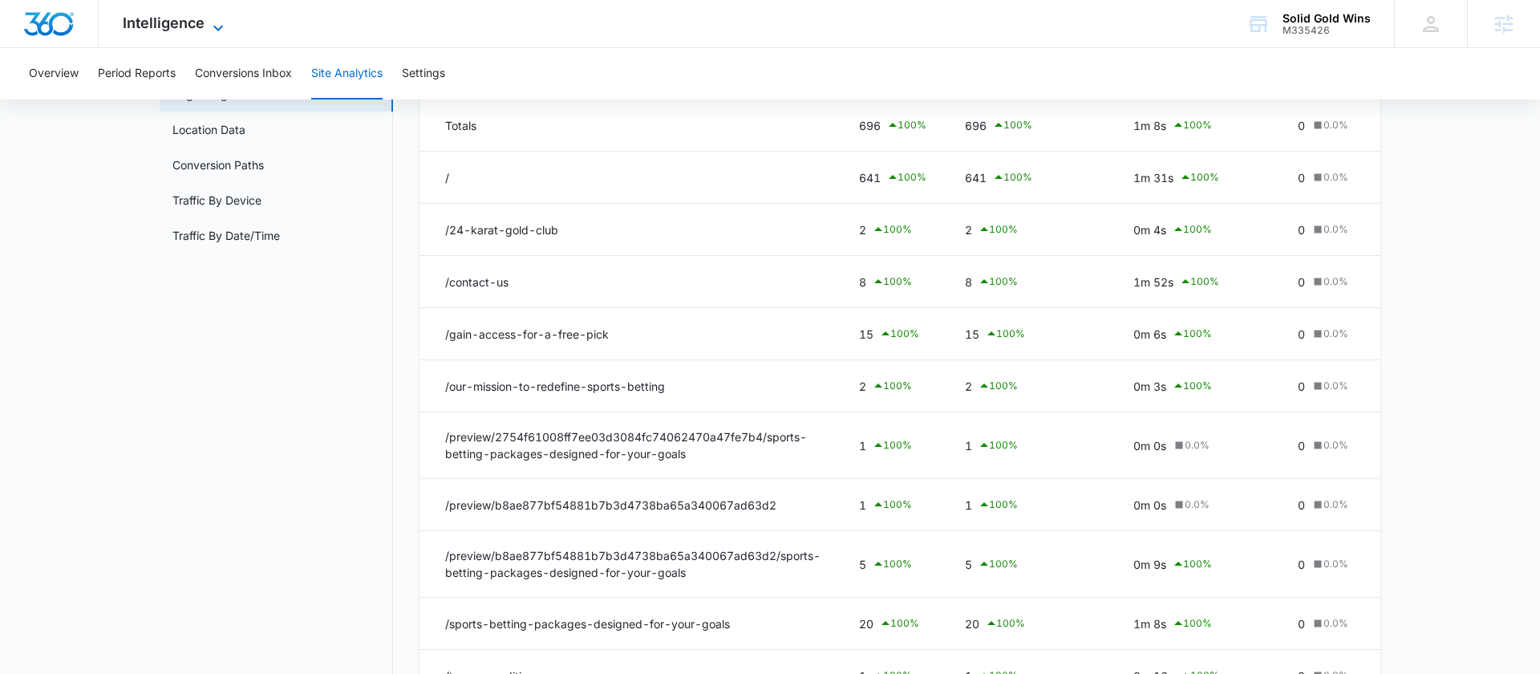
click at [184, 26] on span "Intelligence" at bounding box center [164, 22] width 82 height 17
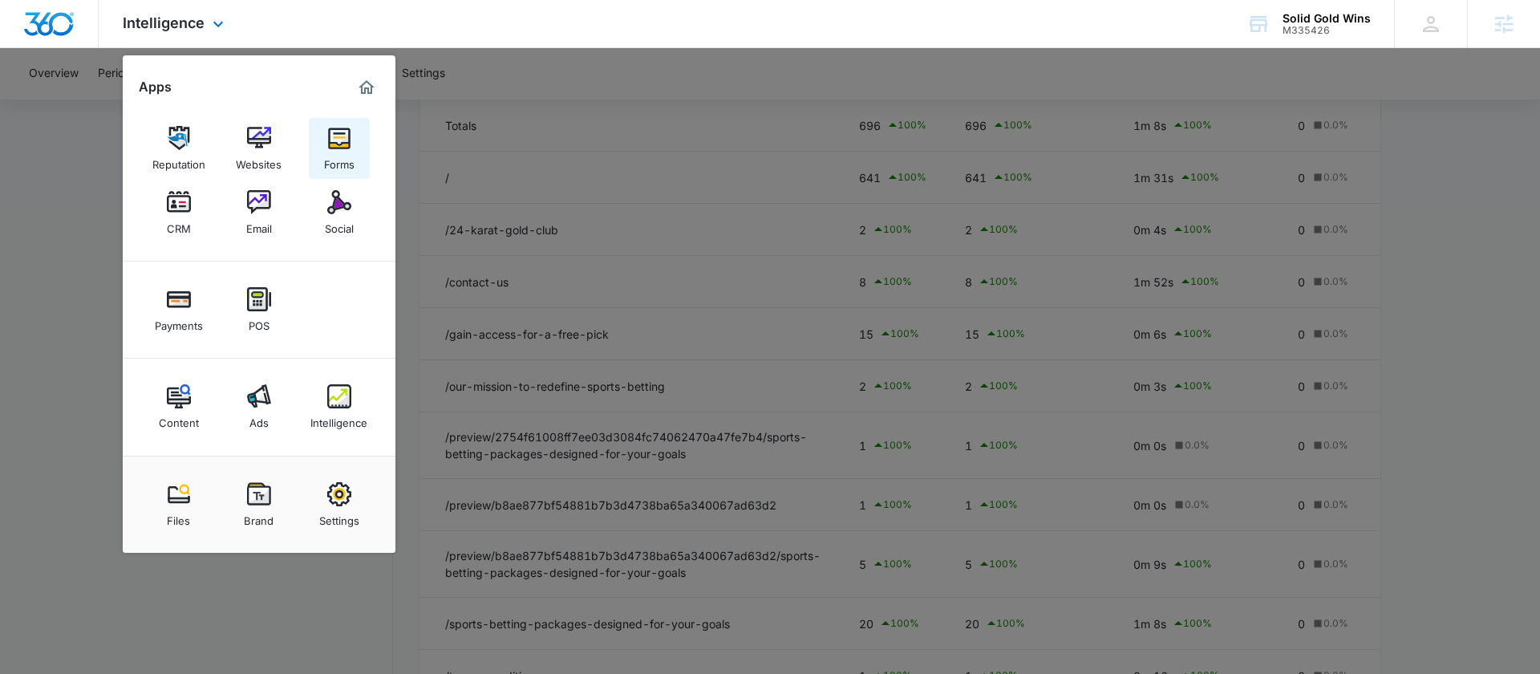
click at [346, 138] on img at bounding box center [339, 138] width 24 height 24
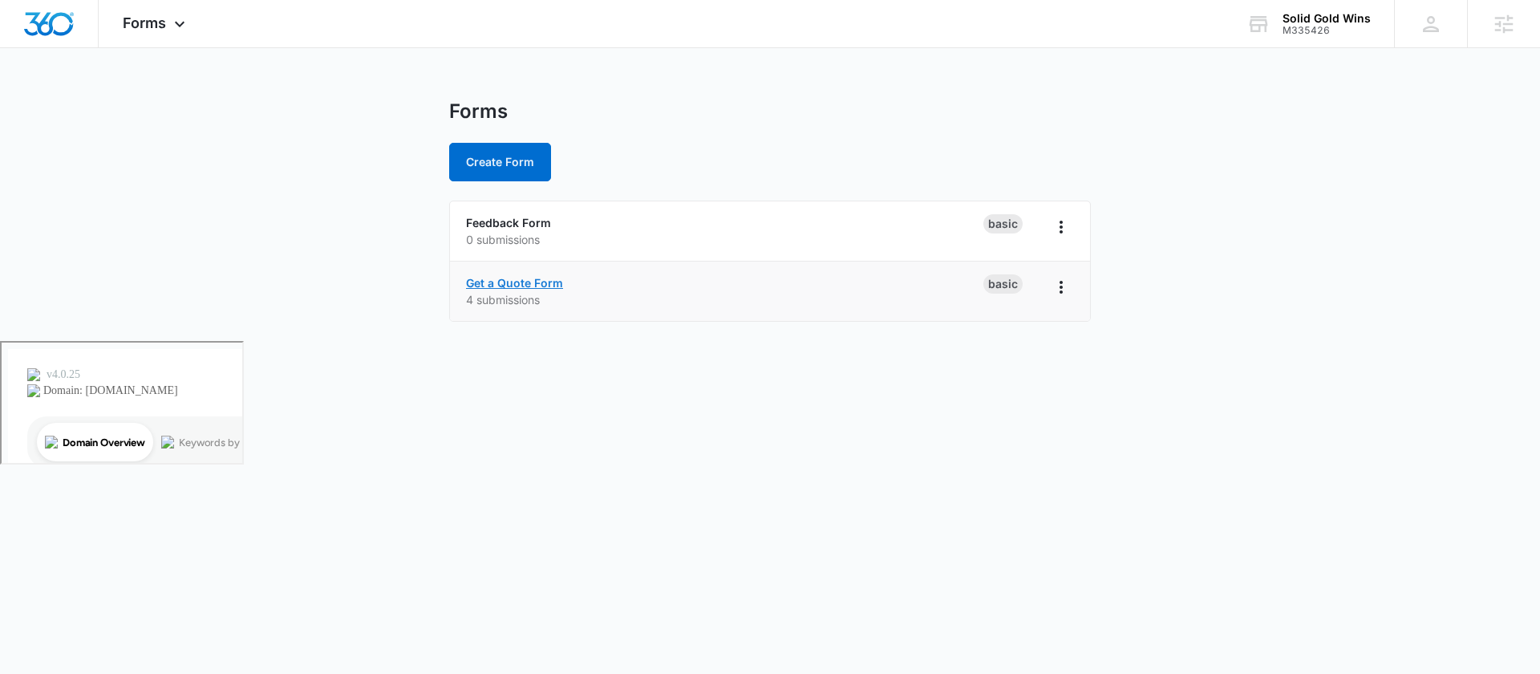
click at [521, 278] on link "Get a Quote Form" at bounding box center [514, 283] width 97 height 14
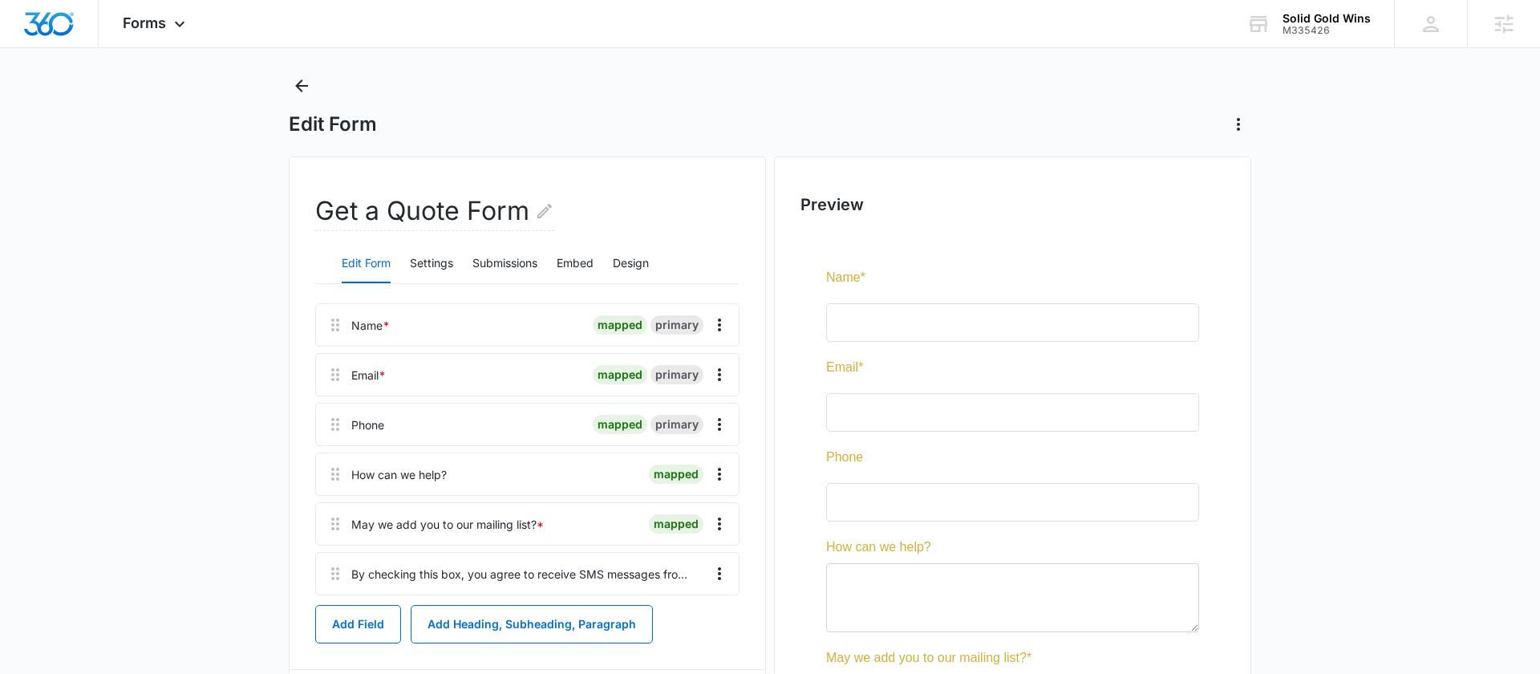
scroll to position [46, 0]
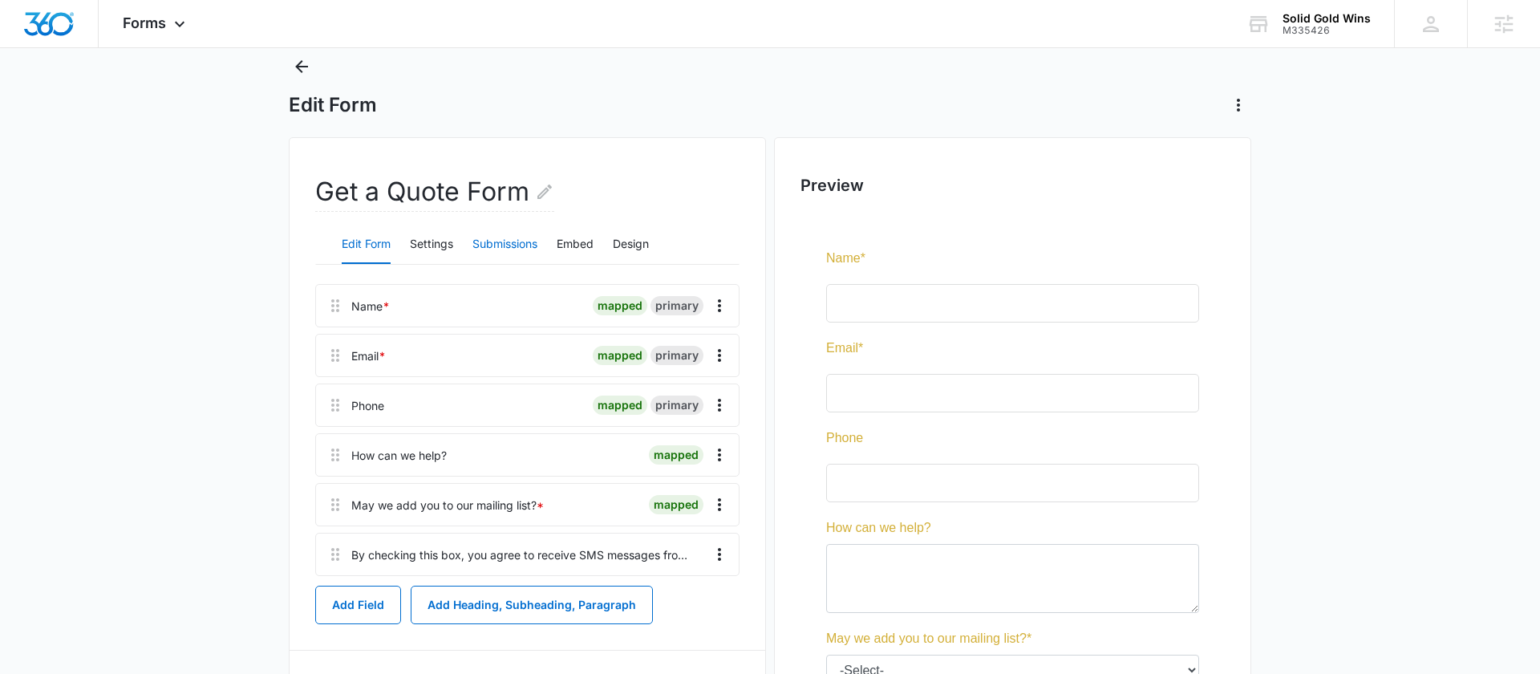
click at [513, 241] on button "Submissions" at bounding box center [504, 244] width 65 height 39
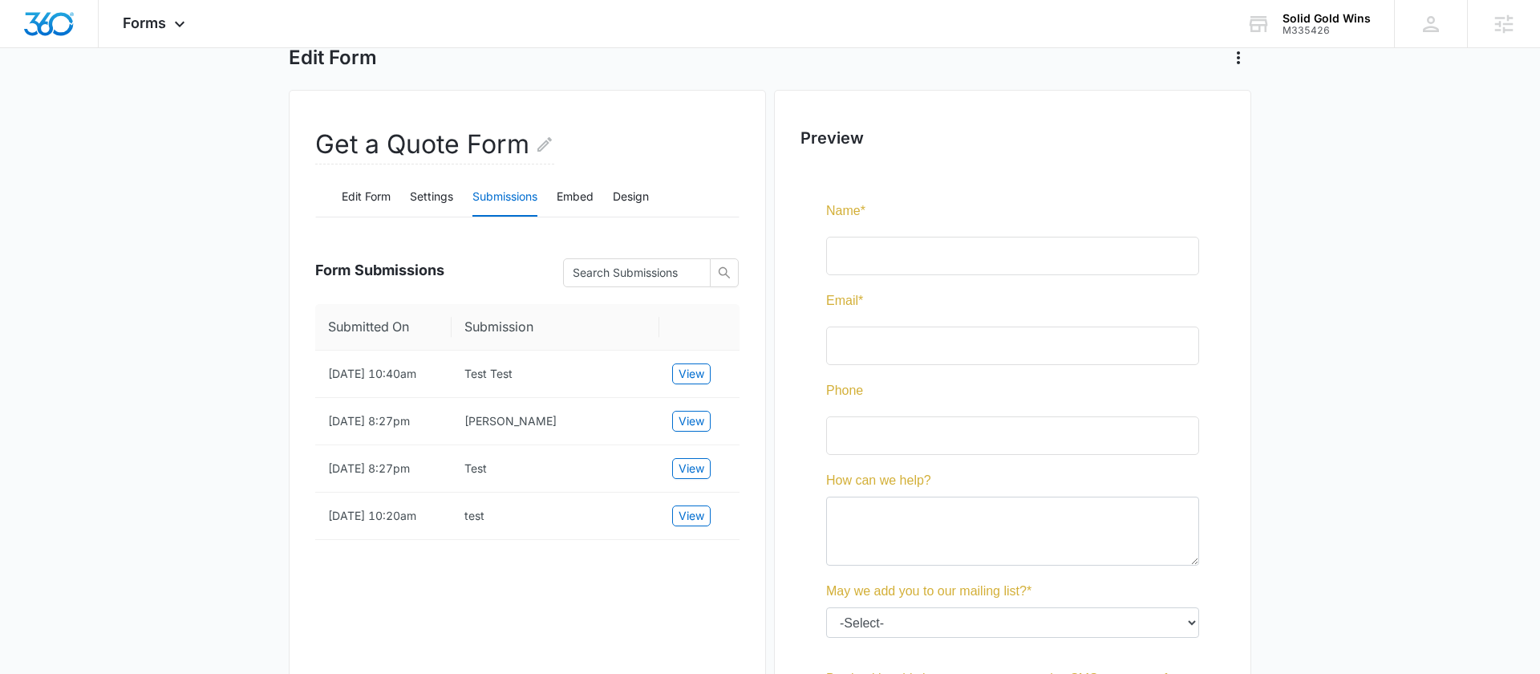
scroll to position [95, 0]
click at [360, 190] on button "Edit Form" at bounding box center [366, 195] width 49 height 39
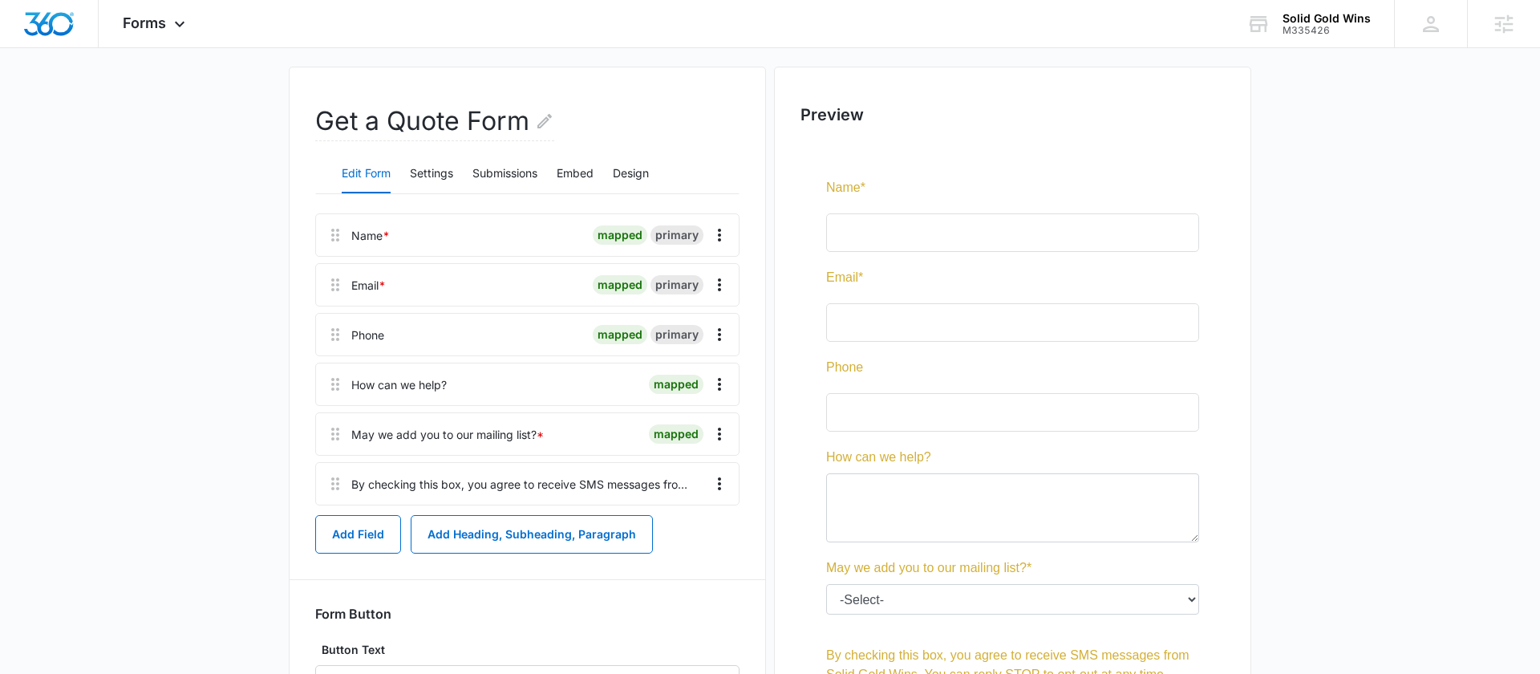
scroll to position [124, 0]
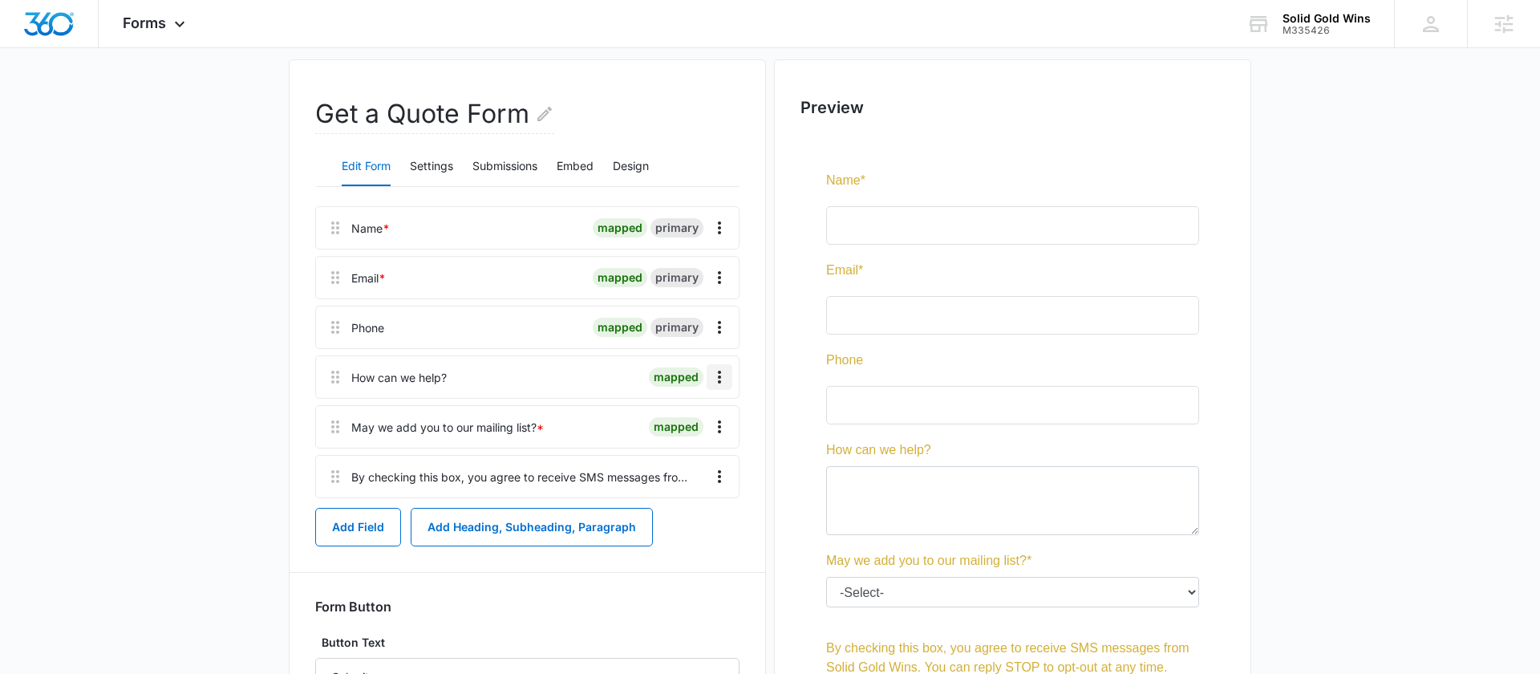
click at [718, 382] on icon "Overflow Menu" at bounding box center [719, 377] width 3 height 13
click at [676, 444] on div "Delete" at bounding box center [676, 445] width 34 height 11
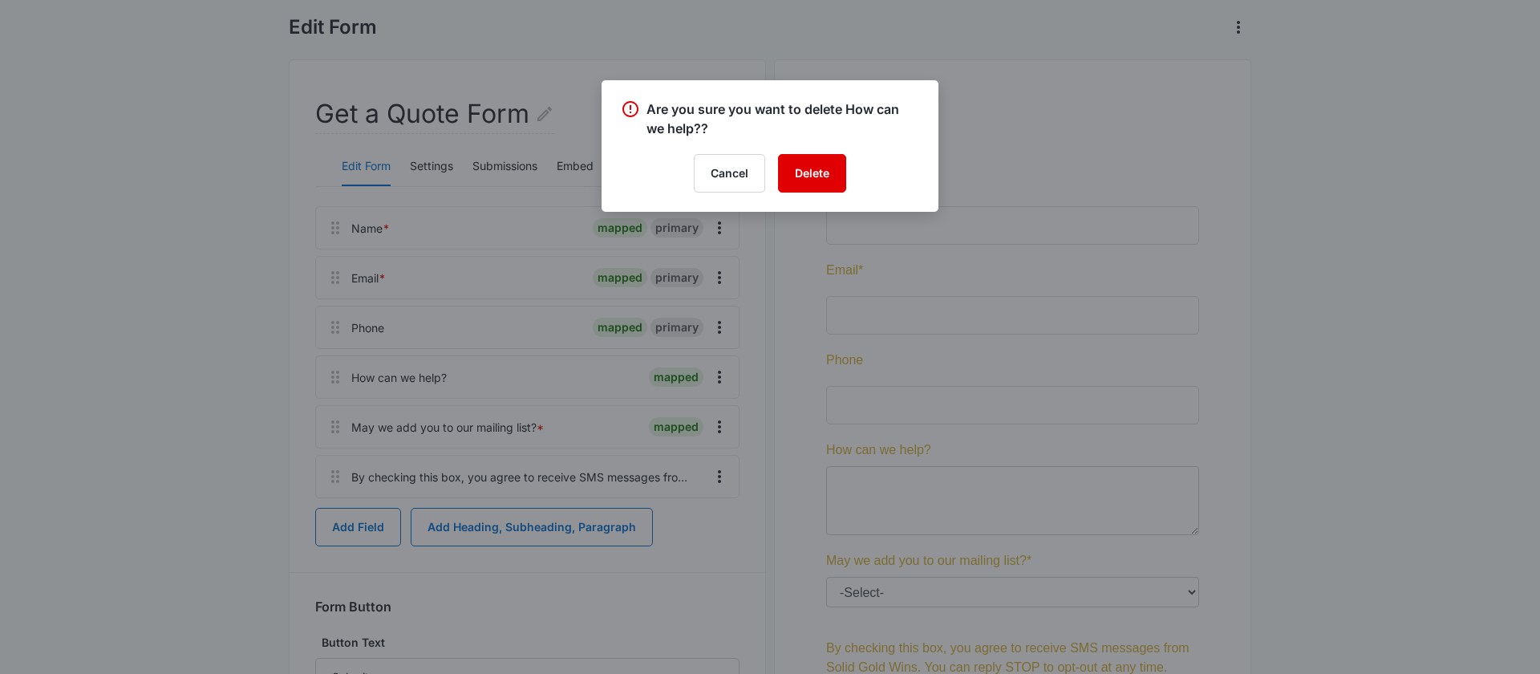
click at [813, 171] on button "Delete" at bounding box center [812, 173] width 68 height 39
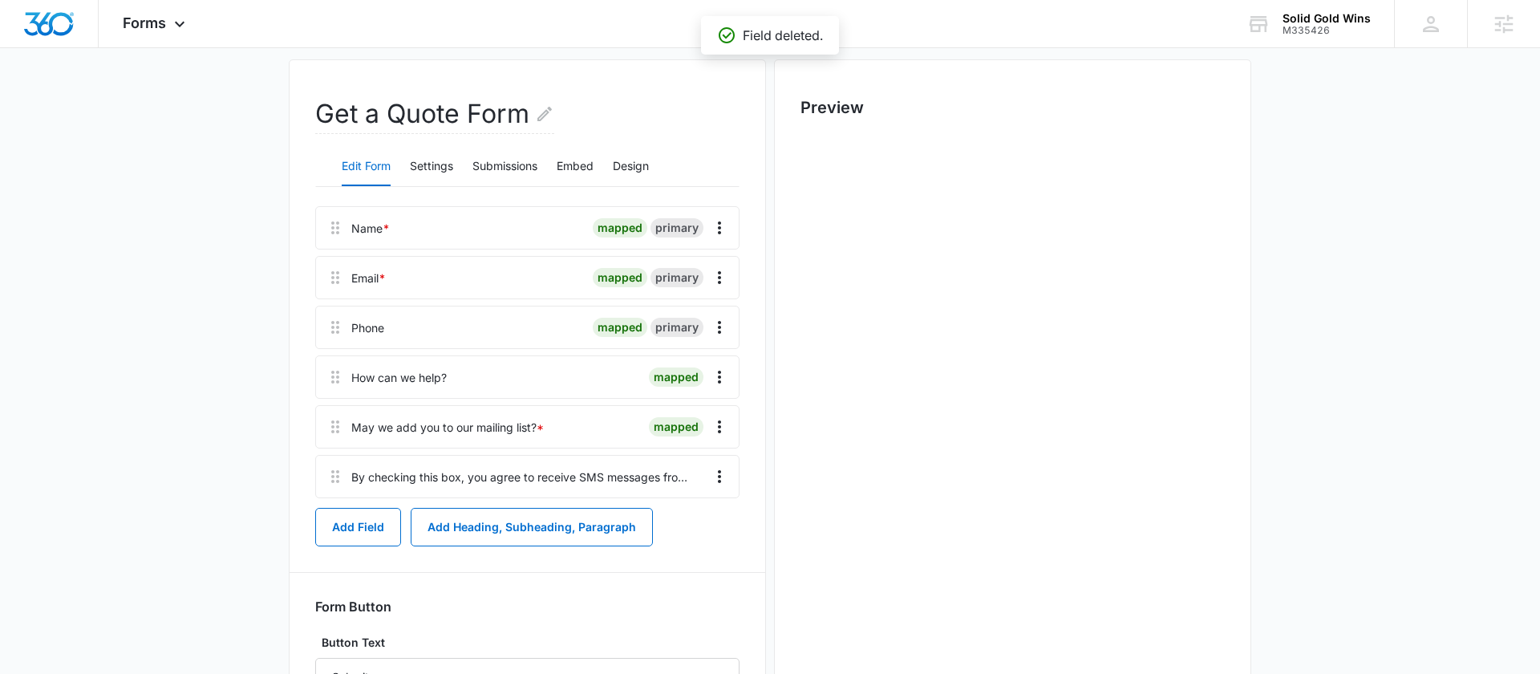
scroll to position [0, 0]
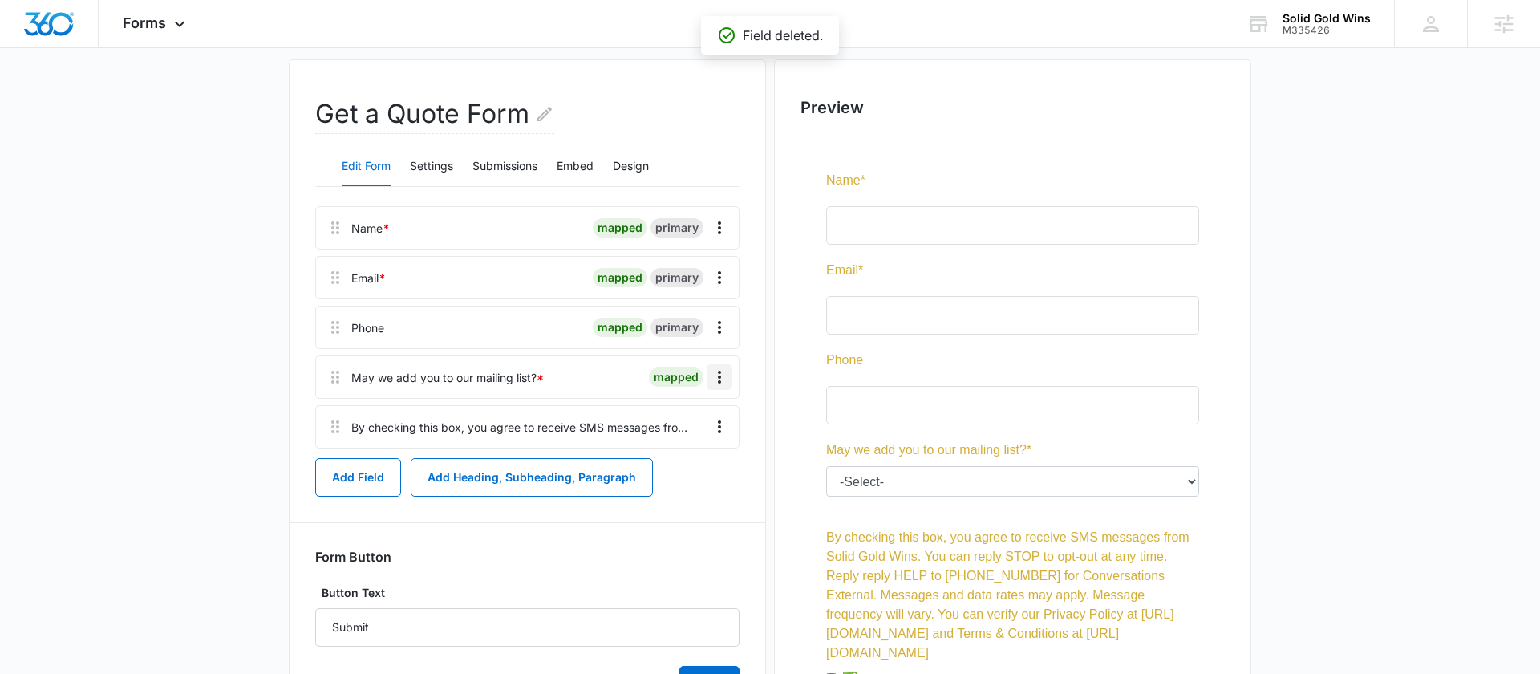
click at [720, 377] on icon "Overflow Menu" at bounding box center [719, 377] width 3 height 13
click at [687, 445] on div "Delete" at bounding box center [676, 445] width 34 height 11
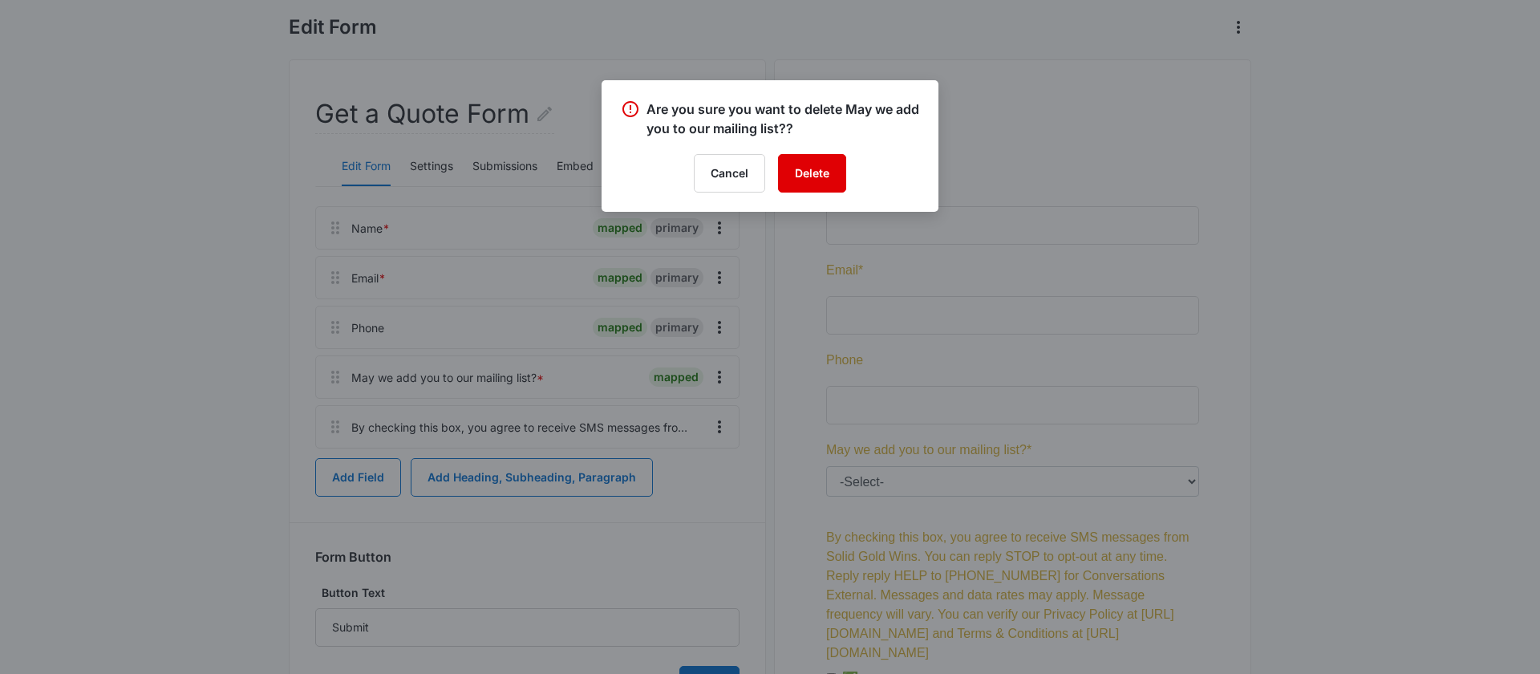
click at [827, 175] on button "Delete" at bounding box center [812, 173] width 68 height 39
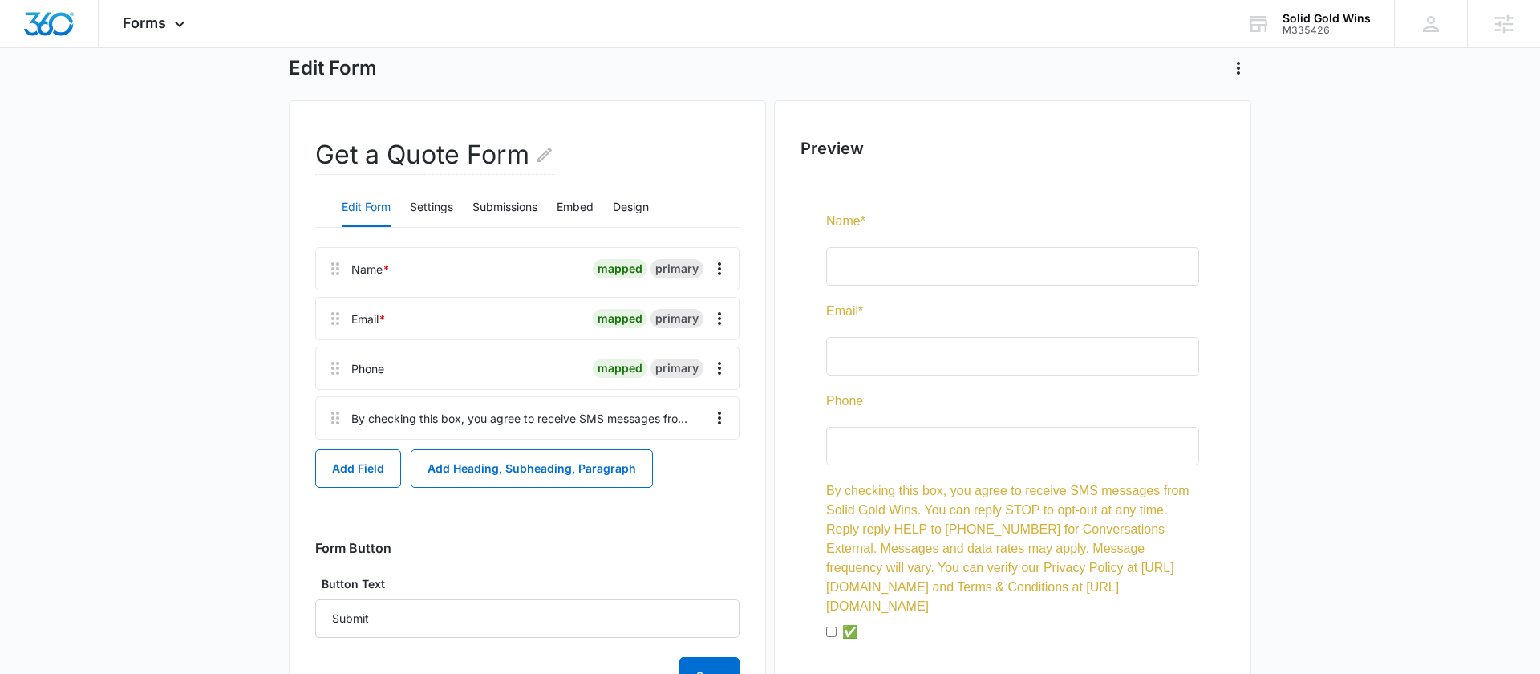
scroll to position [82, 0]
click at [717, 324] on icon "Overflow Menu" at bounding box center [719, 319] width 19 height 19
click at [683, 387] on div "Delete" at bounding box center [676, 388] width 34 height 11
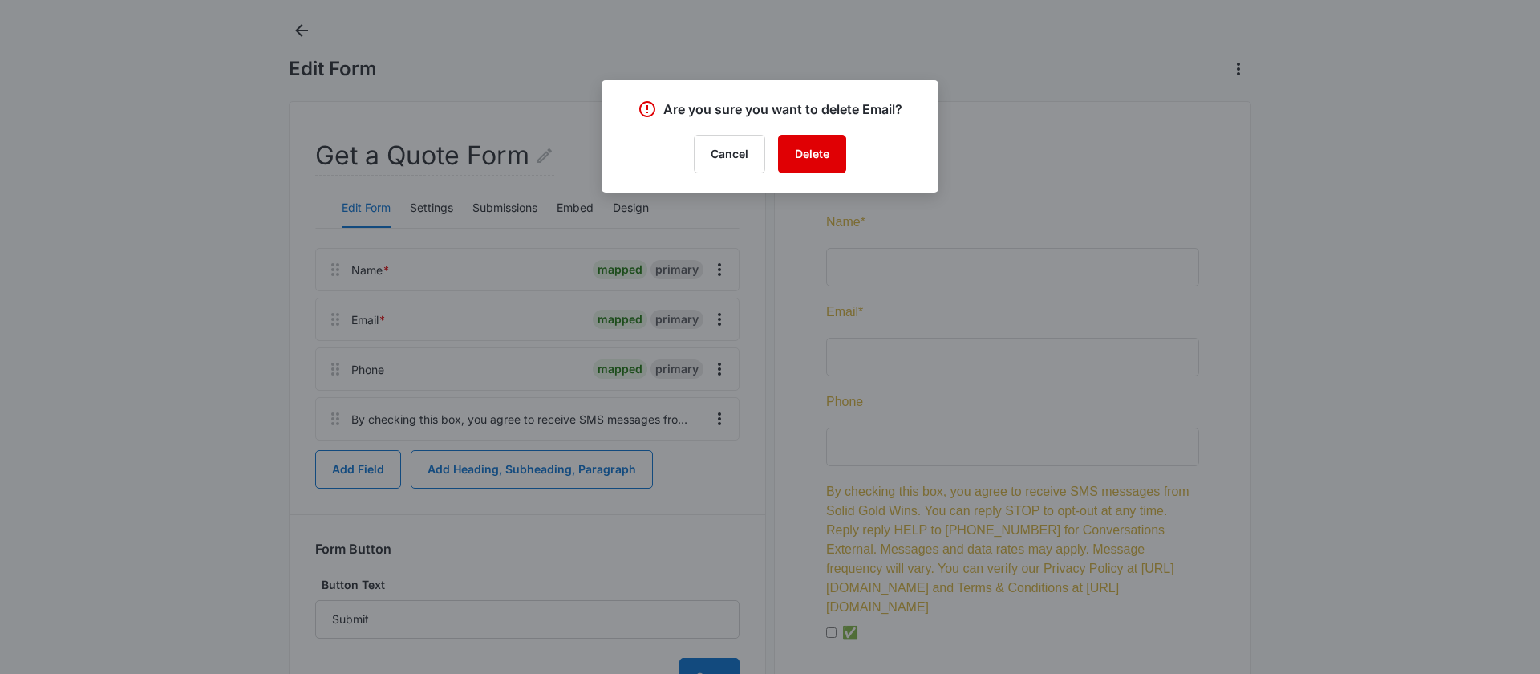
click at [827, 153] on button "Delete" at bounding box center [812, 154] width 68 height 39
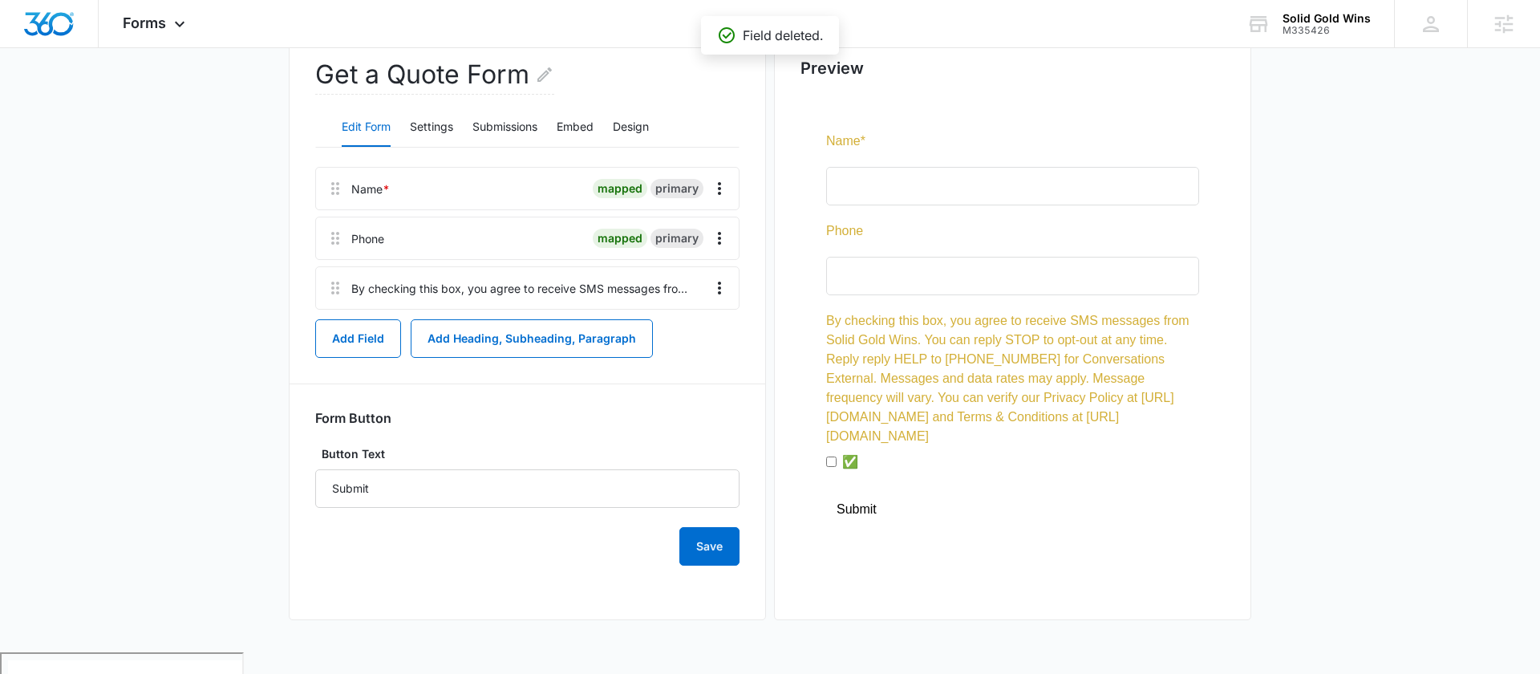
scroll to position [141, 0]
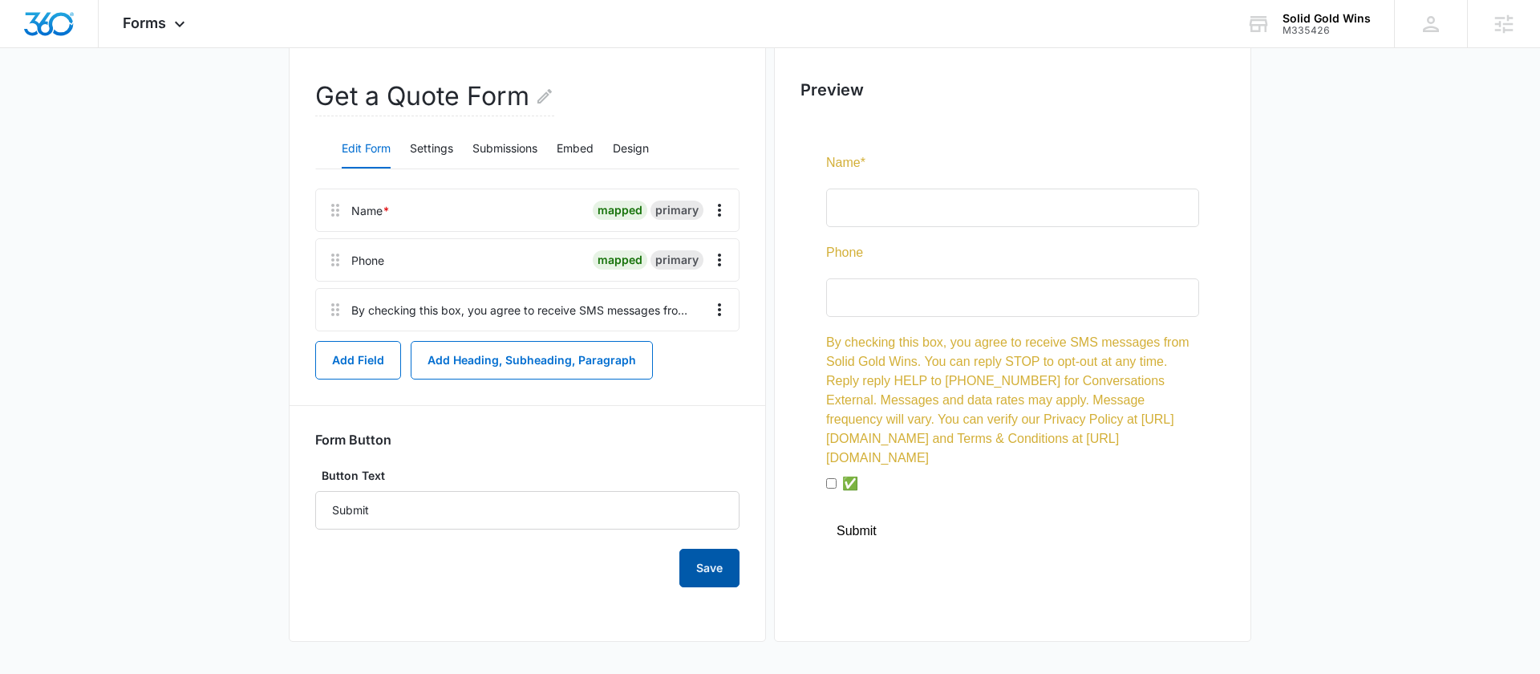
click at [710, 563] on button "Save" at bounding box center [709, 568] width 60 height 39
click at [164, 17] on span "Forms" at bounding box center [144, 22] width 43 height 17
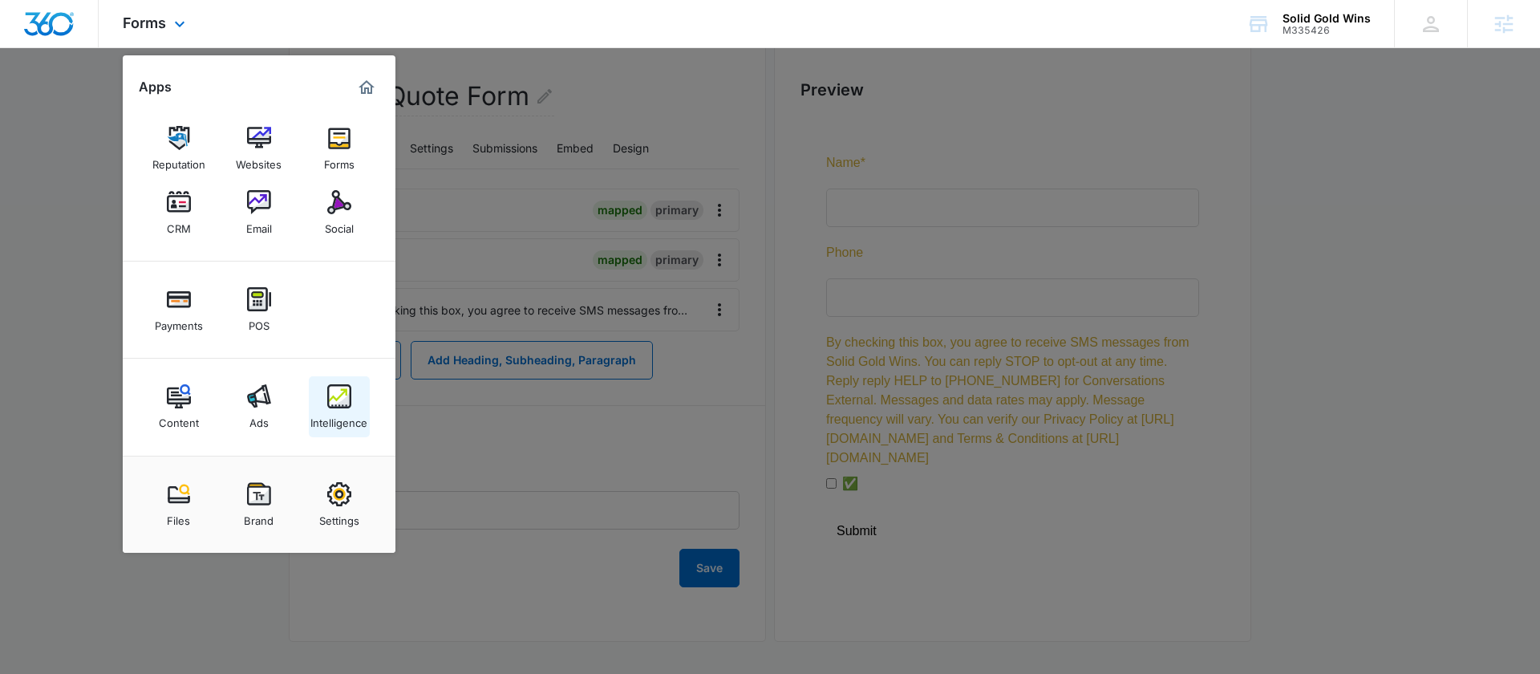
click at [344, 415] on div "Intelligence" at bounding box center [338, 418] width 57 height 21
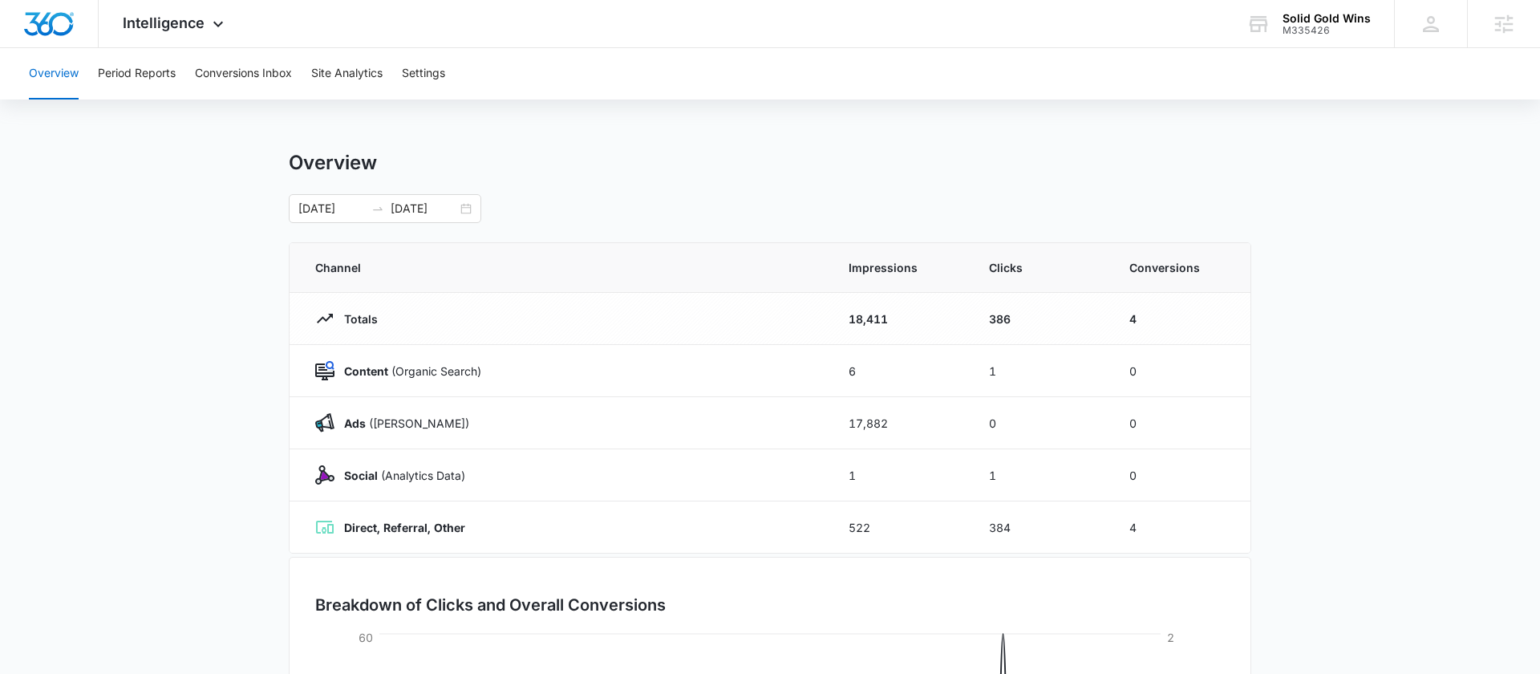
scroll to position [73, 0]
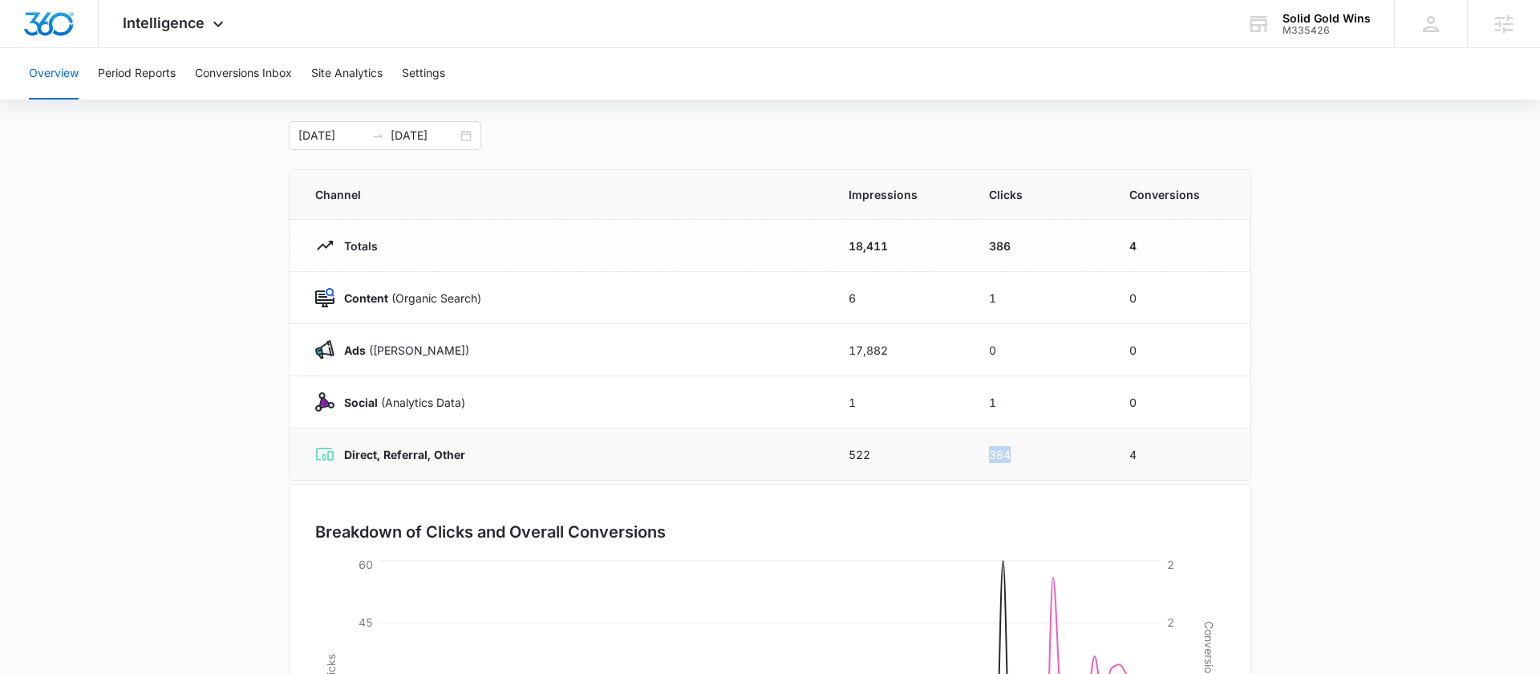
drag, startPoint x: 1020, startPoint y: 456, endPoint x: 984, endPoint y: 455, distance: 35.3
click at [984, 456] on td "384" at bounding box center [1040, 454] width 140 height 52
drag, startPoint x: 1158, startPoint y: 458, endPoint x: 1091, endPoint y: 456, distance: 67.4
click at [1092, 456] on tr "Direct, Referral, Other 522 384 4" at bounding box center [770, 454] width 961 height 52
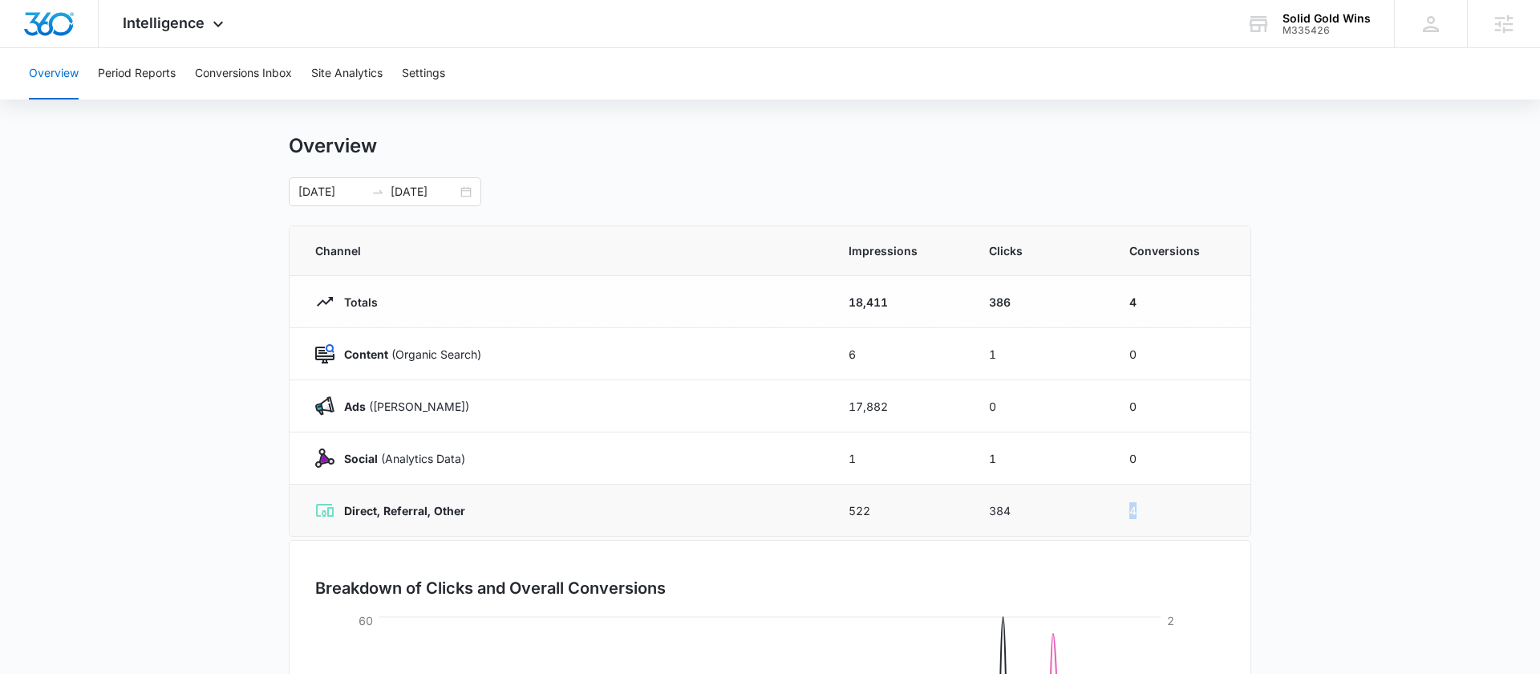
scroll to position [18, 0]
drag, startPoint x: 1030, startPoint y: 509, endPoint x: 959, endPoint y: 508, distance: 70.6
click at [959, 508] on tr "Direct, Referral, Other 522 384 4" at bounding box center [770, 510] width 961 height 52
click at [215, 30] on icon at bounding box center [218, 27] width 19 height 19
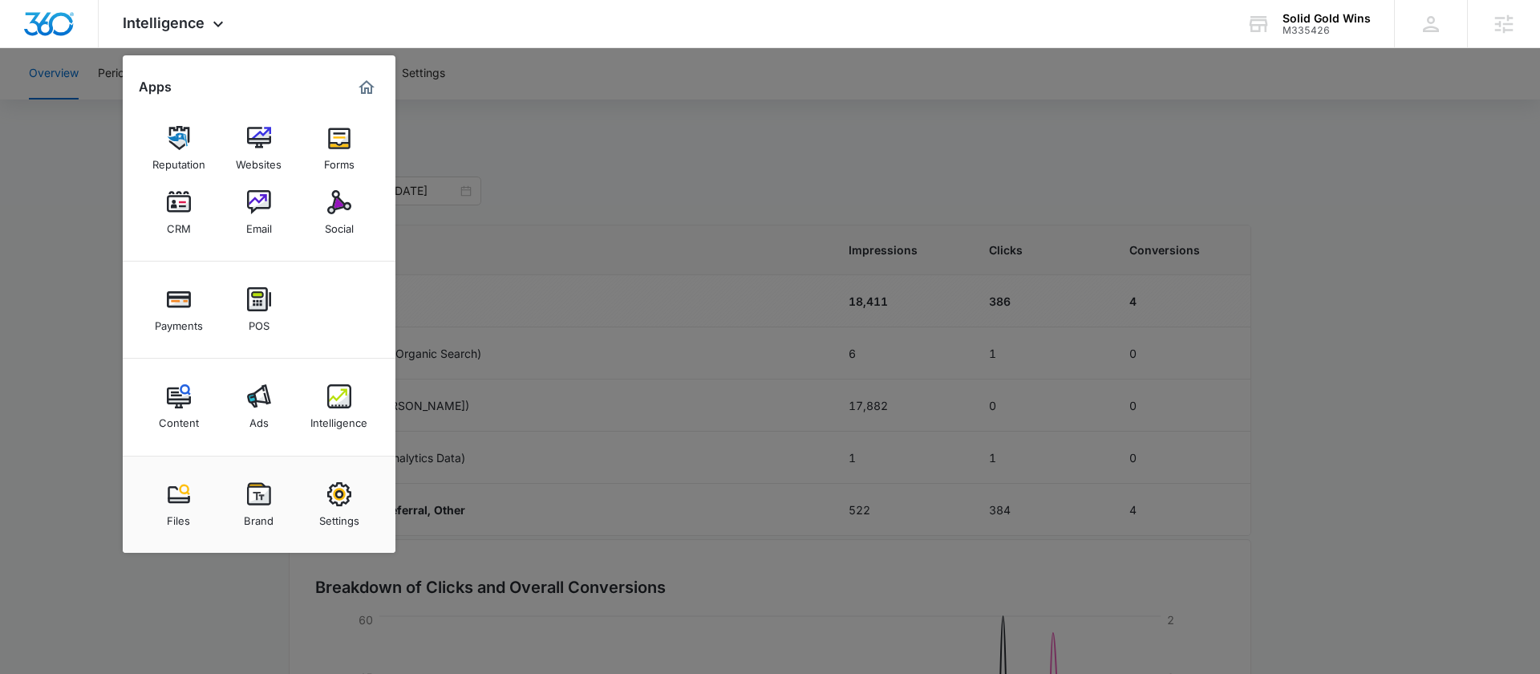
click at [676, 249] on div at bounding box center [770, 337] width 1540 height 674
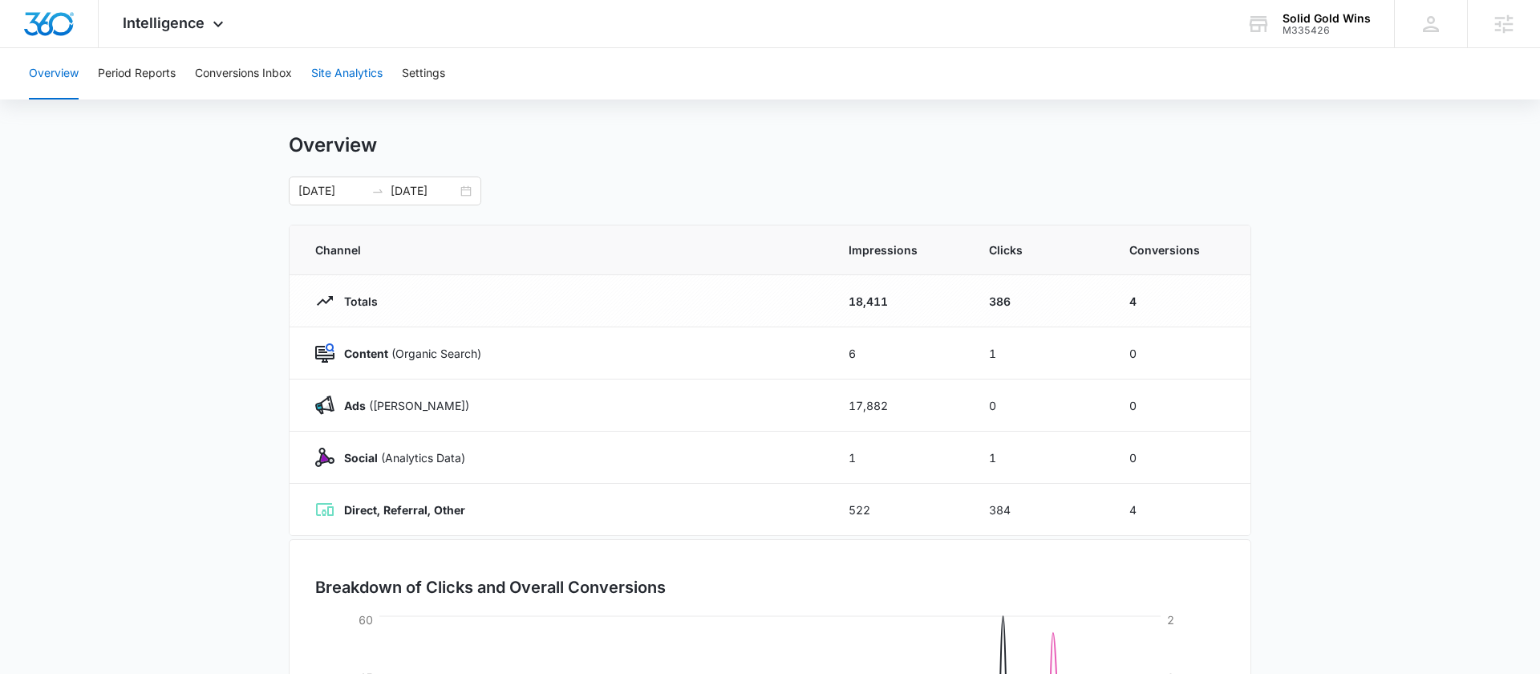
click at [337, 69] on button "Site Analytics" at bounding box center [346, 73] width 71 height 51
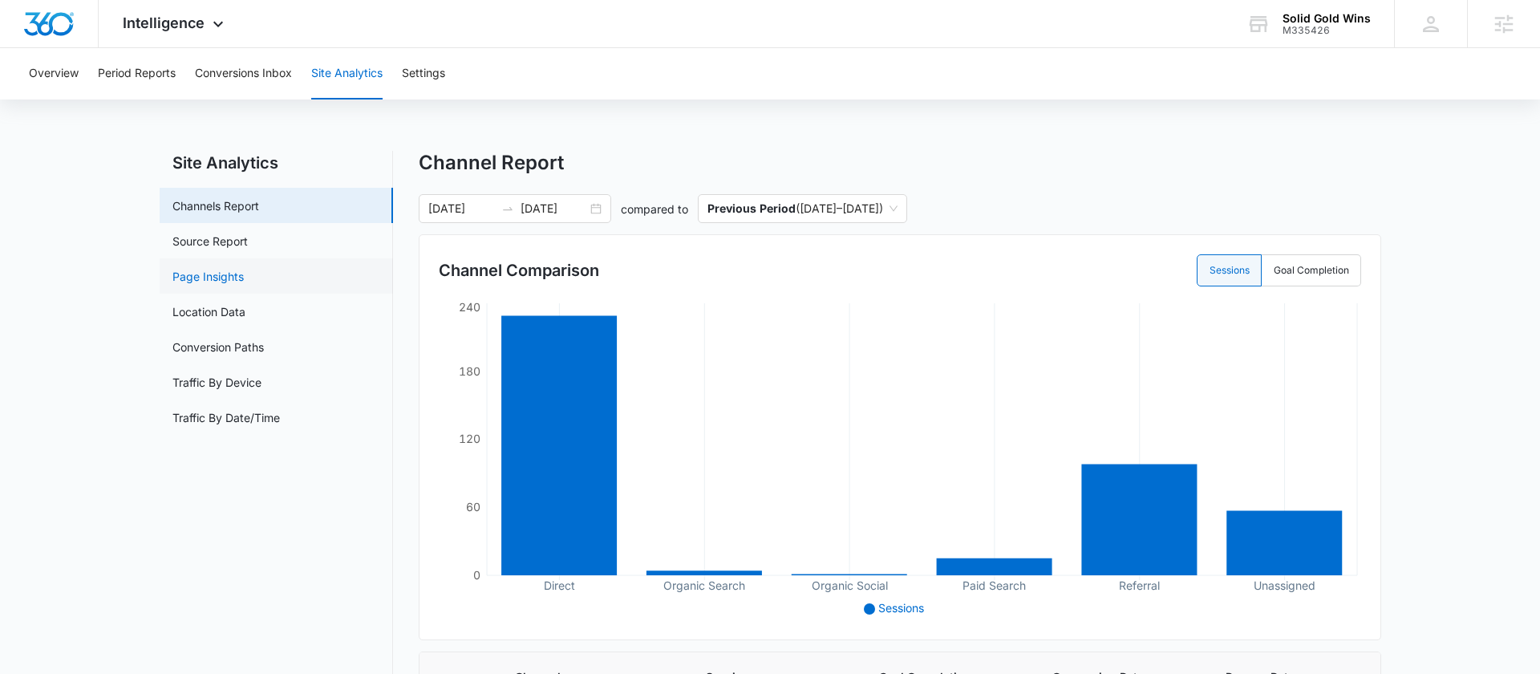
click at [185, 282] on link "Page Insights" at bounding box center [207, 276] width 71 height 17
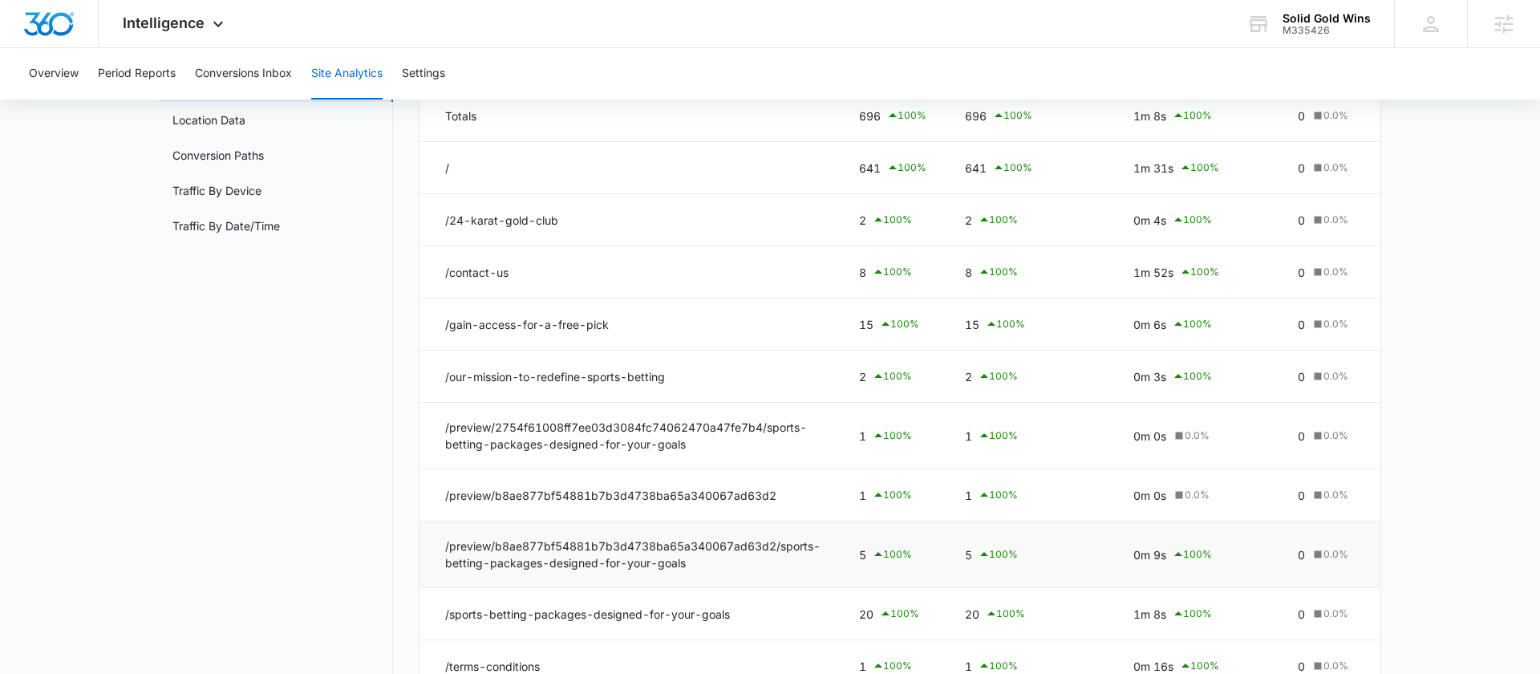
scroll to position [194, 0]
drag, startPoint x: 859, startPoint y: 164, endPoint x: 885, endPoint y: 168, distance: 26.0
click at [885, 168] on div "641 100 %" at bounding box center [892, 165] width 67 height 19
click at [460, 162] on td "/" at bounding box center [630, 166] width 420 height 52
drag, startPoint x: 445, startPoint y: 162, endPoint x: 468, endPoint y: 161, distance: 23.3
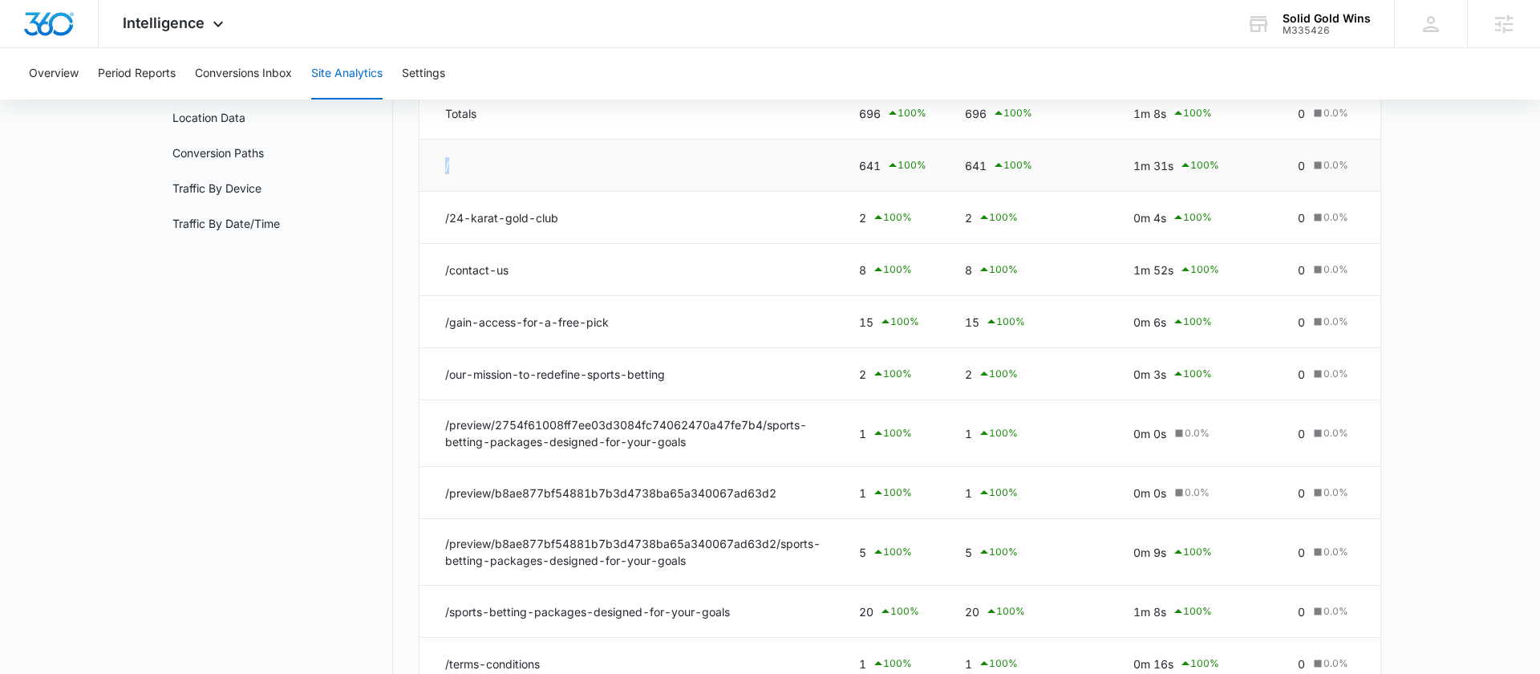
click at [469, 161] on td "/" at bounding box center [630, 166] width 420 height 52
drag, startPoint x: 617, startPoint y: 330, endPoint x: 422, endPoint y: 329, distance: 194.9
click at [422, 329] on td "/gain-access-for-a-free-pick" at bounding box center [630, 322] width 420 height 52
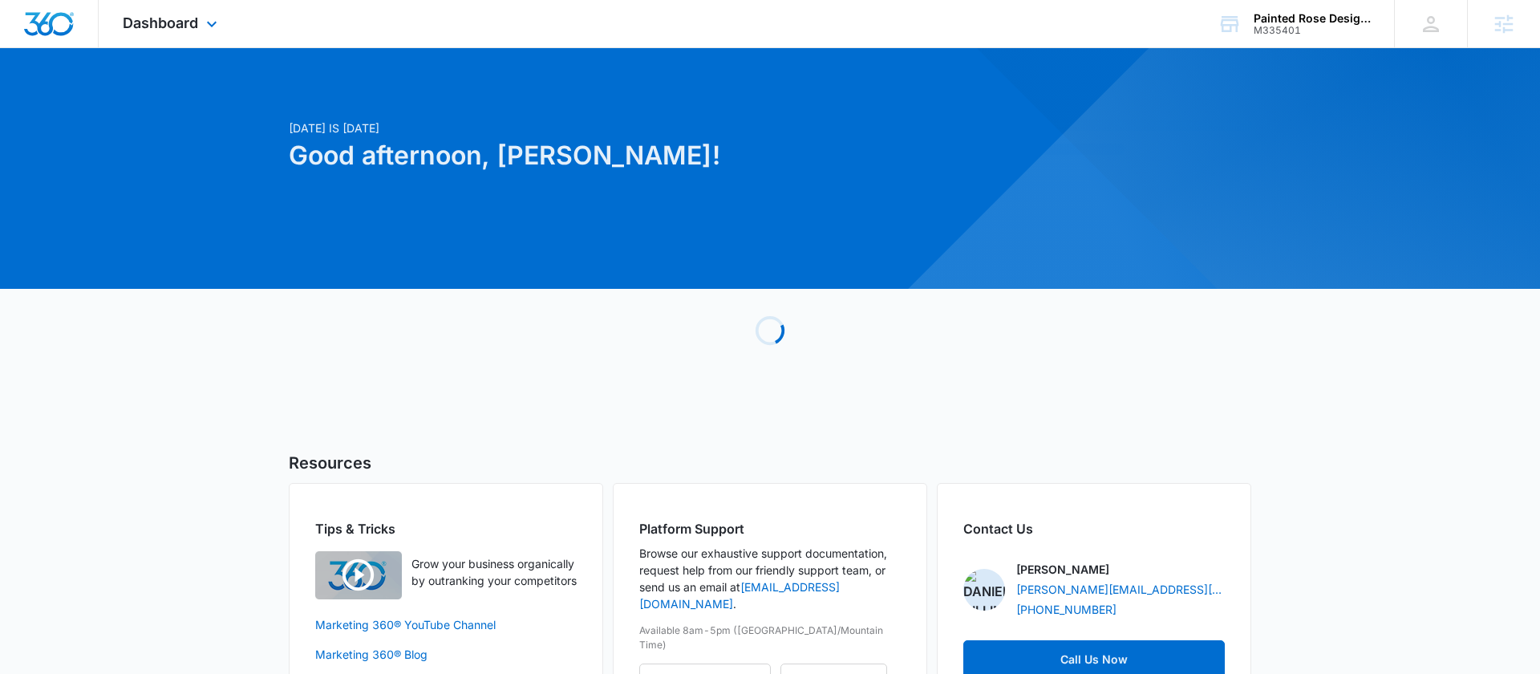
click at [147, 10] on div "Dashboard Apps Reputation Forms CRM Email Social POS Content Ads Intelligence F…" at bounding box center [172, 23] width 147 height 47
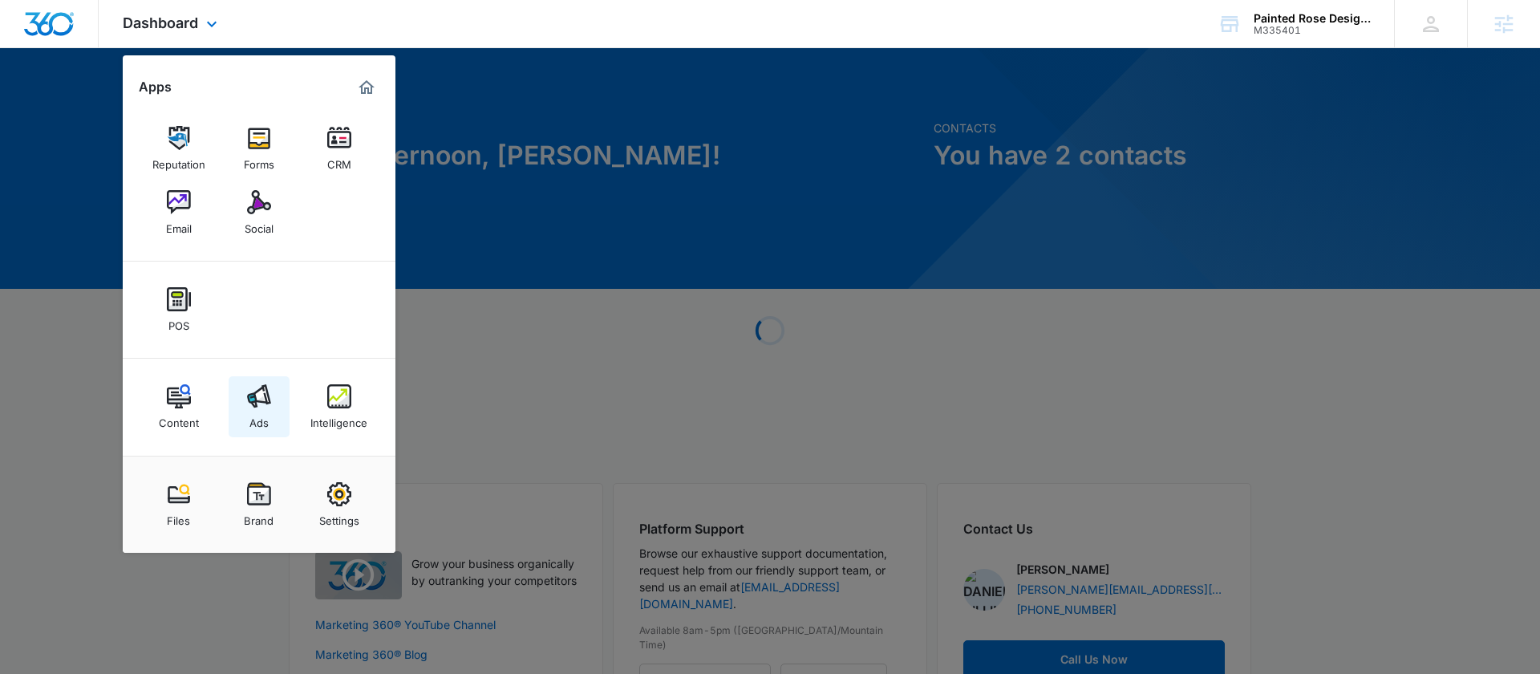
click at [238, 402] on link "Ads" at bounding box center [259, 406] width 61 height 61
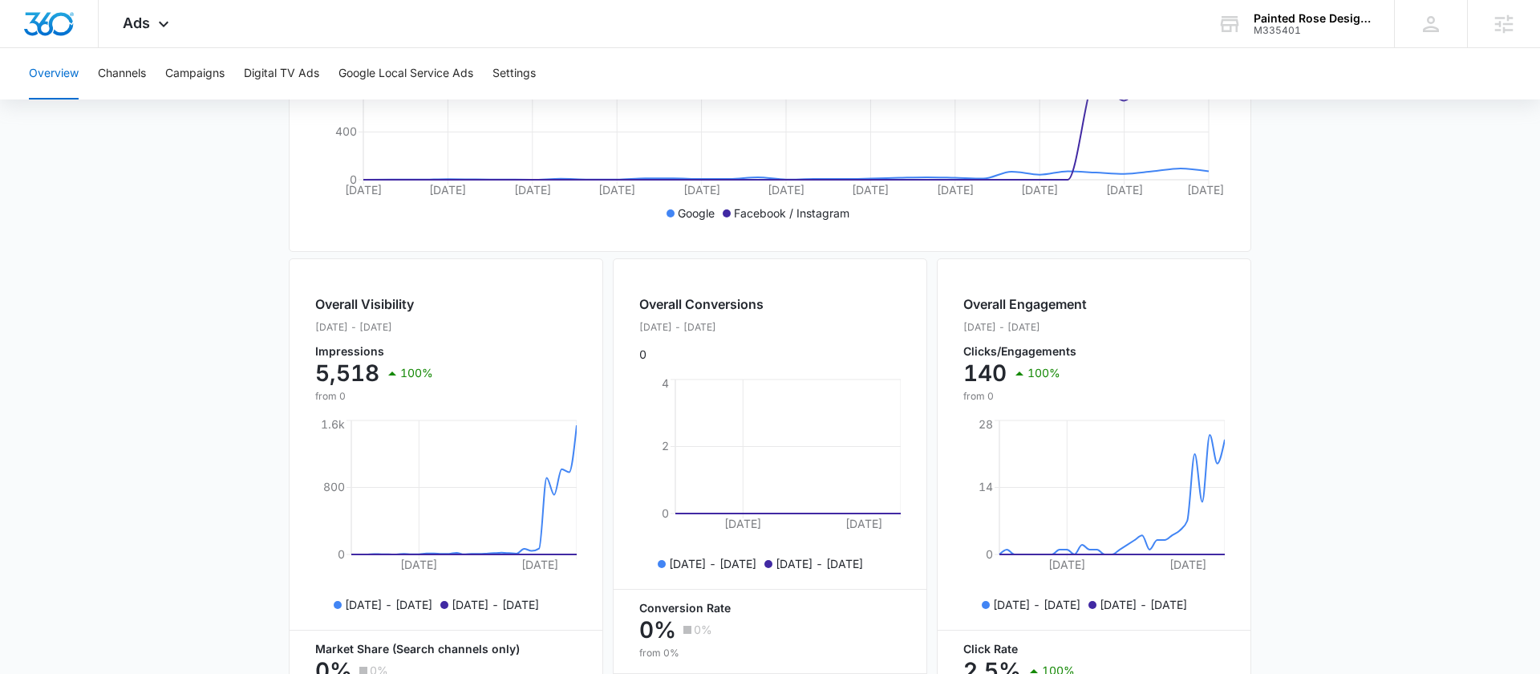
scroll to position [445, 0]
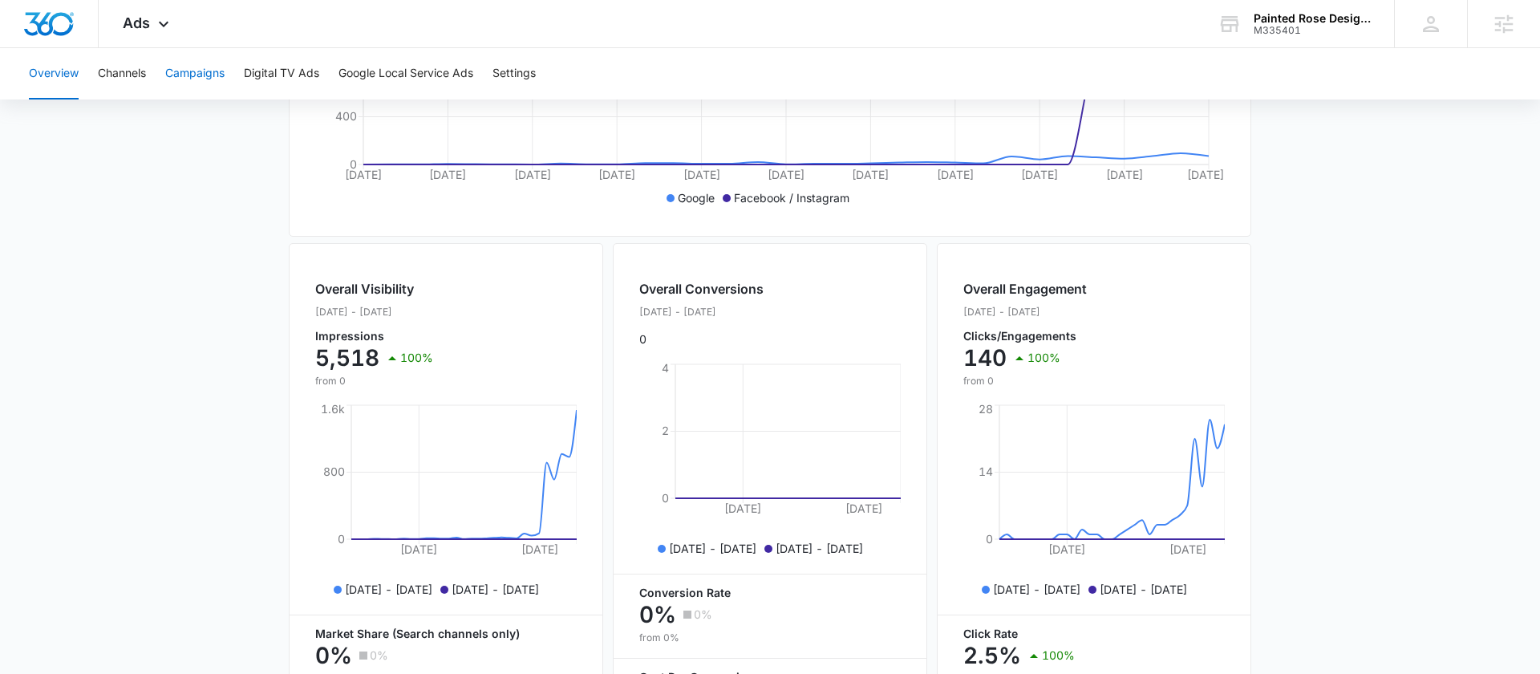
click at [200, 76] on button "Campaigns" at bounding box center [194, 73] width 59 height 51
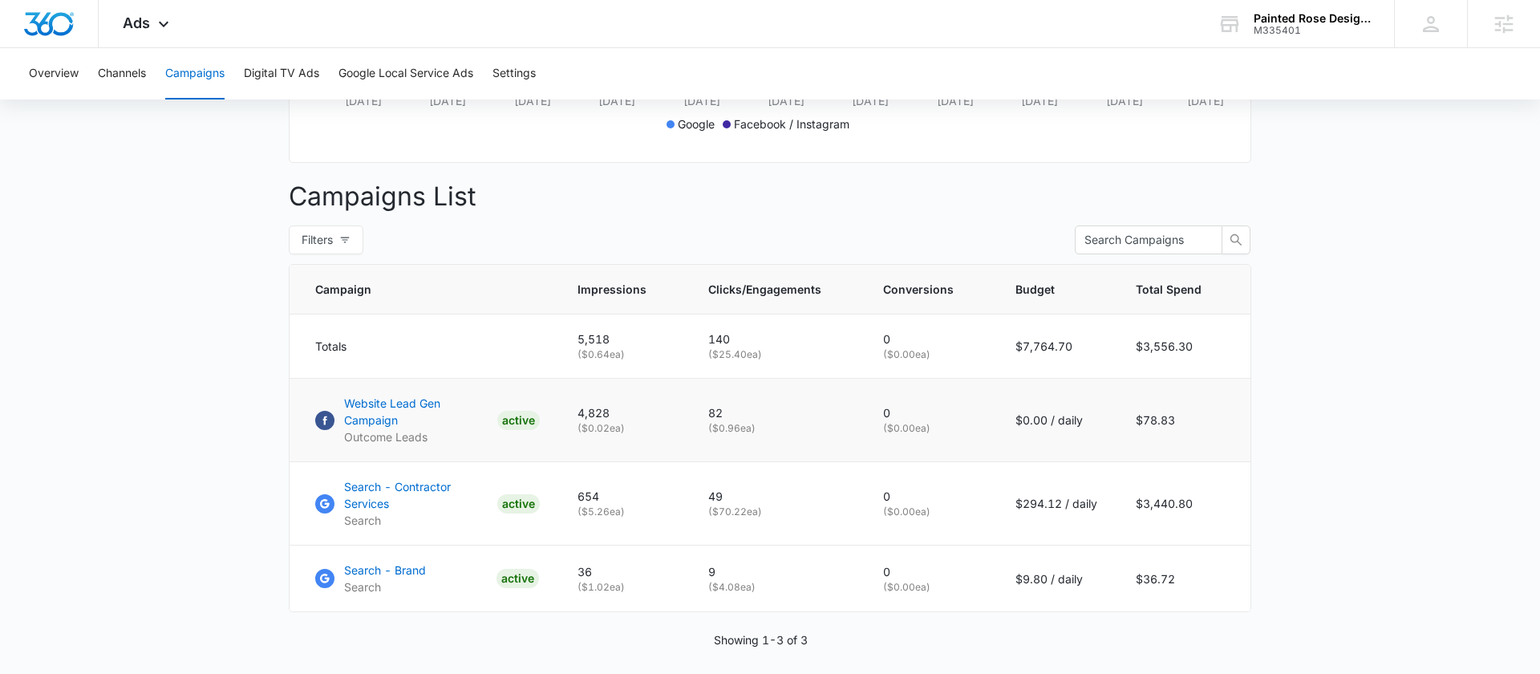
scroll to position [554, 0]
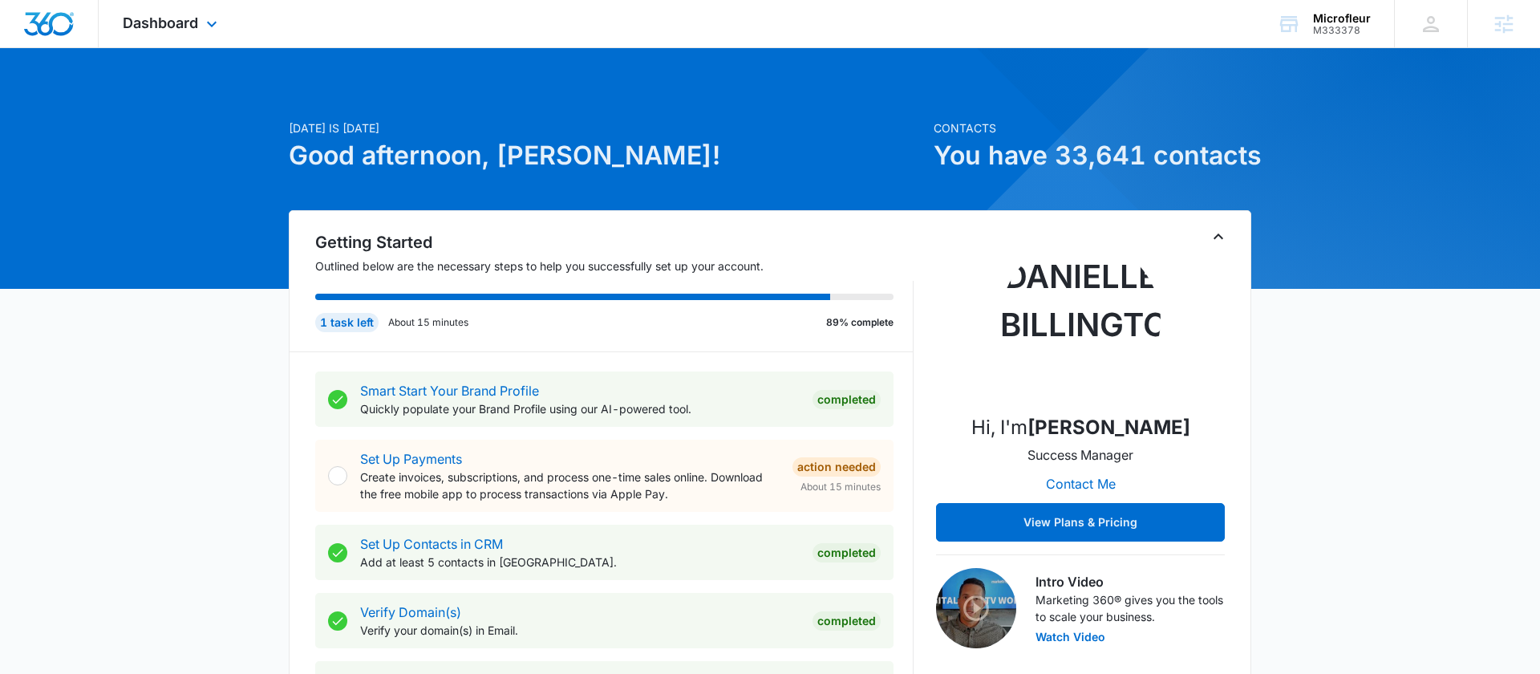
click at [193, 34] on div "Dashboard Apps Reputation Forms CRM Email Social POS Content Ads Intelligence F…" at bounding box center [172, 23] width 147 height 47
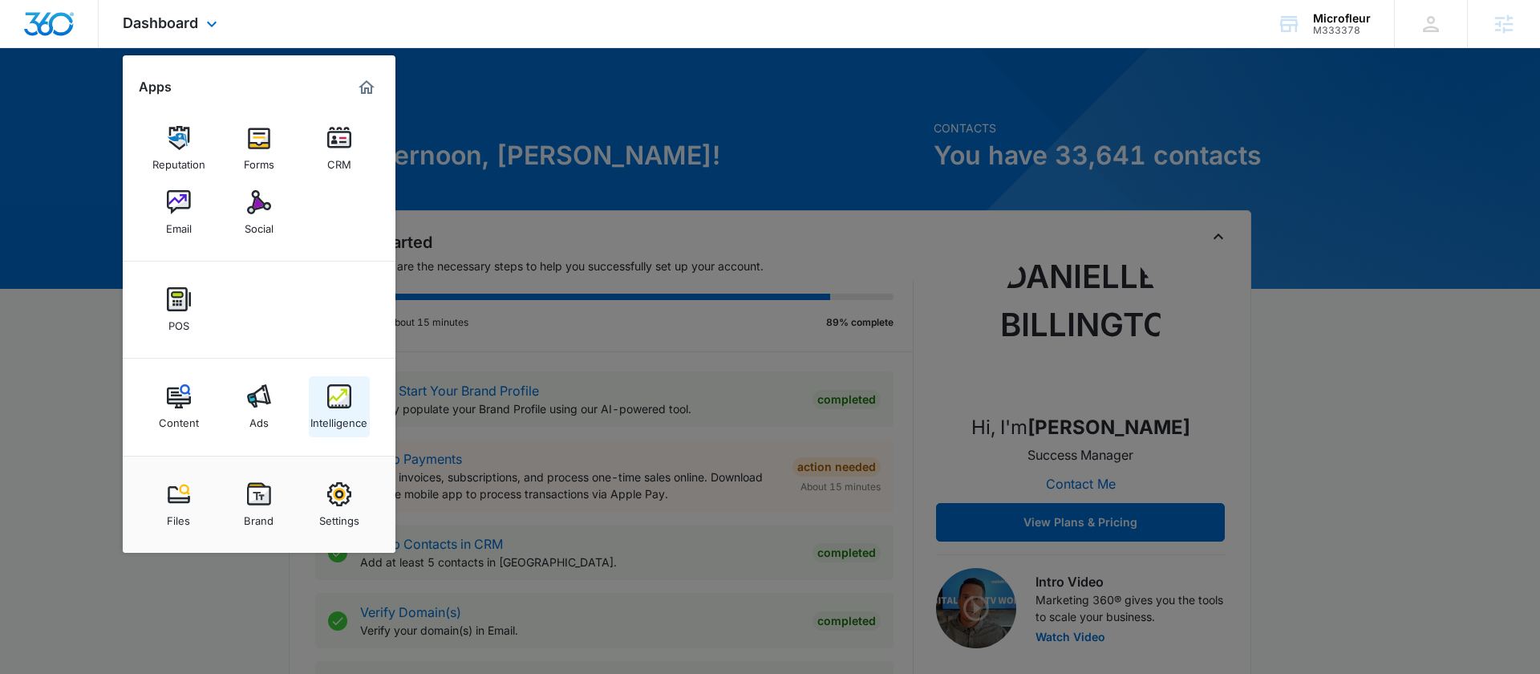
click at [329, 413] on div "Intelligence" at bounding box center [338, 418] width 57 height 21
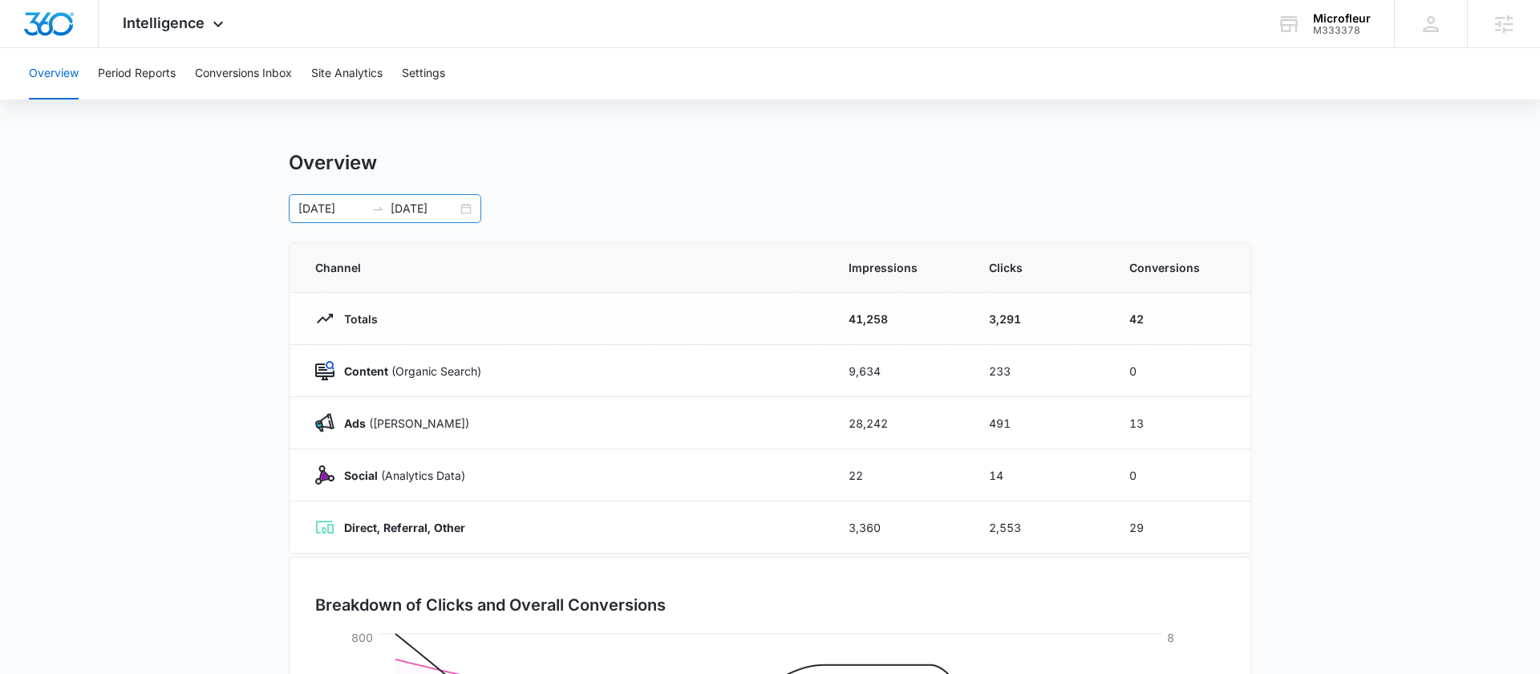
click at [462, 206] on div "09/01/2025 09/08/2025" at bounding box center [385, 208] width 193 height 29
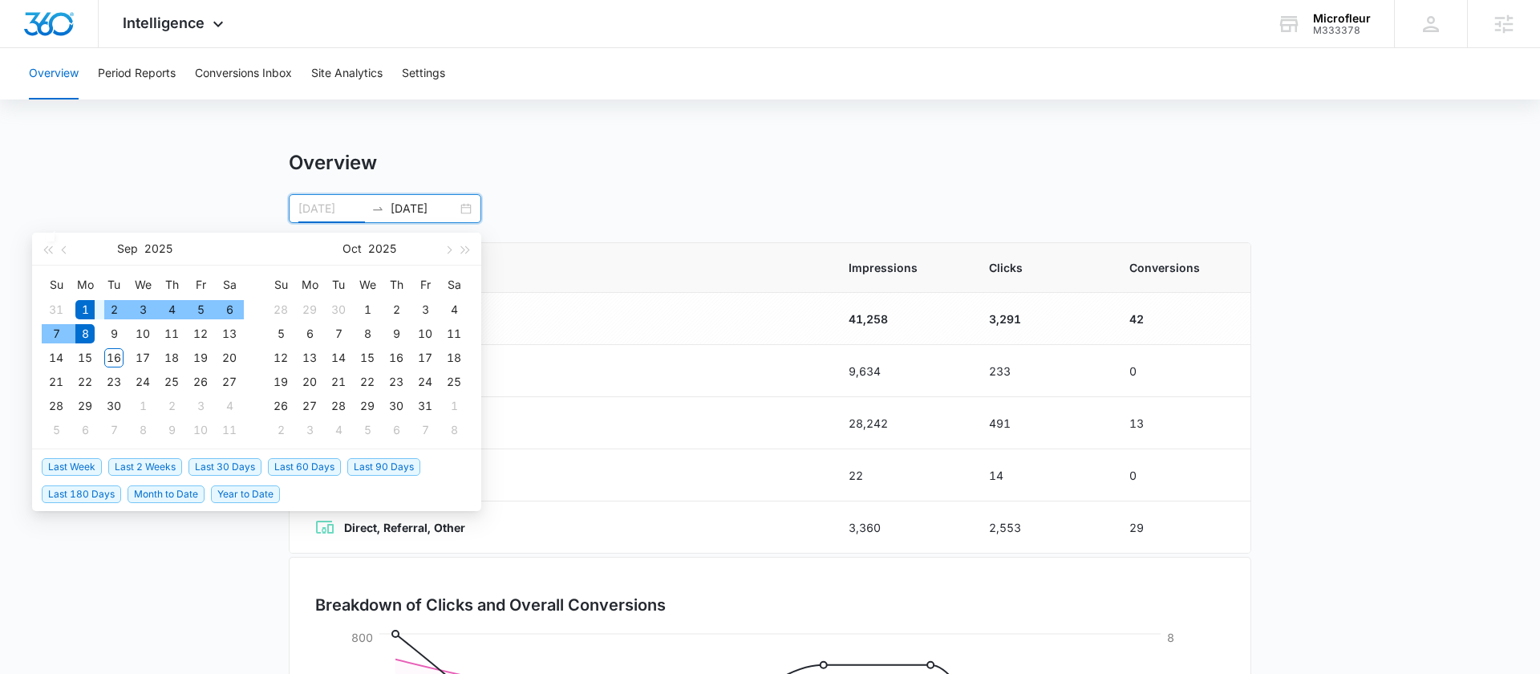
type input "09/01/2025"
click at [83, 306] on div "1" at bounding box center [84, 309] width 19 height 19
type input "09/16/2025"
click at [113, 364] on div "16" at bounding box center [113, 357] width 19 height 19
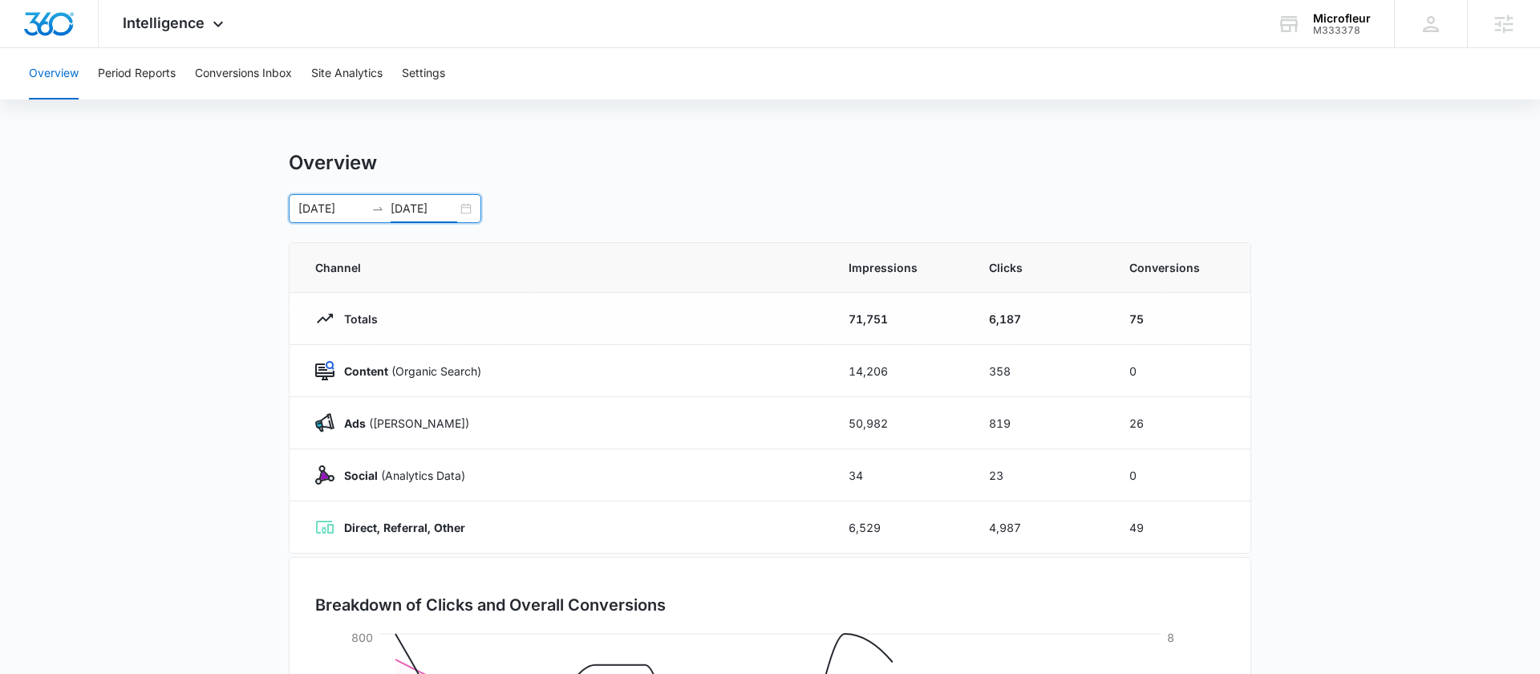
click at [1325, 348] on main "Overview 09/01/2025 09/16/2025 Sep 2025 Su Mo Tu We Th Fr Sa 31 1 2 3 4 5 6 7 8…" at bounding box center [770, 572] width 1540 height 842
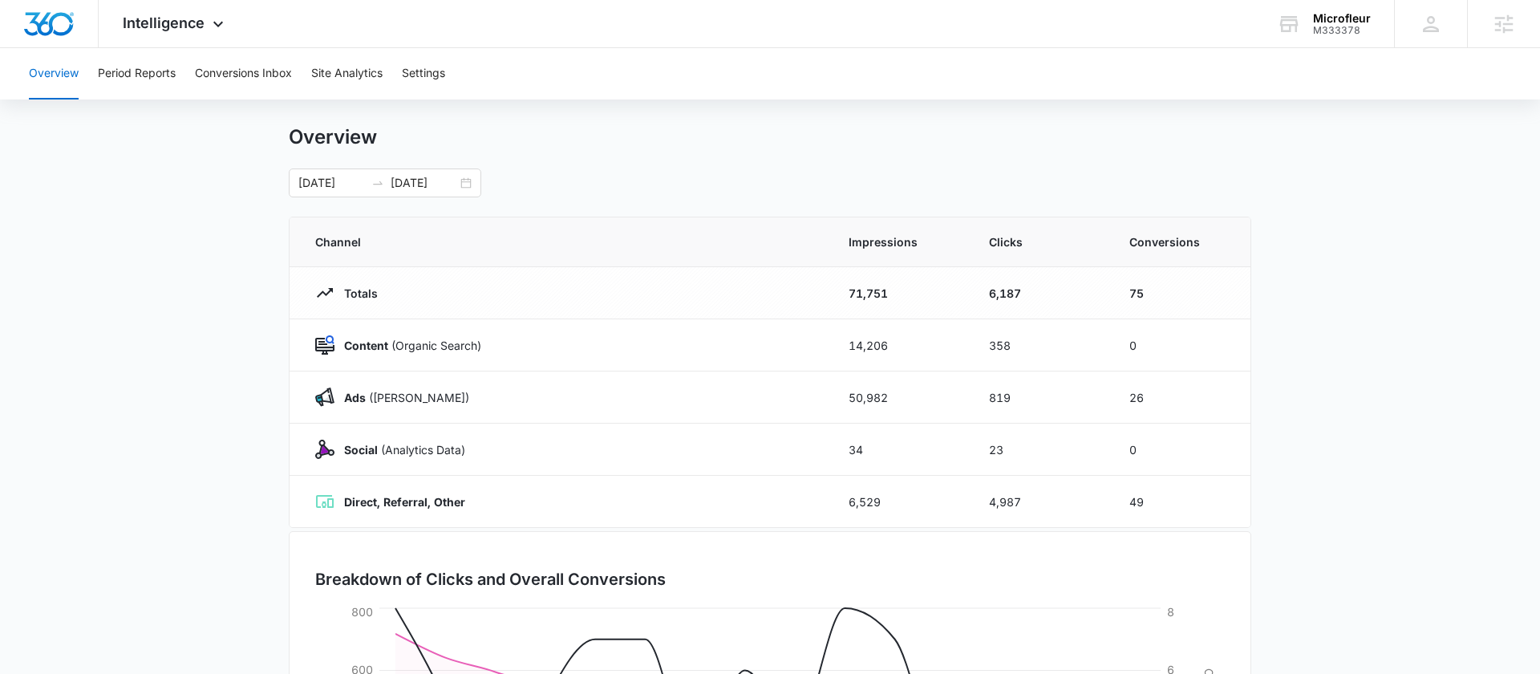
scroll to position [24, 0]
click at [185, 24] on span "Intelligence" at bounding box center [164, 22] width 82 height 17
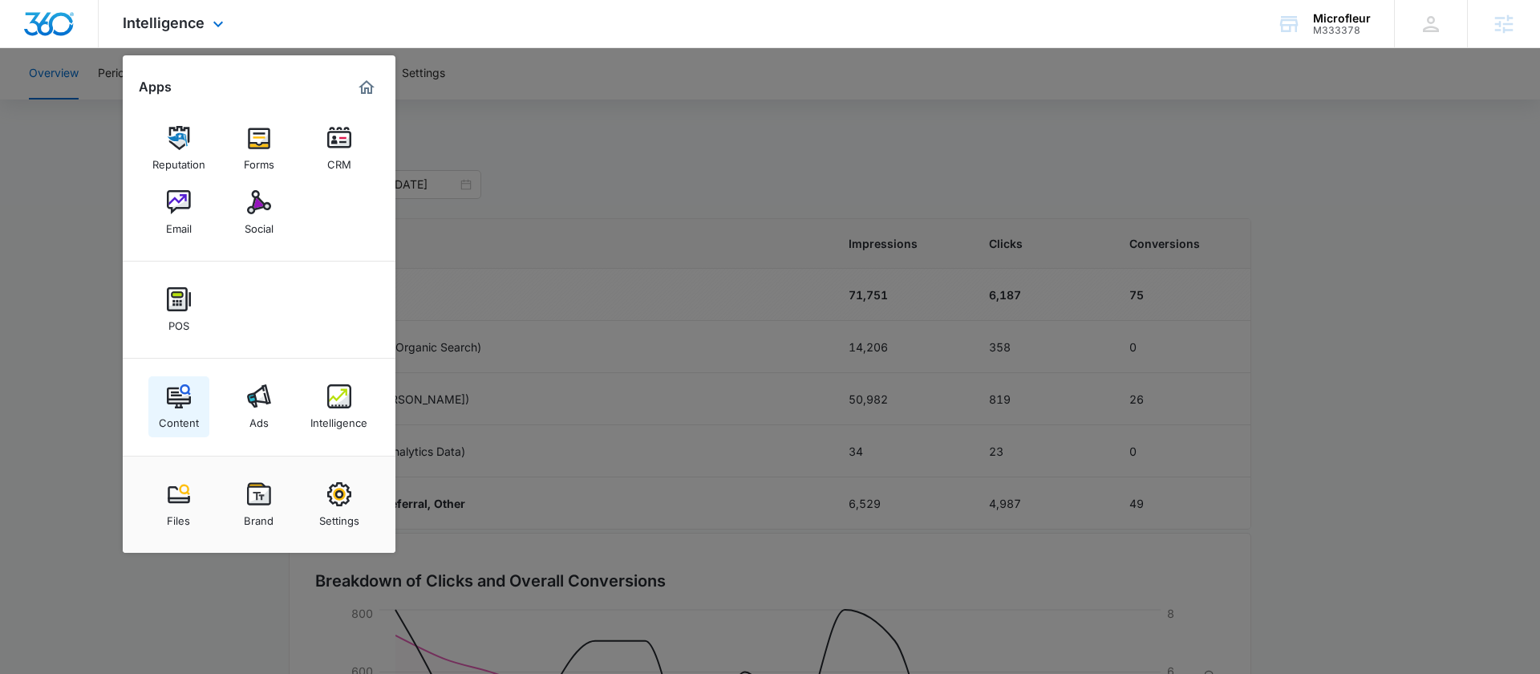
click at [165, 417] on div "Content" at bounding box center [179, 418] width 40 height 21
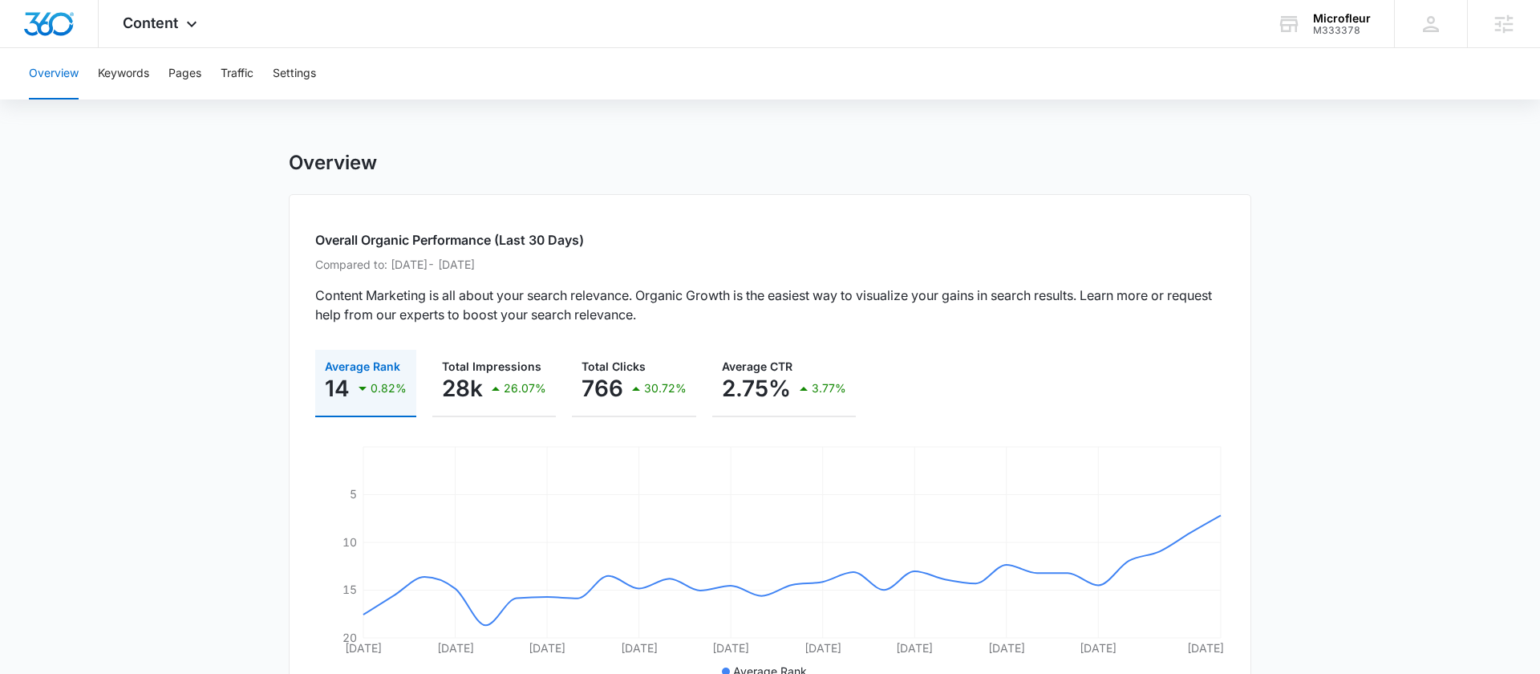
drag, startPoint x: 571, startPoint y: 270, endPoint x: 339, endPoint y: 269, distance: 231.8
click at [341, 270] on p "Compared to: Jul 18, 2025 - Aug 15, 2025" at bounding box center [770, 264] width 910 height 17
click at [490, 306] on p "Content Marketing is all about your search relevance. Organic Growth is the eas…" at bounding box center [770, 305] width 910 height 39
click at [136, 17] on span "Content" at bounding box center [150, 22] width 55 height 17
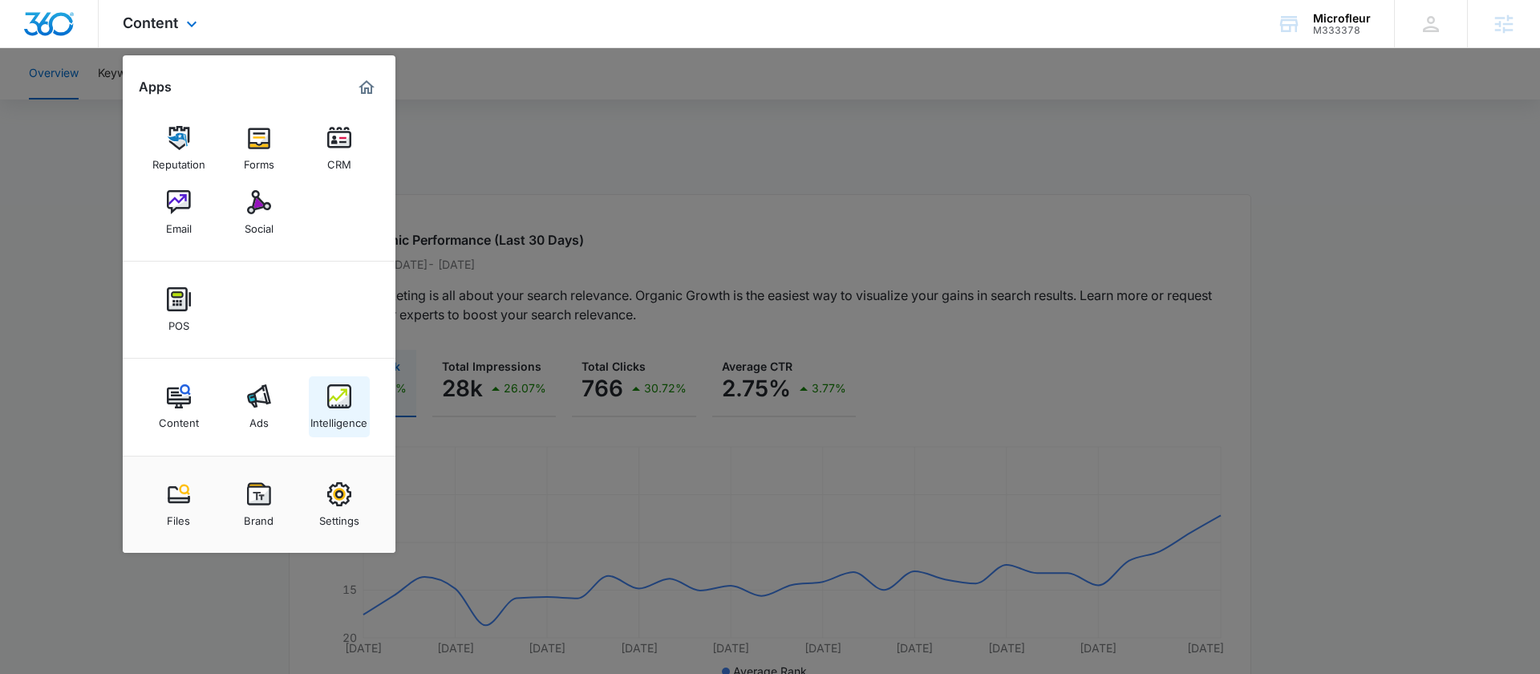
click at [322, 400] on link "Intelligence" at bounding box center [339, 406] width 61 height 61
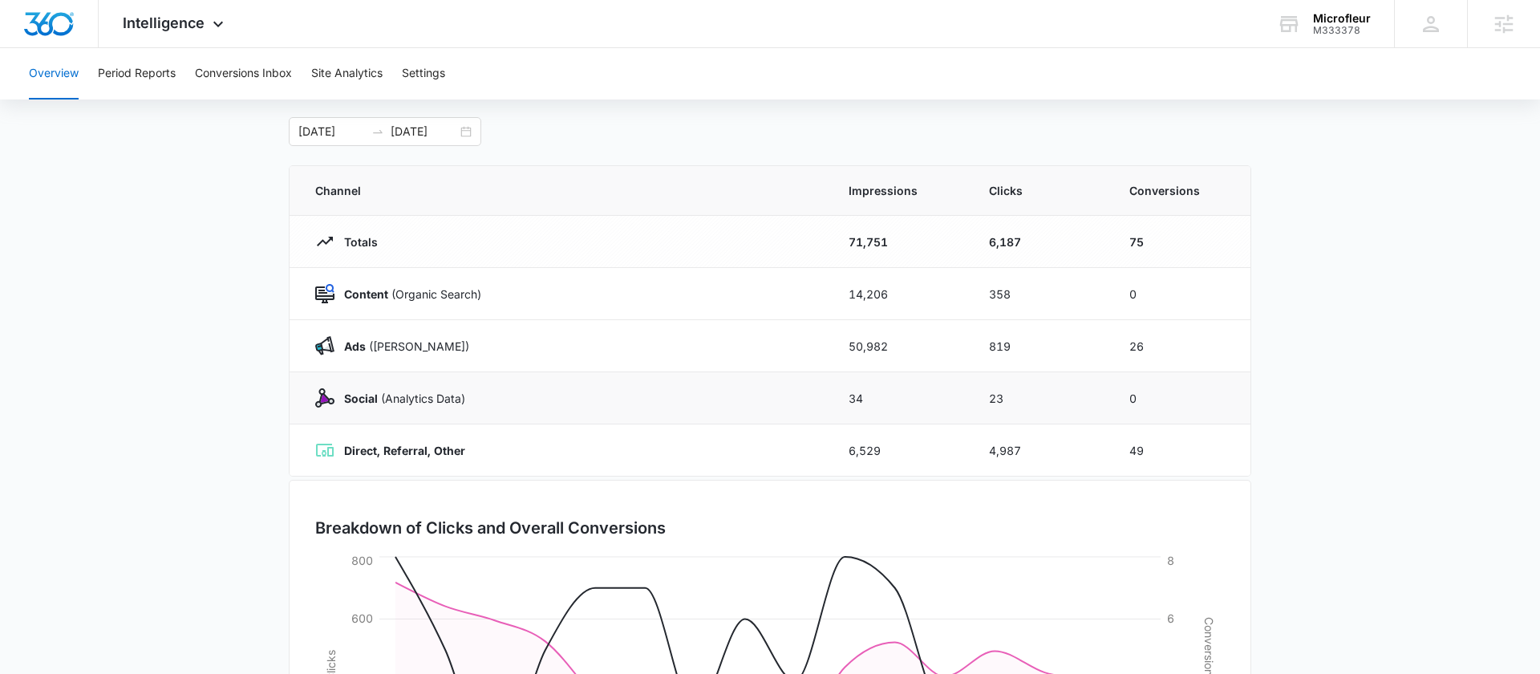
scroll to position [78, 0]
click at [223, 71] on button "Conversions Inbox" at bounding box center [243, 73] width 97 height 51
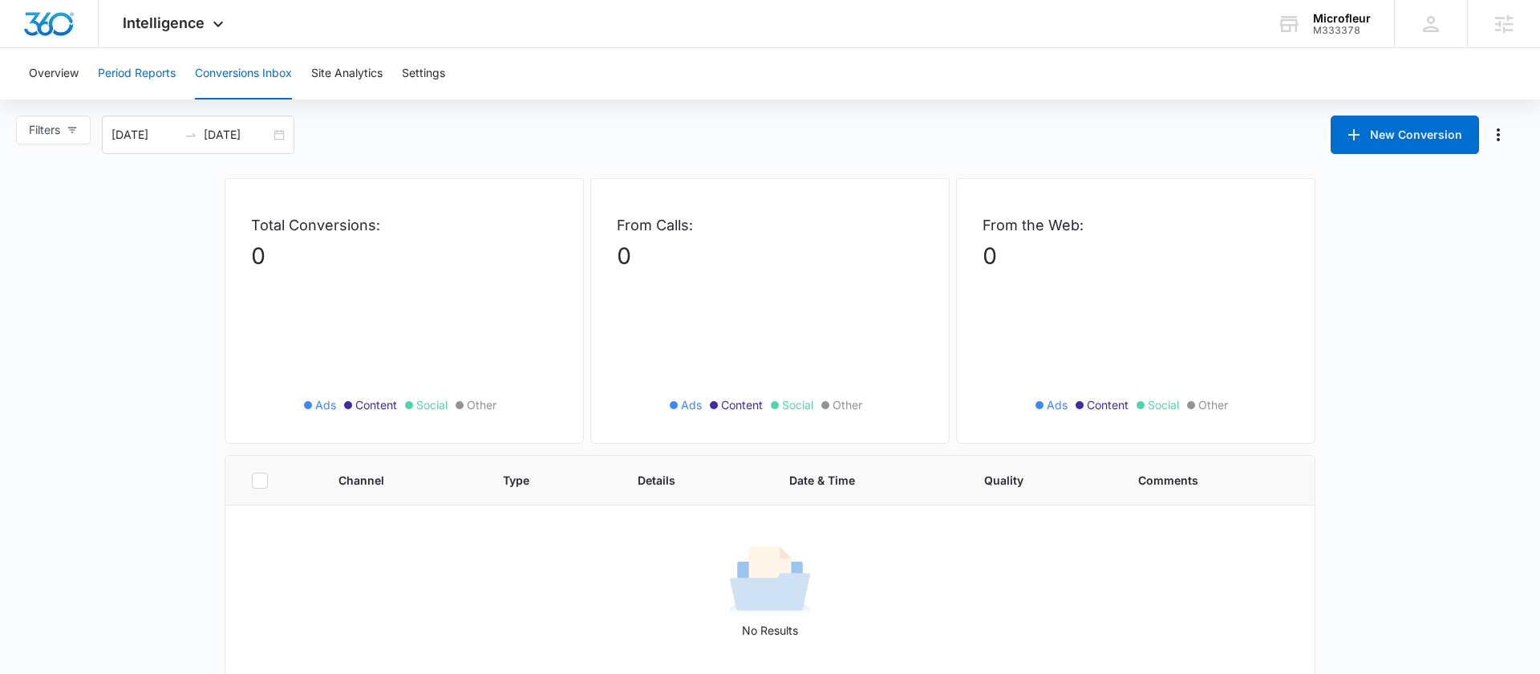
click at [144, 61] on button "Period Reports" at bounding box center [137, 73] width 78 height 51
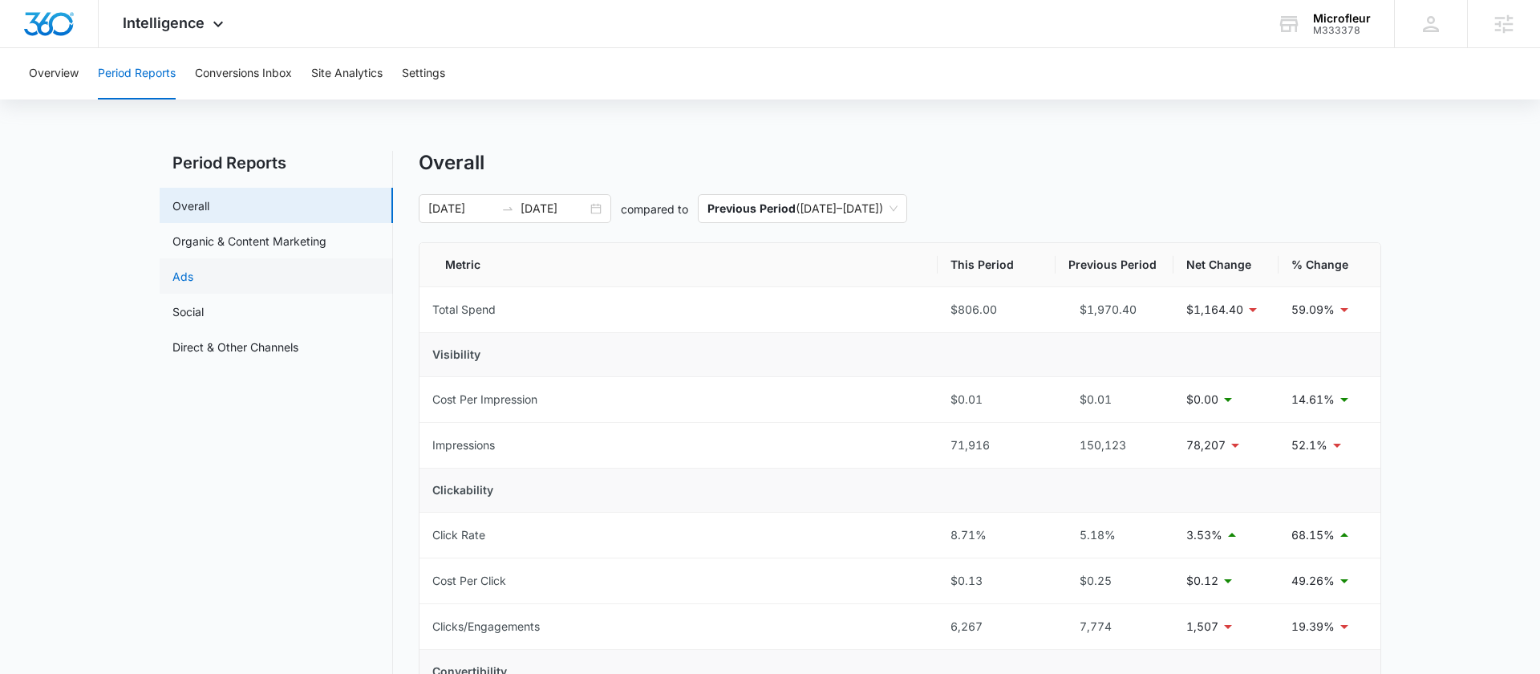
click at [180, 268] on link "Ads" at bounding box center [182, 276] width 21 height 17
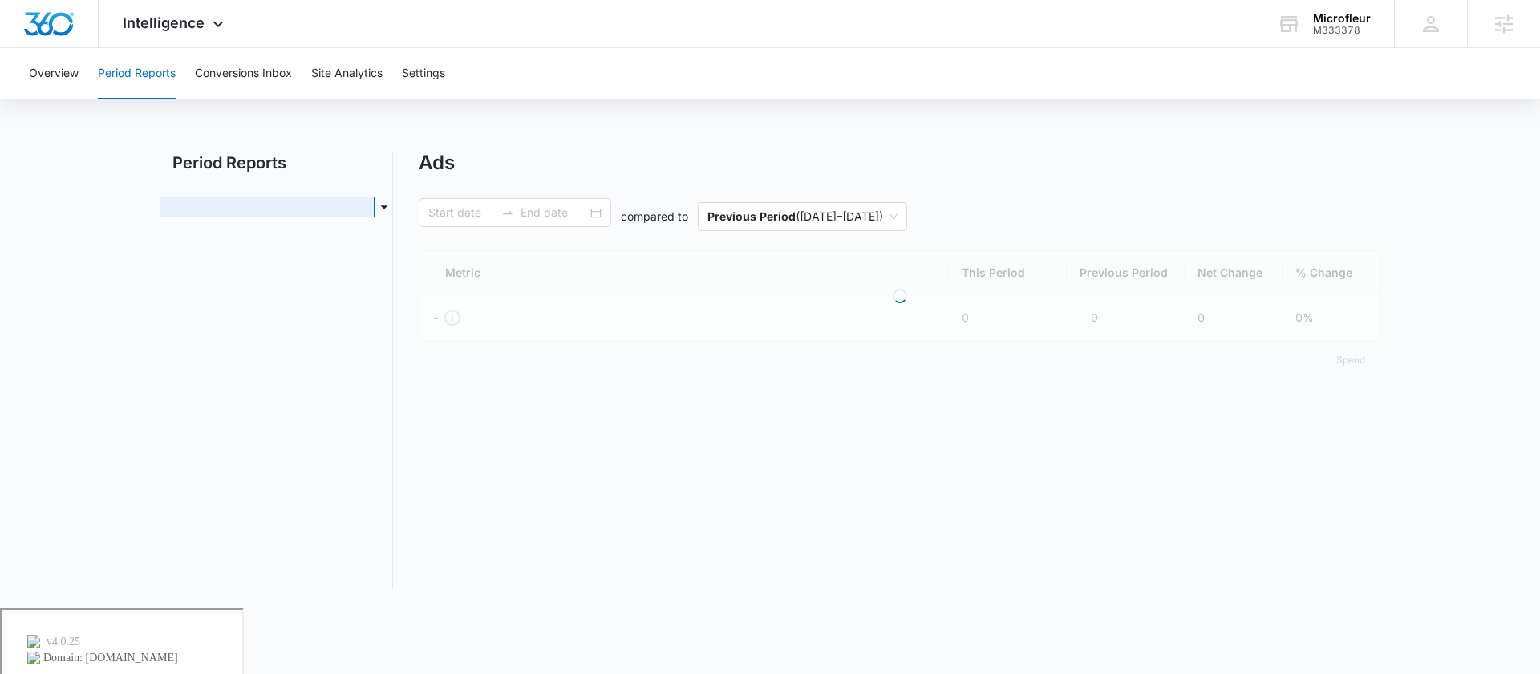
type input "[DATE]"
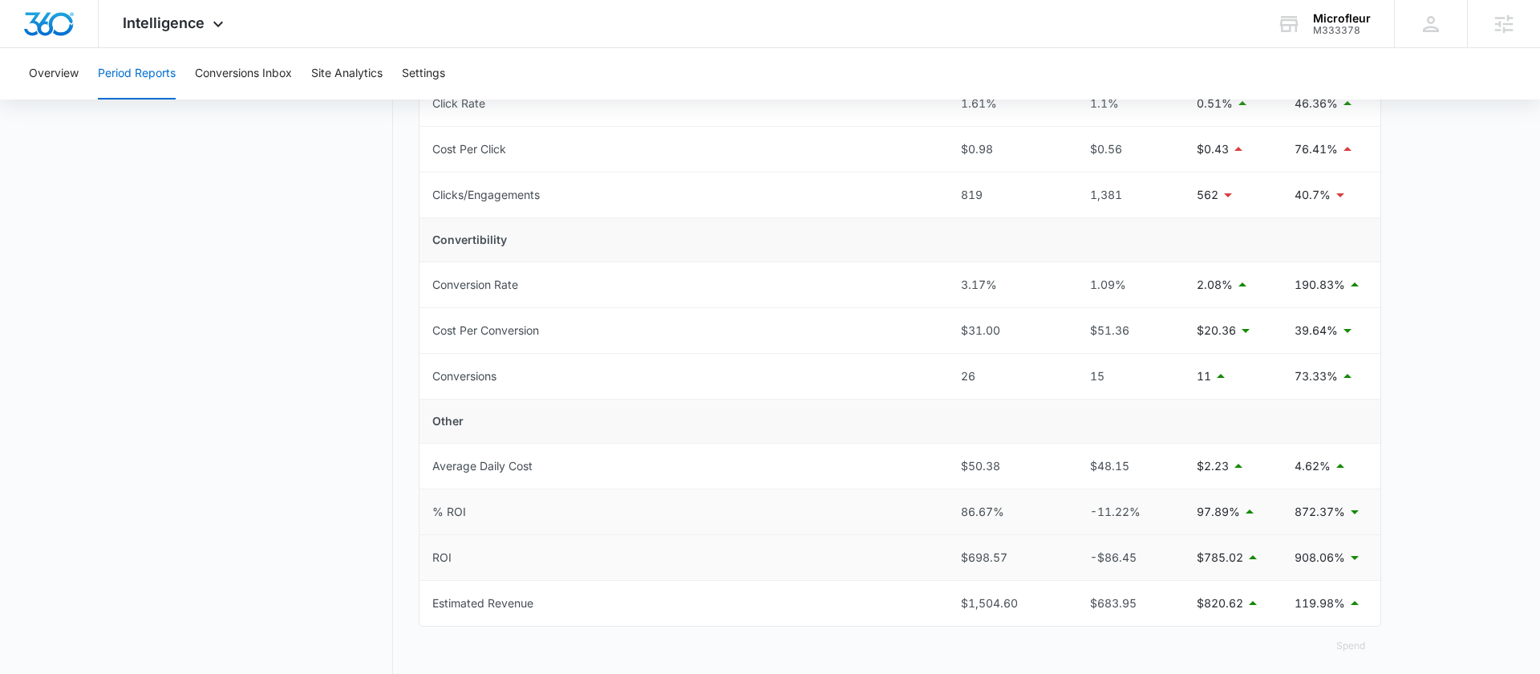
scroll to position [473, 0]
drag, startPoint x: 1013, startPoint y: 509, endPoint x: 910, endPoint y: 505, distance: 102.7
click at [911, 506] on tr "% ROI 86.67% -11.22% 97.89% 872.37%" at bounding box center [900, 516] width 961 height 46
click at [932, 524] on td "% ROI" at bounding box center [684, 516] width 529 height 46
drag, startPoint x: 1026, startPoint y: 514, endPoint x: 920, endPoint y: 513, distance: 105.9
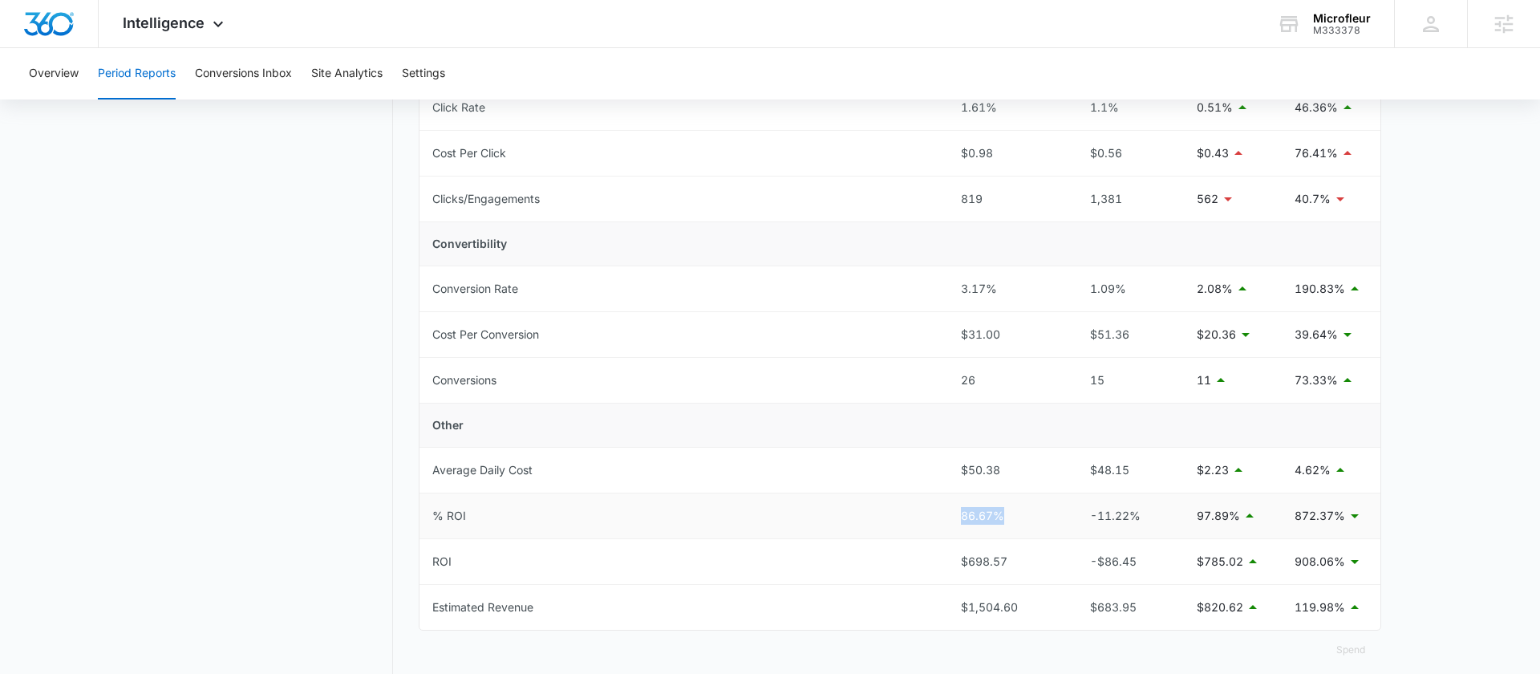
click at [920, 513] on tr "% ROI 86.67% -11.22% 97.89% 872.37%" at bounding box center [900, 516] width 961 height 46
click at [906, 533] on td "% ROI" at bounding box center [684, 516] width 529 height 46
drag, startPoint x: 1039, startPoint y: 555, endPoint x: 924, endPoint y: 561, distance: 114.8
click at [924, 561] on tr "ROI $698.57 -$86.45 $785.02 908.06%" at bounding box center [900, 562] width 961 height 46
click at [913, 560] on td "ROI" at bounding box center [684, 562] width 529 height 46
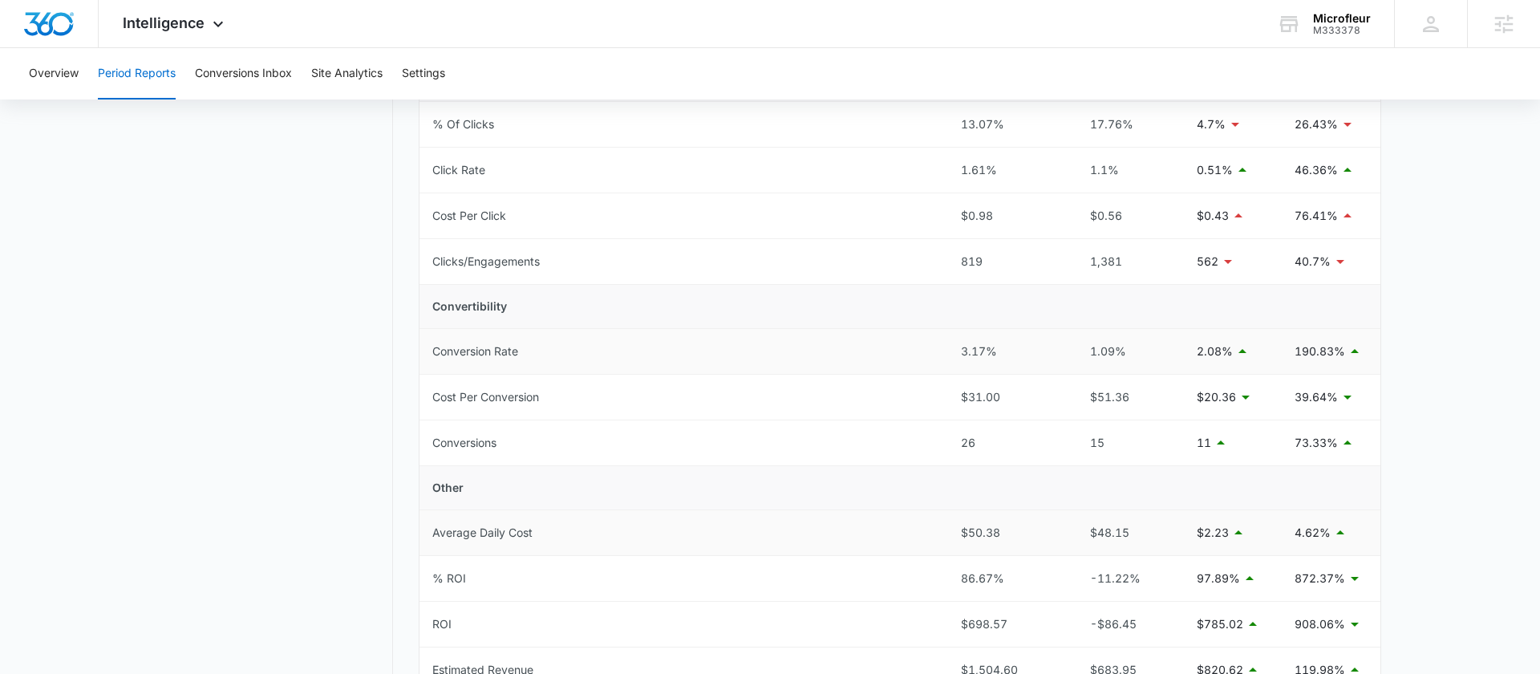
scroll to position [507, 0]
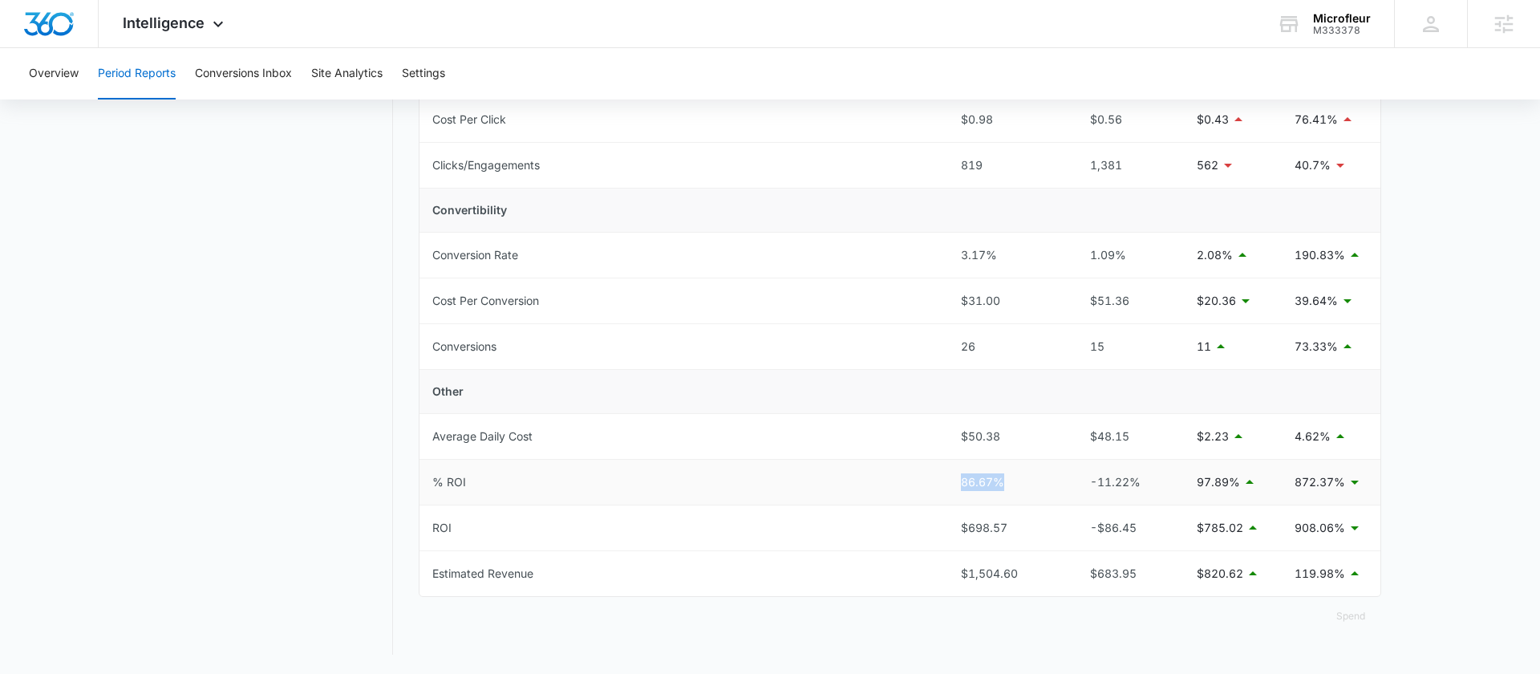
drag, startPoint x: 1020, startPoint y: 481, endPoint x: 931, endPoint y: 478, distance: 89.1
click at [931, 478] on tr "% ROI 86.67% -11.22% 97.89% 872.37%" at bounding box center [900, 483] width 961 height 46
drag, startPoint x: 1028, startPoint y: 532, endPoint x: 952, endPoint y: 529, distance: 75.4
click at [952, 530] on td "$698.57" at bounding box center [1007, 528] width 118 height 46
click at [759, 467] on td "% ROI" at bounding box center [684, 483] width 529 height 46
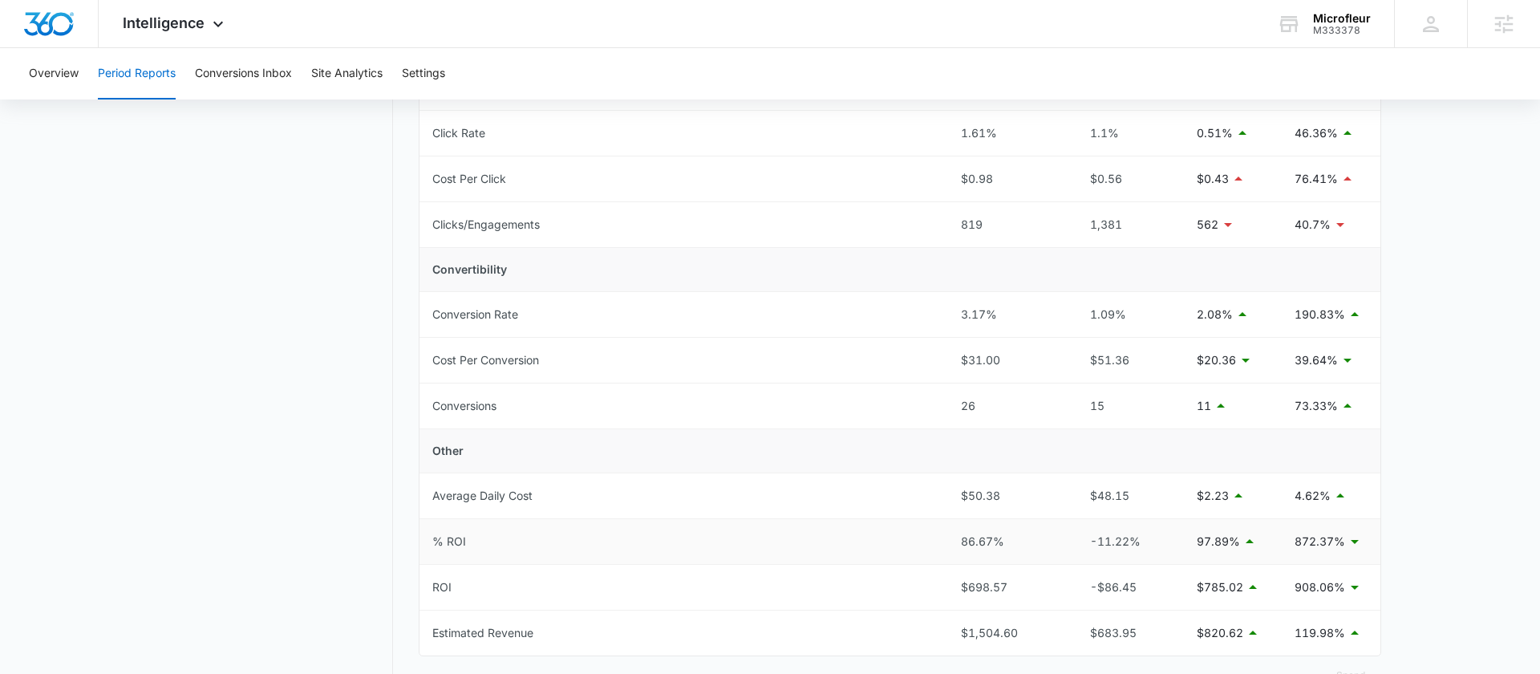
scroll to position [450, 0]
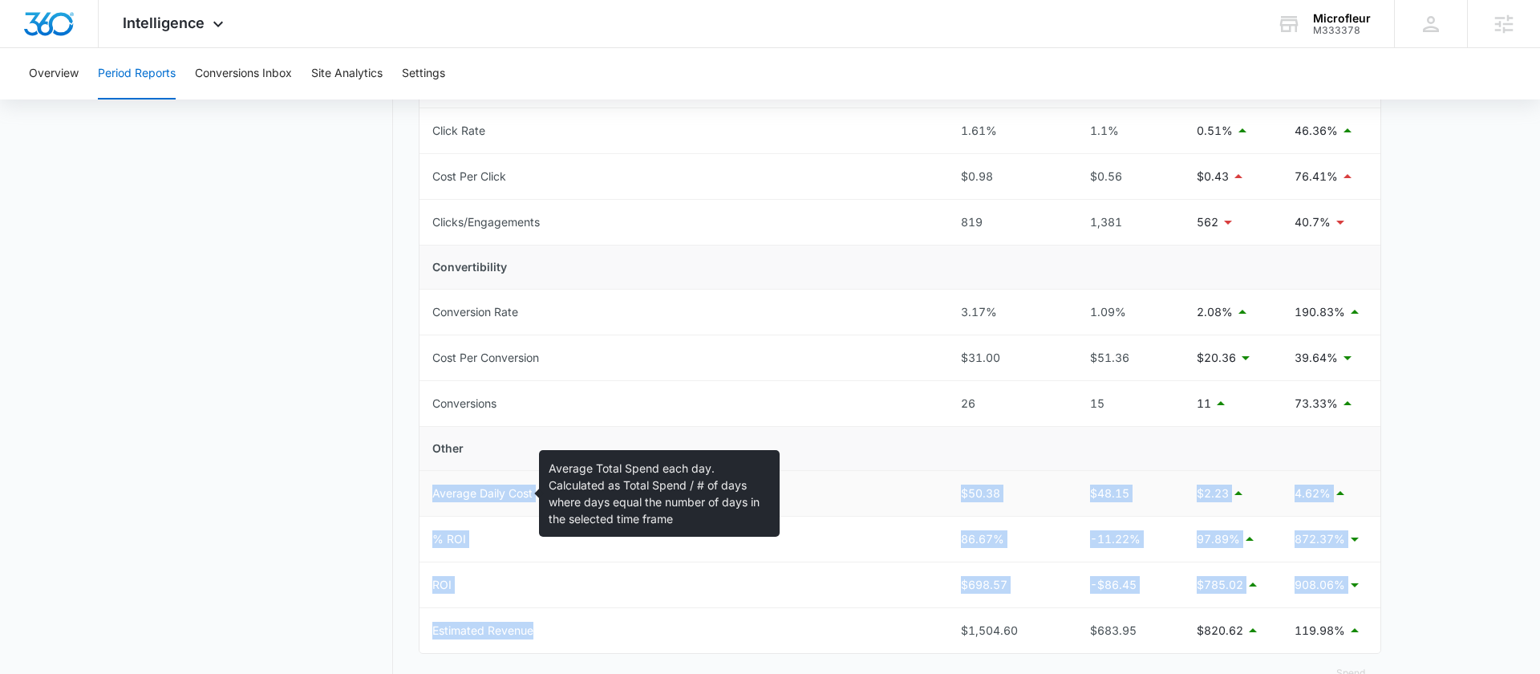
drag, startPoint x: 570, startPoint y: 631, endPoint x: 426, endPoint y: 486, distance: 203.6
click at [426, 486] on tbody "Total Spend $806.00 $770.40 $35.60 4.62% Visibility Cost Per Impression $0.02 $…" at bounding box center [900, 245] width 961 height 816
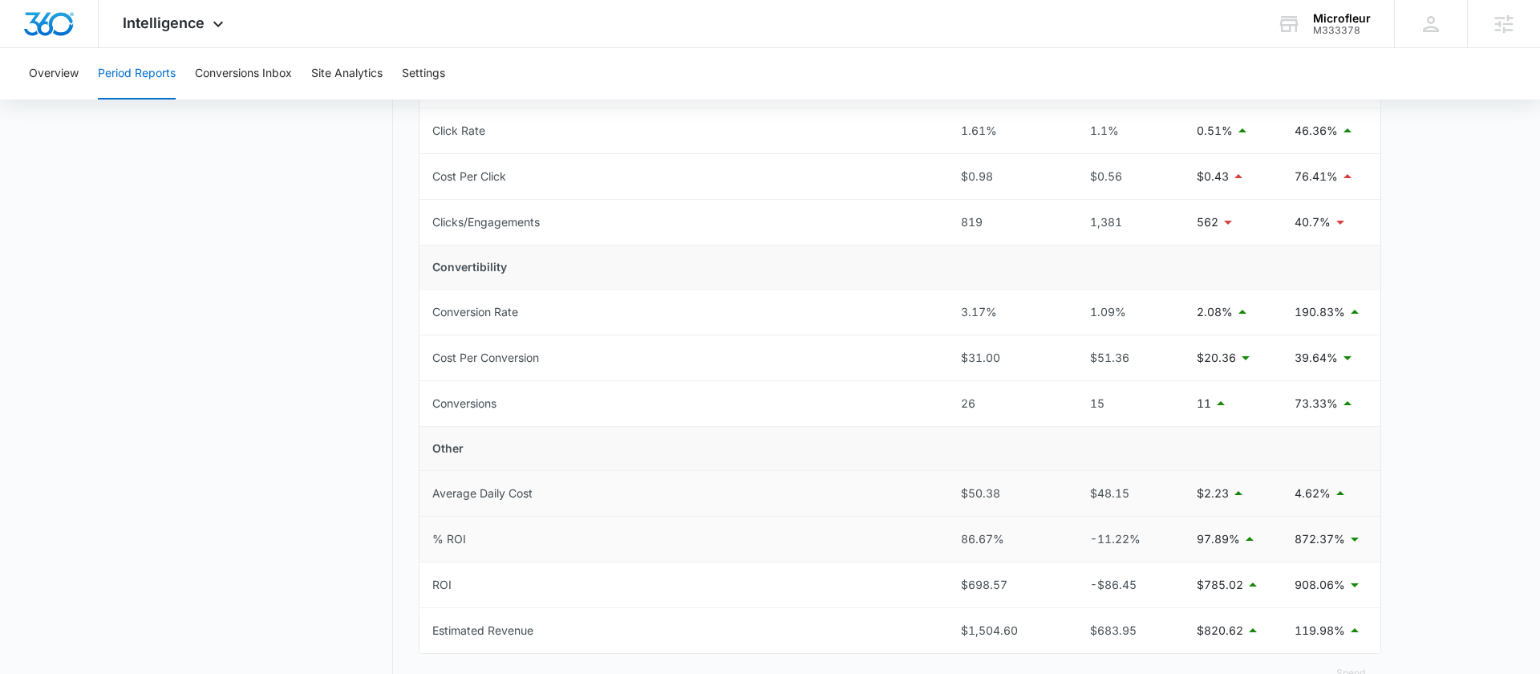
click at [468, 524] on td "% ROI" at bounding box center [684, 540] width 529 height 46
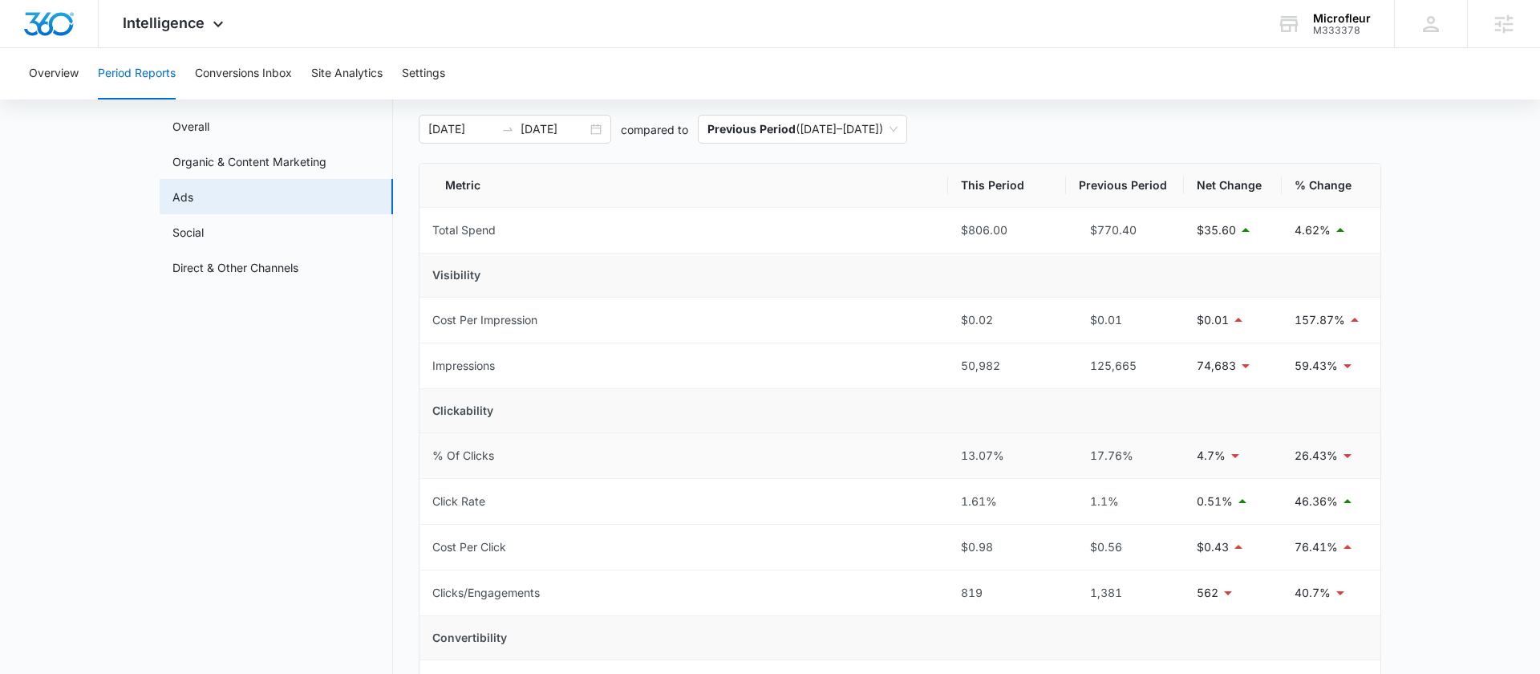
scroll to position [0, 0]
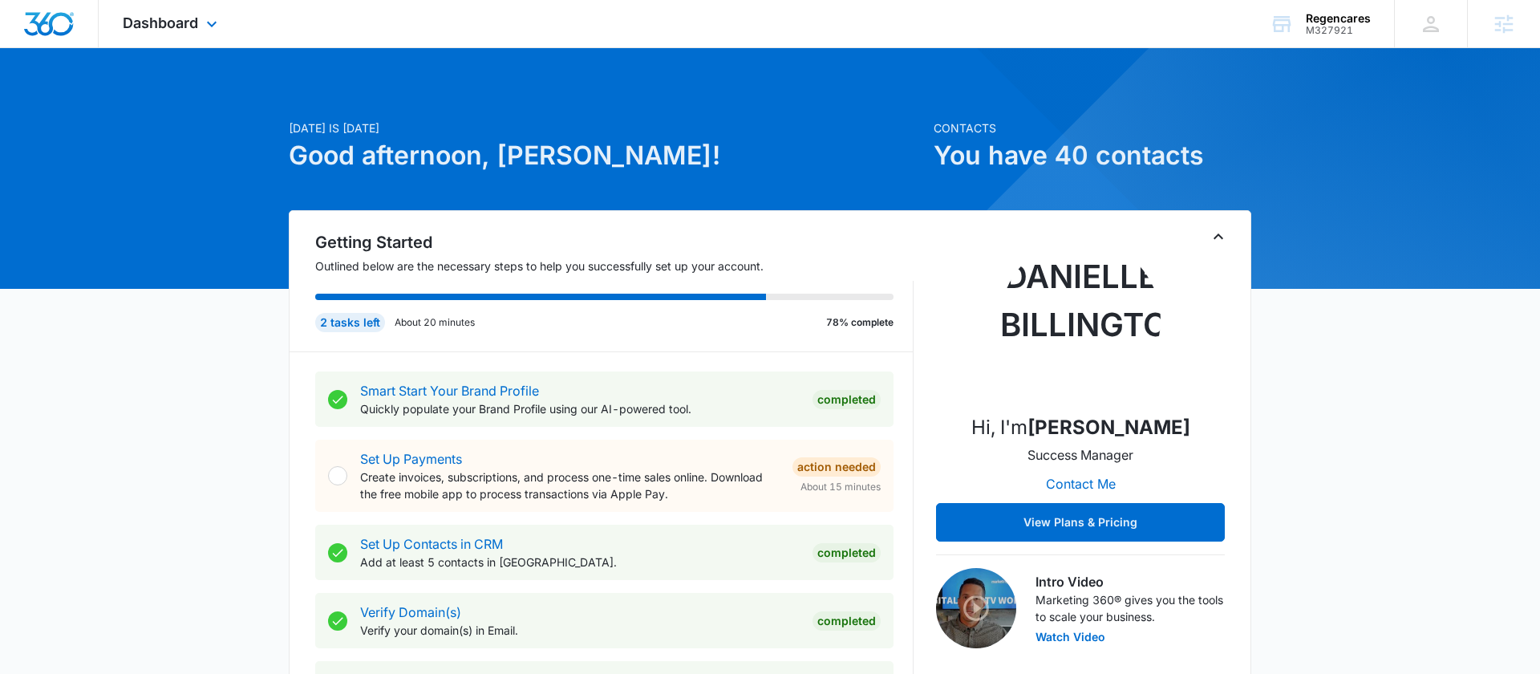
click at [170, 45] on div "Dashboard Apps Reputation Forms CRM Email Social Payments POS Content Ads Intel…" at bounding box center [172, 23] width 147 height 47
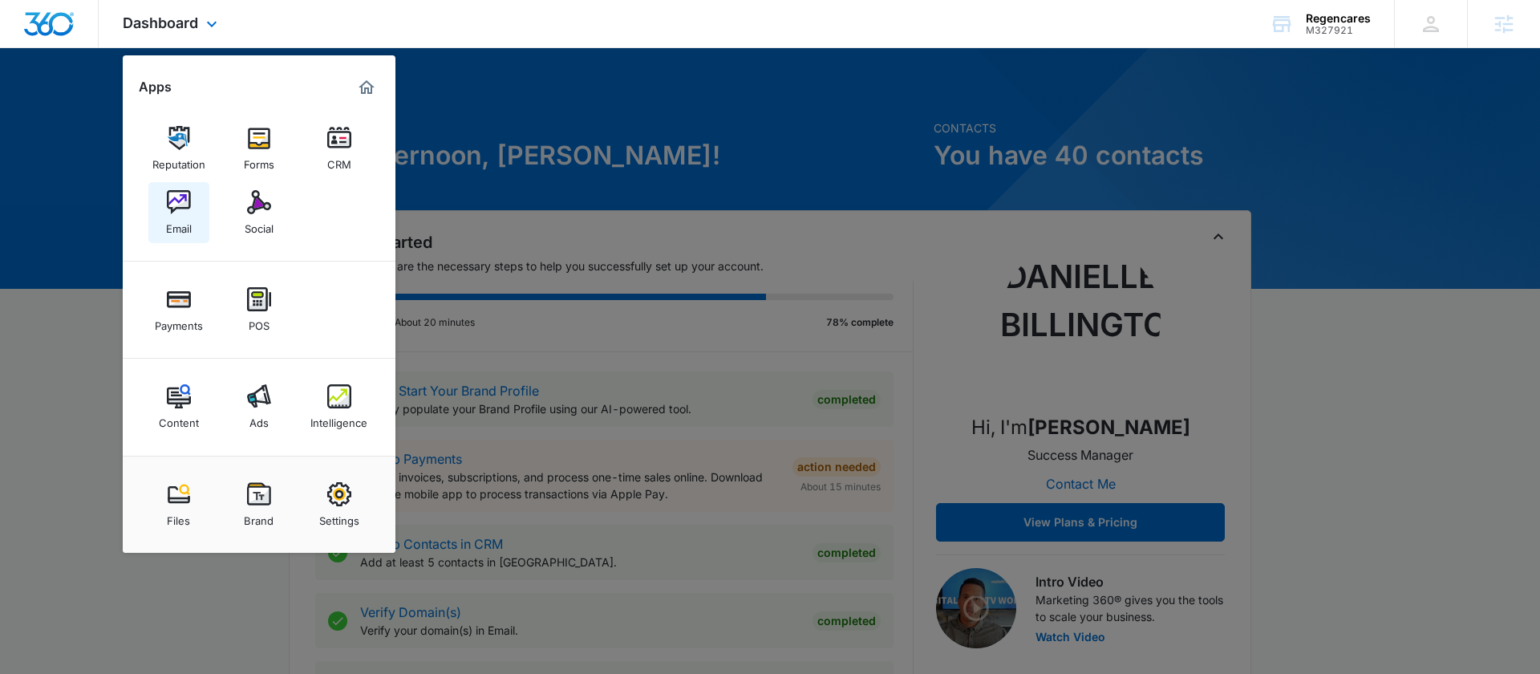
click at [176, 205] on img at bounding box center [179, 202] width 24 height 24
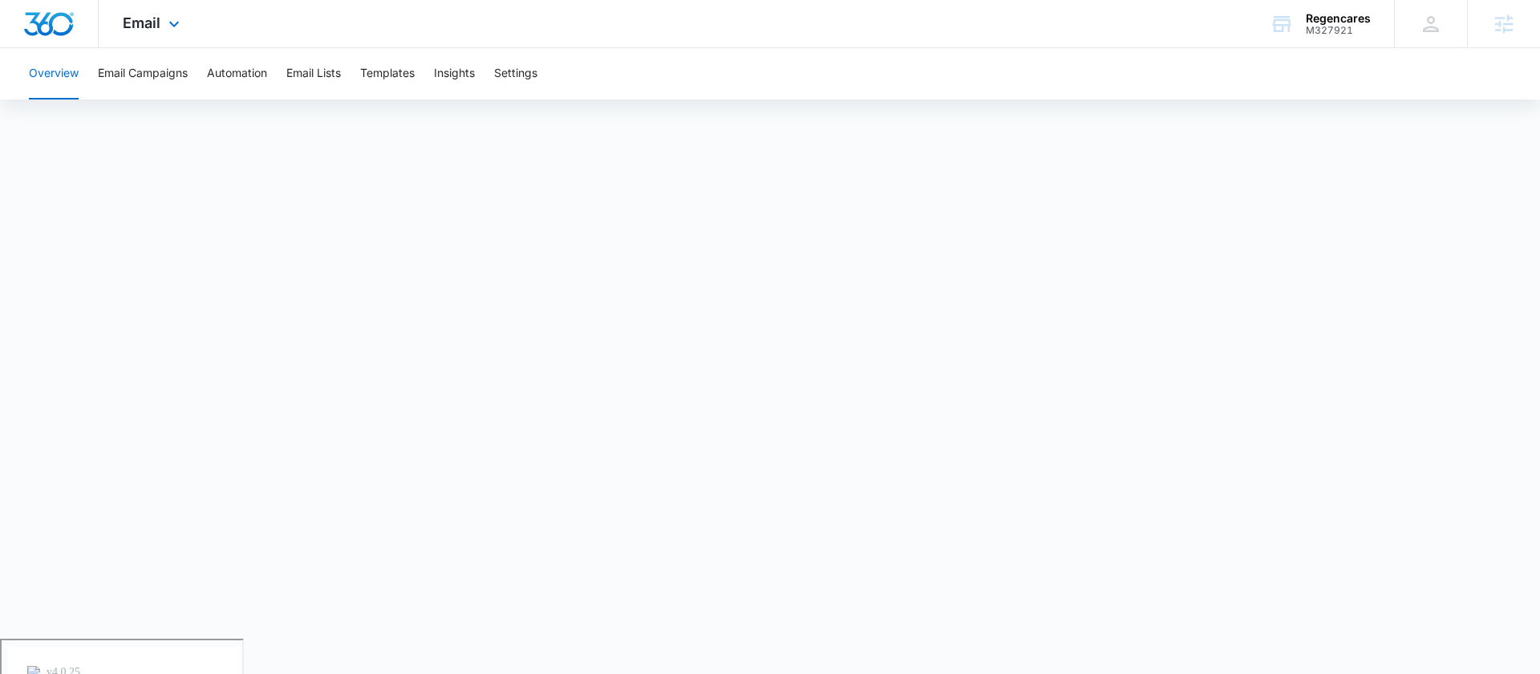
click at [188, 30] on div "Email Apps Reputation Forms CRM Email Social Payments POS Content Ads Intellige…" at bounding box center [153, 23] width 109 height 47
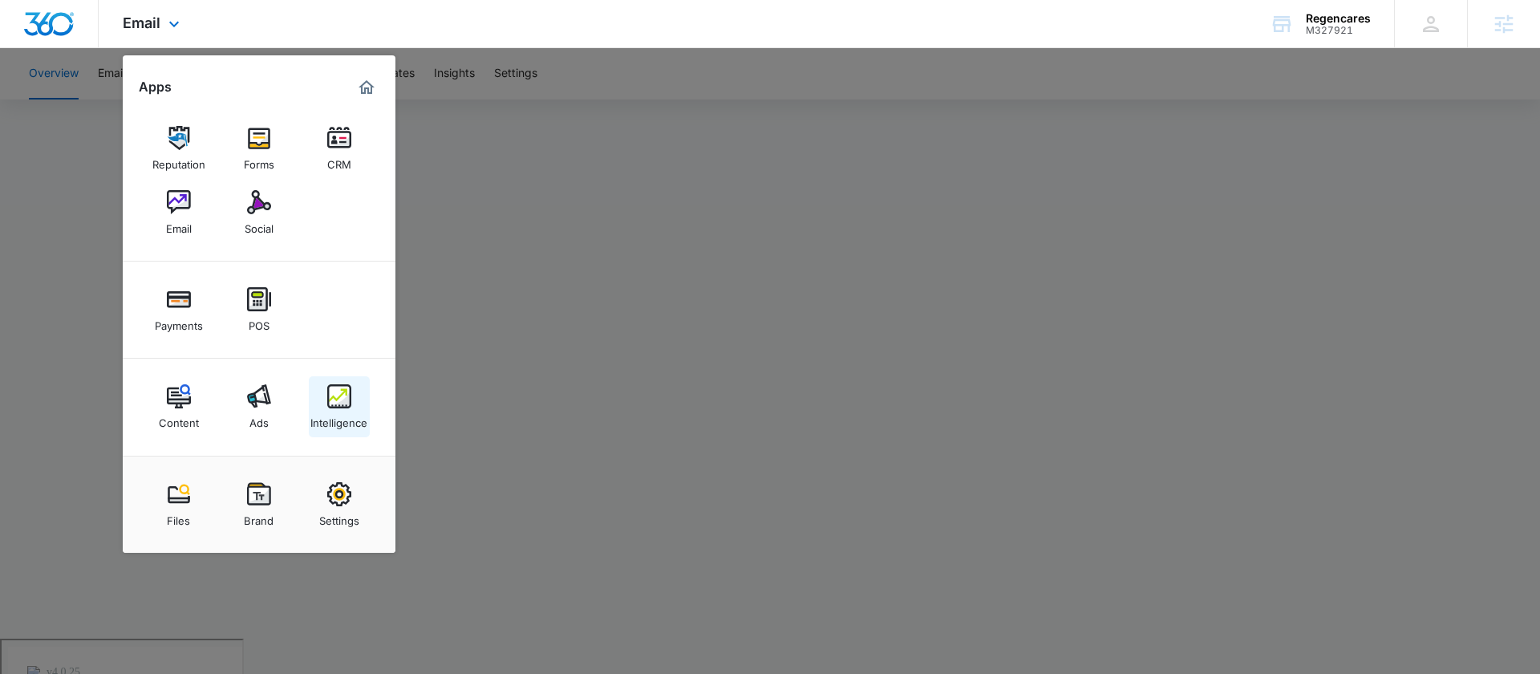
click at [358, 412] on div "Intelligence" at bounding box center [338, 418] width 57 height 21
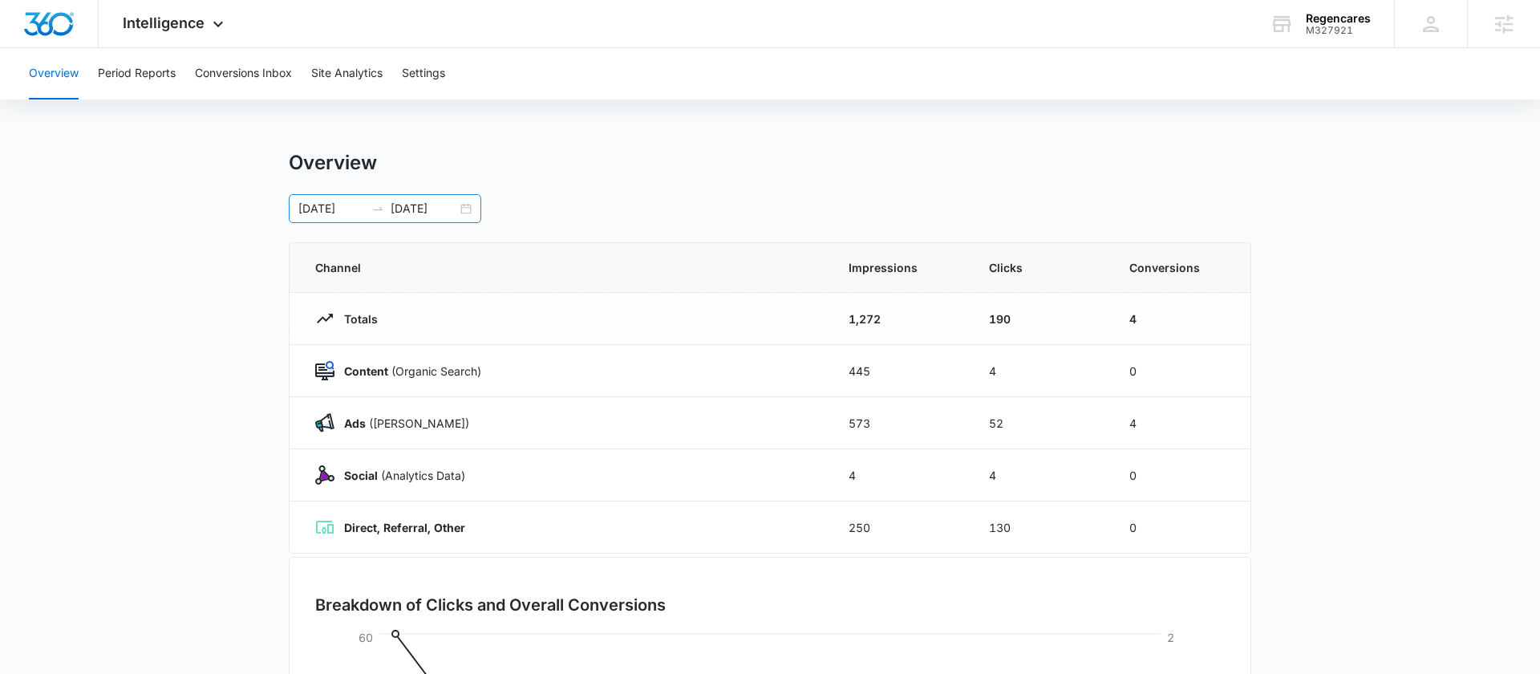
click at [460, 204] on div "[DATE] [DATE]" at bounding box center [385, 208] width 193 height 29
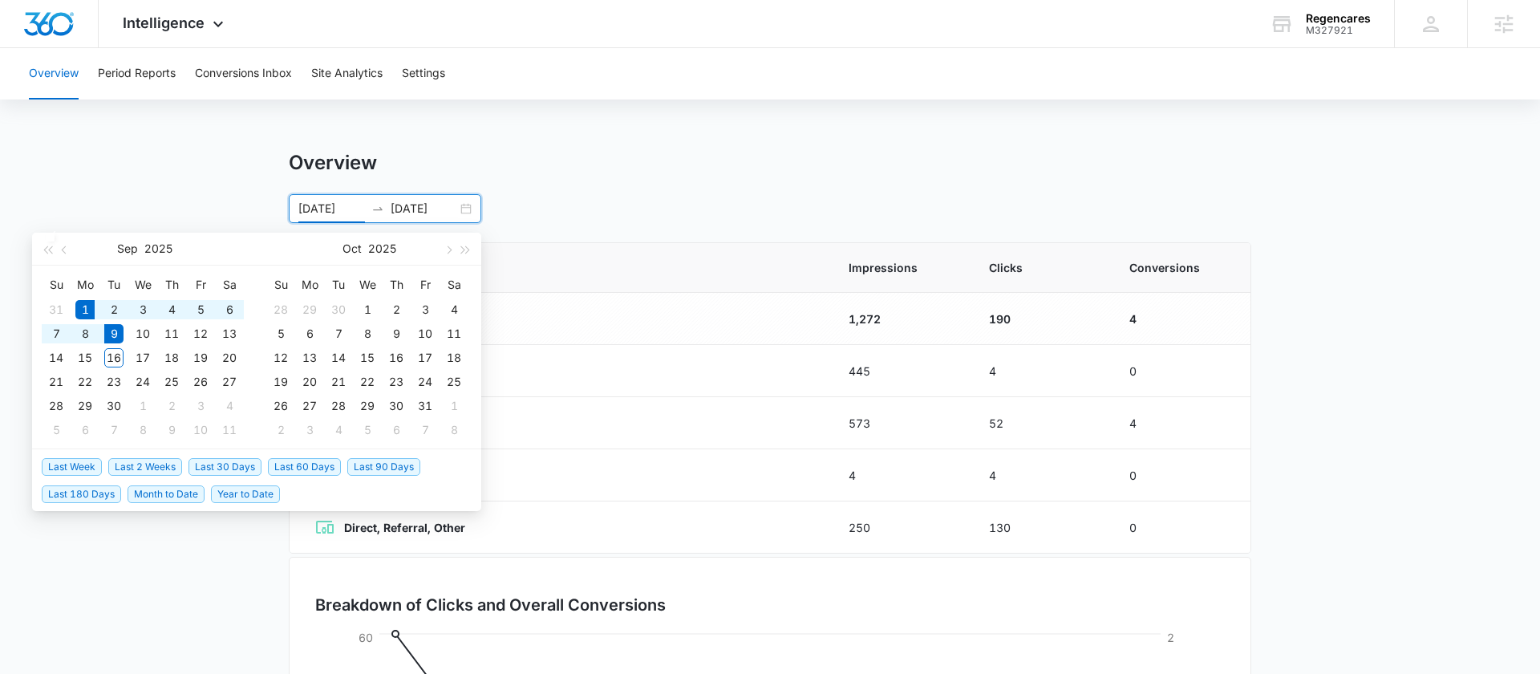
type input "[DATE]"
click at [84, 306] on div "1" at bounding box center [84, 309] width 19 height 19
type input "[DATE]"
click at [108, 355] on div "16" at bounding box center [113, 357] width 19 height 19
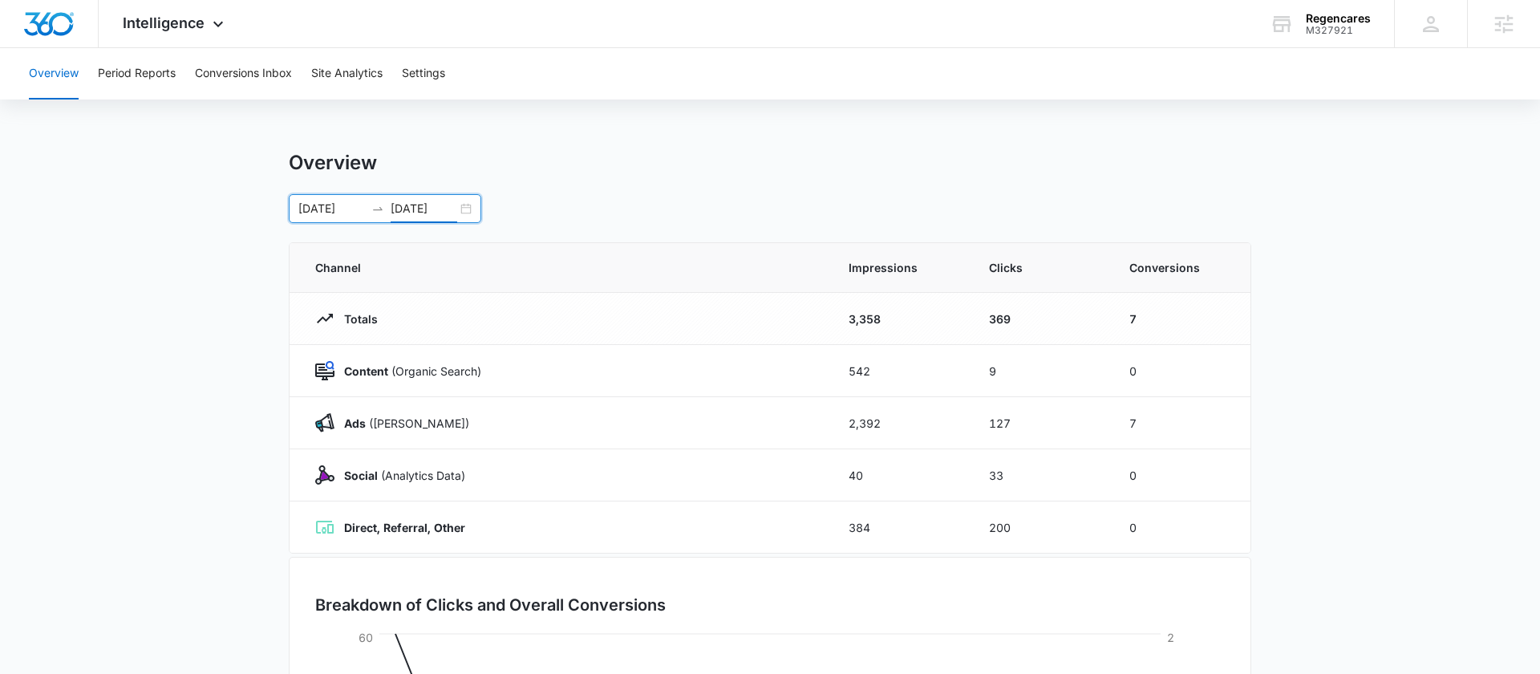
click at [1347, 423] on main "Overview [DATE] [DATE] [DATE] Su Mo Tu We Th Fr Sa 31 1 2 3 4 5 6 7 8 9 10 11 1…" at bounding box center [770, 572] width 1540 height 842
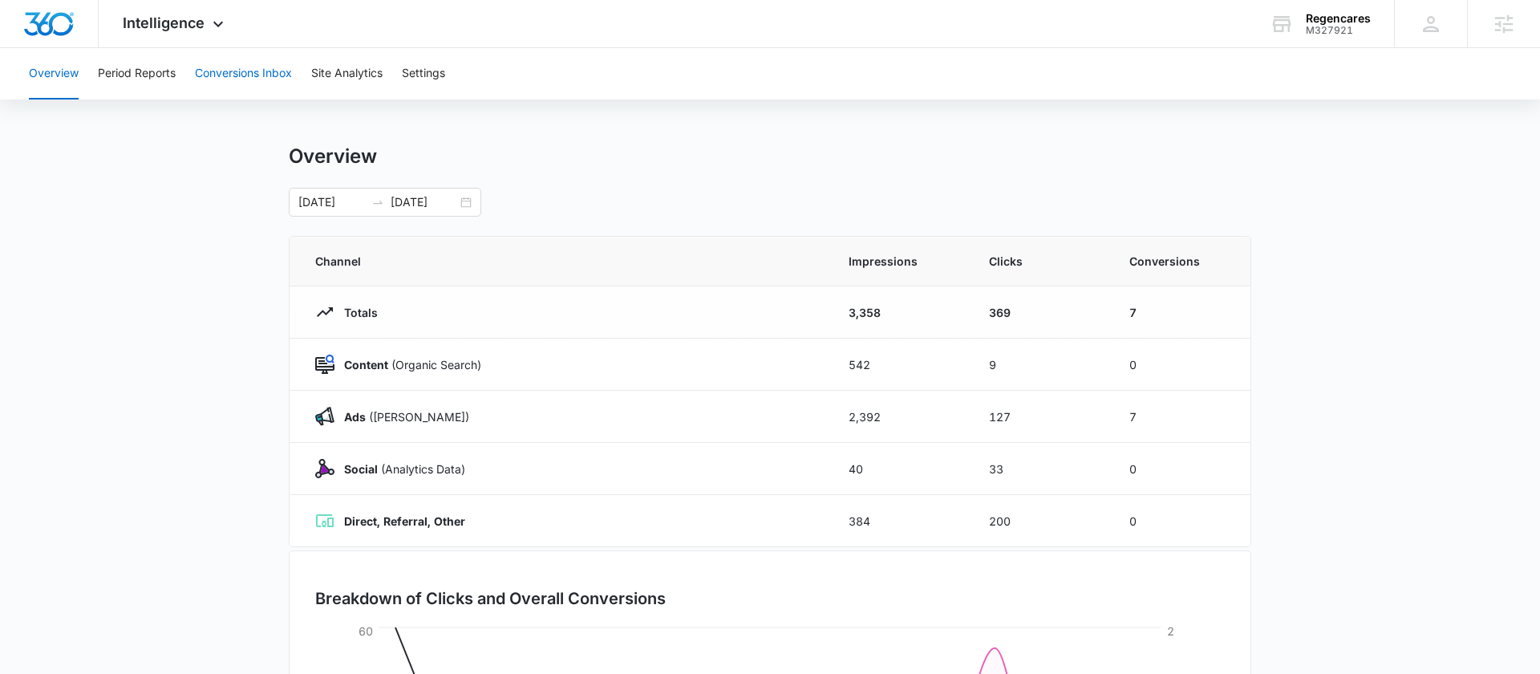
click at [214, 71] on button "Conversions Inbox" at bounding box center [243, 73] width 97 height 51
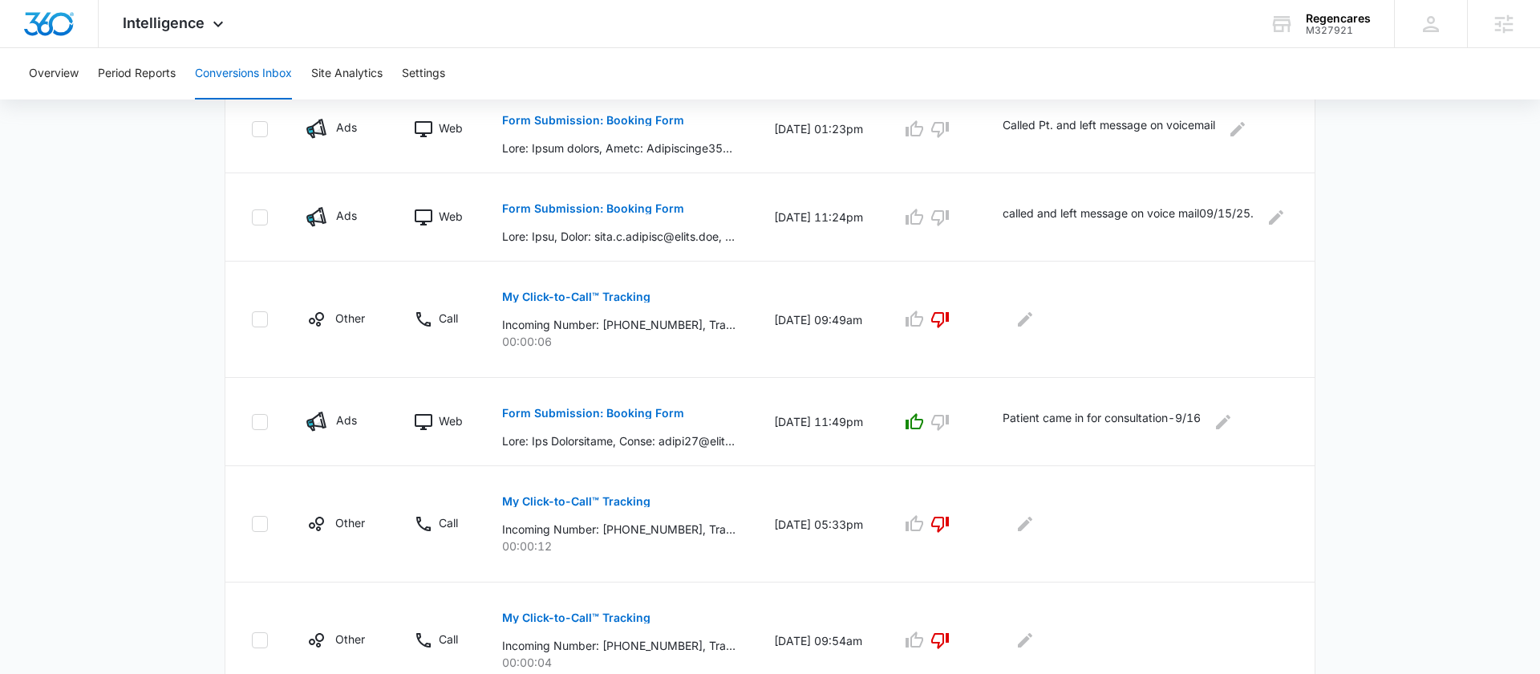
scroll to position [539, 0]
drag, startPoint x: 1216, startPoint y: 413, endPoint x: 1019, endPoint y: 416, distance: 197.4
click at [1019, 417] on p "Patient came in for consultation-9/16" at bounding box center [1102, 420] width 198 height 26
click at [1051, 443] on td "Patient came in for consultation-9/16" at bounding box center [1148, 419] width 331 height 88
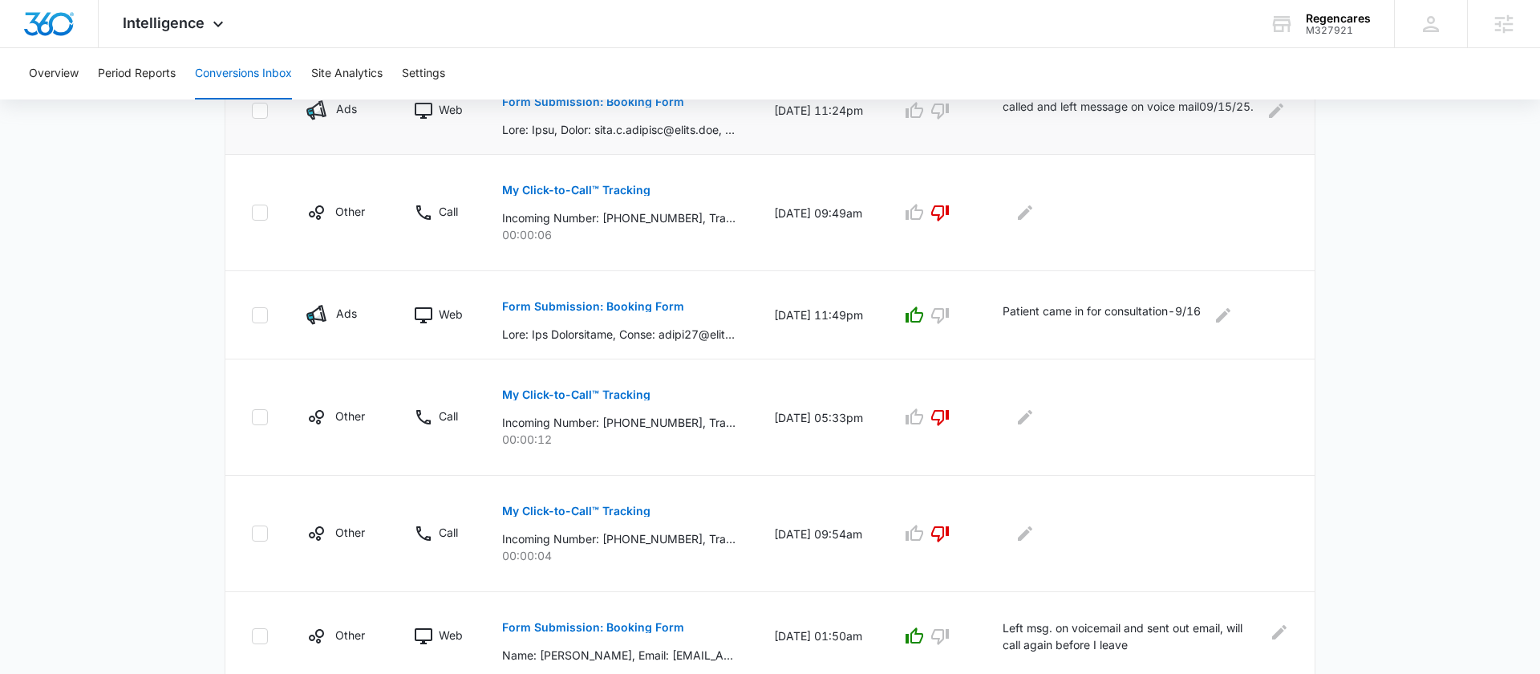
scroll to position [643, 0]
drag, startPoint x: 1016, startPoint y: 313, endPoint x: 1202, endPoint y: 310, distance: 186.1
click at [1201, 311] on p "Patient came in for consultation-9/16" at bounding box center [1102, 316] width 198 height 26
click at [1198, 320] on p "Patient came in for consultation-9/16" at bounding box center [1102, 316] width 198 height 26
drag, startPoint x: 1213, startPoint y: 310, endPoint x: 1191, endPoint y: 326, distance: 27.0
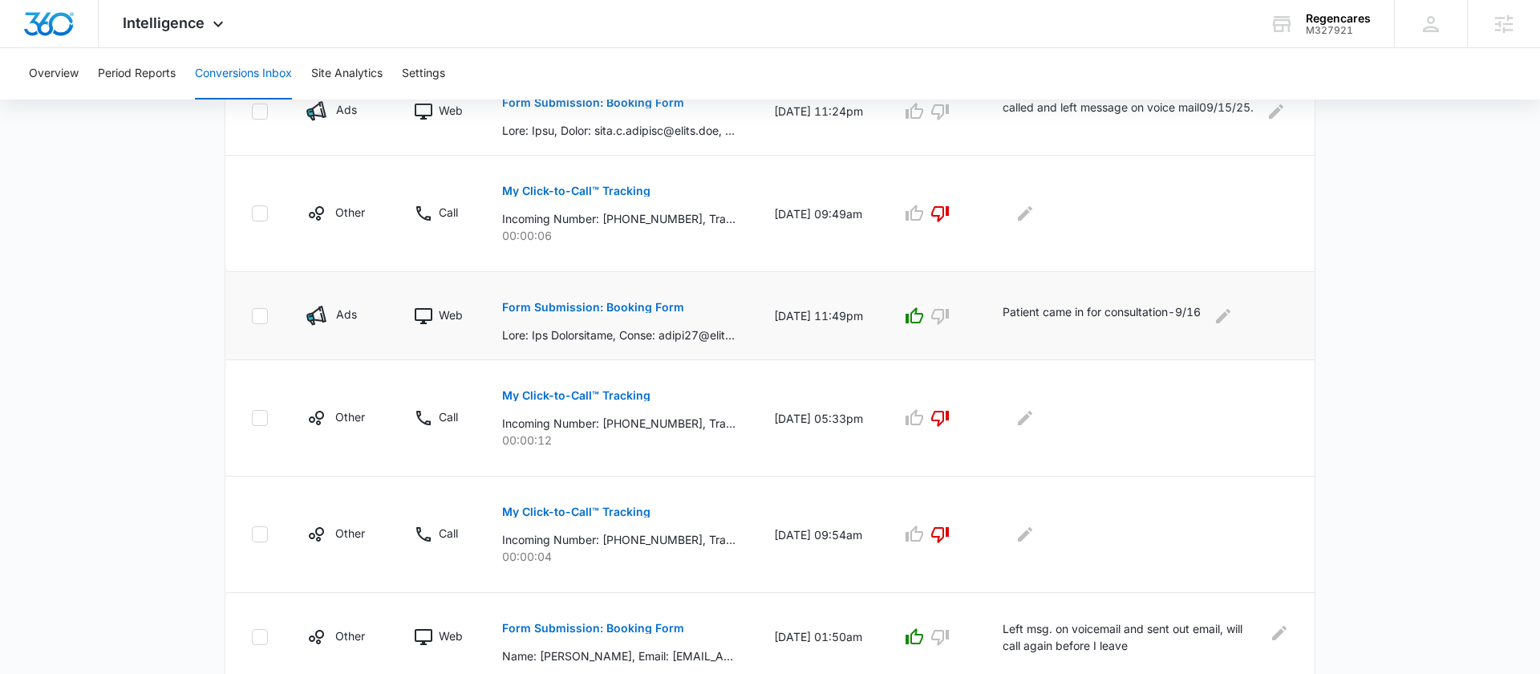
click at [1191, 326] on p "Patient came in for consultation-9/16" at bounding box center [1102, 316] width 198 height 26
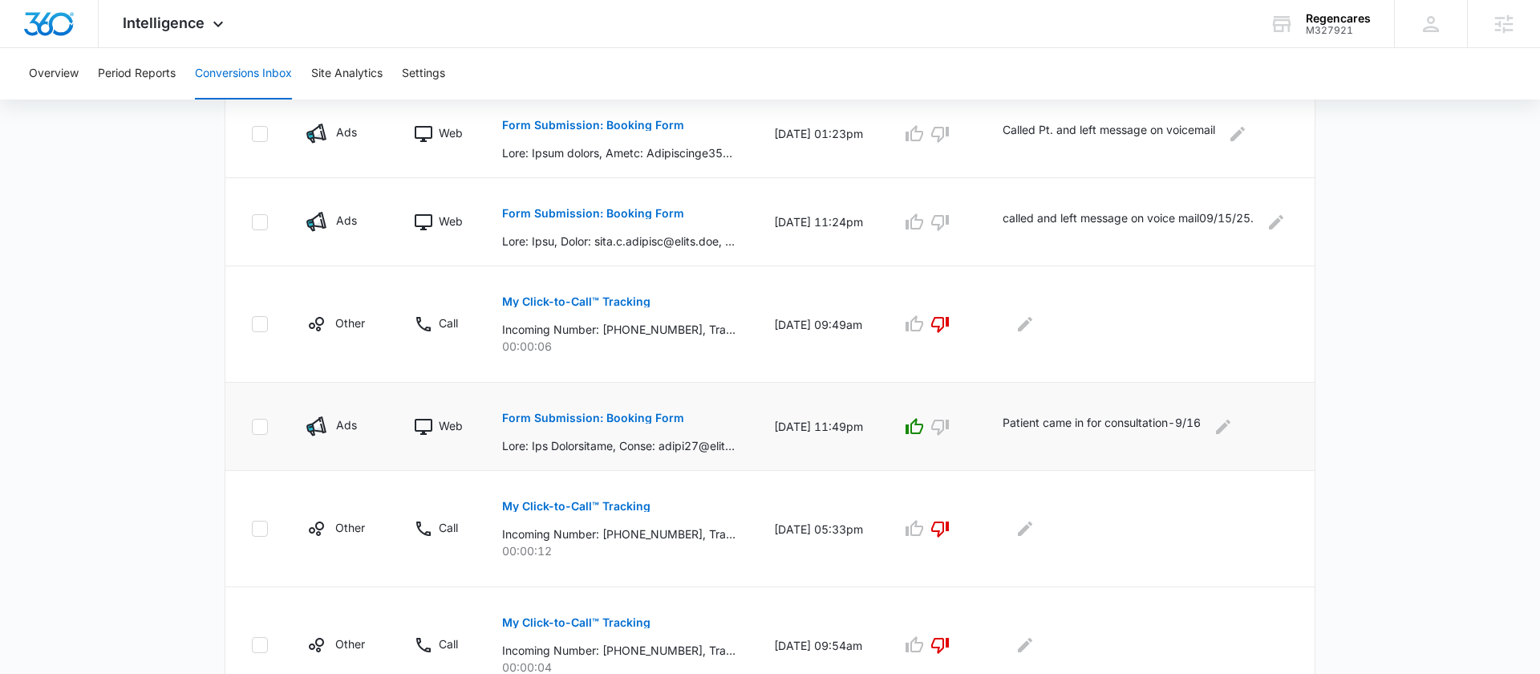
scroll to position [542, 0]
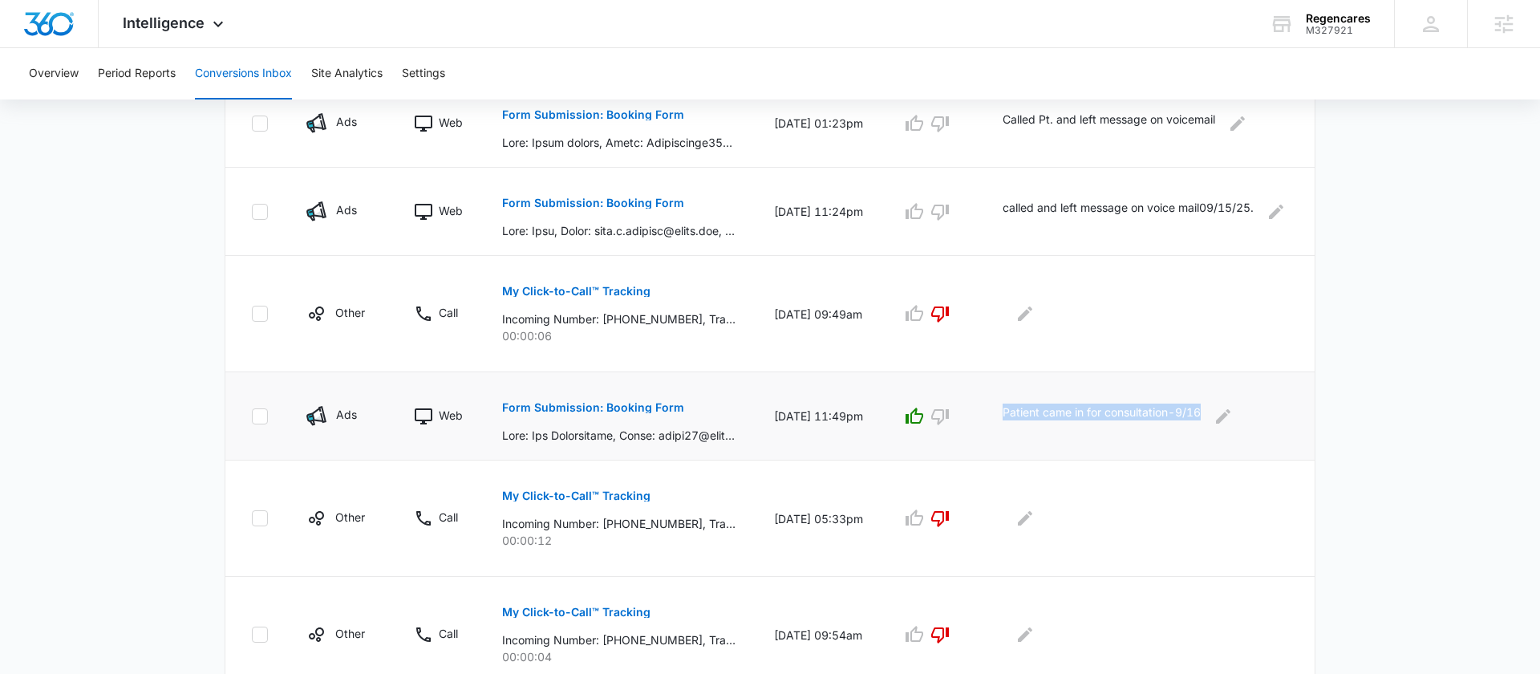
drag, startPoint x: 1222, startPoint y: 412, endPoint x: 1008, endPoint y: 402, distance: 213.6
click at [1008, 402] on td "Patient came in for consultation-9/16" at bounding box center [1148, 416] width 331 height 88
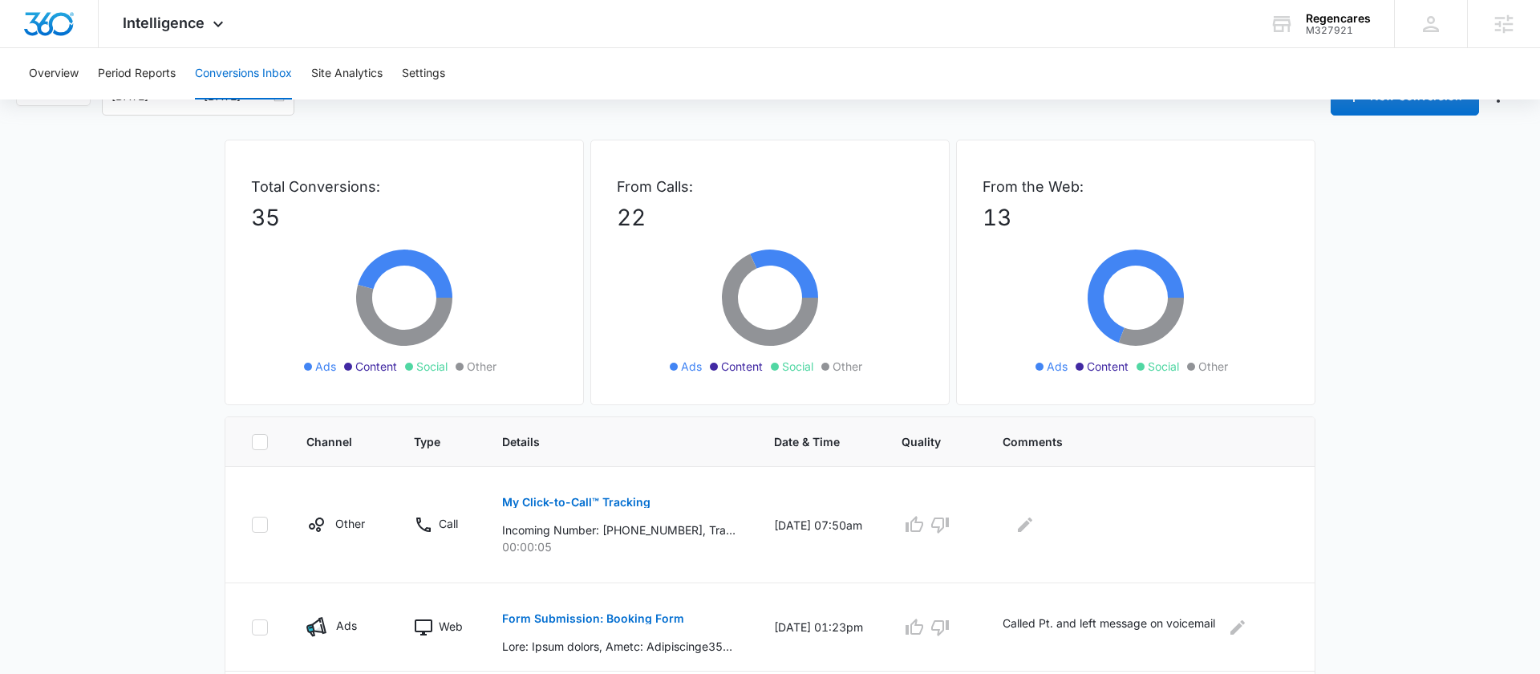
scroll to position [0, 0]
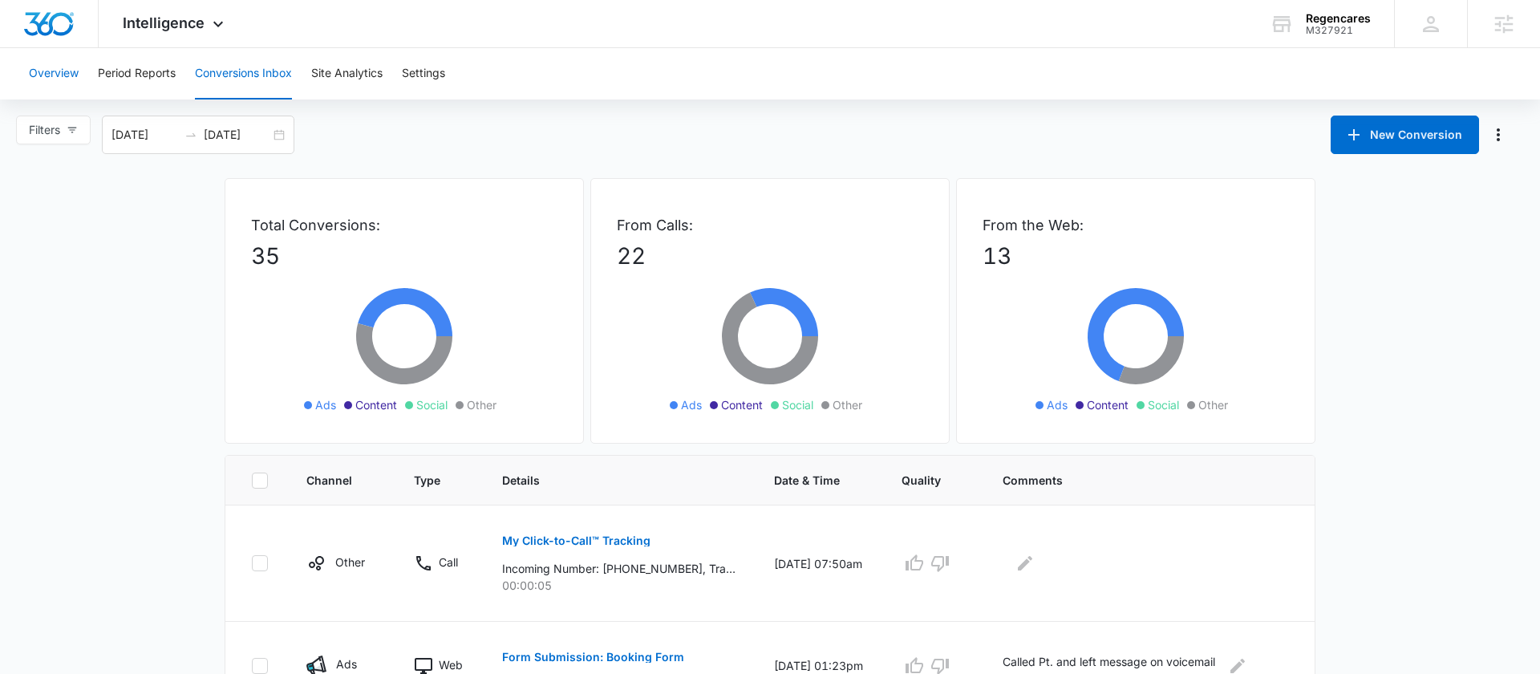
click at [64, 71] on button "Overview" at bounding box center [54, 73] width 50 height 51
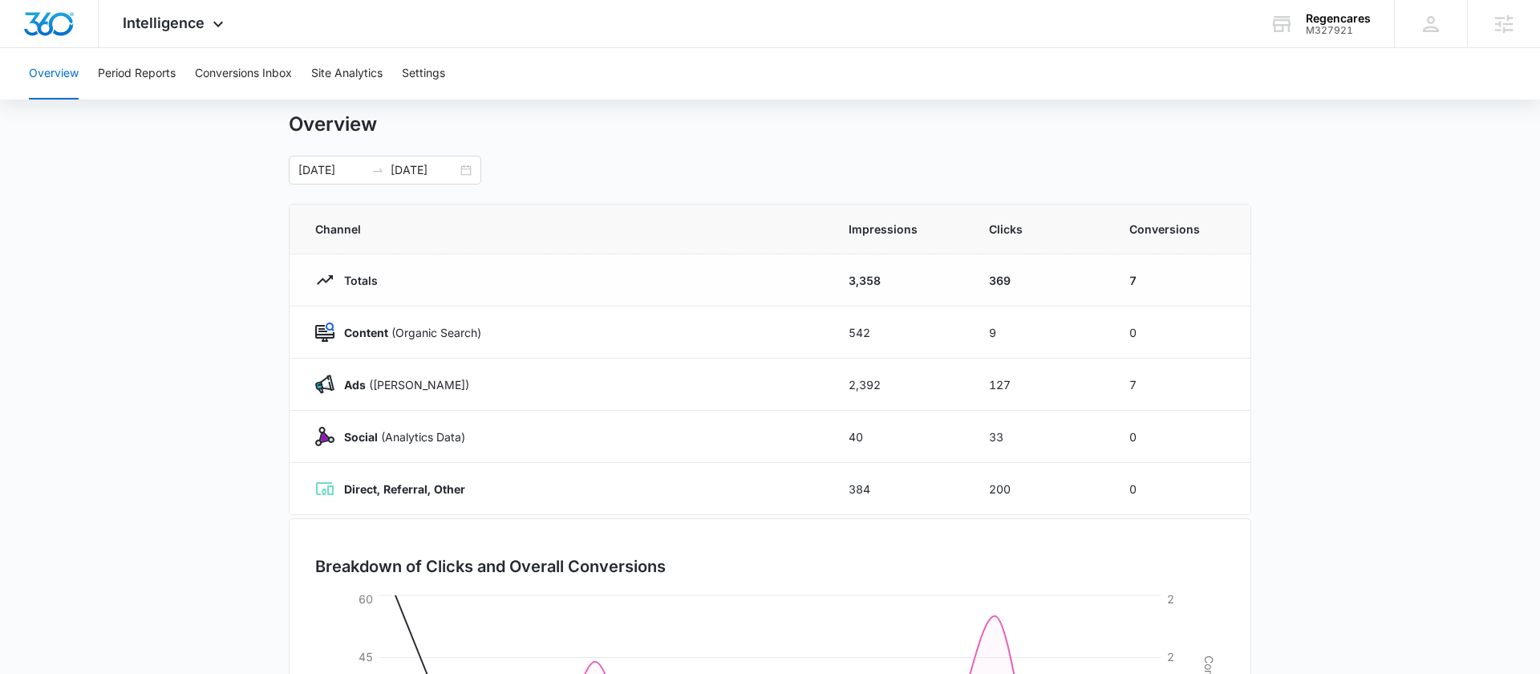
scroll to position [49, 0]
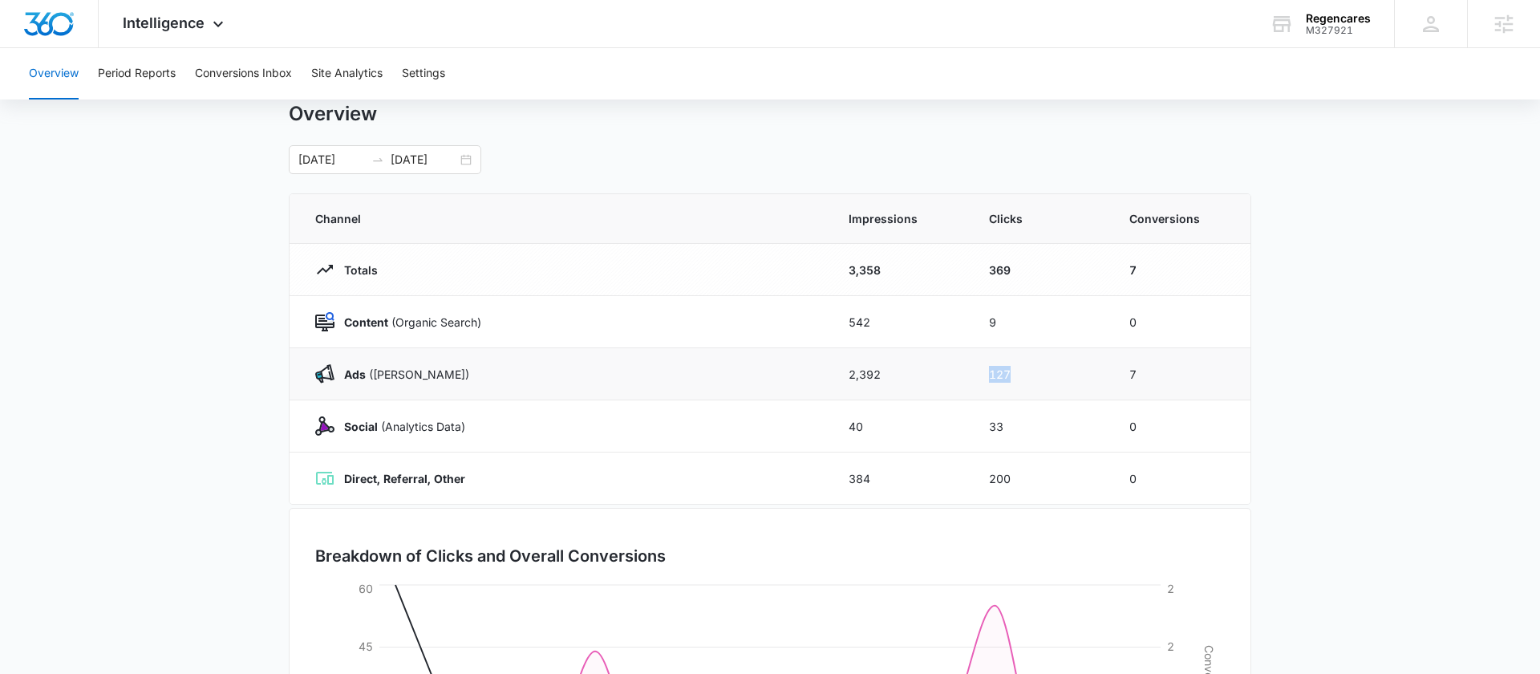
drag, startPoint x: 1029, startPoint y: 376, endPoint x: 971, endPoint y: 375, distance: 57.8
click at [971, 375] on td "127" at bounding box center [1040, 374] width 140 height 52
drag, startPoint x: 1146, startPoint y: 375, endPoint x: 1112, endPoint y: 371, distance: 34.6
click at [1117, 372] on td "7" at bounding box center [1180, 374] width 140 height 52
click at [1039, 442] on td "33" at bounding box center [1040, 426] width 140 height 52
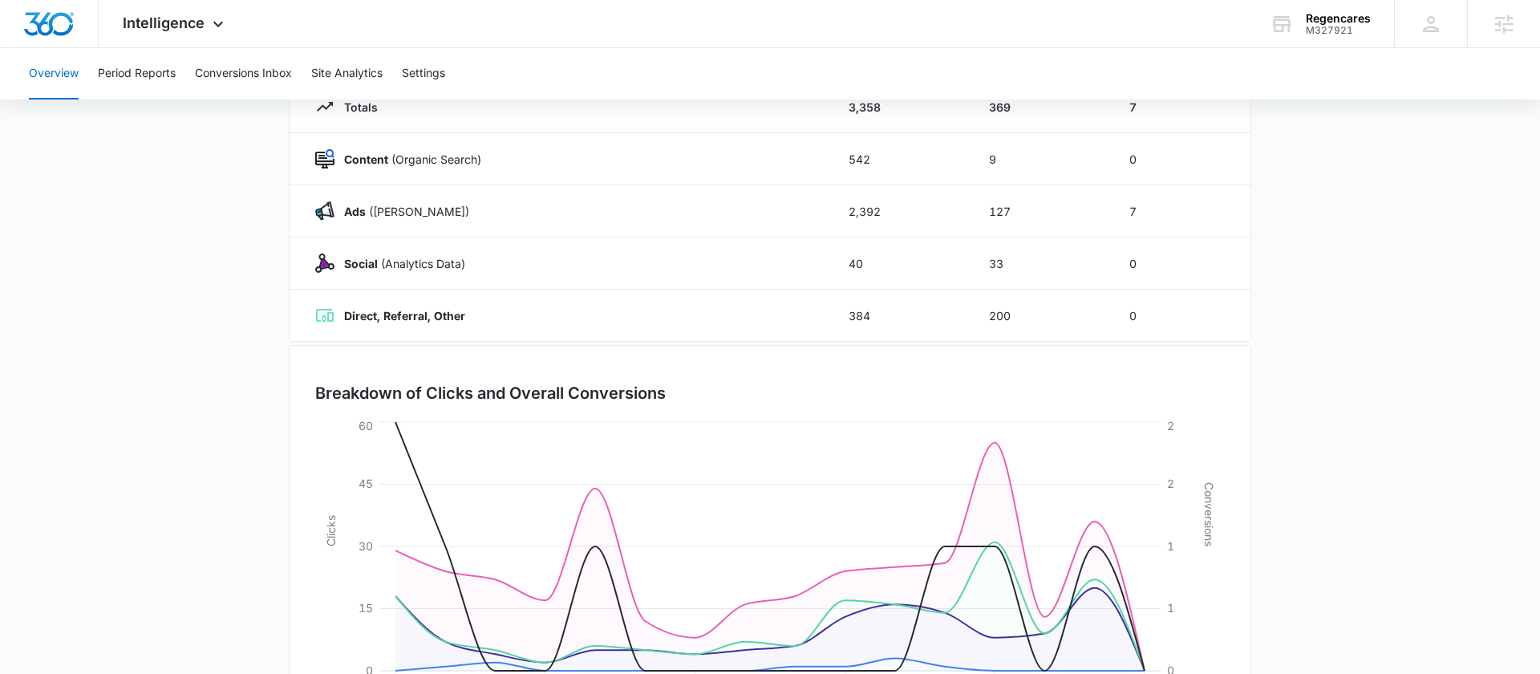
scroll to position [136, 0]
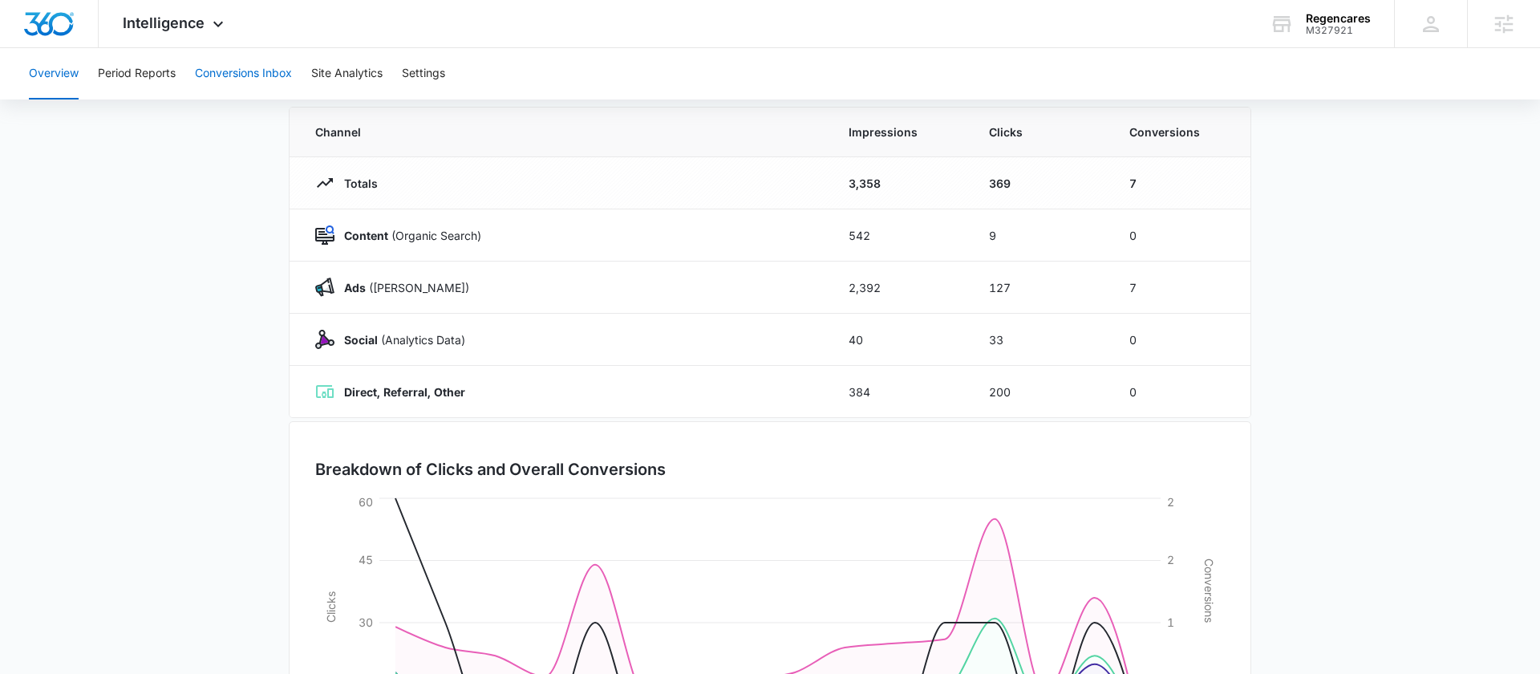
click at [229, 74] on button "Conversions Inbox" at bounding box center [243, 73] width 97 height 51
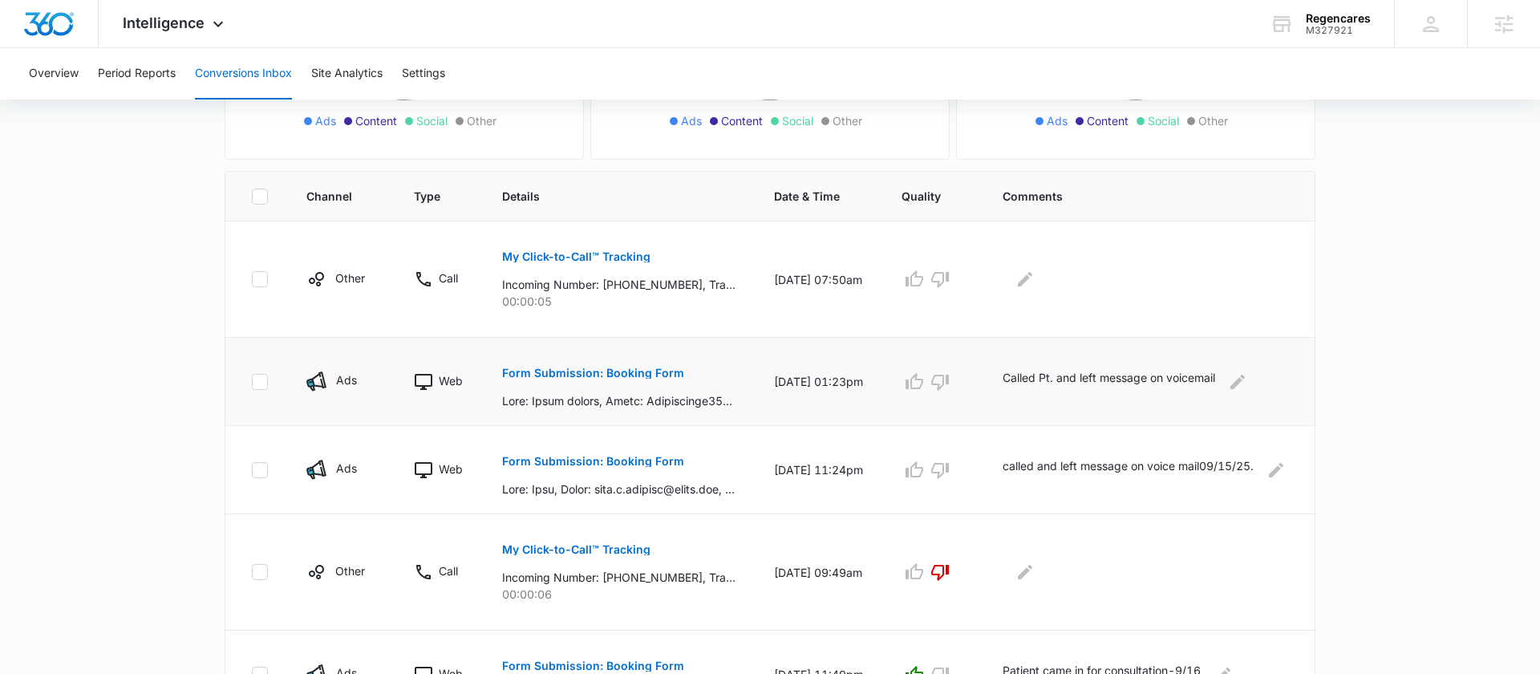
scroll to position [236, 0]
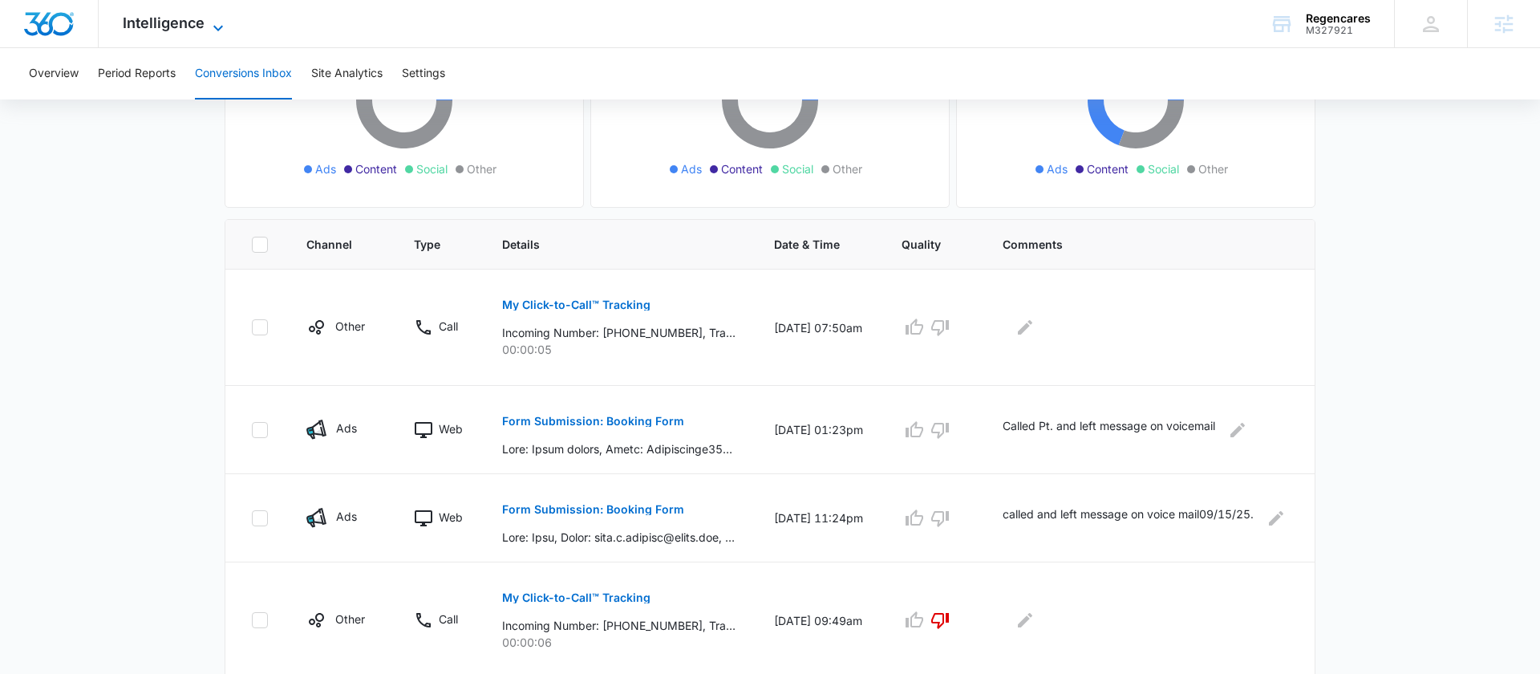
click at [197, 18] on span "Intelligence" at bounding box center [164, 22] width 82 height 17
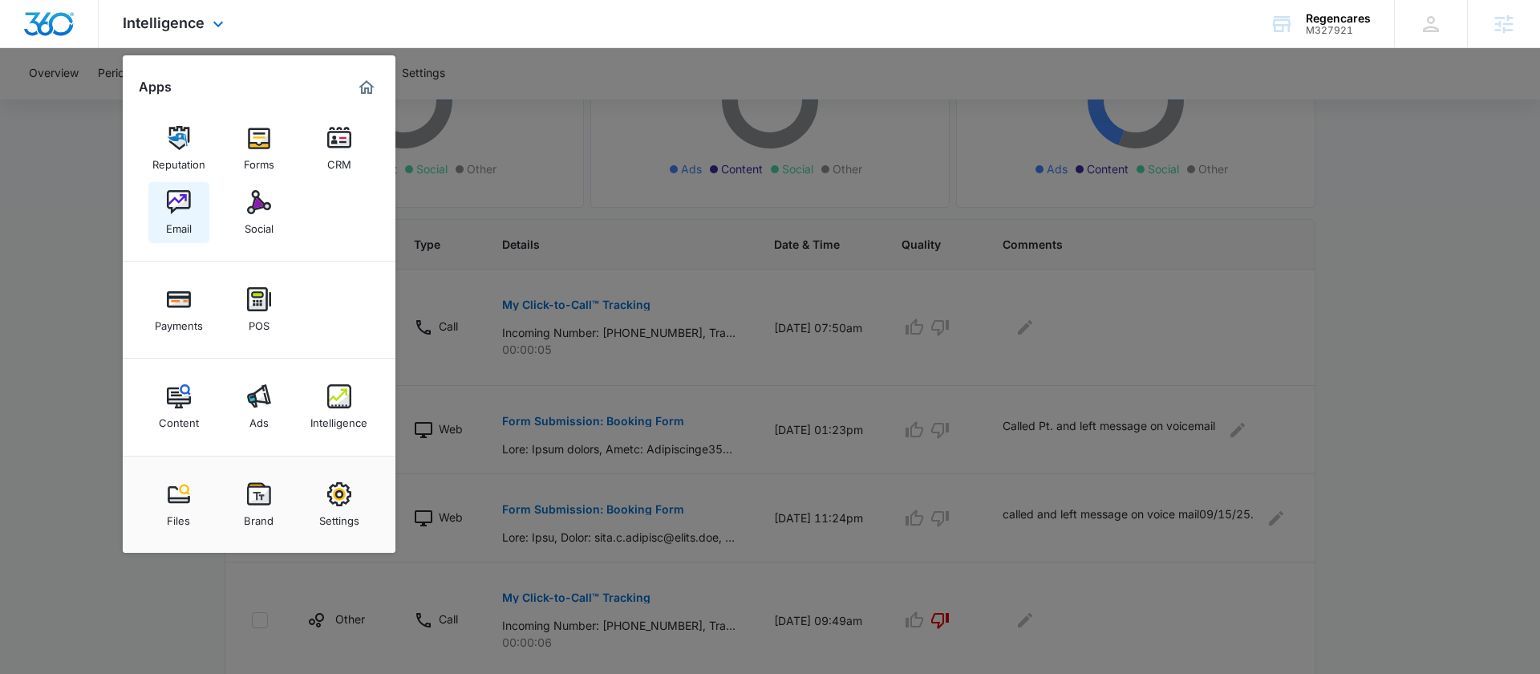
click at [176, 190] on img at bounding box center [179, 202] width 24 height 24
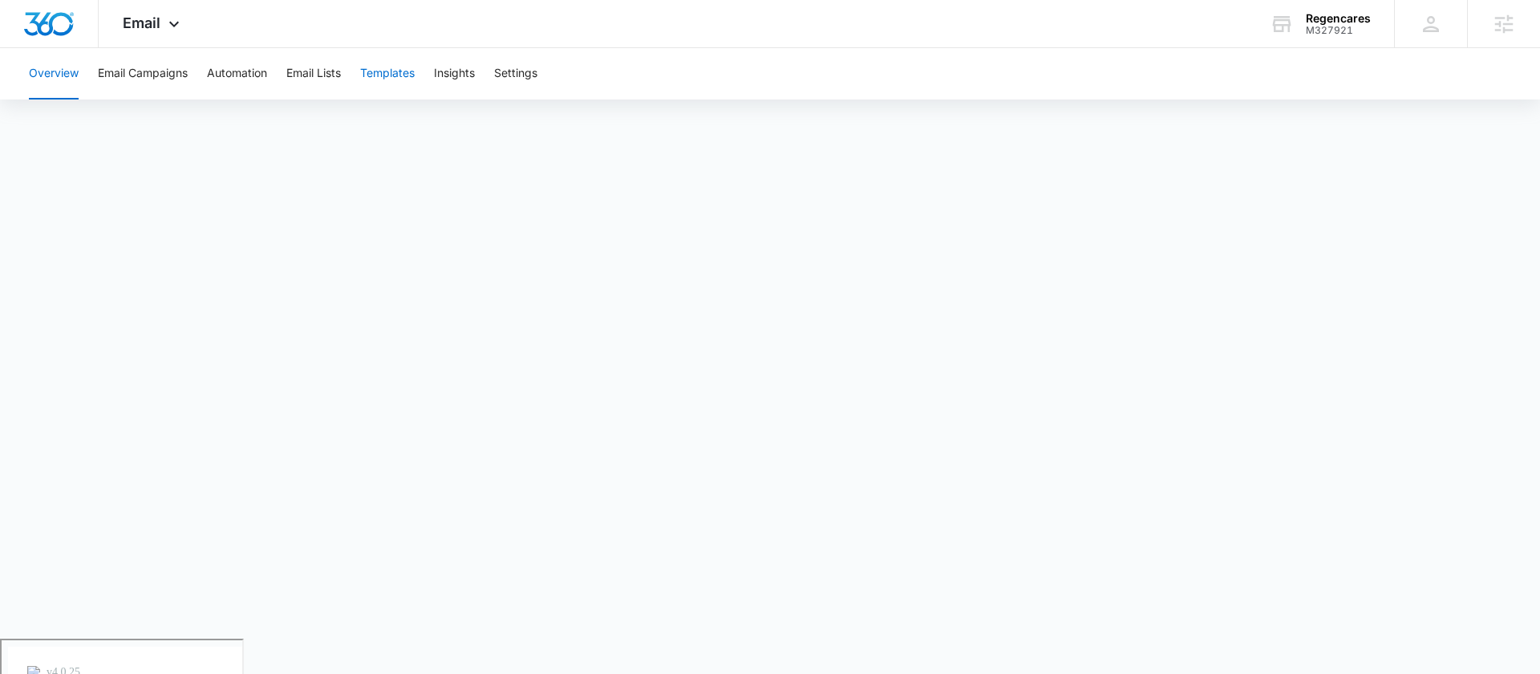
click at [387, 74] on button "Templates" at bounding box center [387, 73] width 55 height 51
click at [240, 78] on button "Automation" at bounding box center [237, 73] width 60 height 51
click at [148, 23] on span "Email" at bounding box center [142, 22] width 38 height 17
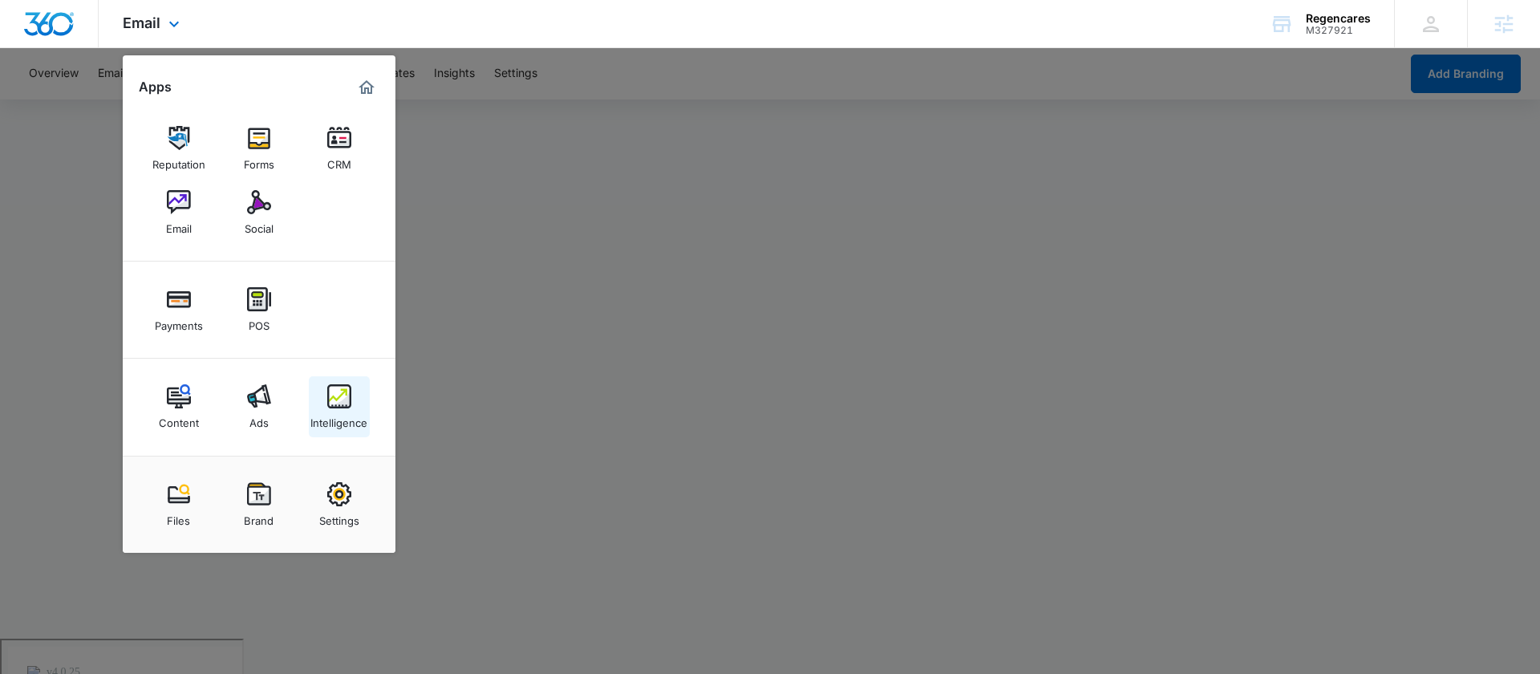
click at [334, 396] on img at bounding box center [339, 396] width 24 height 24
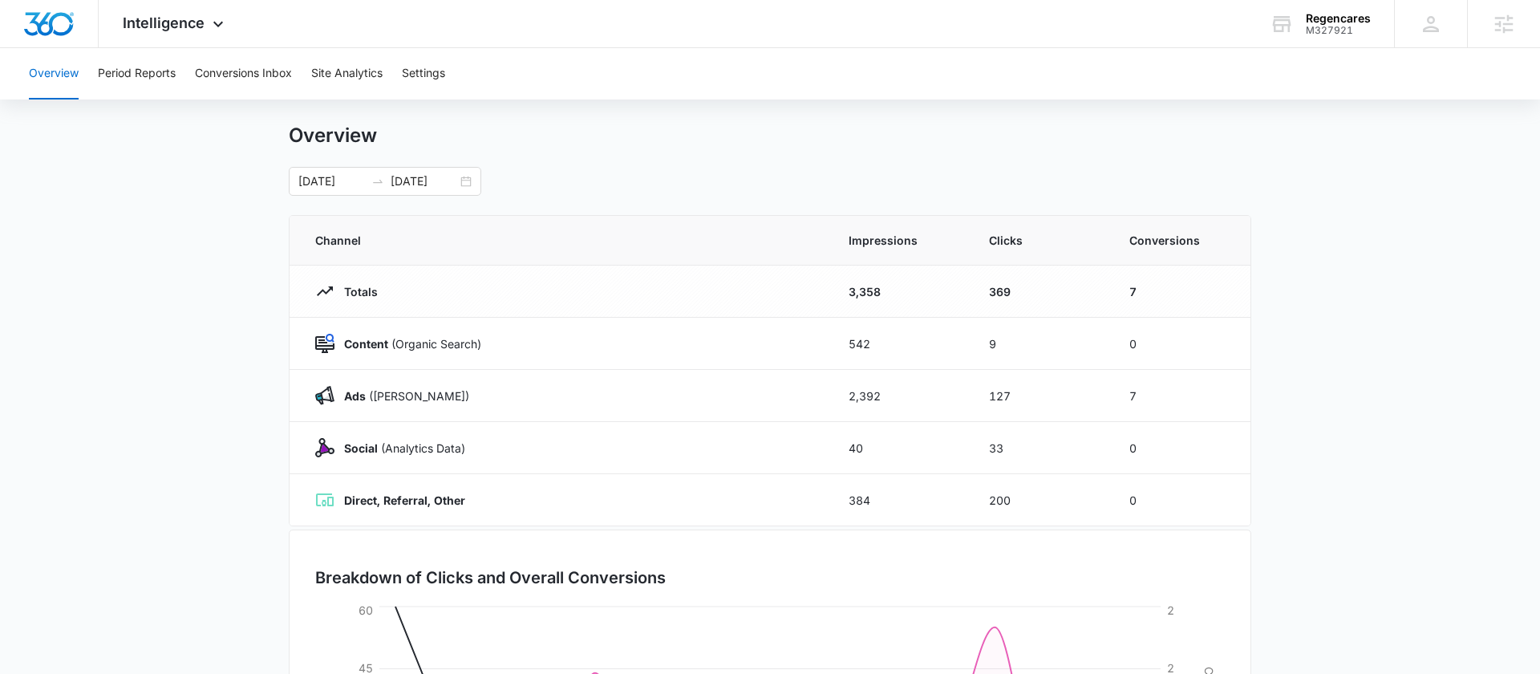
scroll to position [31, 0]
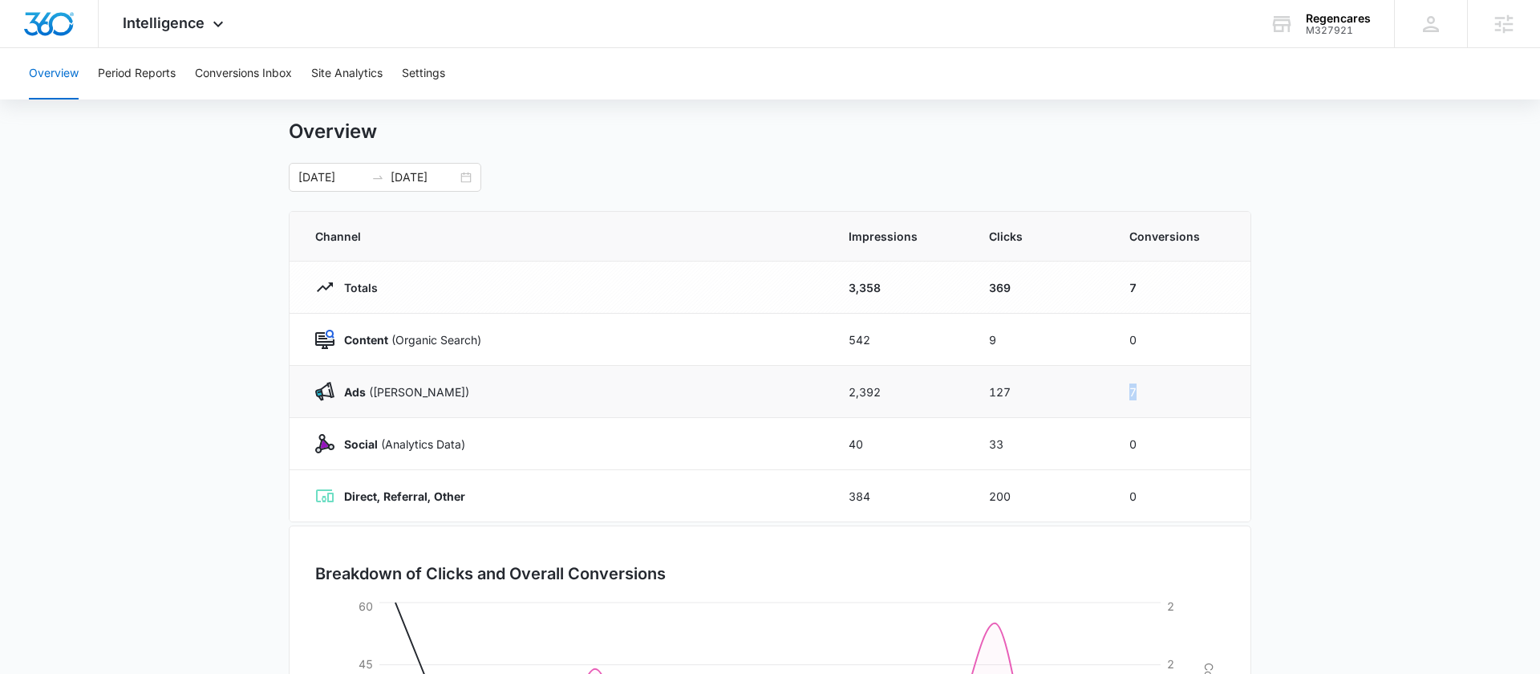
drag, startPoint x: 1144, startPoint y: 391, endPoint x: 1117, endPoint y: 388, distance: 26.6
click at [1117, 389] on td "7" at bounding box center [1180, 392] width 140 height 52
drag, startPoint x: 1024, startPoint y: 398, endPoint x: 988, endPoint y: 398, distance: 36.1
click at [988, 398] on td "127" at bounding box center [1040, 392] width 140 height 52
drag, startPoint x: 1022, startPoint y: 298, endPoint x: 979, endPoint y: 292, distance: 43.7
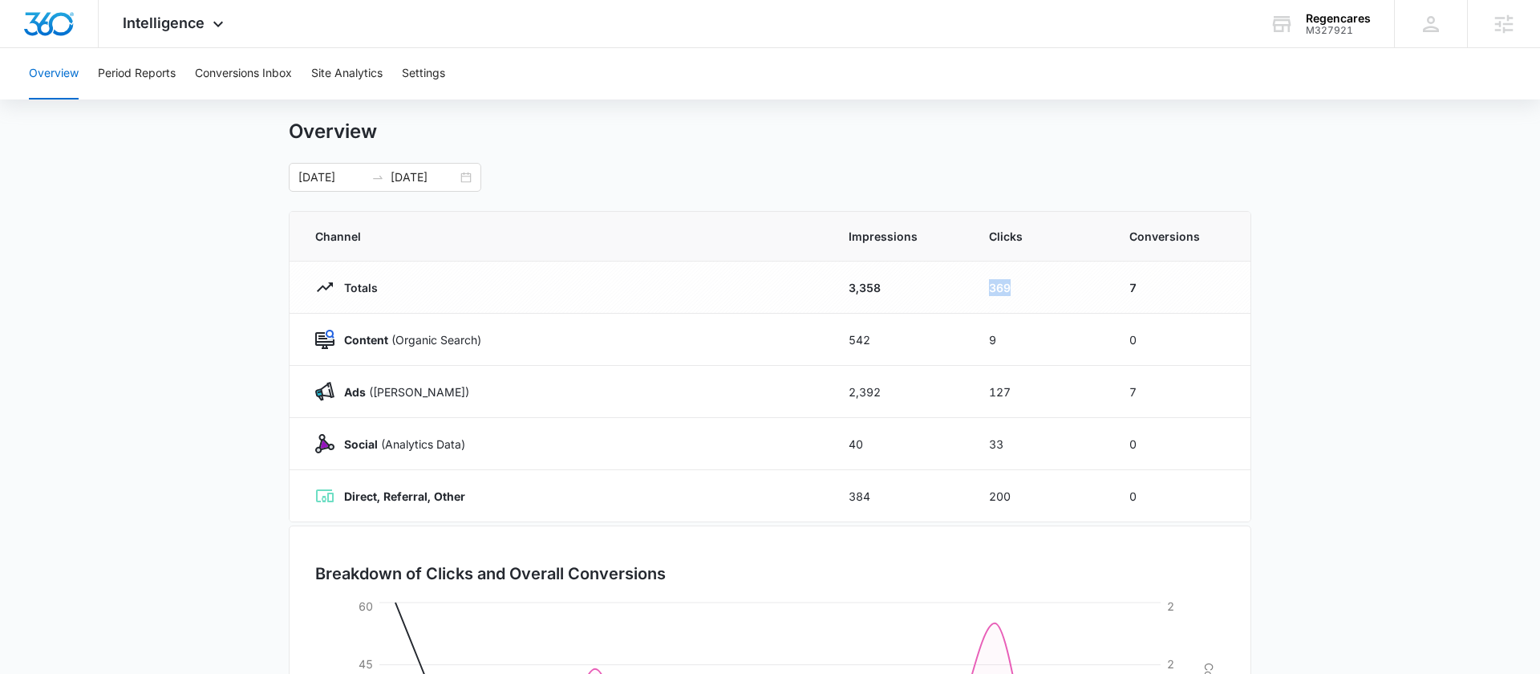
click at [979, 292] on td "369" at bounding box center [1040, 288] width 140 height 52
drag, startPoint x: 1142, startPoint y: 282, endPoint x: 1128, endPoint y: 283, distance: 13.7
click at [1128, 283] on td "7" at bounding box center [1180, 288] width 140 height 52
drag, startPoint x: 1149, startPoint y: 391, endPoint x: 1123, endPoint y: 390, distance: 25.7
click at [1123, 390] on td "7" at bounding box center [1180, 392] width 140 height 52
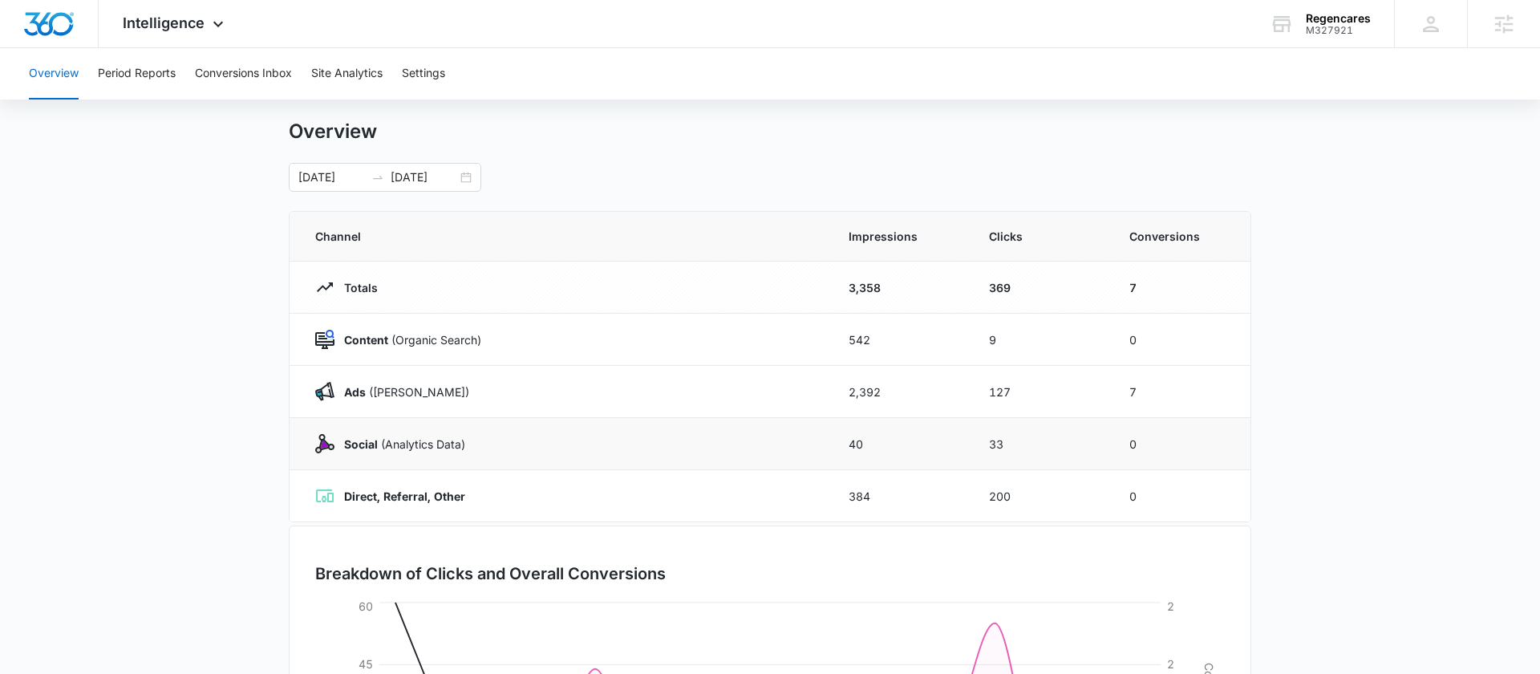
click at [1173, 436] on td "0" at bounding box center [1180, 444] width 140 height 52
drag, startPoint x: 1018, startPoint y: 393, endPoint x: 979, endPoint y: 393, distance: 39.3
click at [979, 393] on td "127" at bounding box center [1040, 392] width 140 height 52
click at [179, 36] on div "Intelligence Apps Reputation Forms CRM Email Social Payments POS Content Ads In…" at bounding box center [175, 23] width 153 height 47
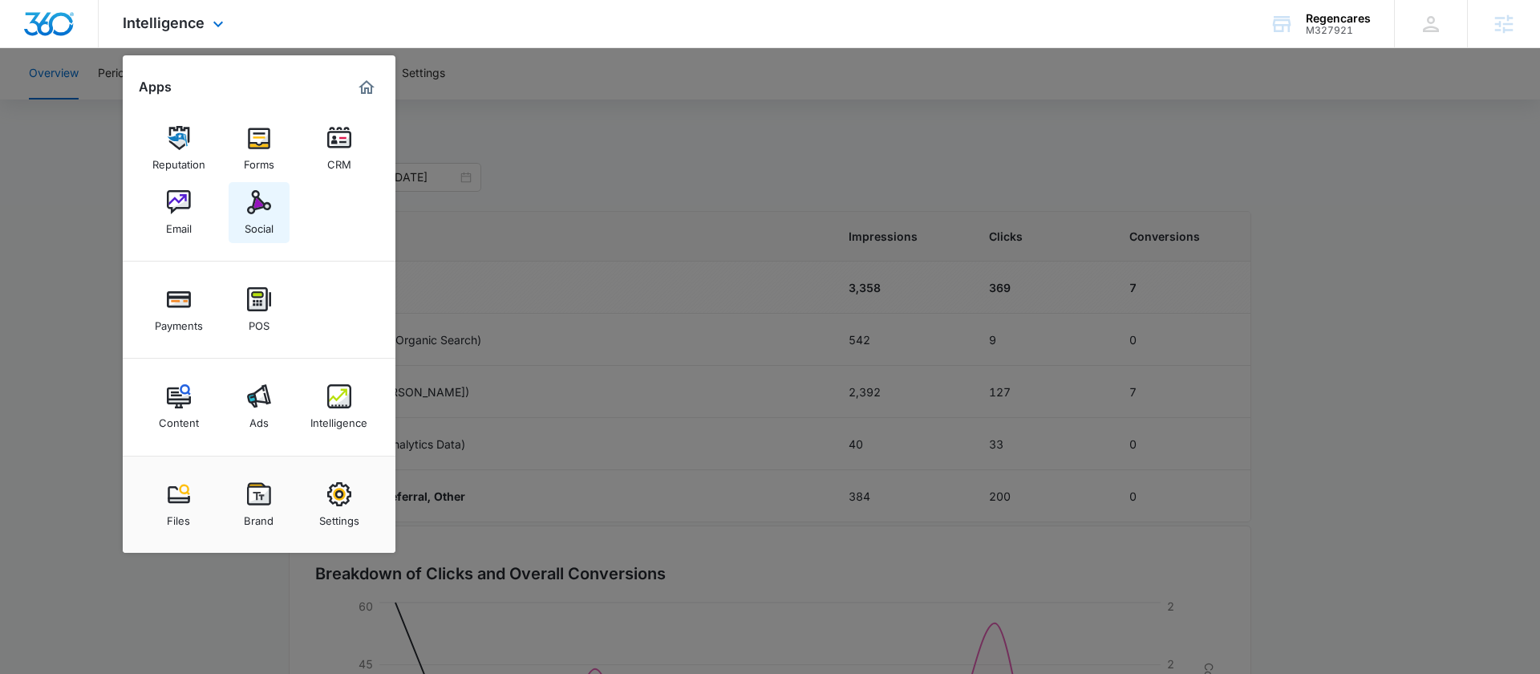
click at [274, 195] on link "Social" at bounding box center [259, 212] width 61 height 61
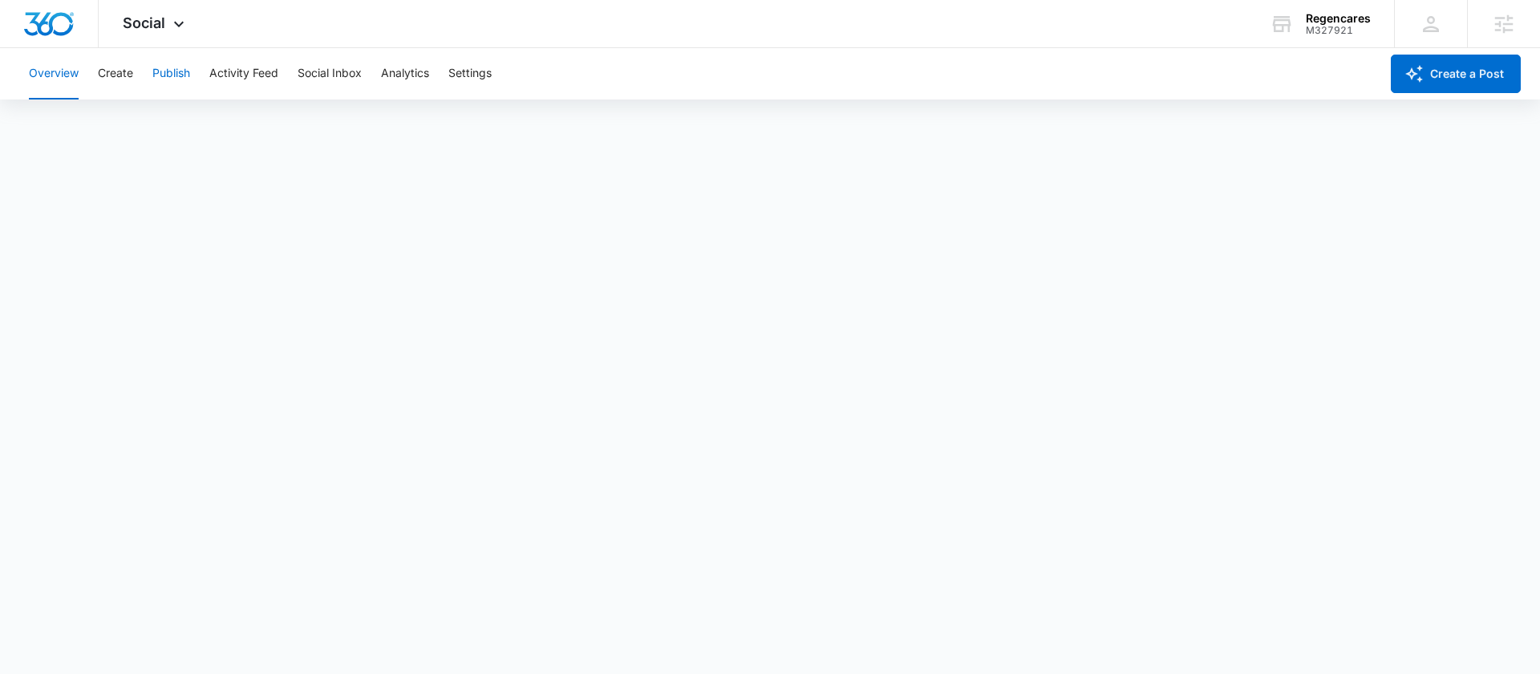
click at [187, 74] on button "Publish" at bounding box center [171, 73] width 38 height 51
click at [51, 68] on button "Overview" at bounding box center [54, 73] width 50 height 51
click at [185, 73] on button "Publish" at bounding box center [171, 73] width 38 height 51
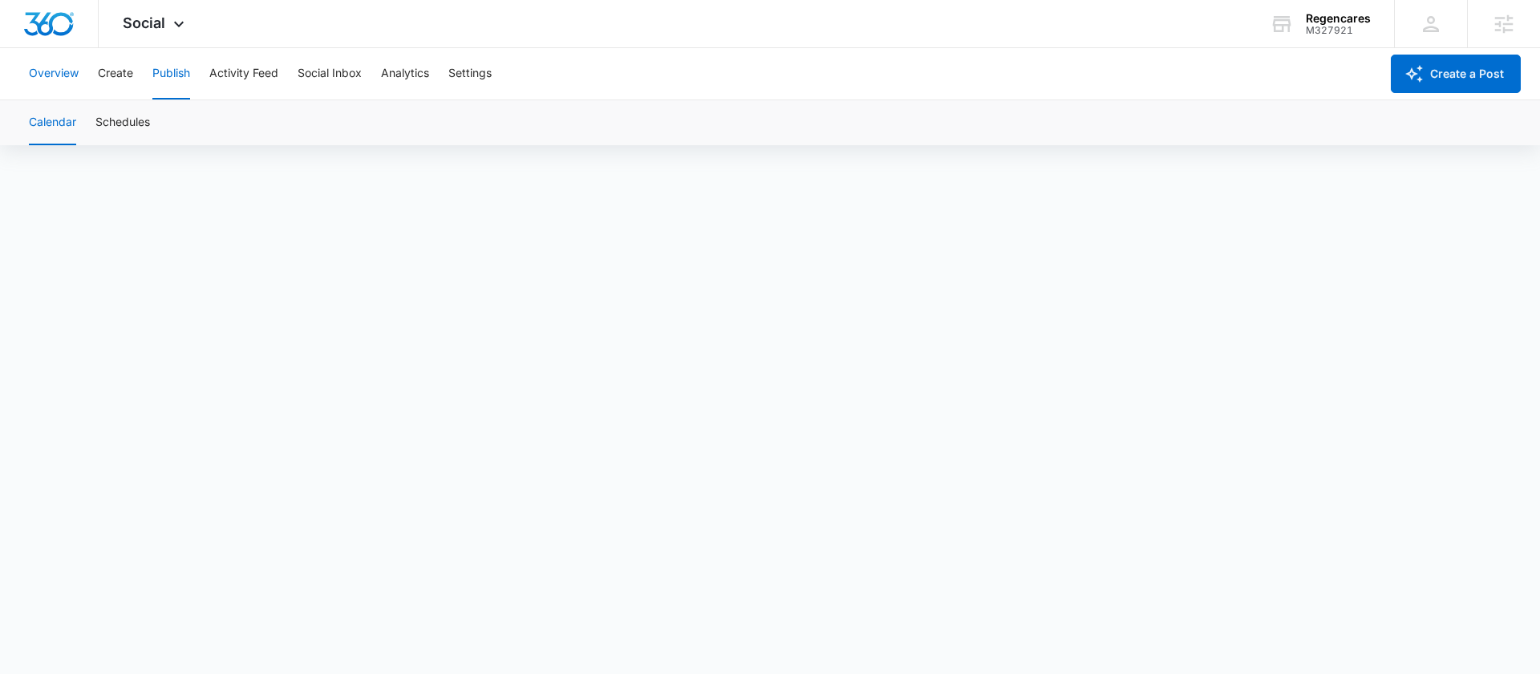
click at [34, 70] on button "Overview" at bounding box center [54, 73] width 50 height 51
